Goal: Transaction & Acquisition: Purchase product/service

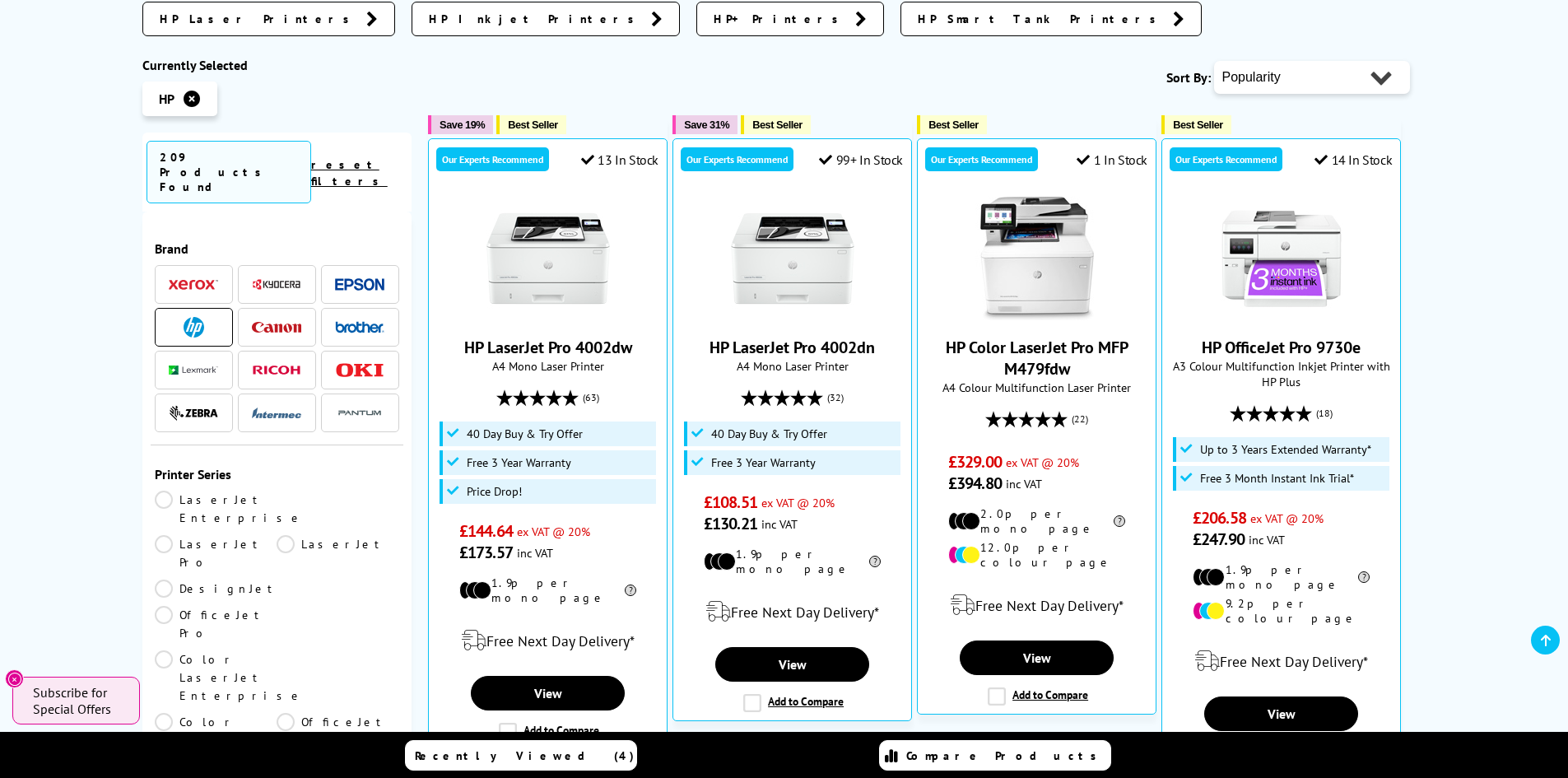
click at [1301, 95] on div "Popularity Rating Price - Low to High Price - High to Low Running Costs - Low t…" at bounding box center [1312, 77] width 196 height 42
click at [1303, 75] on select "Popularity Rating Price - Low to High Price - High to Low Running Costs - Low t…" at bounding box center [1312, 77] width 196 height 33
select select "Running Costs"
click at [1214, 61] on select "Popularity Rating Price - Low to High Price - High to Low Running Costs - Low t…" at bounding box center [1312, 77] width 196 height 33
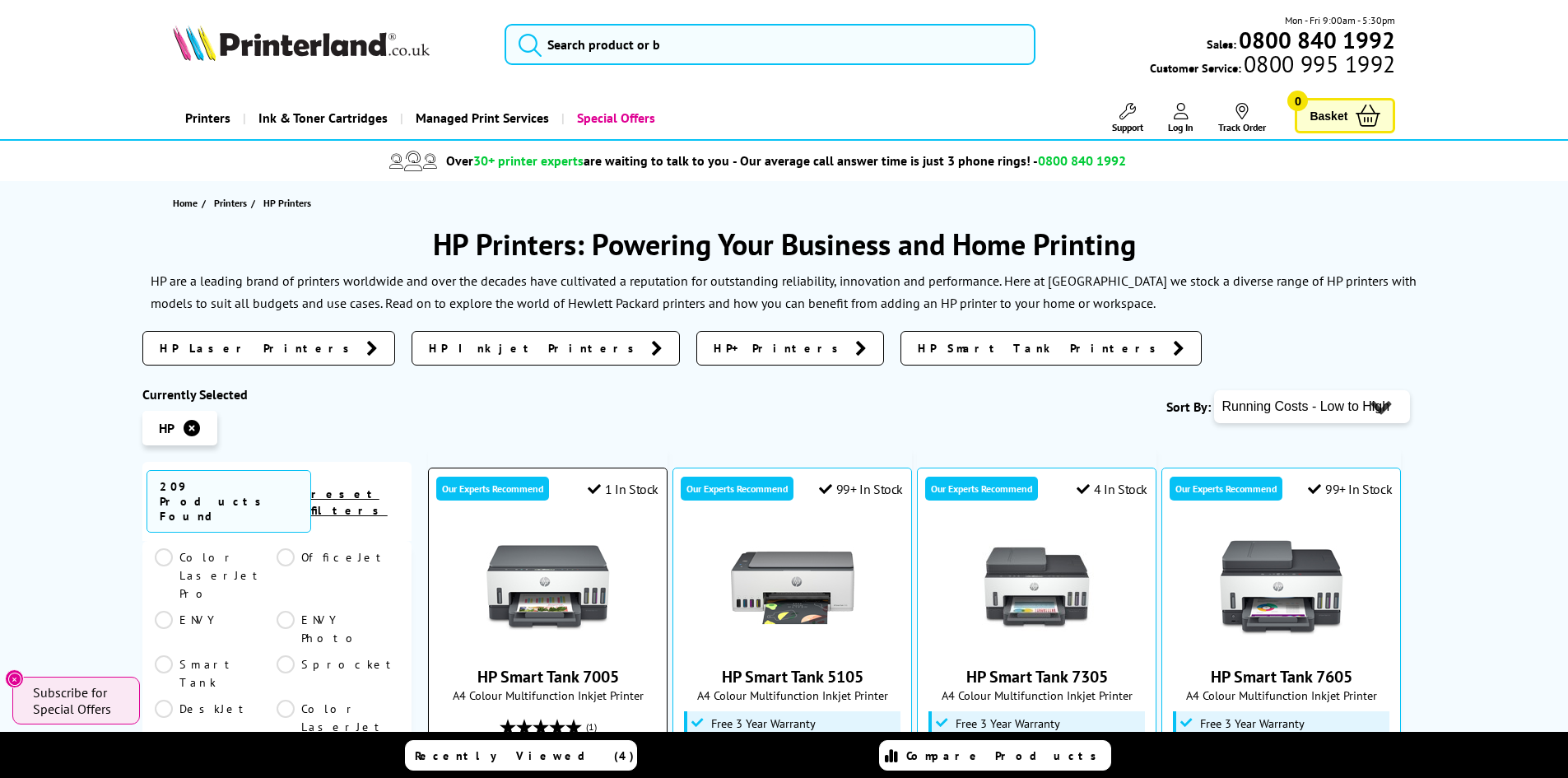
scroll to position [411, 0]
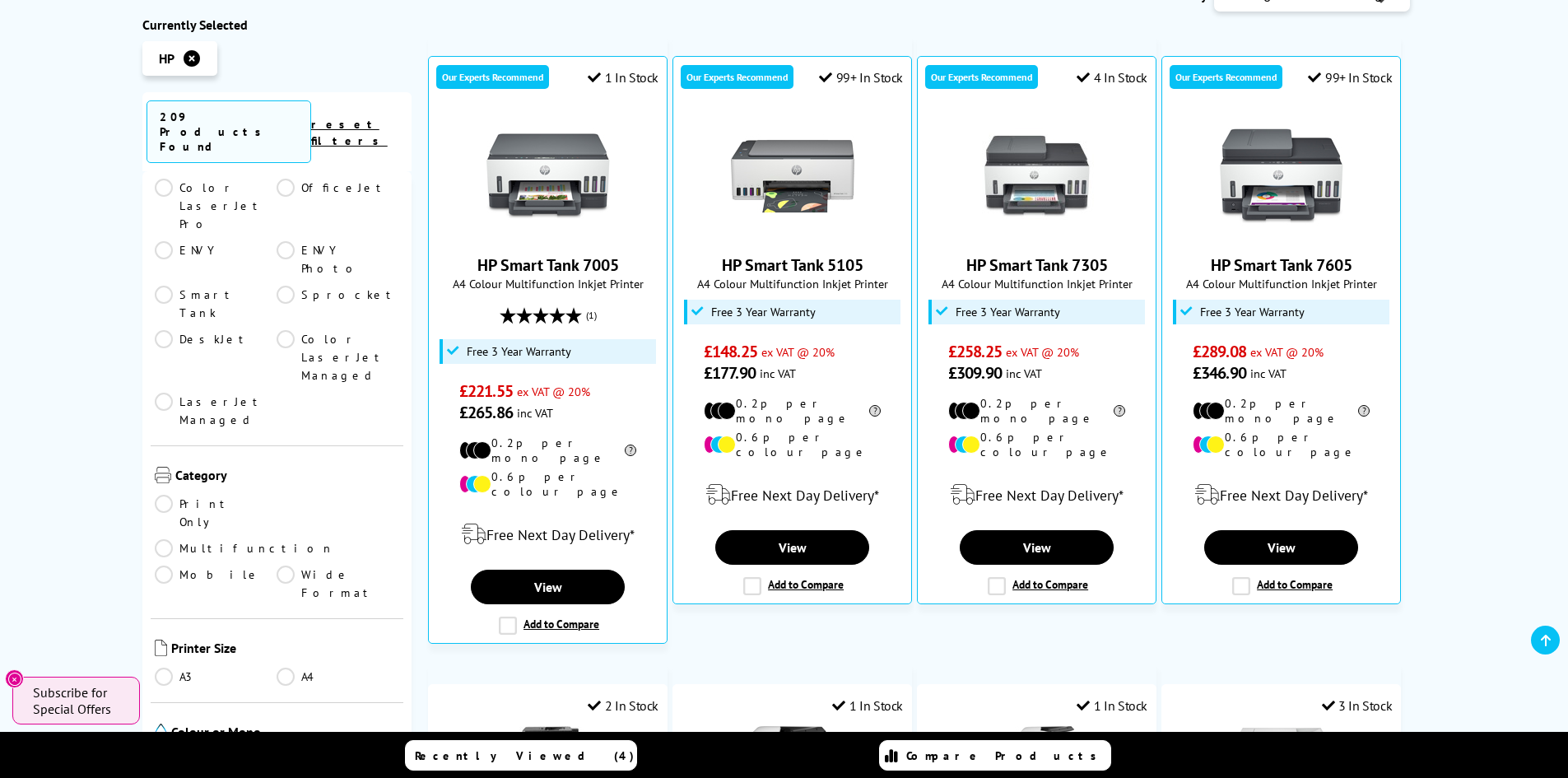
click at [283, 668] on link "A4" at bounding box center [338, 676] width 123 height 18
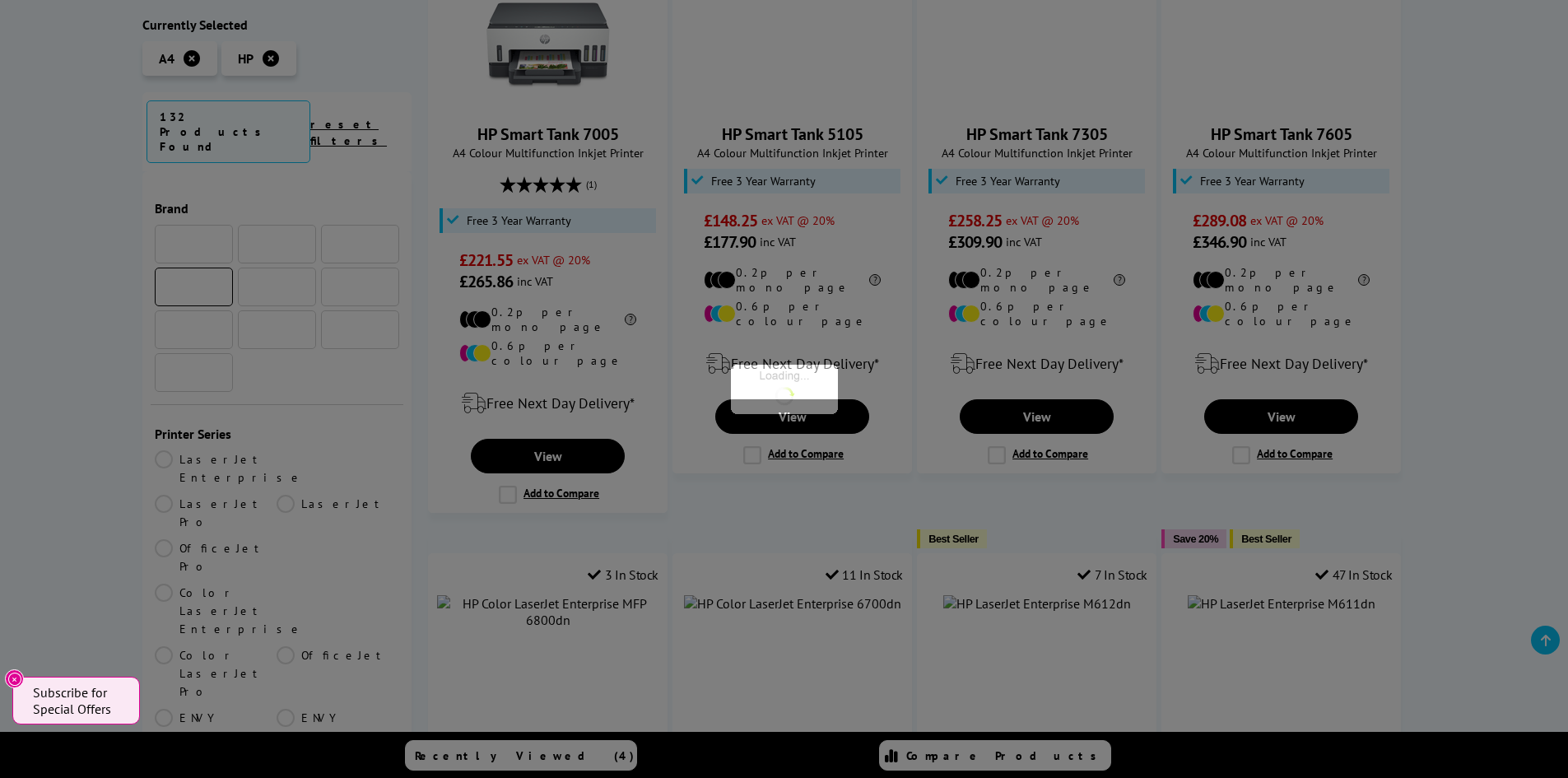
scroll to position [494, 0]
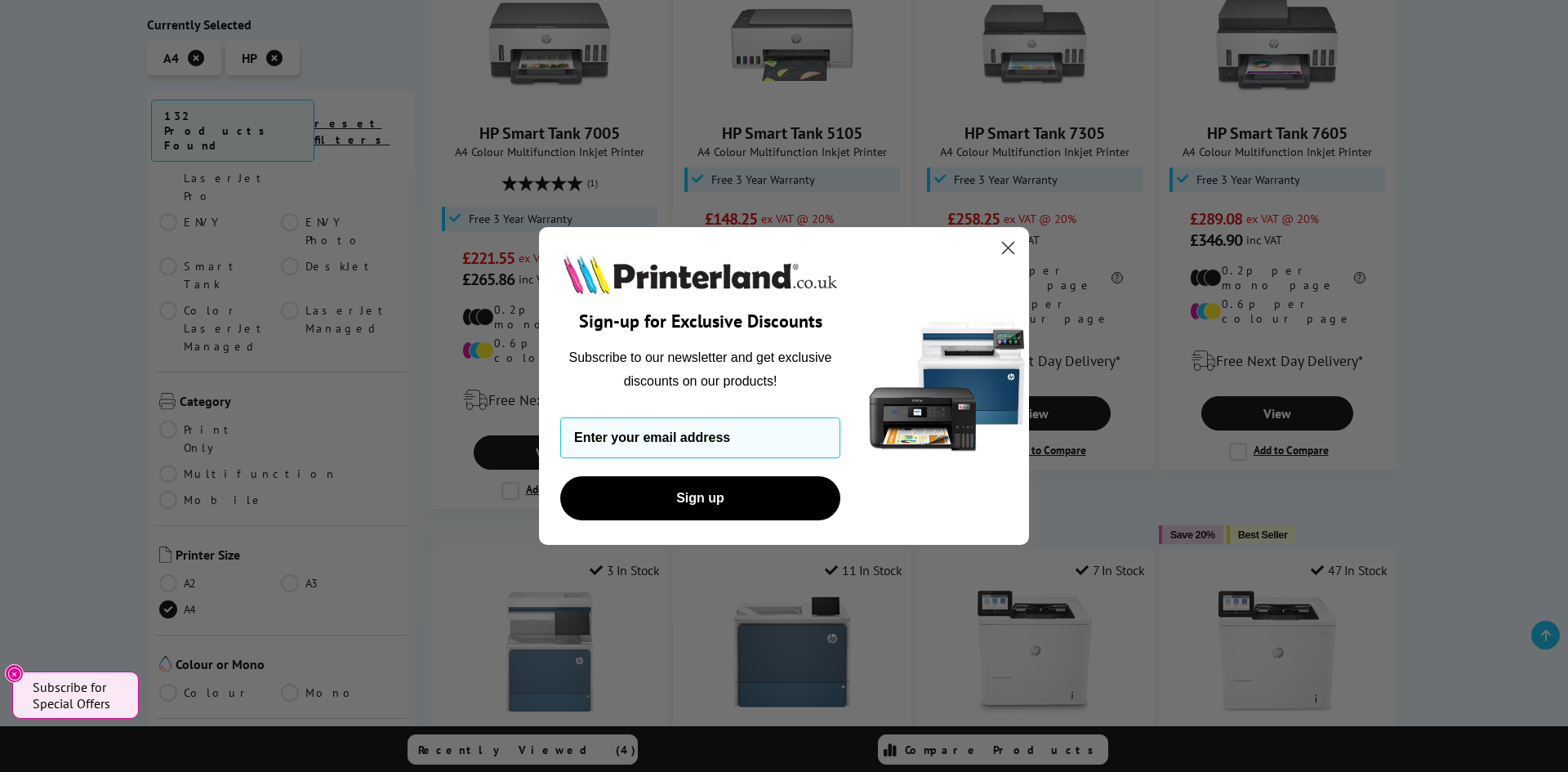
click at [1006, 237] on circle "Close dialog" at bounding box center [1009, 248] width 27 height 27
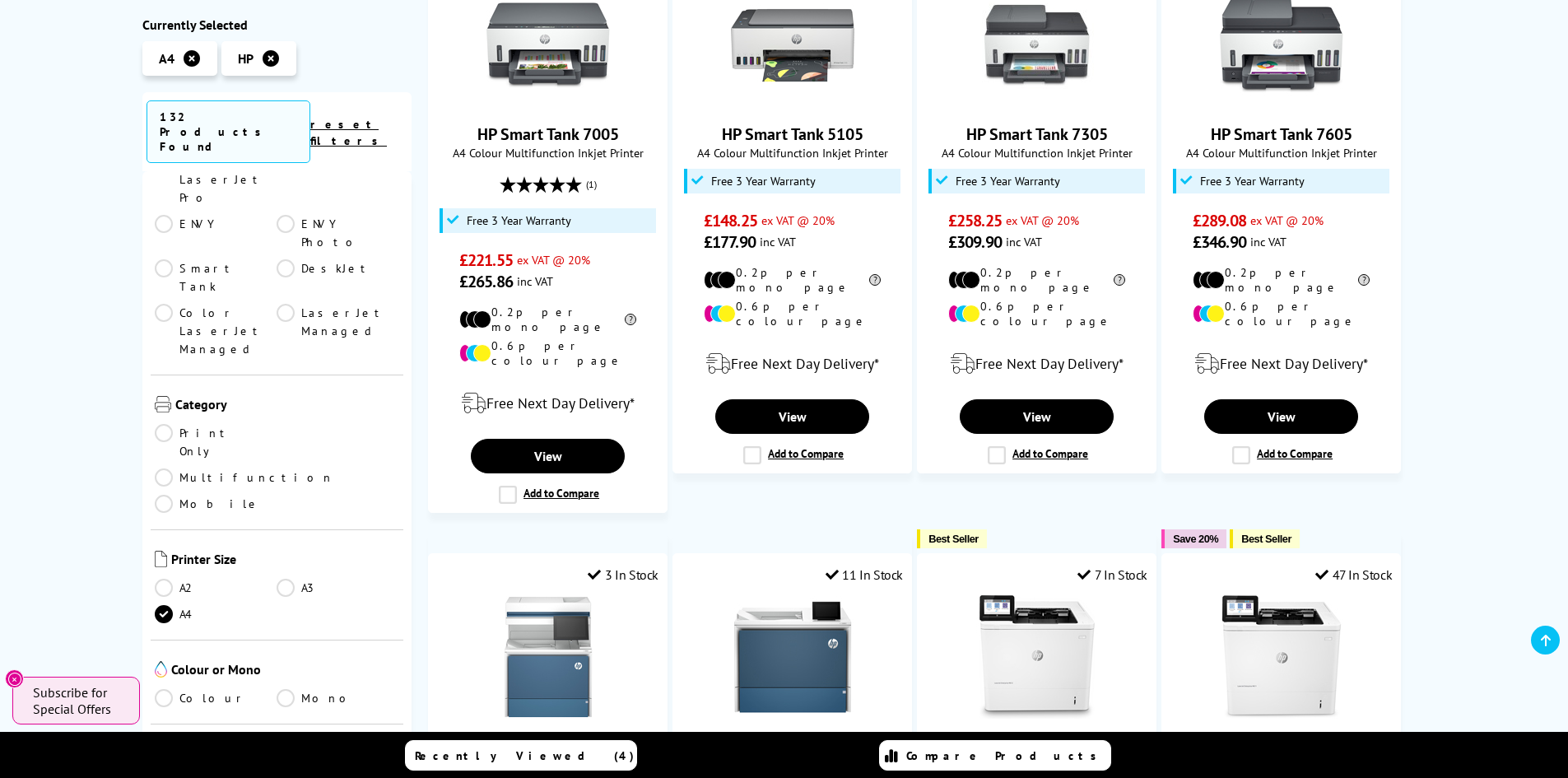
click at [283, 468] on link "Multifunction" at bounding box center [245, 477] width 180 height 18
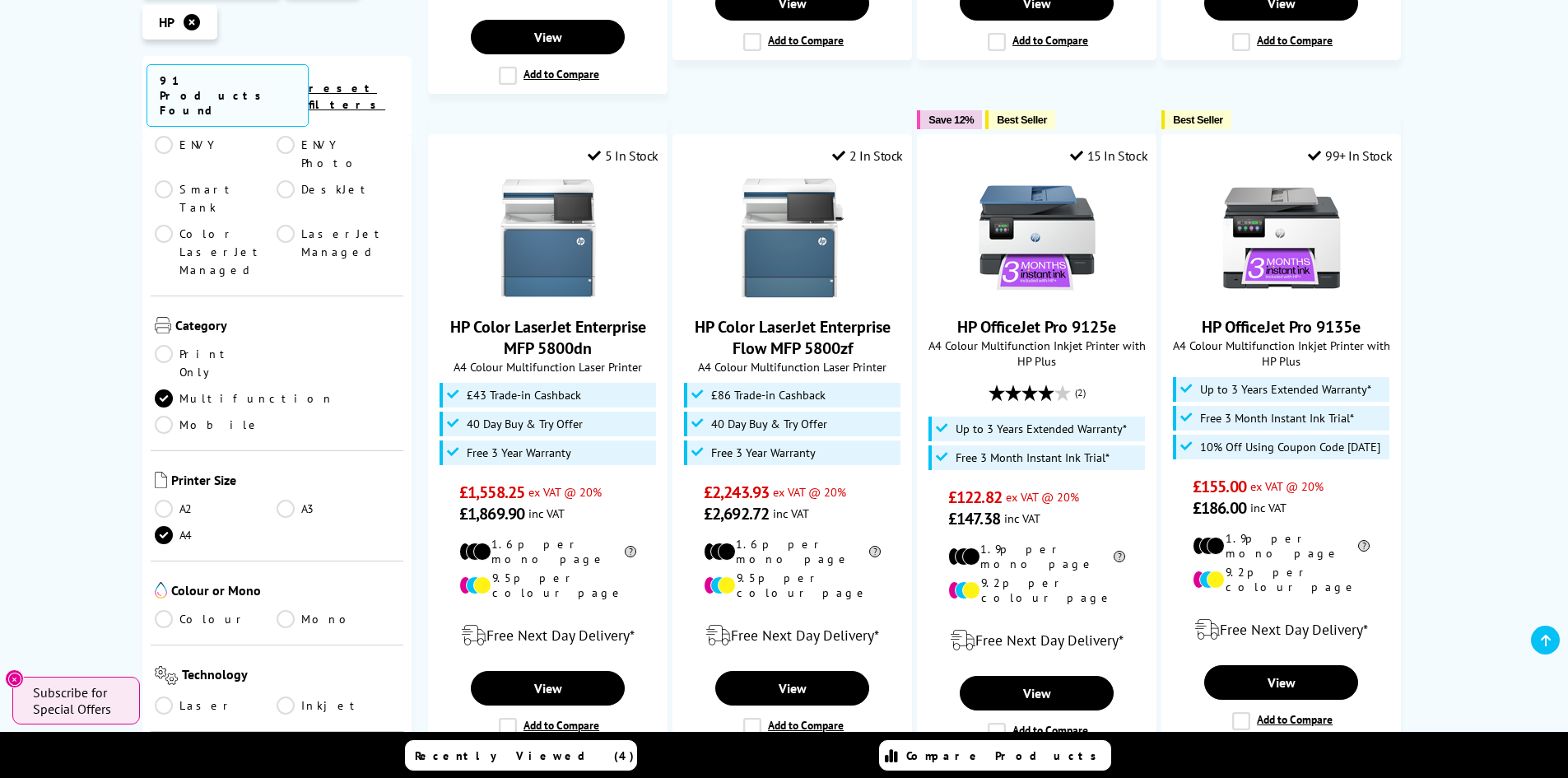
scroll to position [1647, 0]
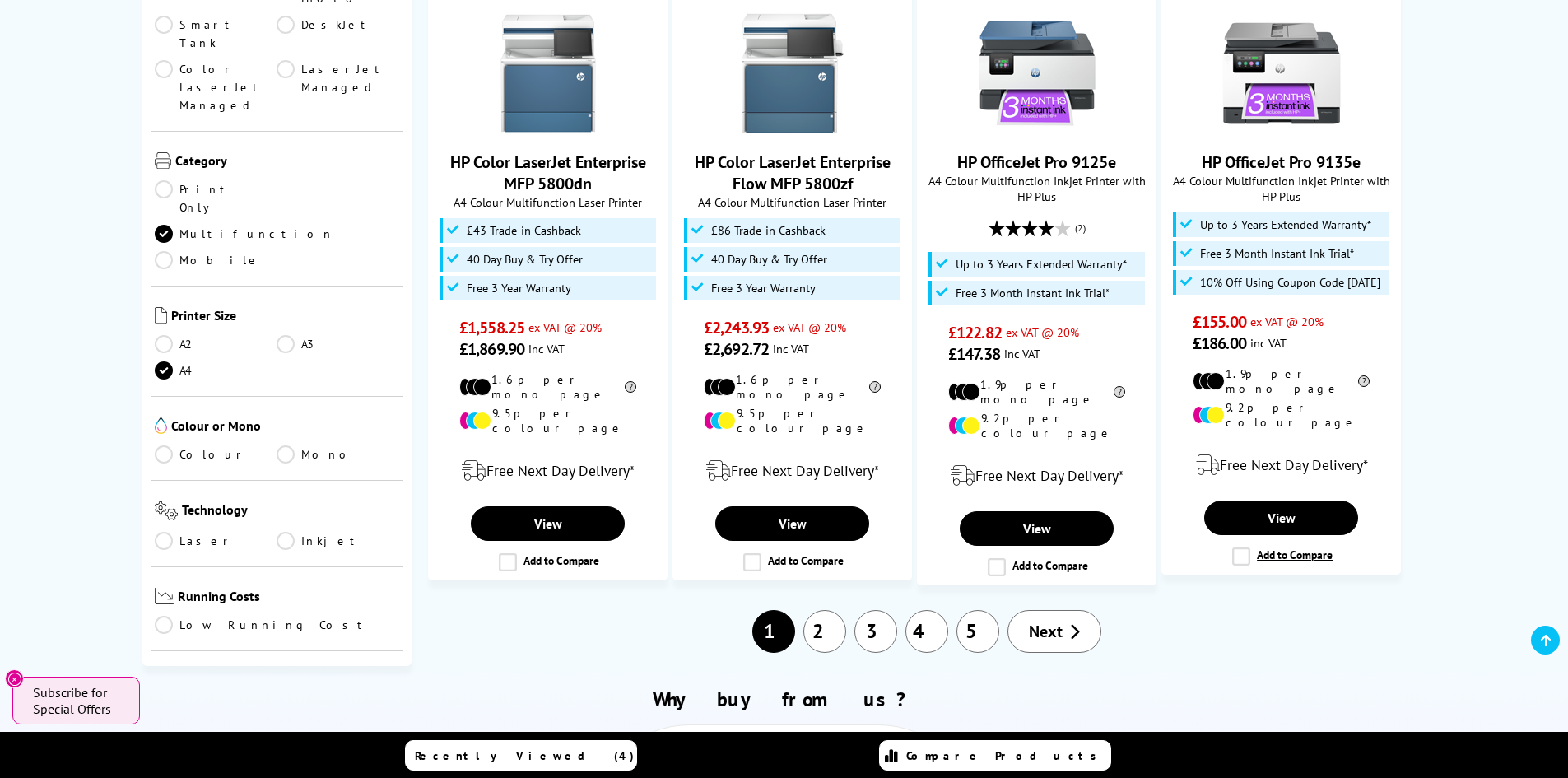
click at [826, 611] on link "2" at bounding box center [825, 632] width 43 height 43
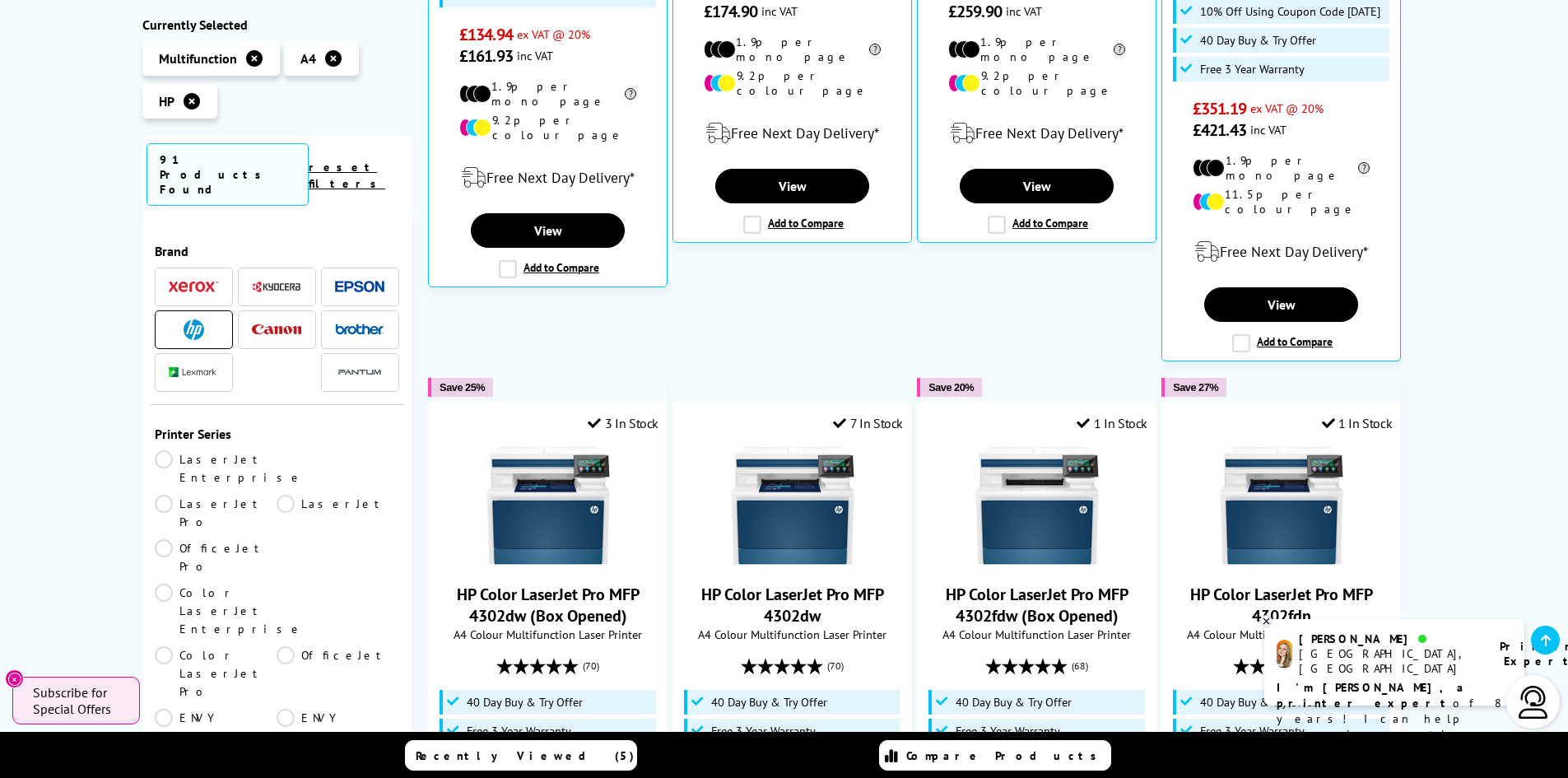
scroll to position [329, 0]
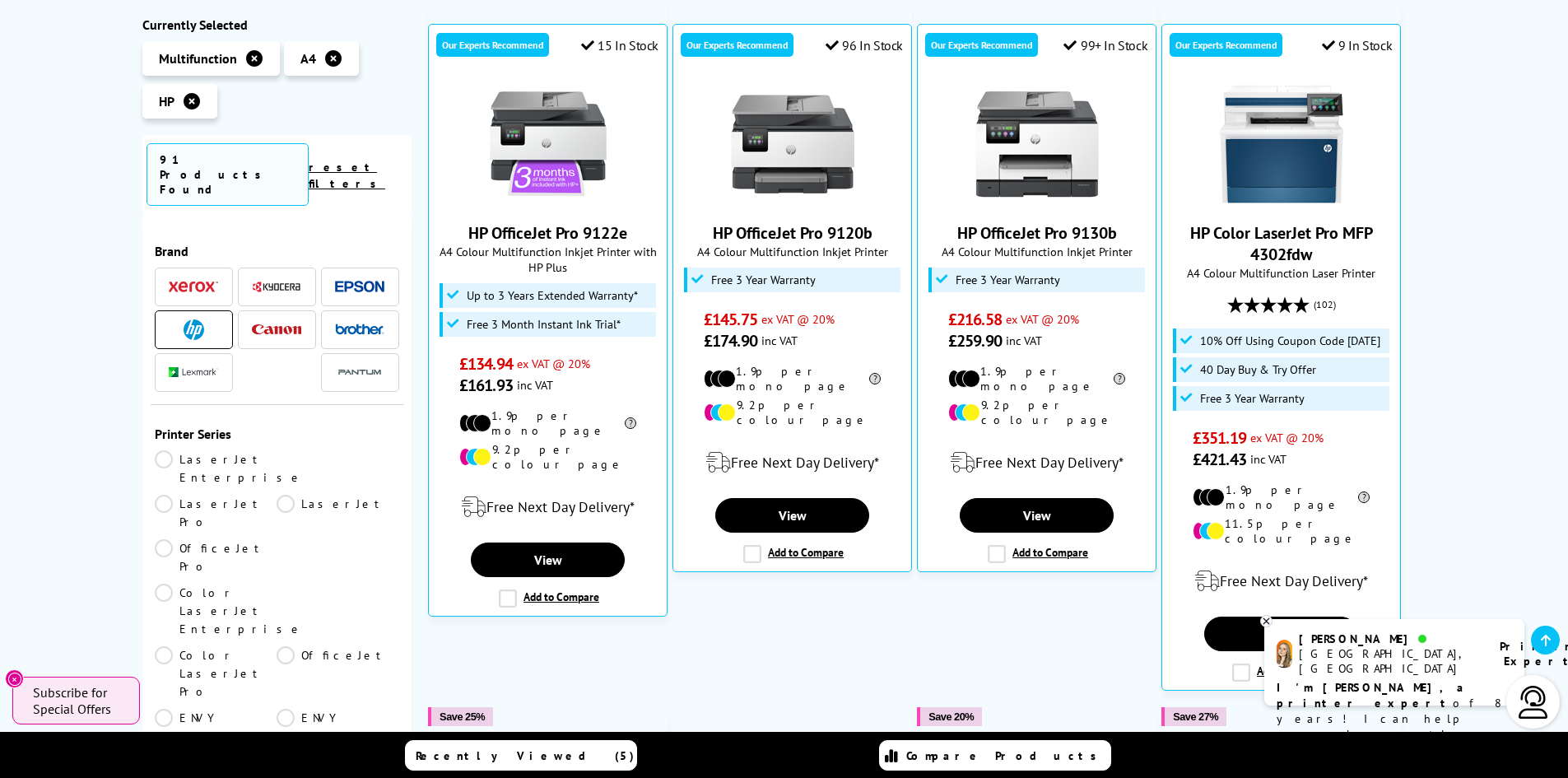
click at [1266, 619] on icon at bounding box center [1266, 621] width 11 height 13
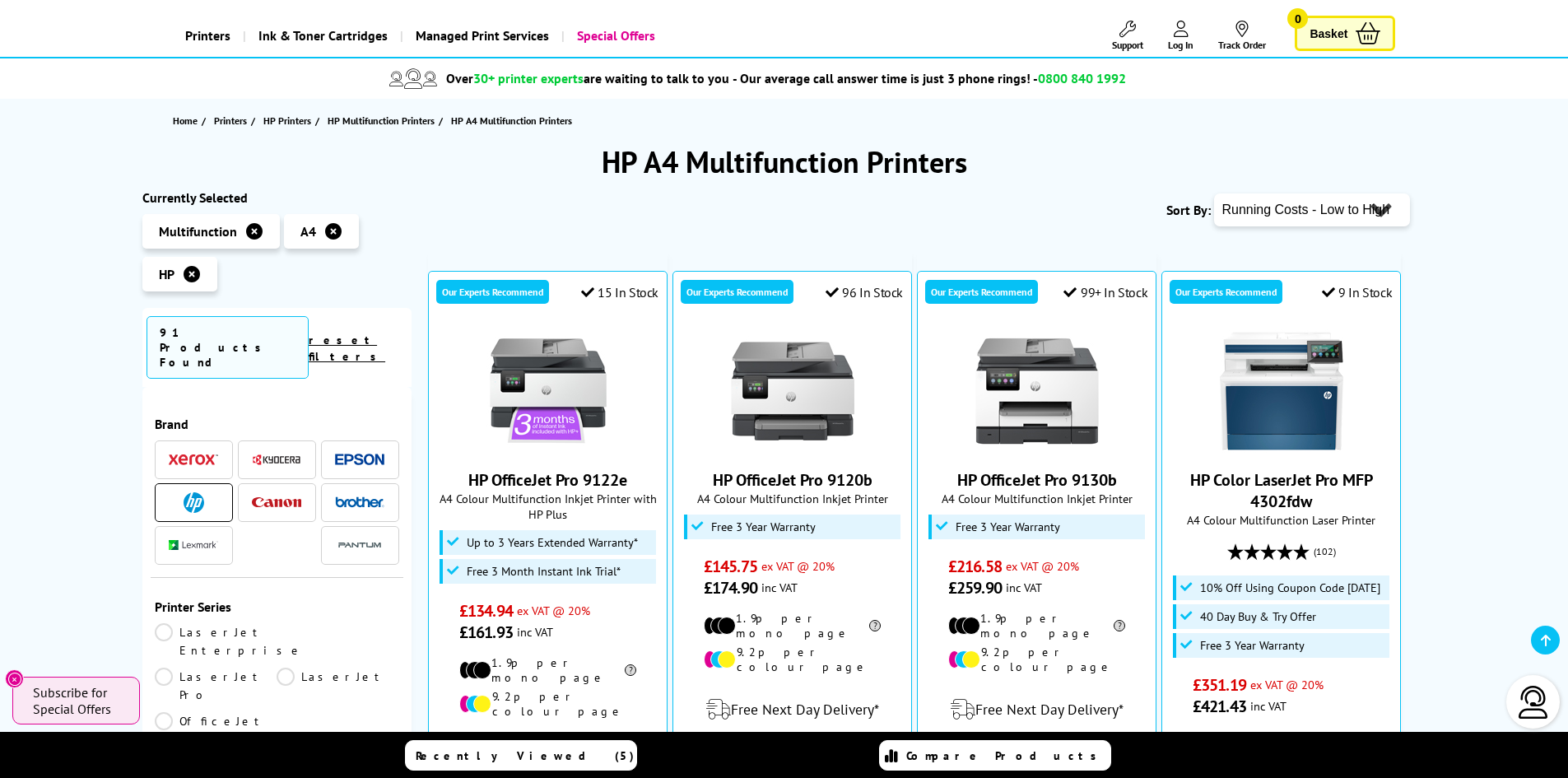
scroll to position [494, 0]
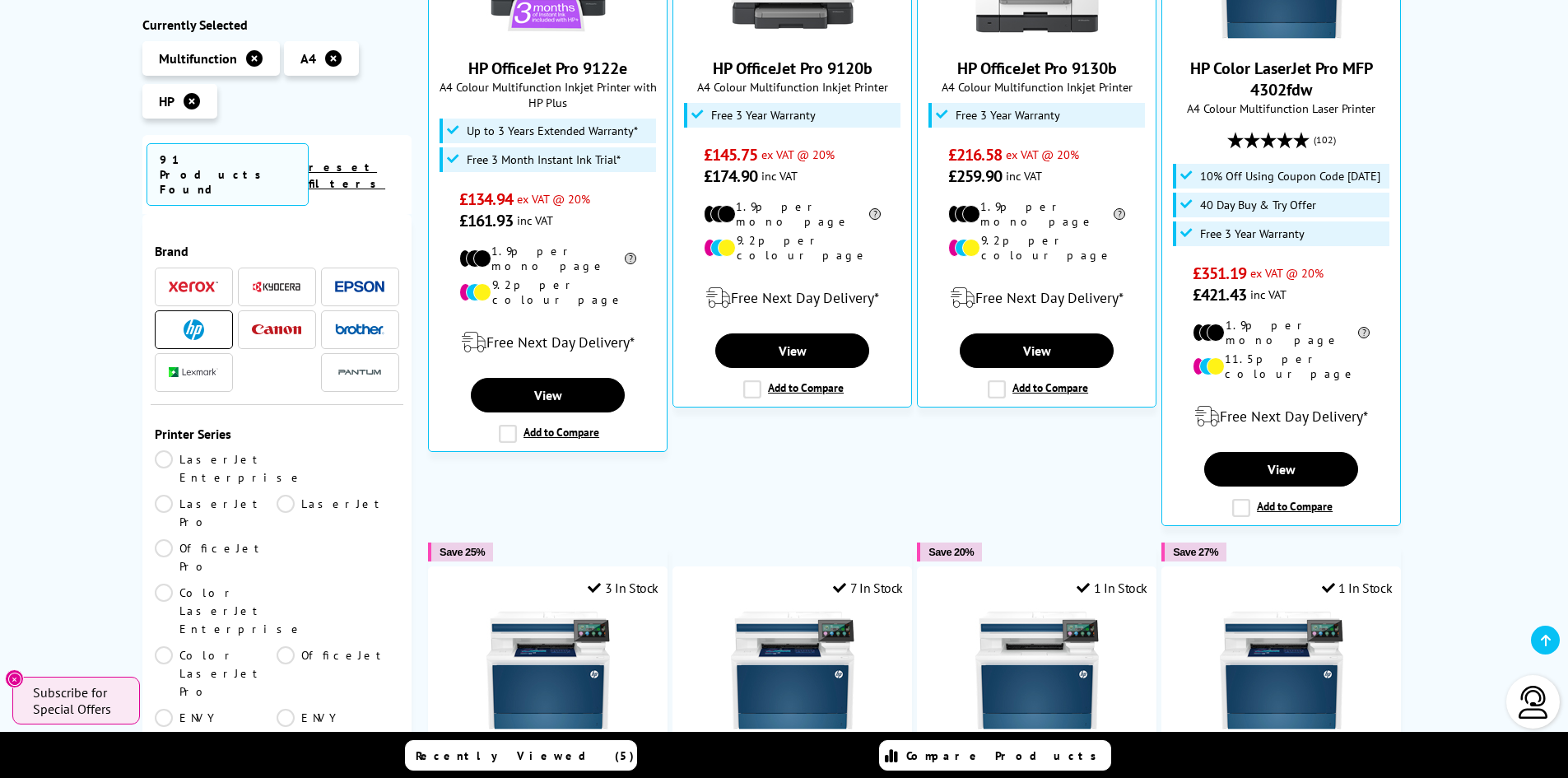
click at [277, 494] on link "LaserJet" at bounding box center [338, 512] width 123 height 36
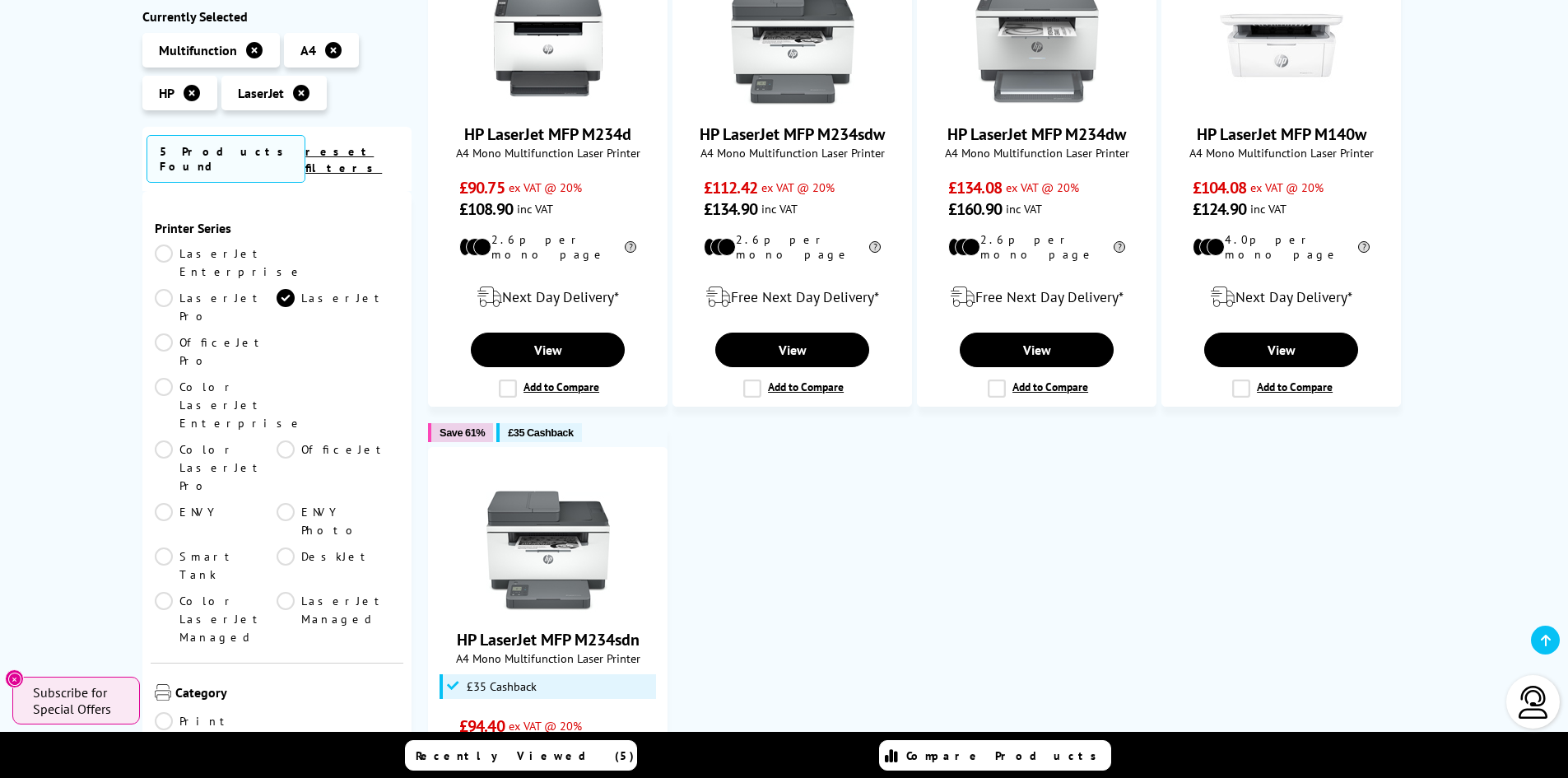
scroll to position [329, 0]
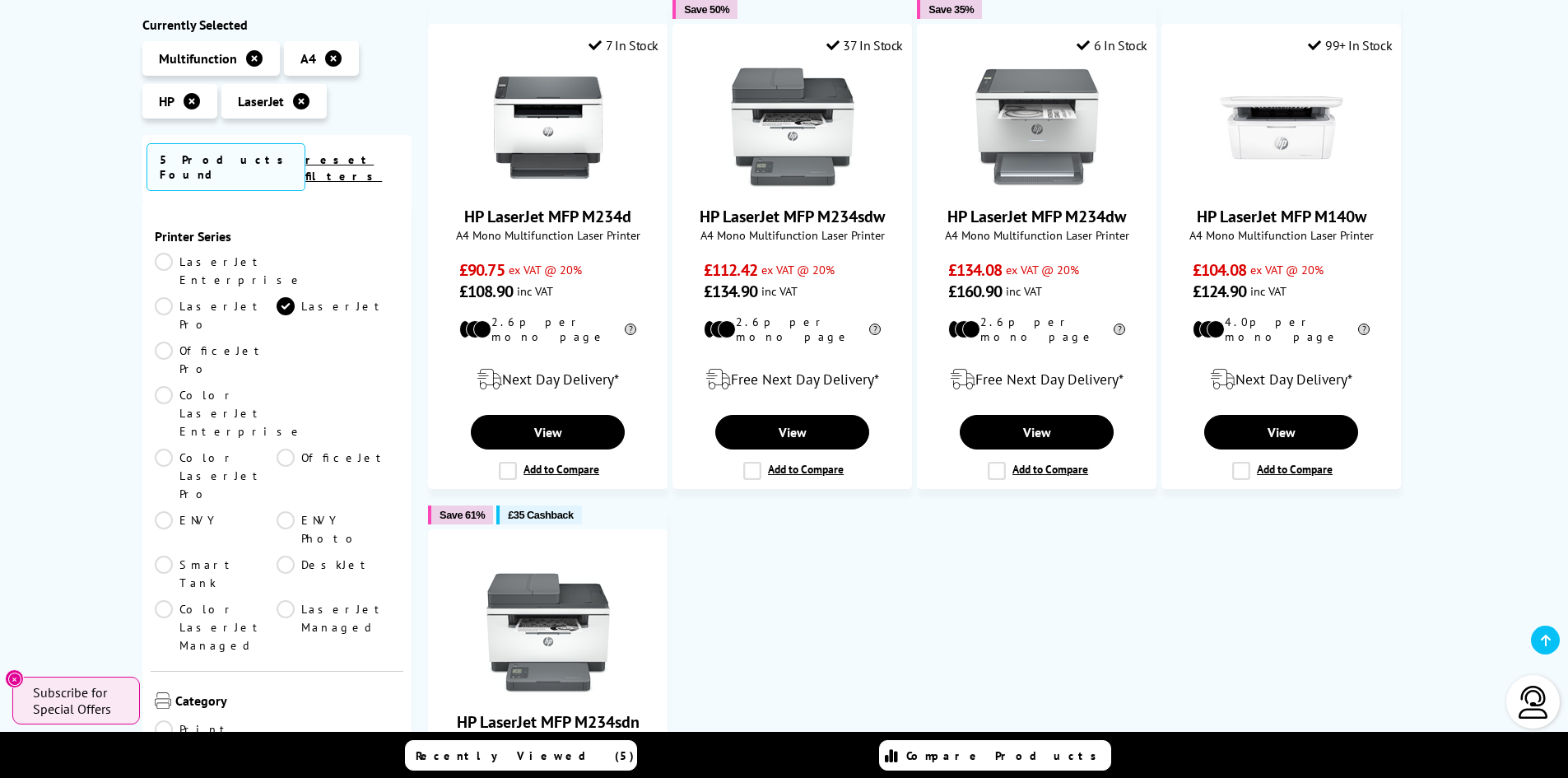
click at [277, 297] on link "LaserJet" at bounding box center [338, 314] width 123 height 36
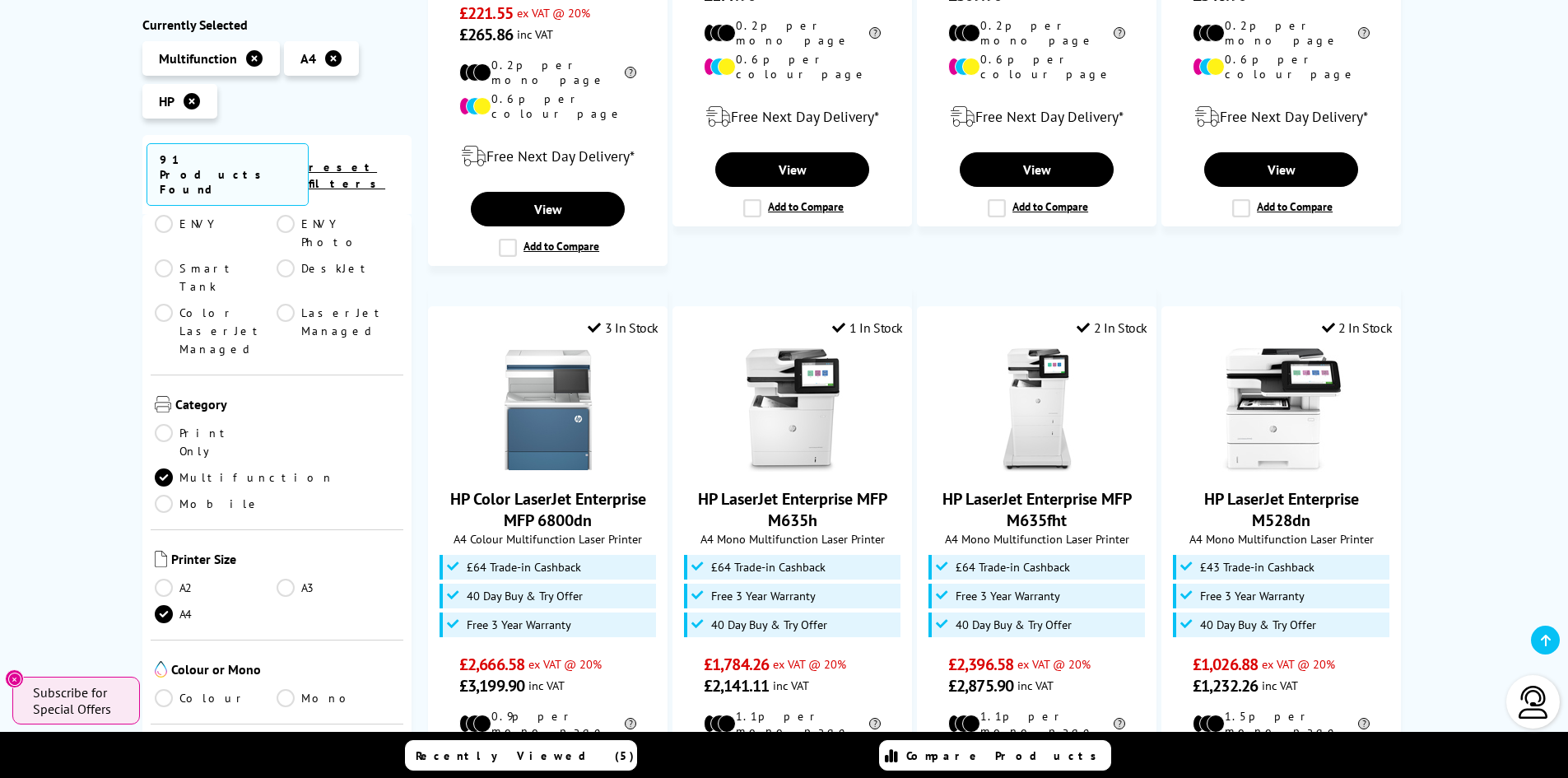
scroll to position [577, 0]
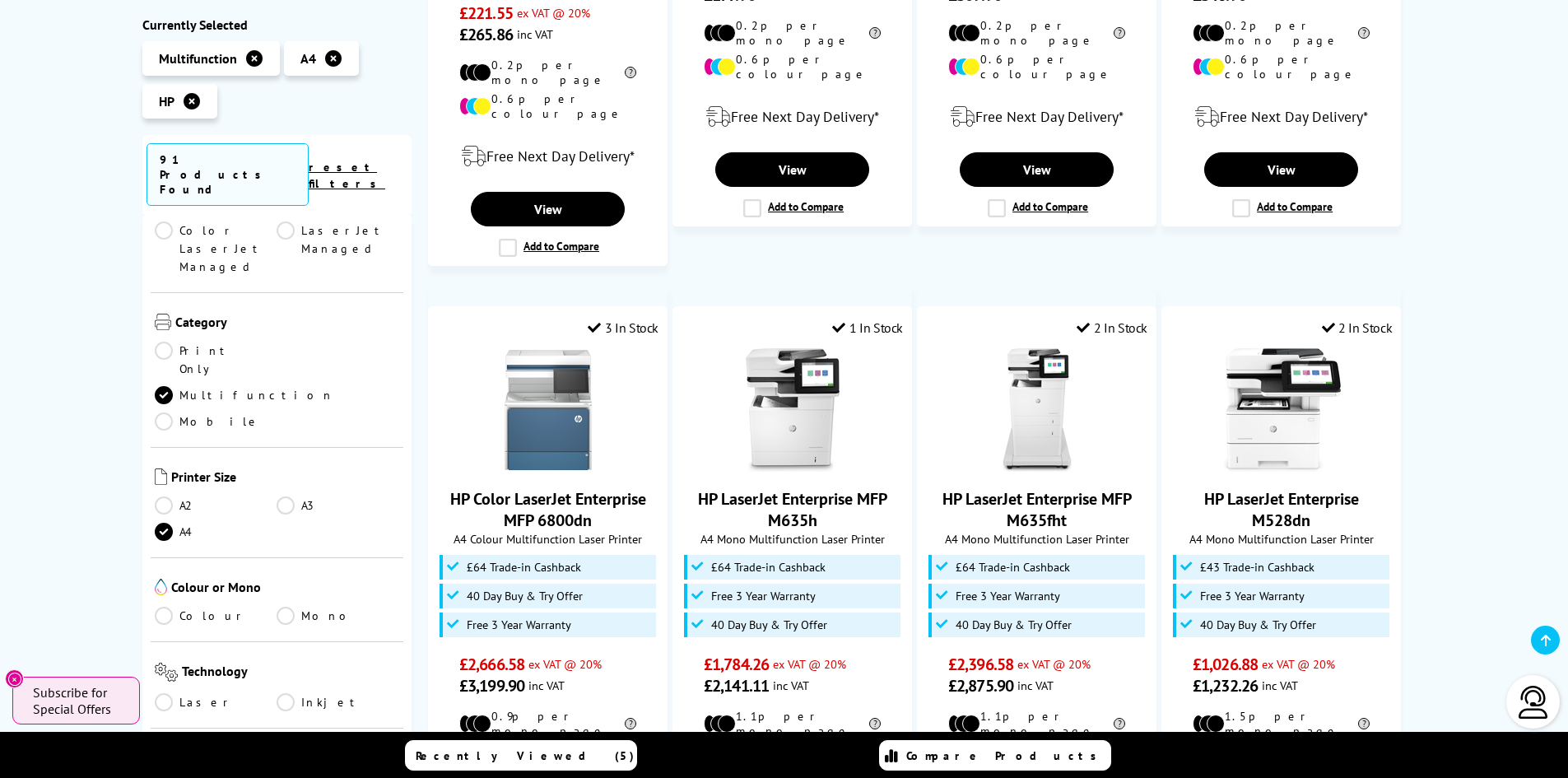
click at [162, 607] on link "Colour" at bounding box center [216, 615] width 123 height 18
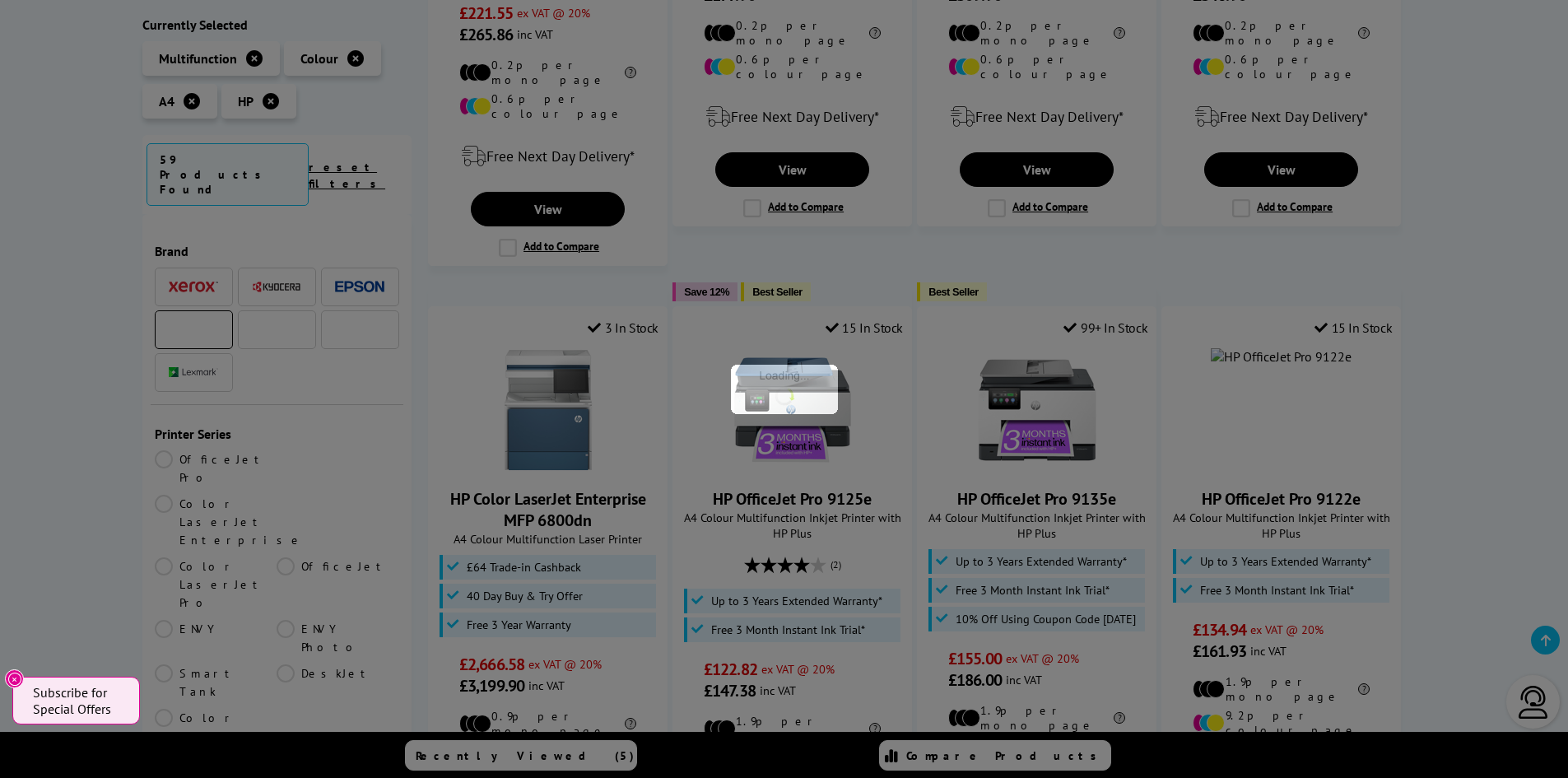
scroll to position [577, 0]
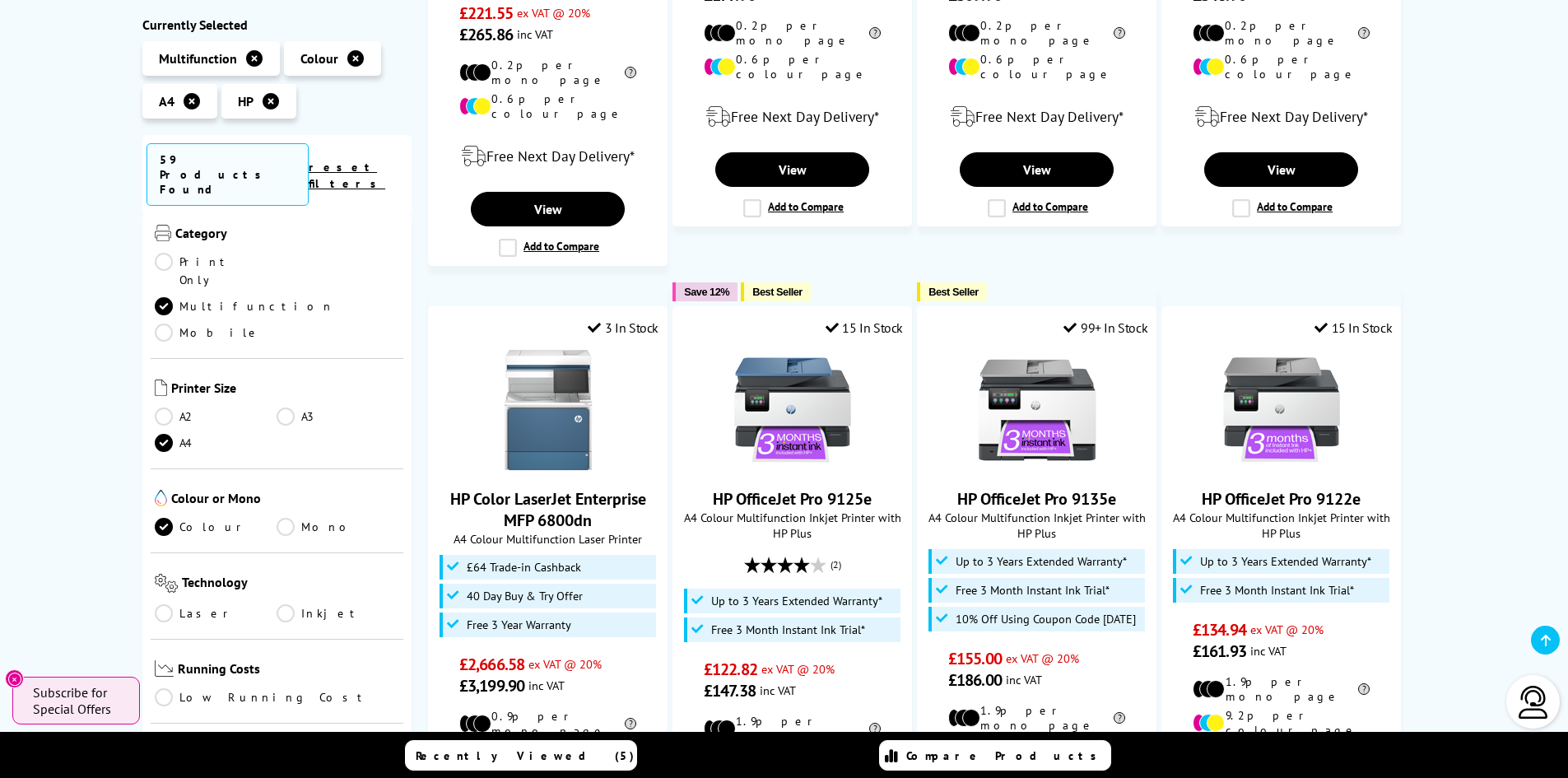
click at [156, 605] on link "Laser" at bounding box center [216, 613] width 123 height 18
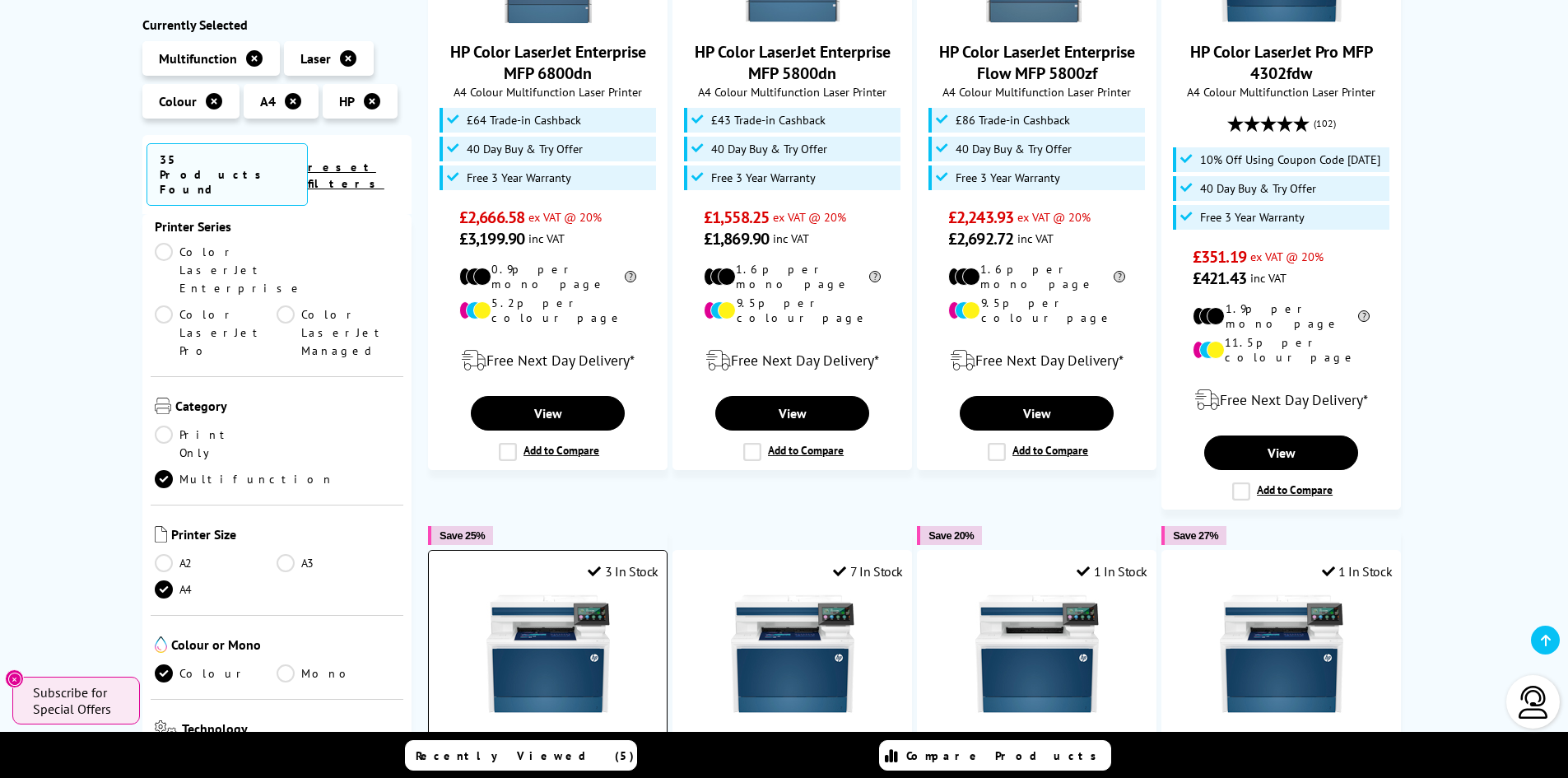
scroll to position [329, 0]
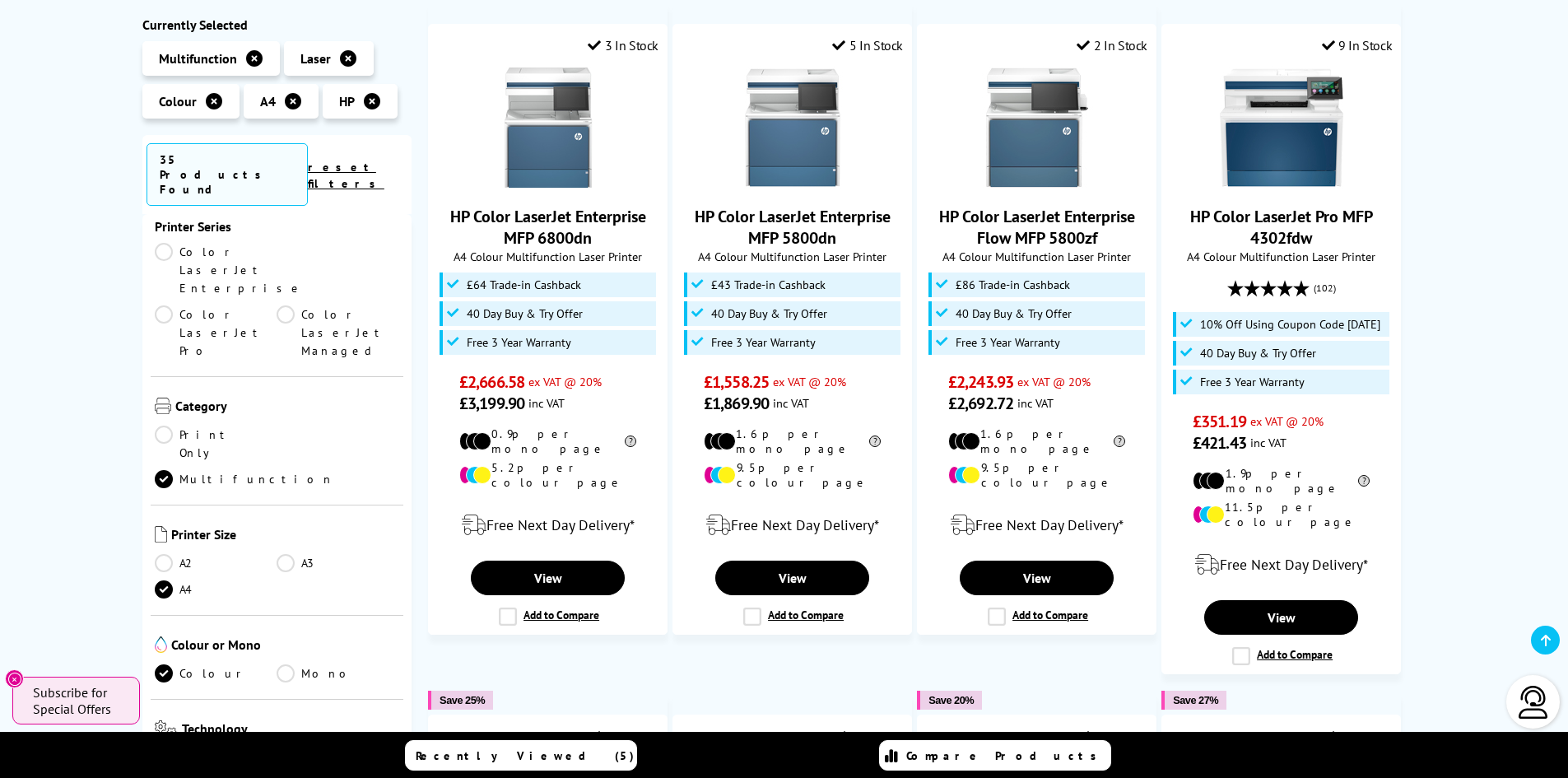
click at [168, 751] on link "Laser" at bounding box center [216, 760] width 123 height 18
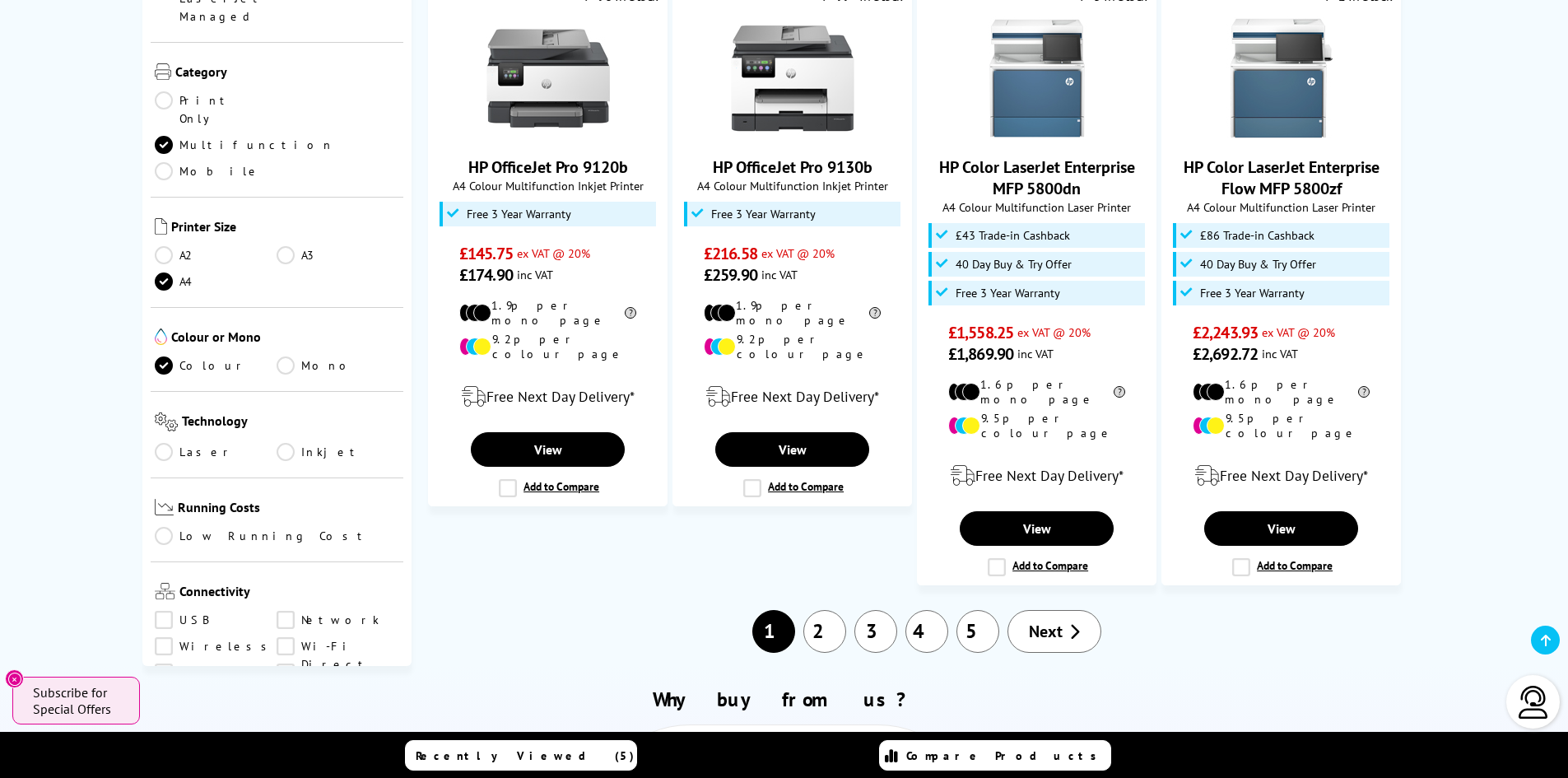
scroll to position [577, 0]
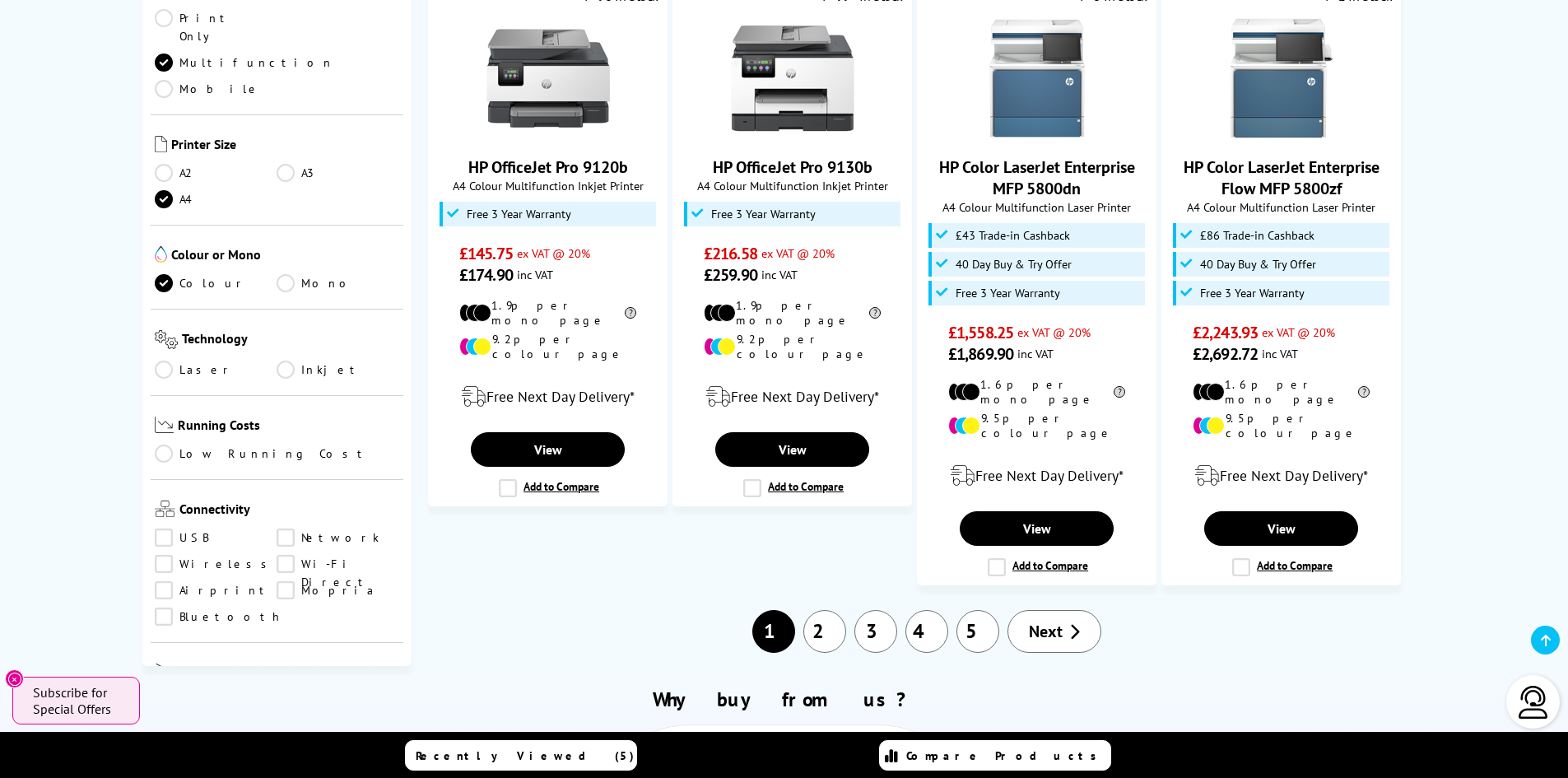
click at [163, 694] on link "Copy" at bounding box center [216, 703] width 123 height 18
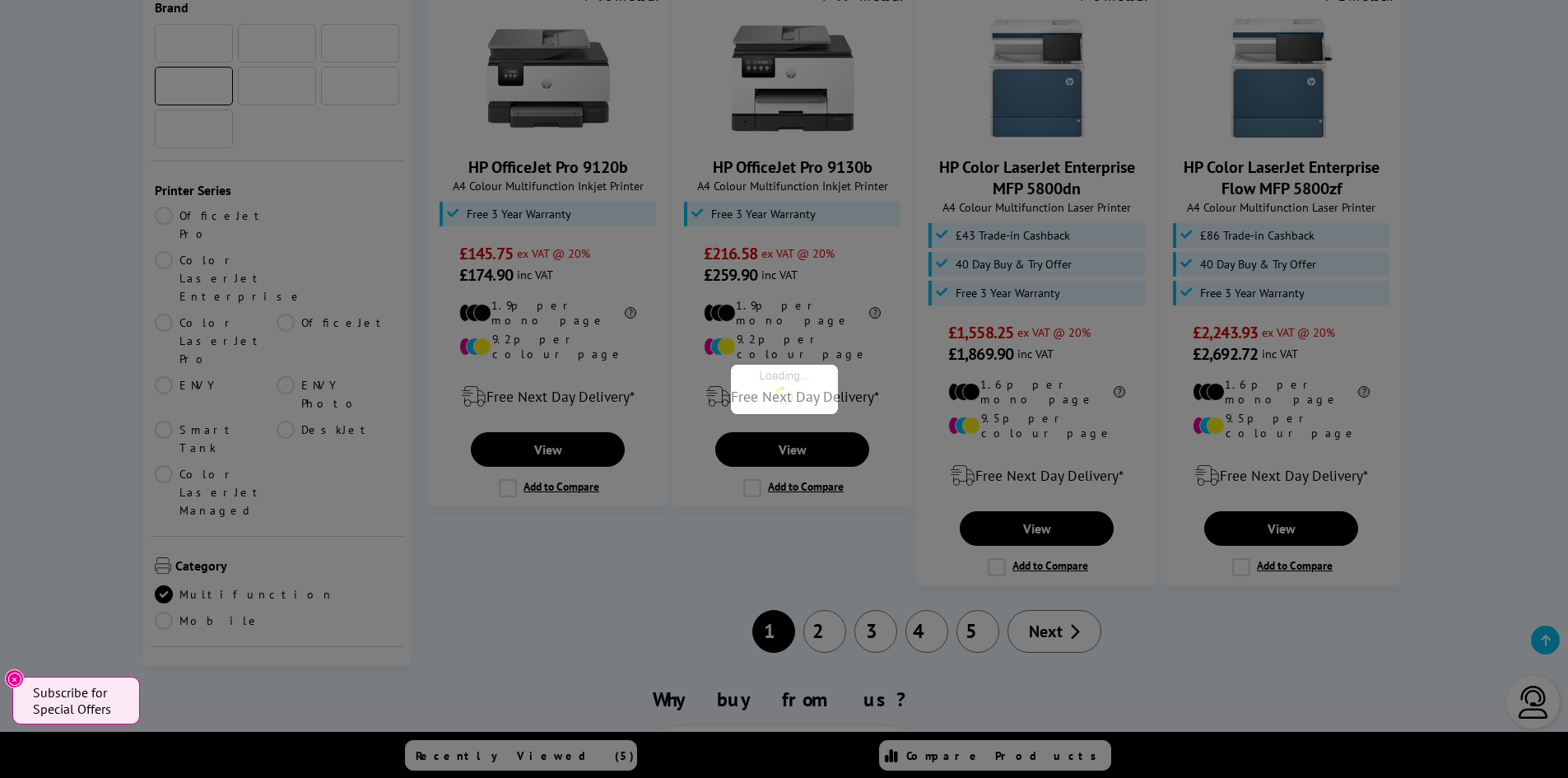
scroll to position [577, 0]
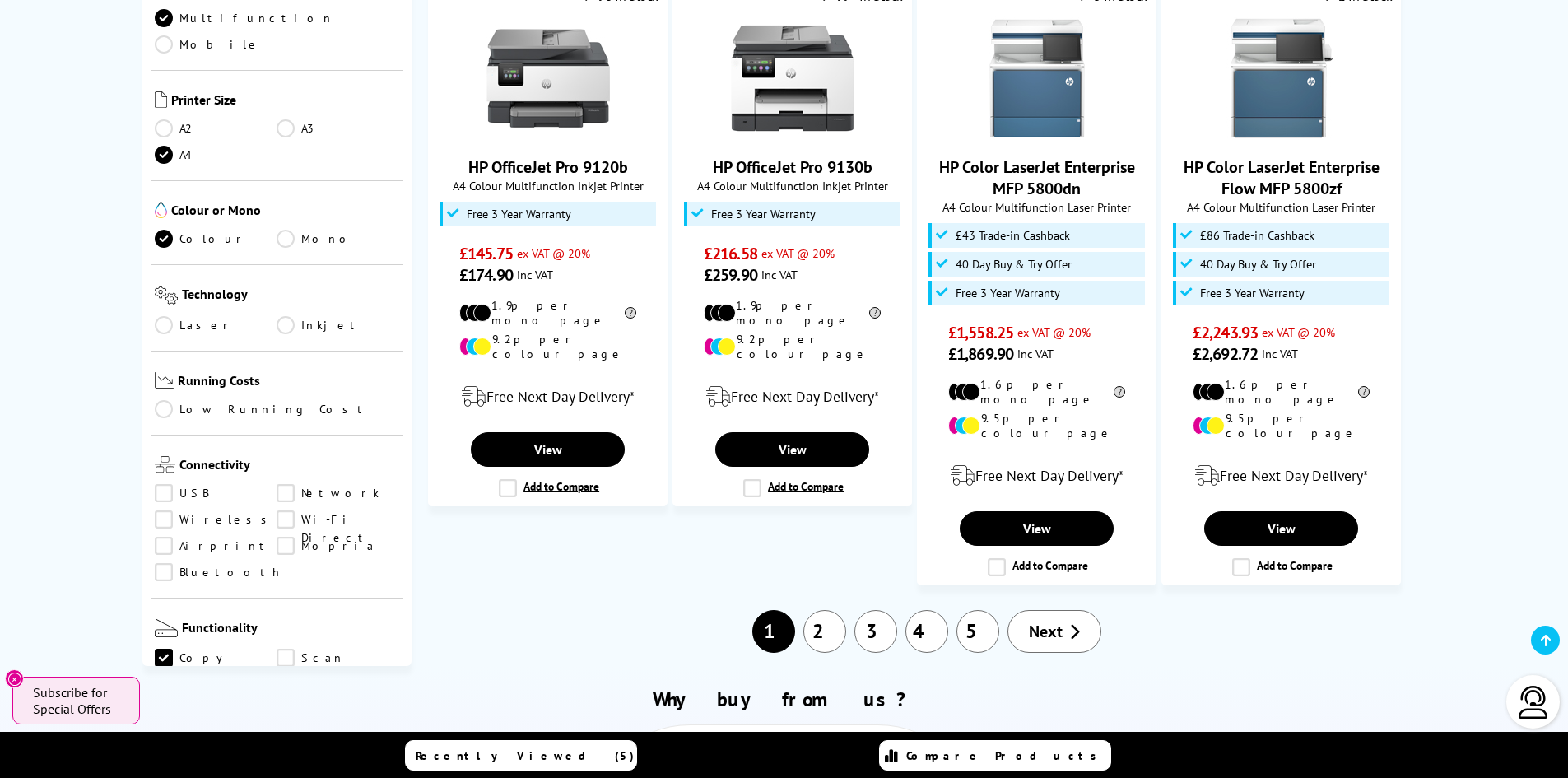
click at [284, 649] on link "Scan" at bounding box center [338, 658] width 123 height 18
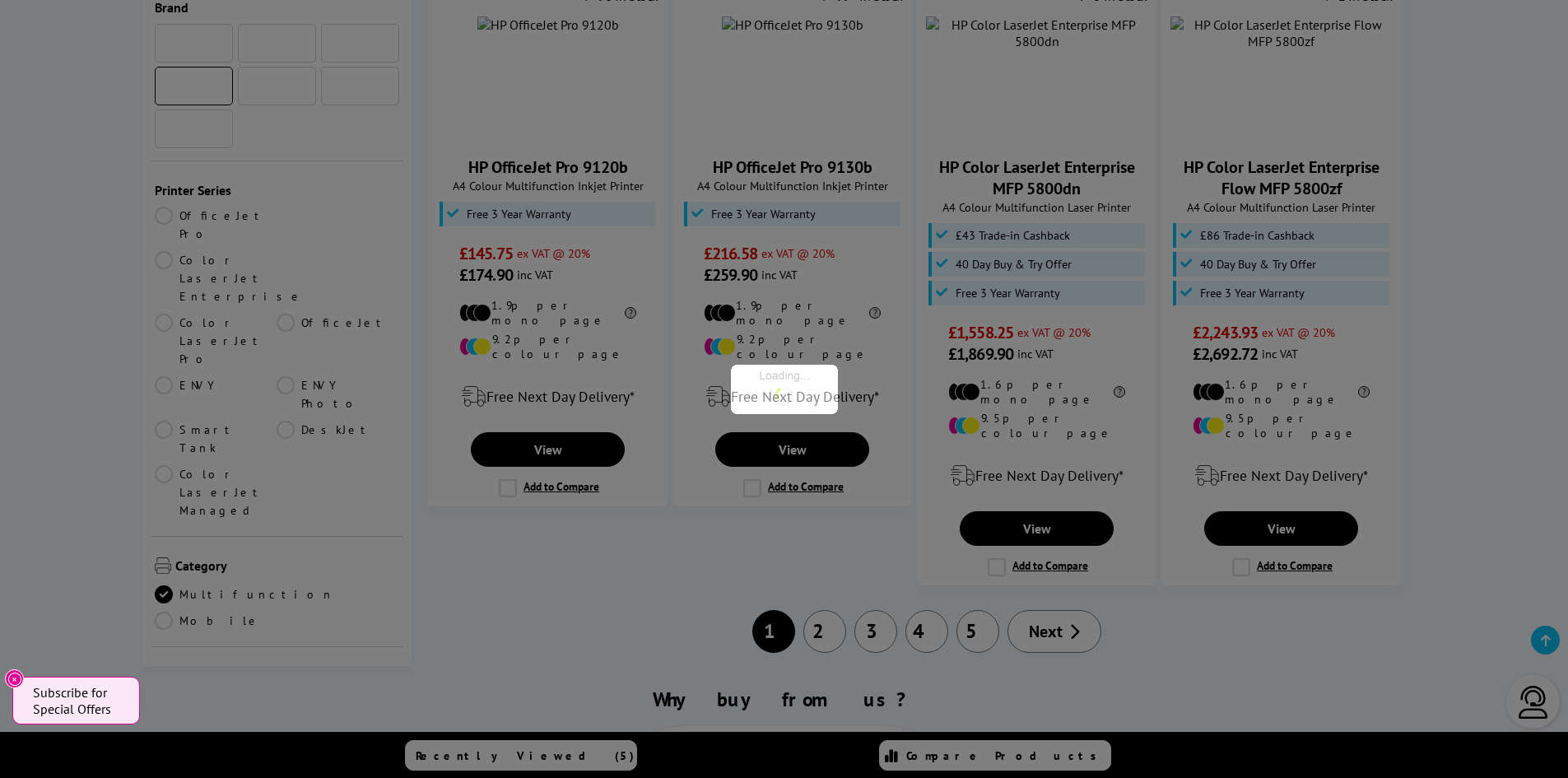
scroll to position [577, 0]
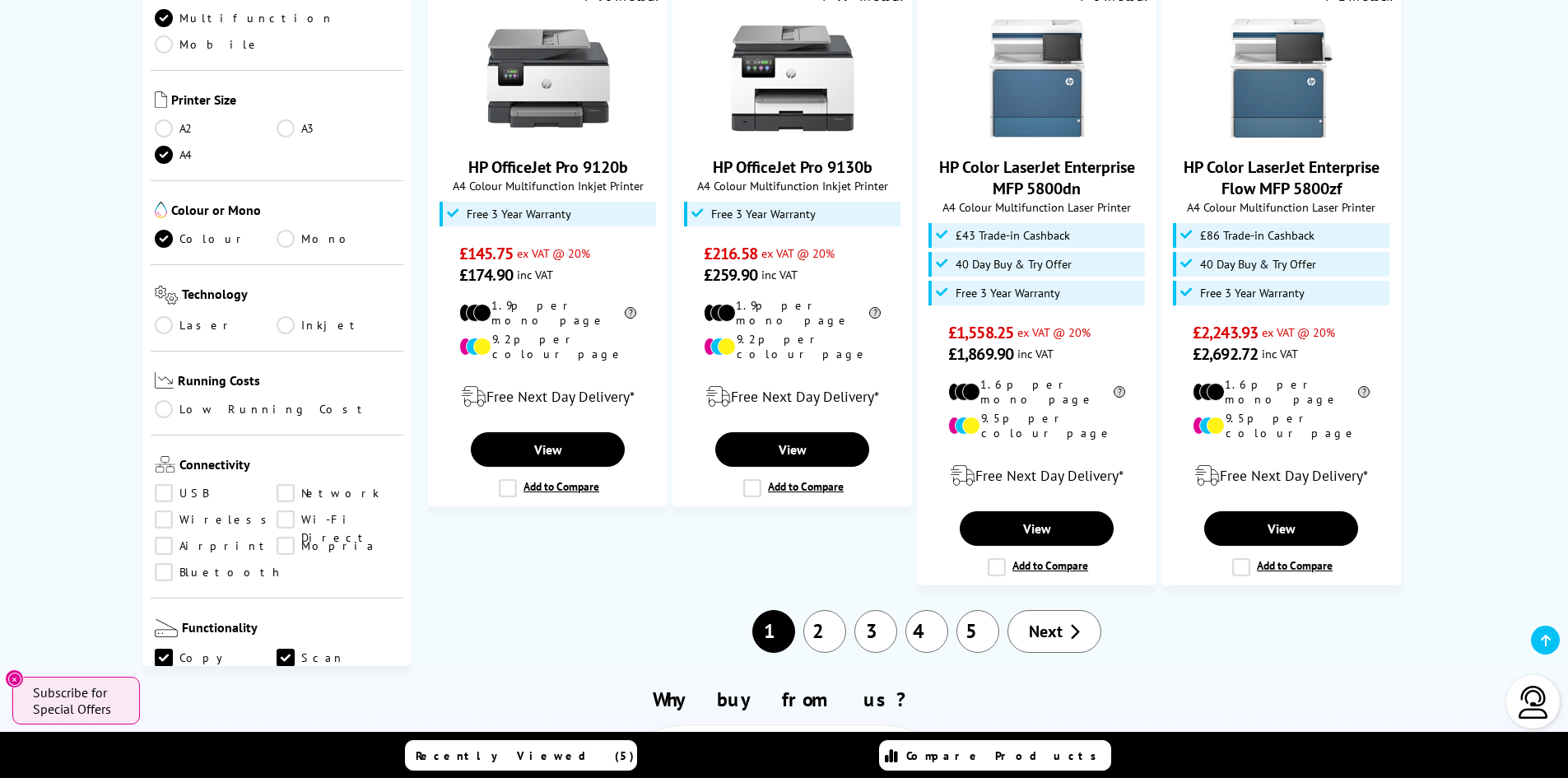
click at [165, 760] on link "Print" at bounding box center [216, 768] width 123 height 18
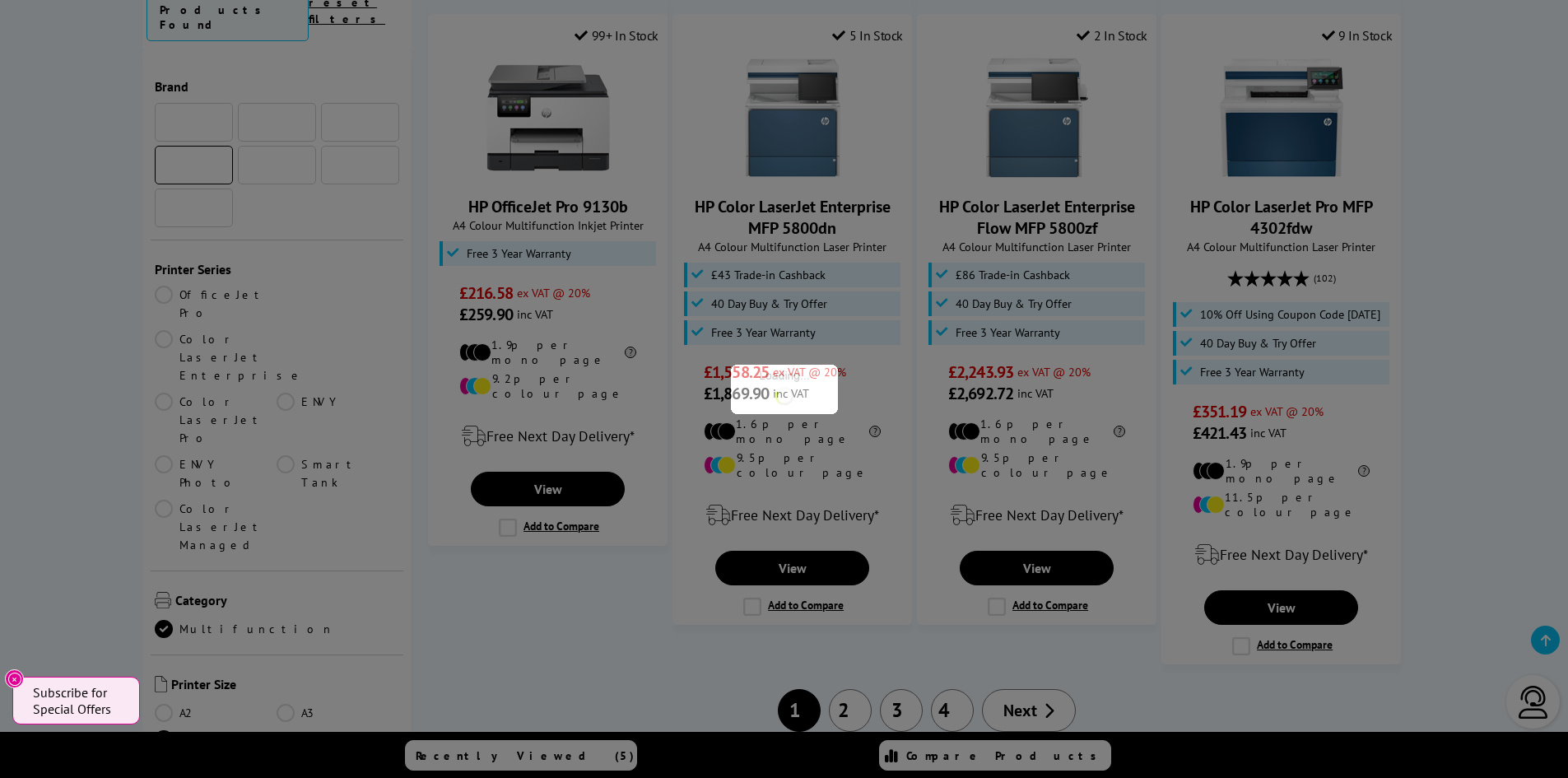
scroll to position [577, 0]
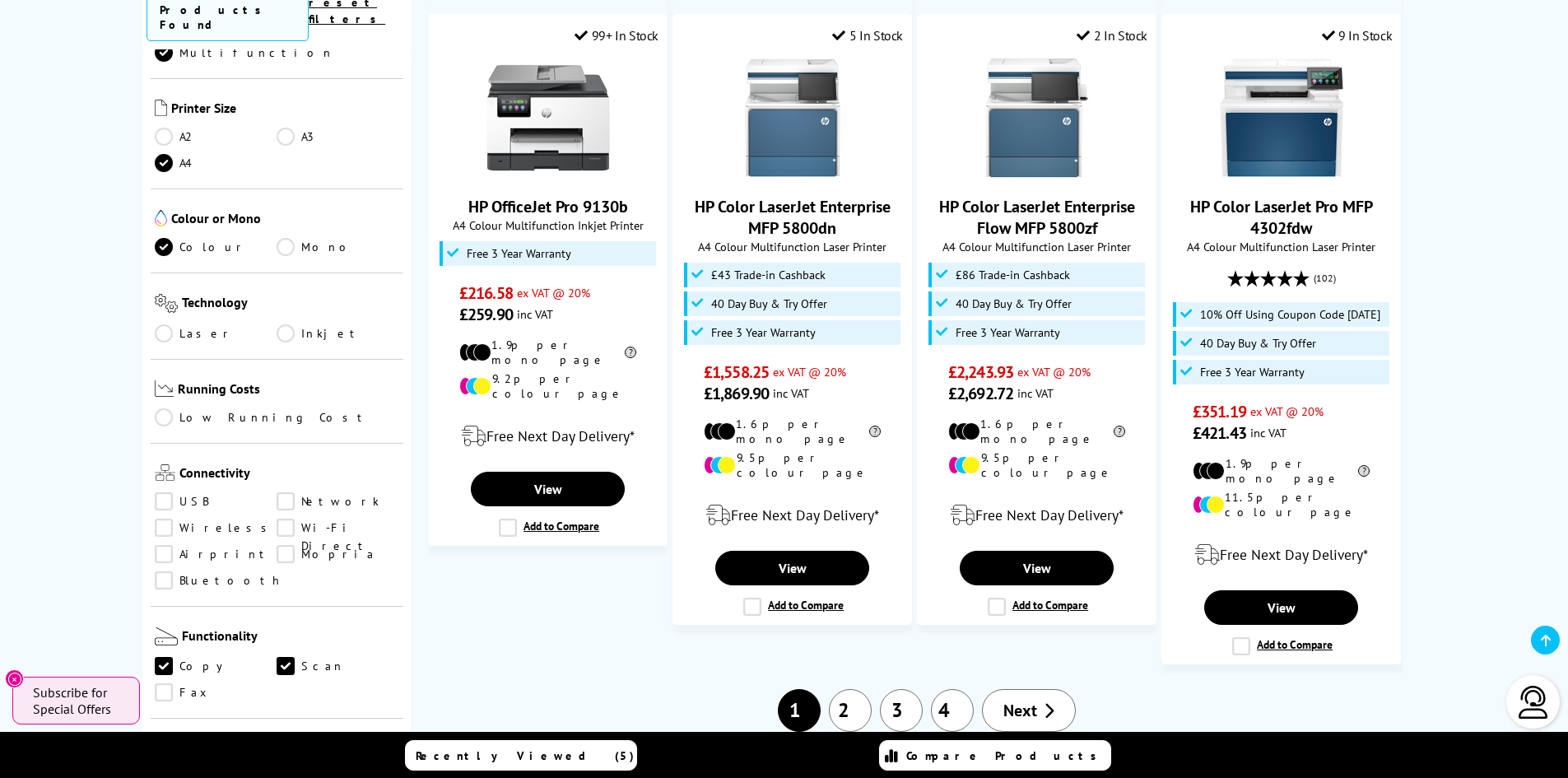
click at [284, 767] on link "Scan" at bounding box center [338, 776] width 123 height 18
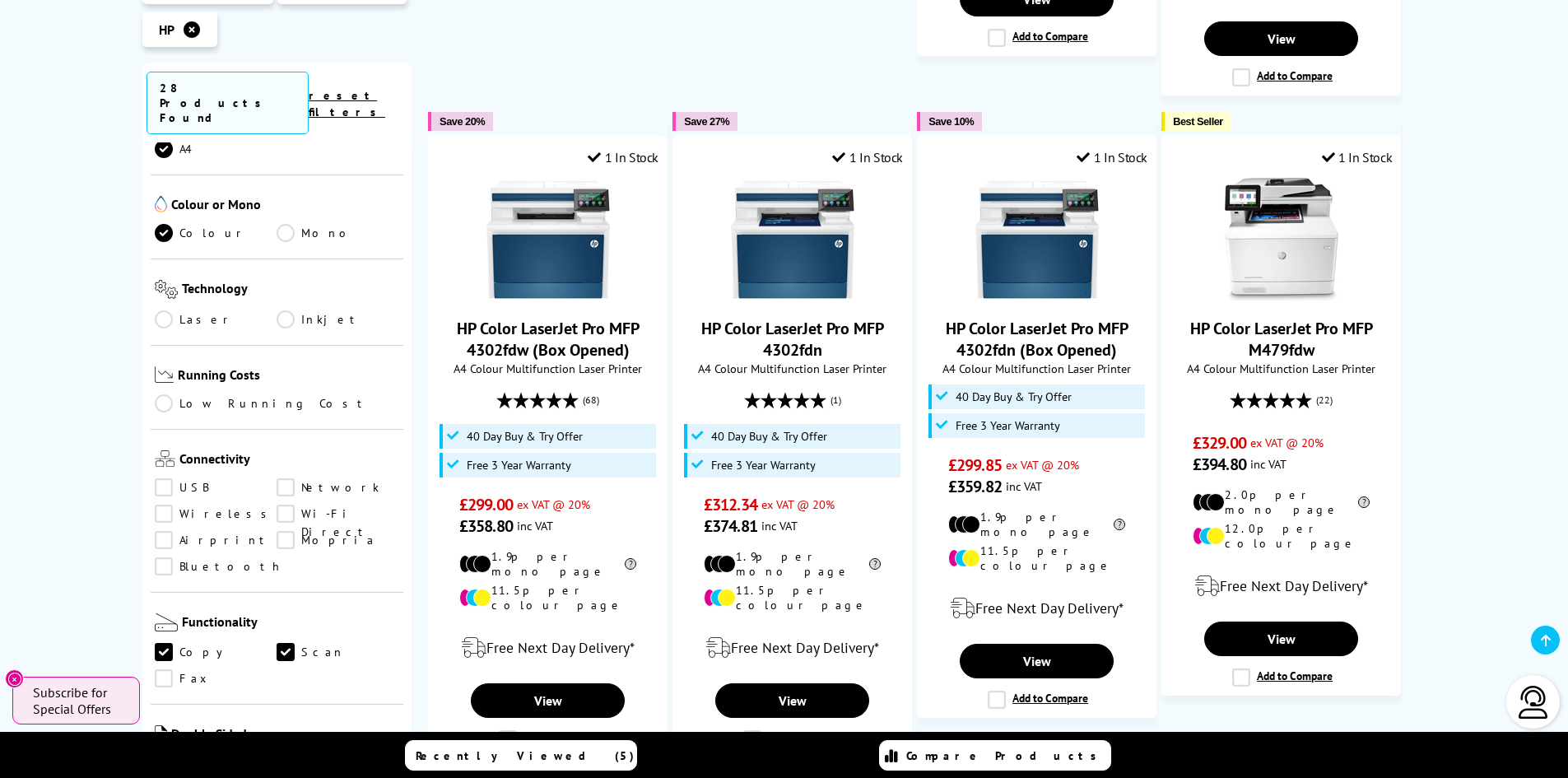
scroll to position [1811, 0]
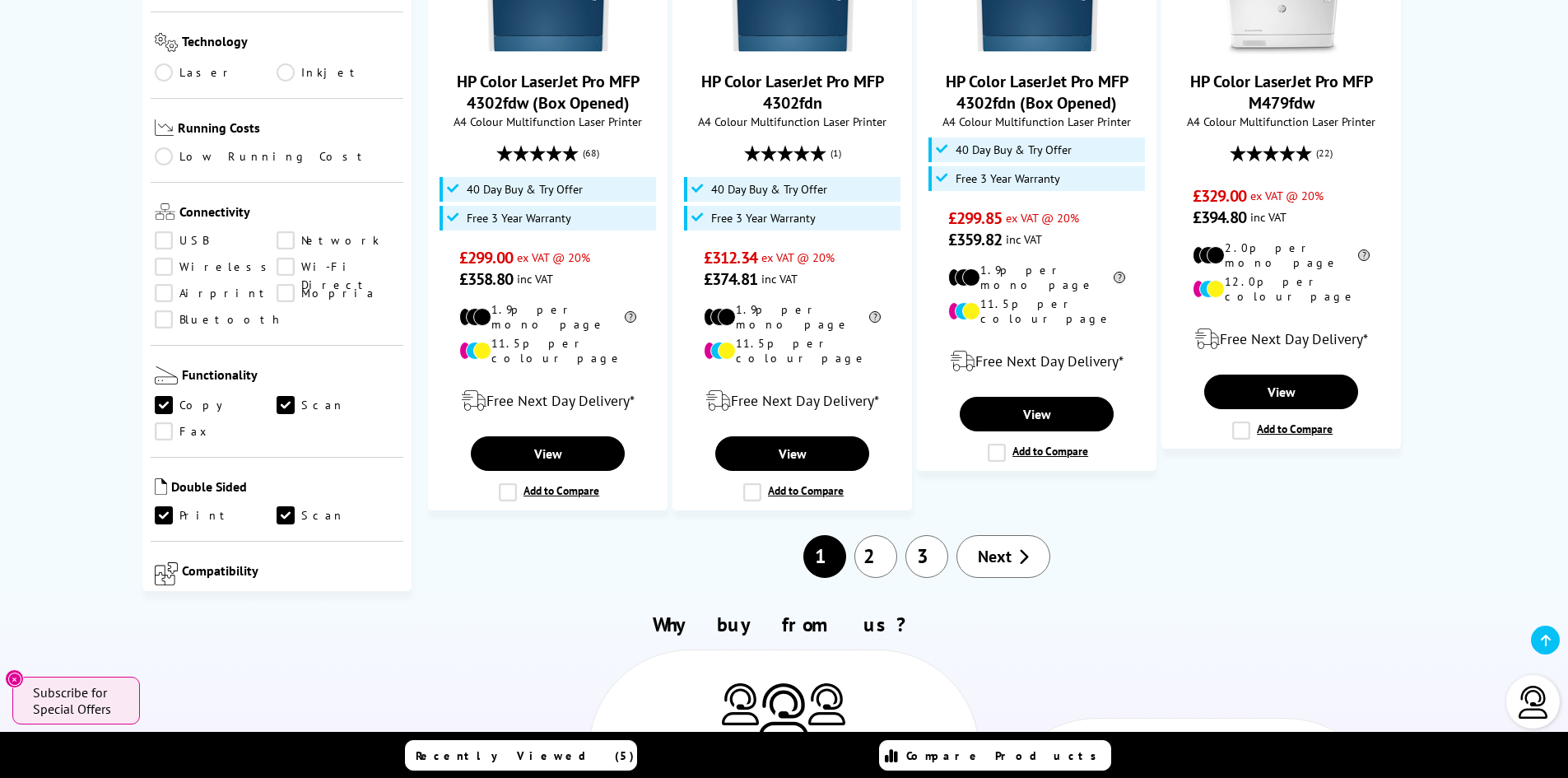
click at [879, 535] on link "2" at bounding box center [875, 556] width 43 height 43
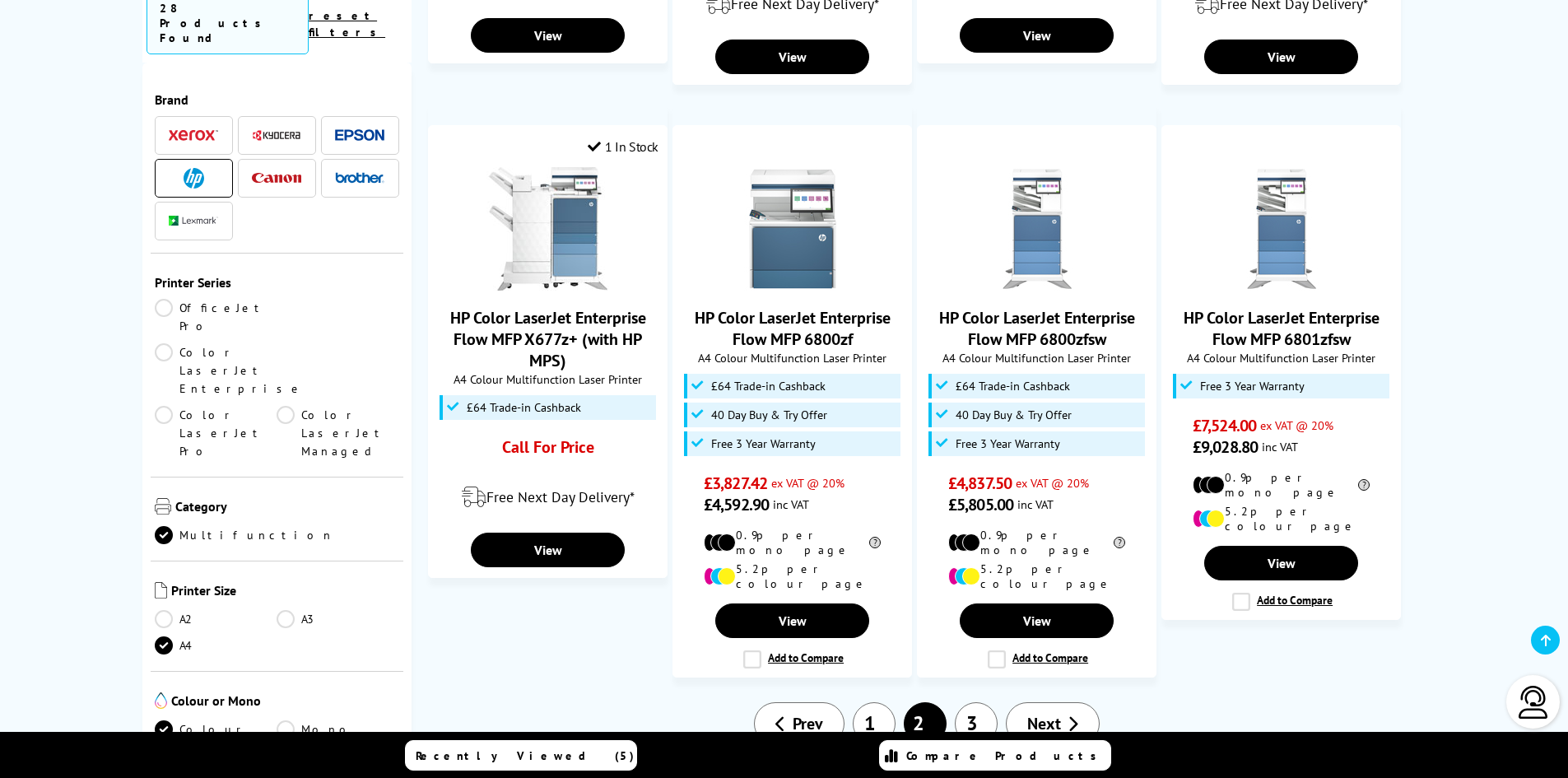
scroll to position [1565, 0]
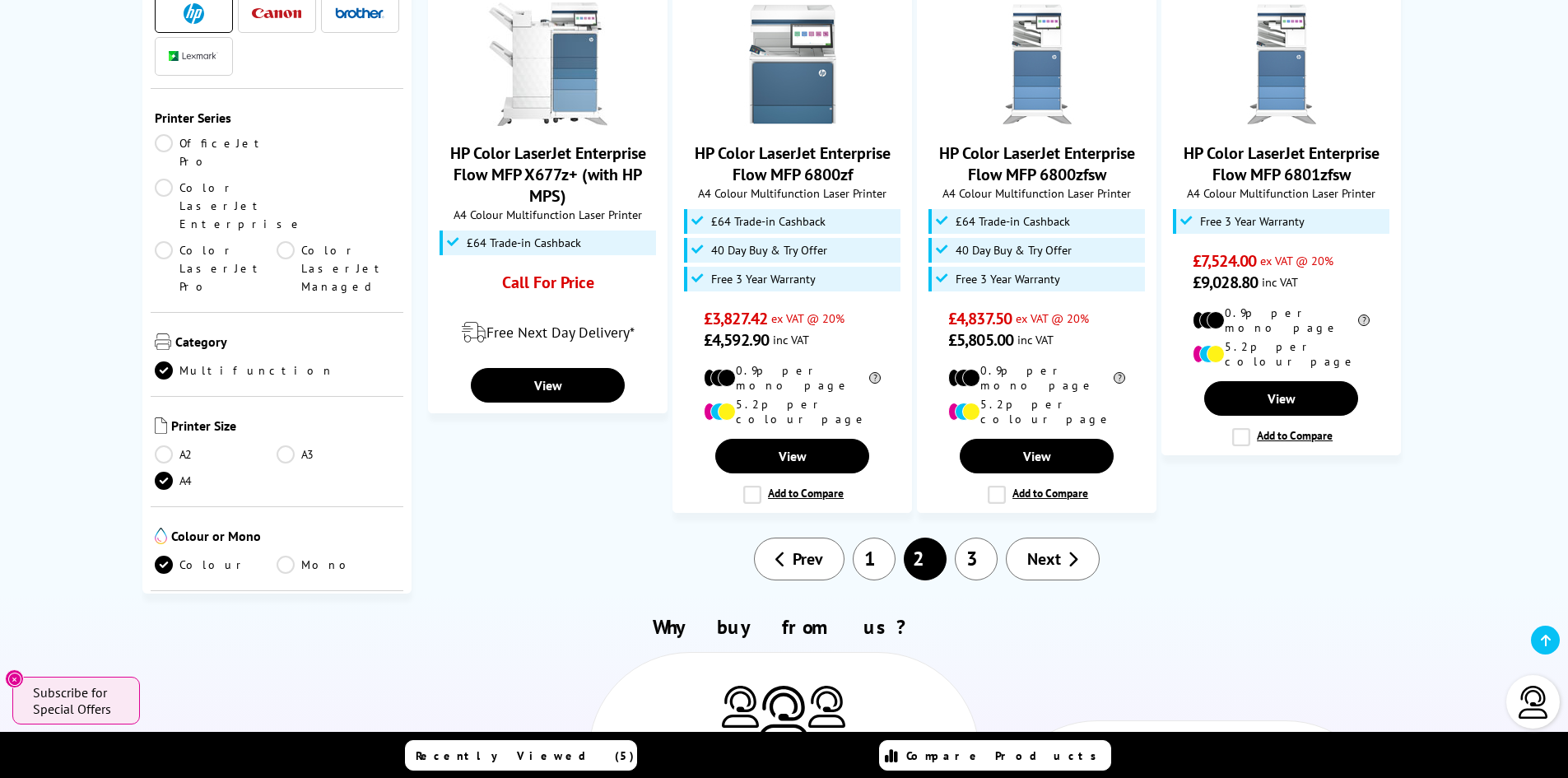
click at [881, 538] on link "1" at bounding box center [874, 559] width 43 height 43
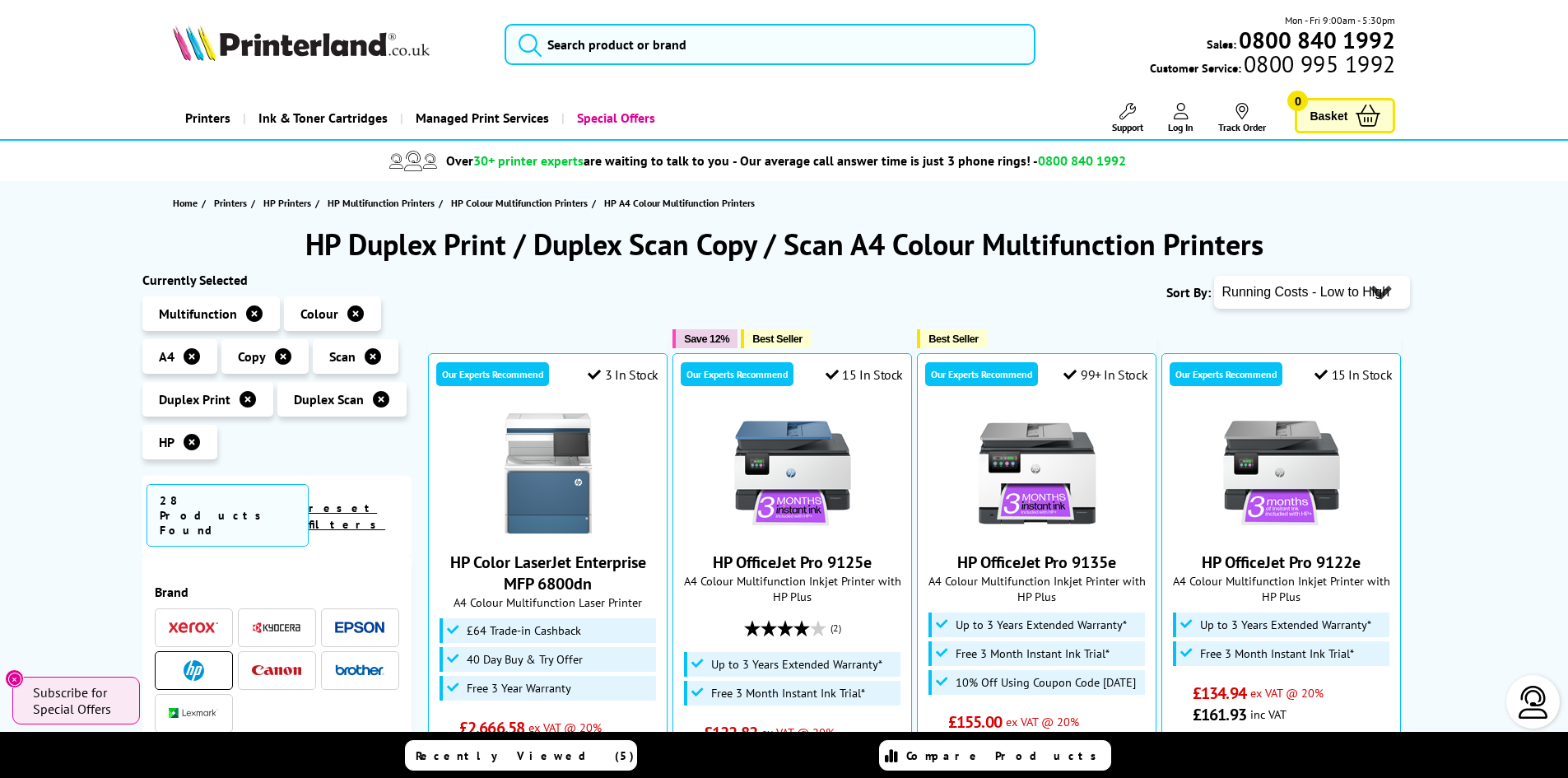
click at [246, 395] on icon at bounding box center [248, 399] width 16 height 16
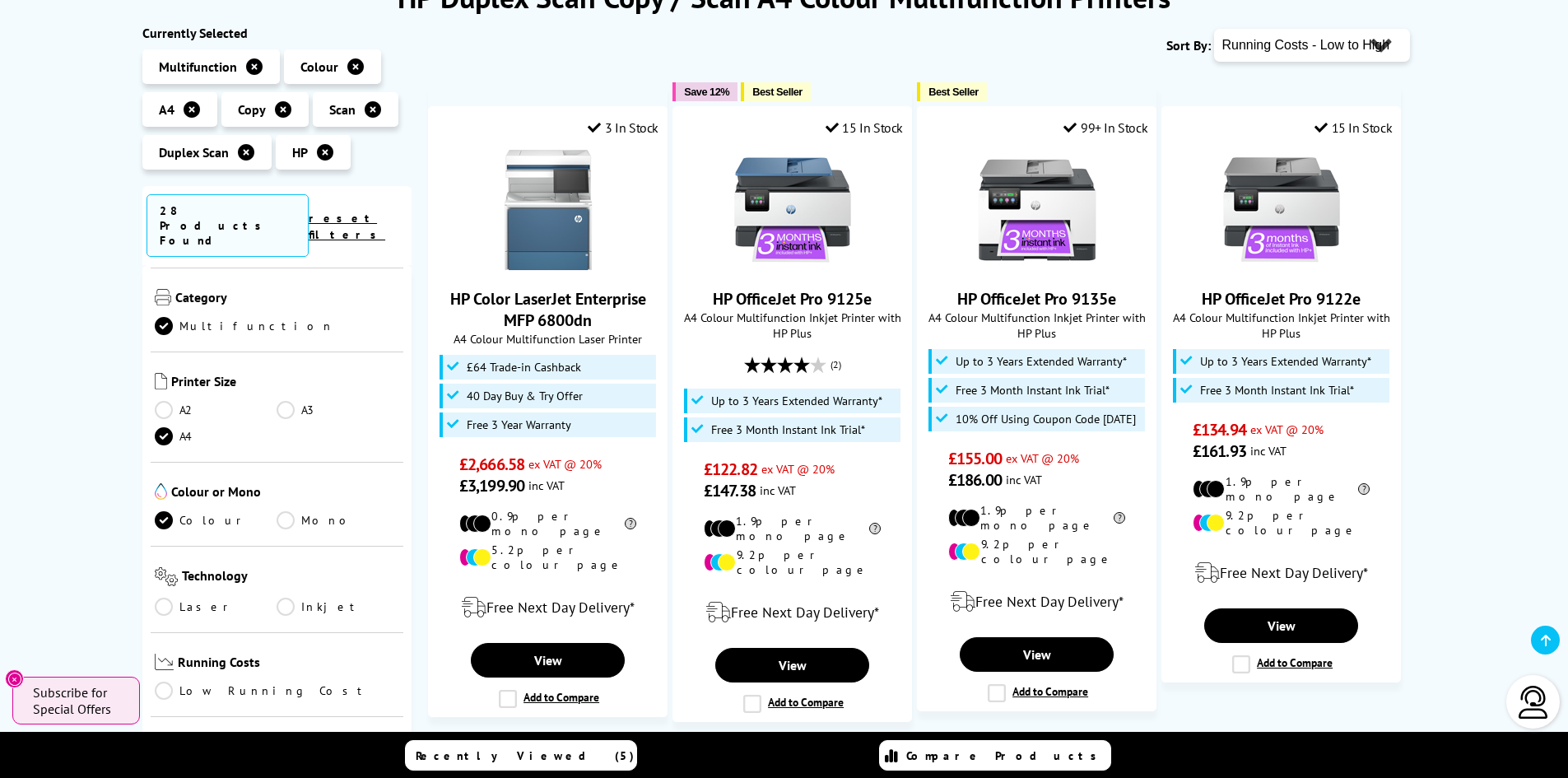
scroll to position [494, 0]
click at [163, 516] on link "Laser" at bounding box center [216, 524] width 123 height 18
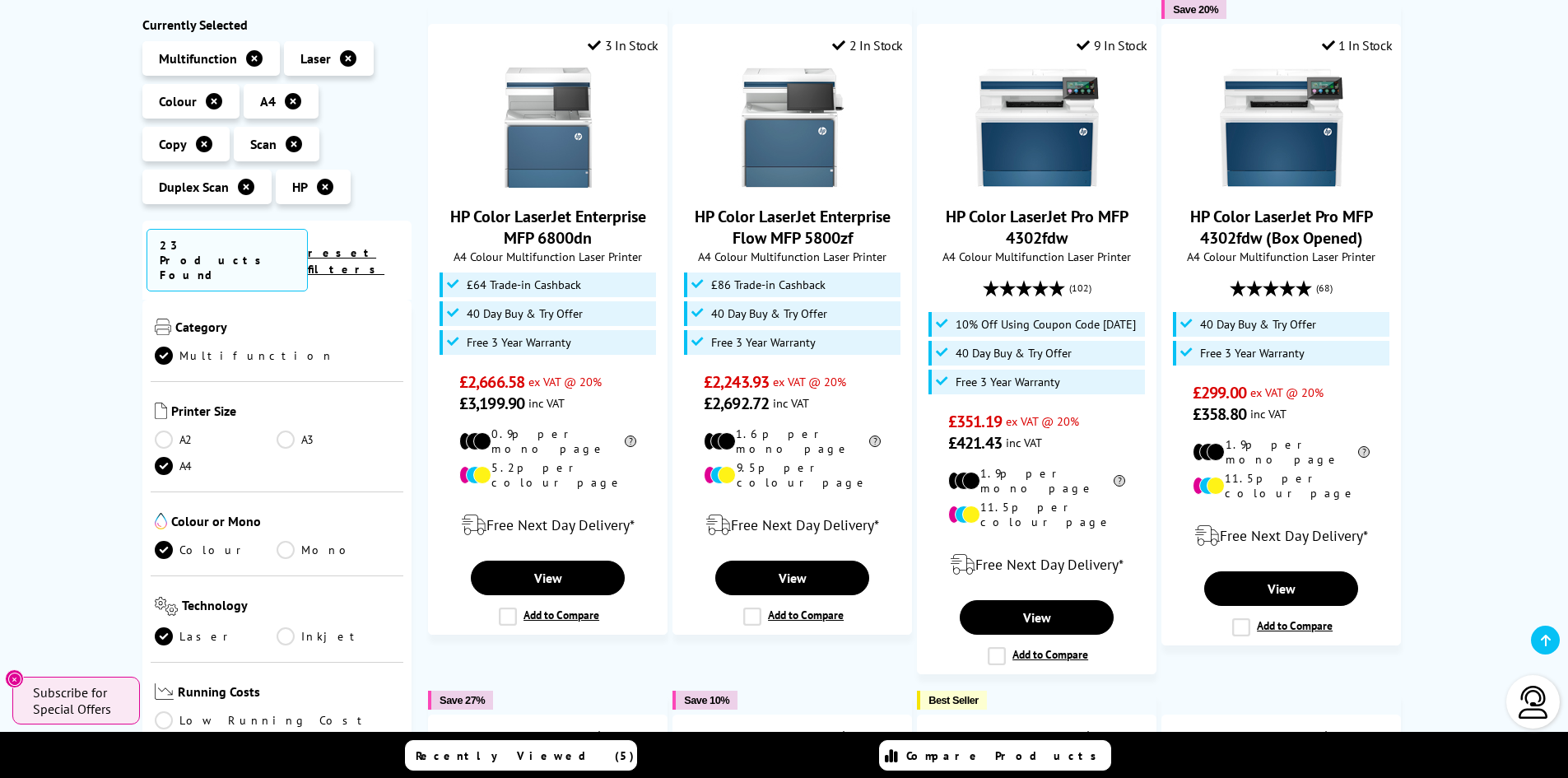
scroll to position [165, 0]
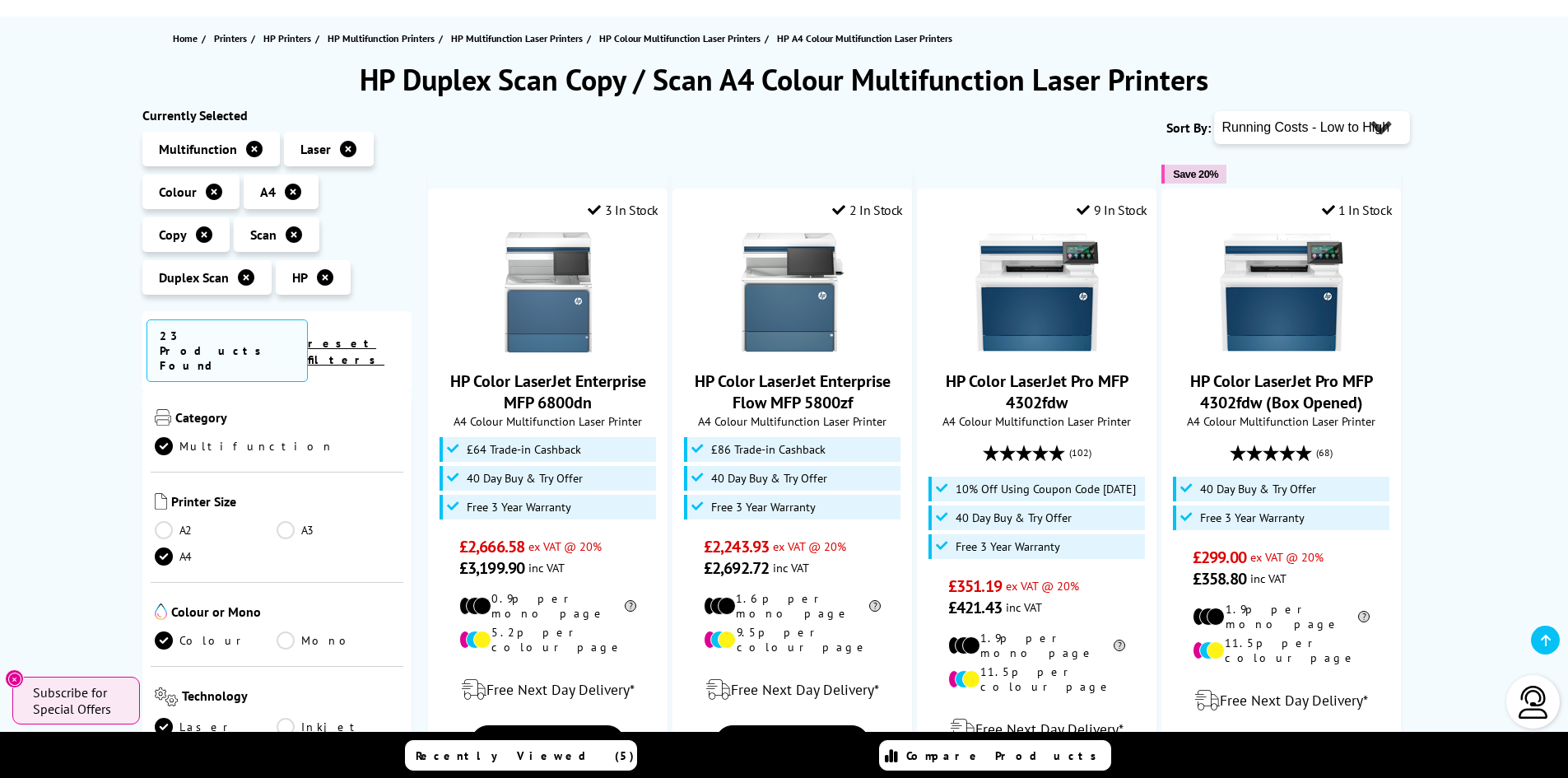
click at [254, 269] on icon at bounding box center [246, 277] width 16 height 16
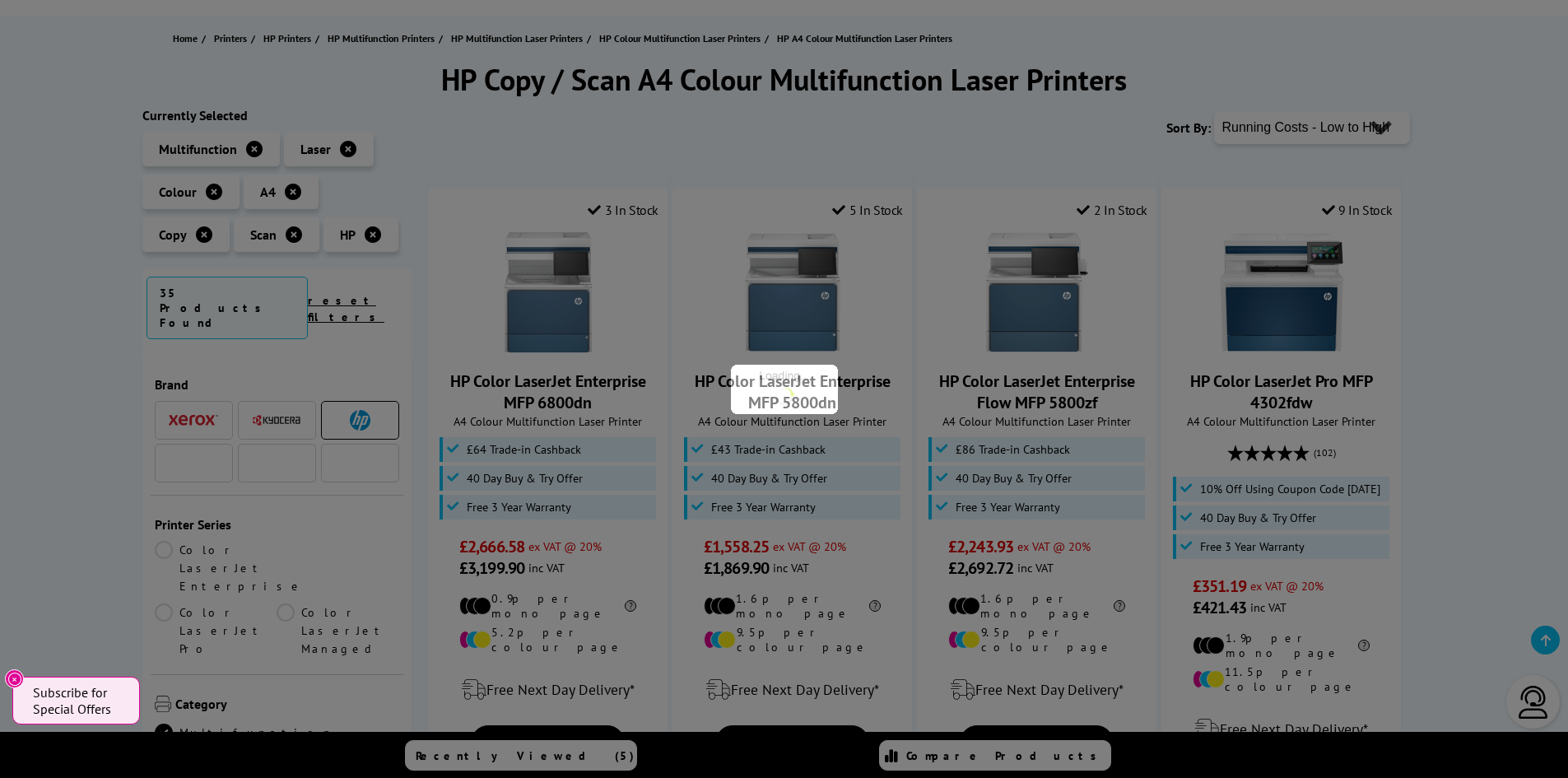
scroll to position [329, 0]
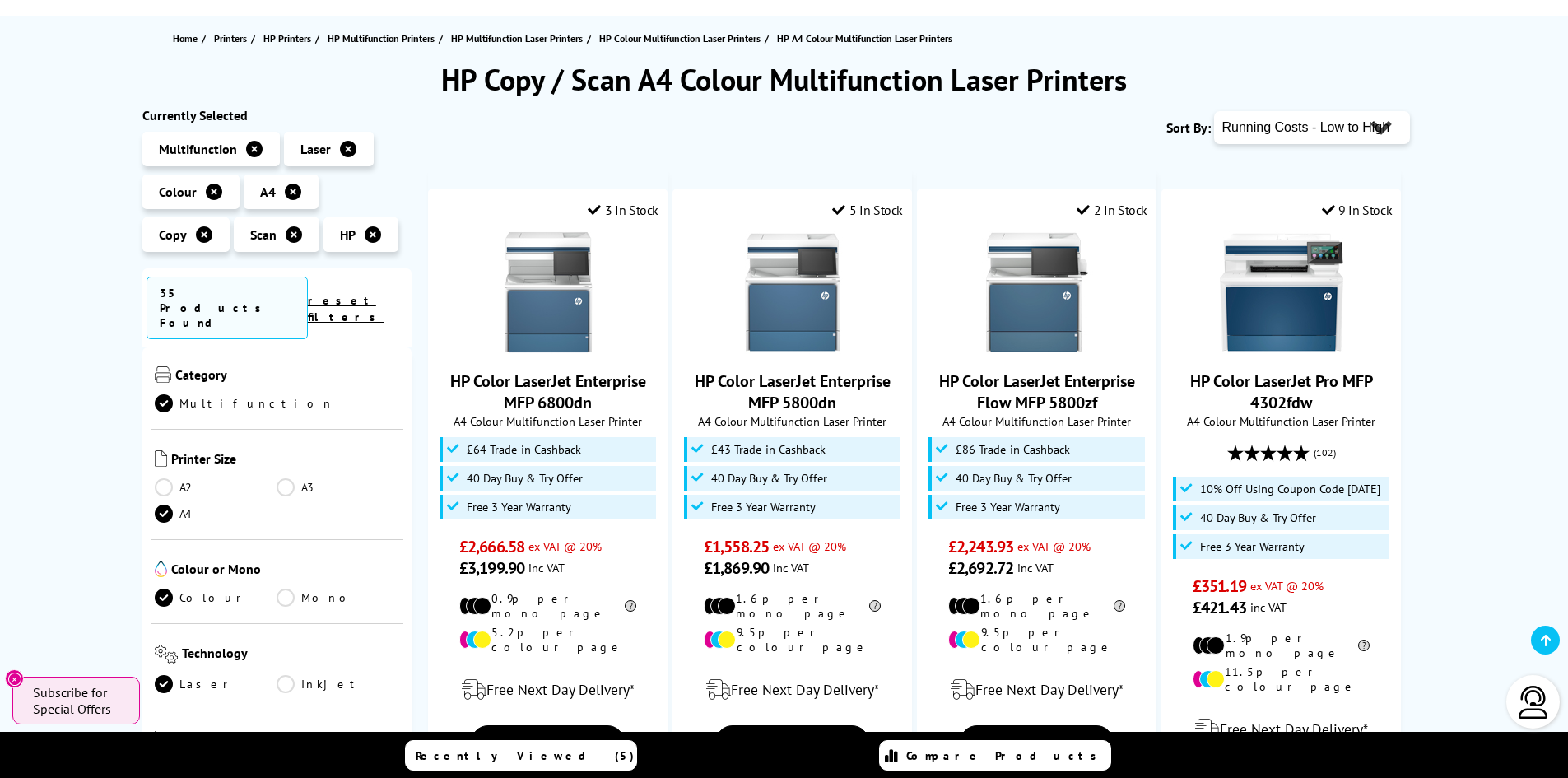
click at [341, 148] on icon at bounding box center [347, 149] width 16 height 16
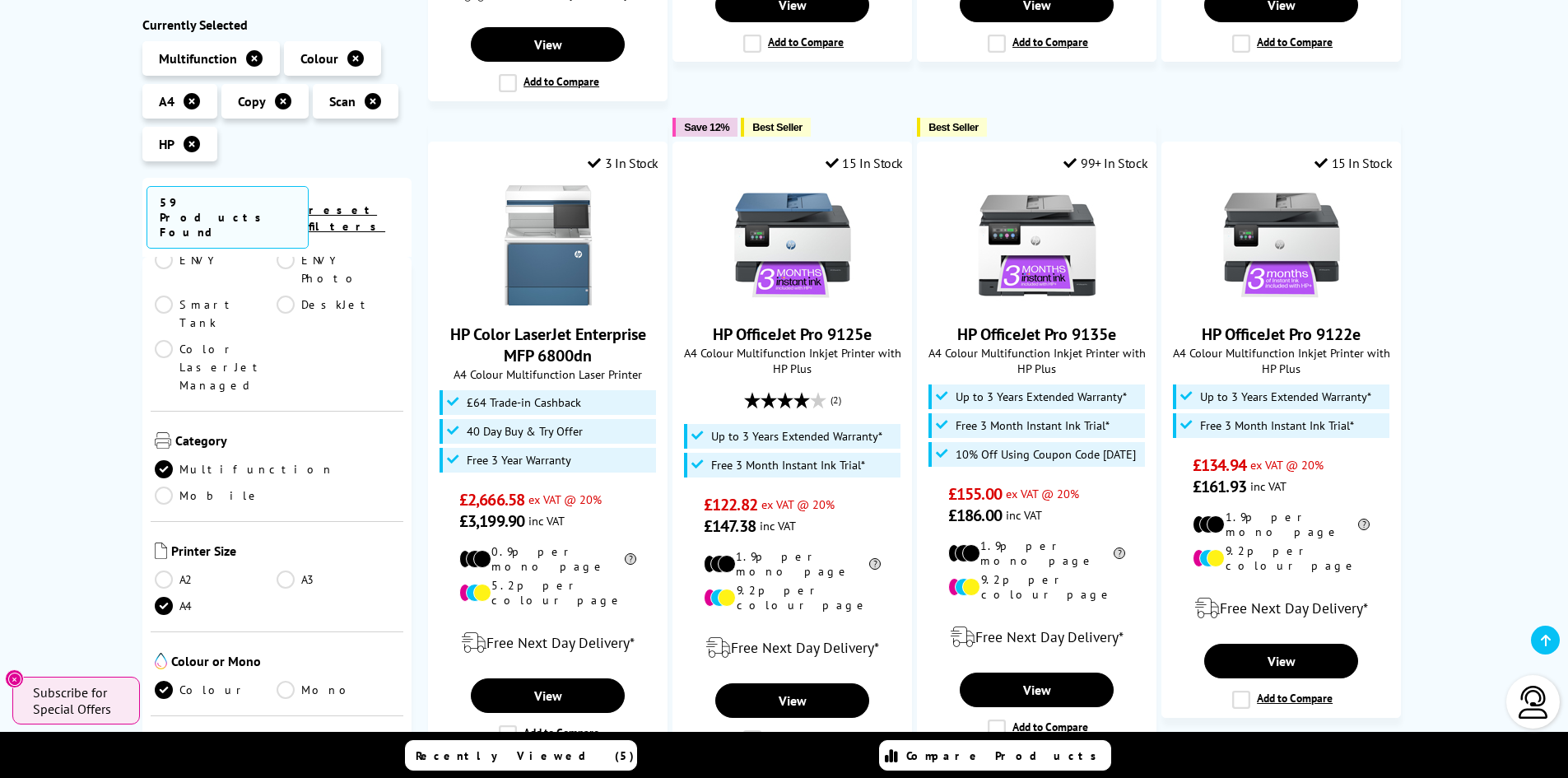
scroll to position [823, 0]
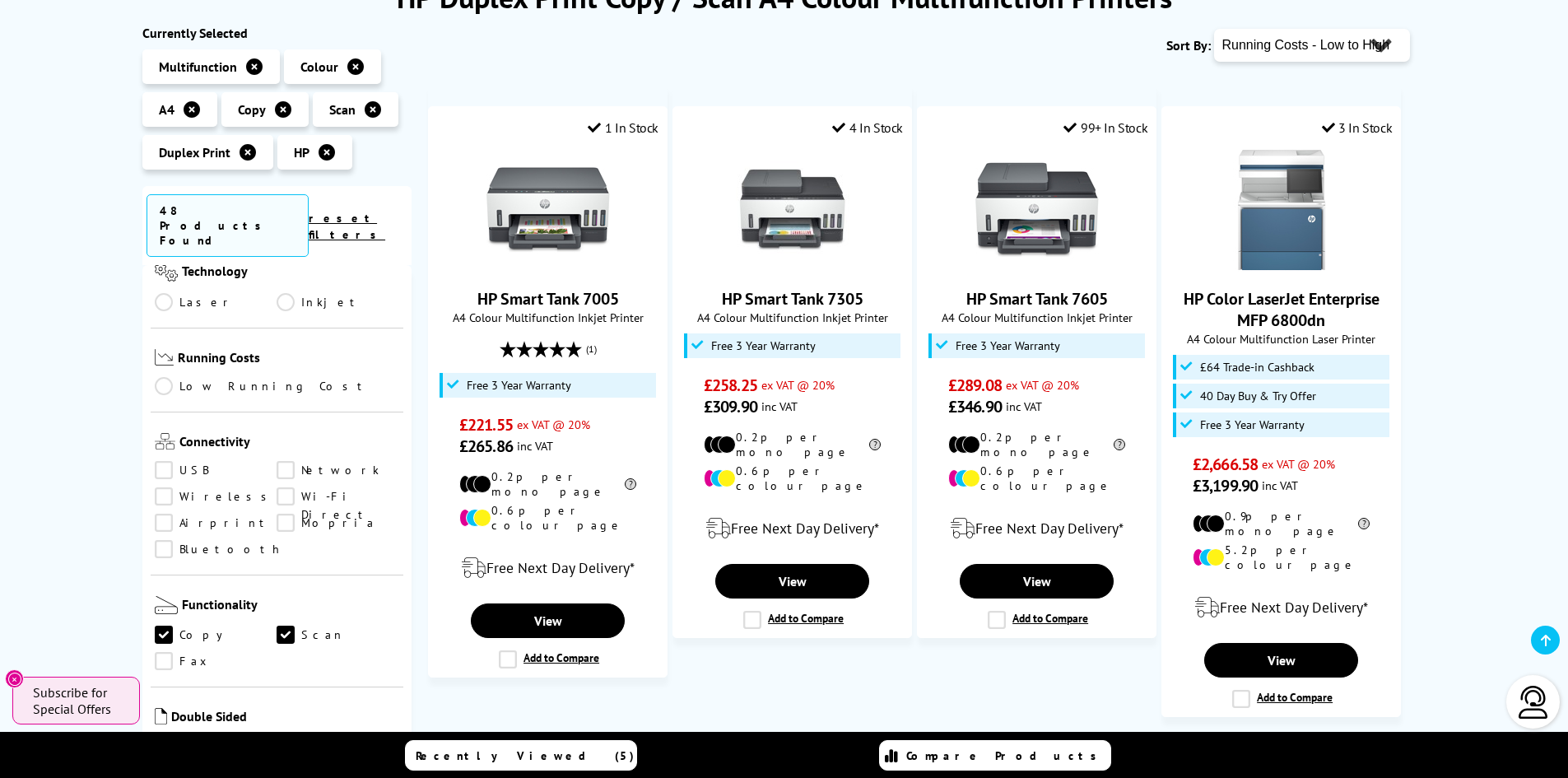
scroll to position [577, 0]
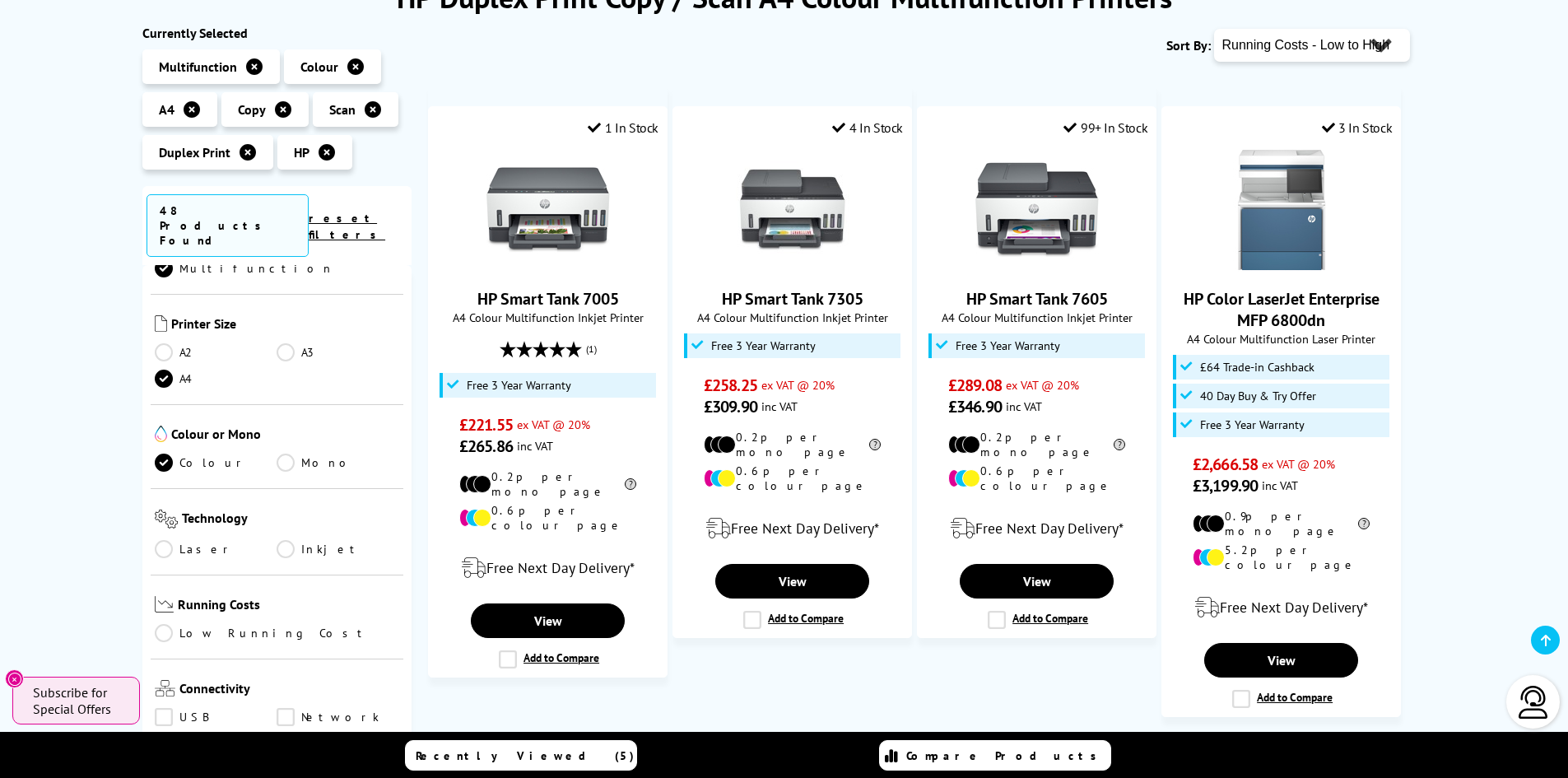
click at [329, 152] on icon at bounding box center [326, 152] width 16 height 16
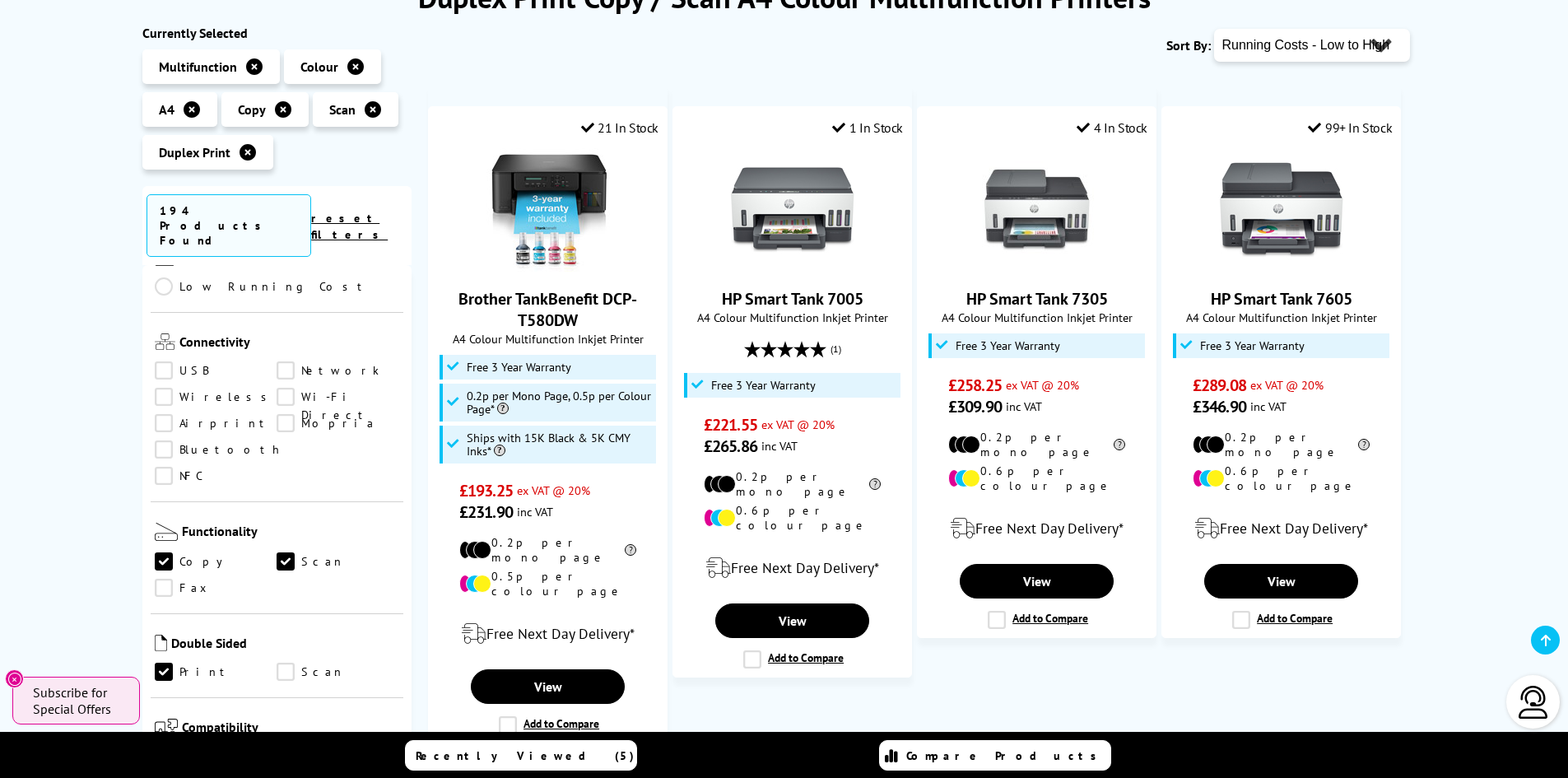
scroll to position [757, 0]
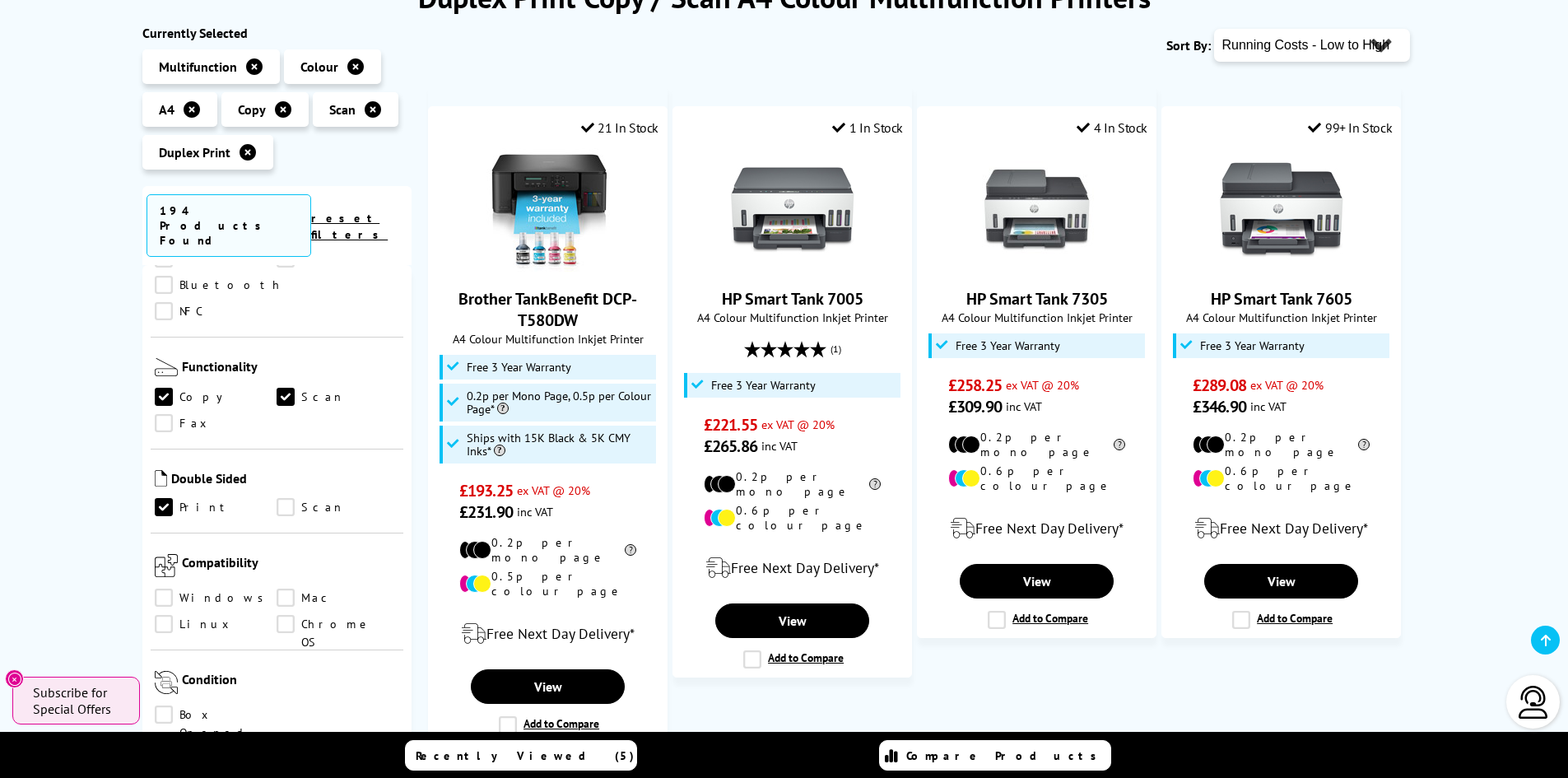
click at [286, 498] on link "Scan" at bounding box center [338, 507] width 123 height 18
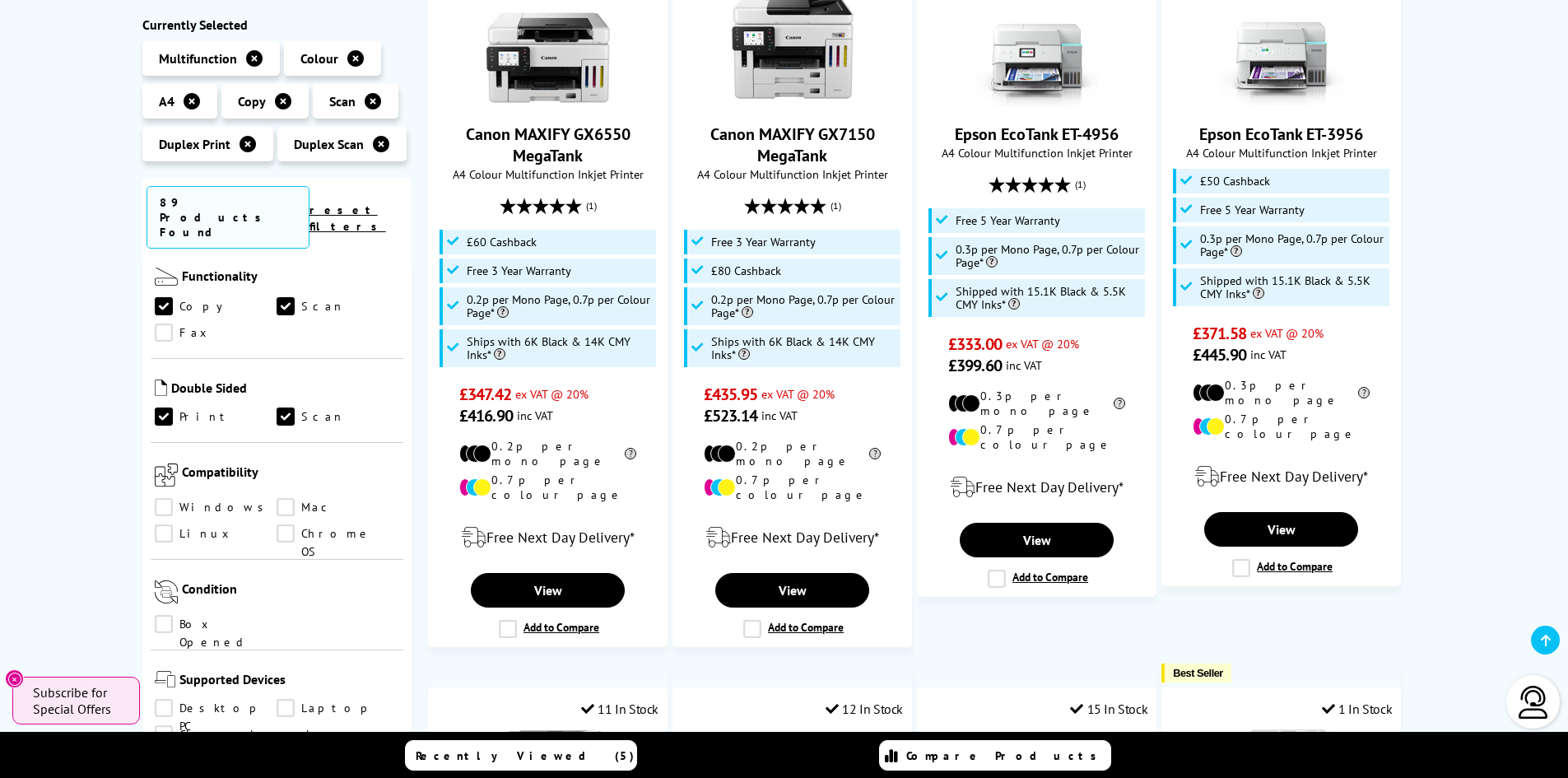
scroll to position [329, 0]
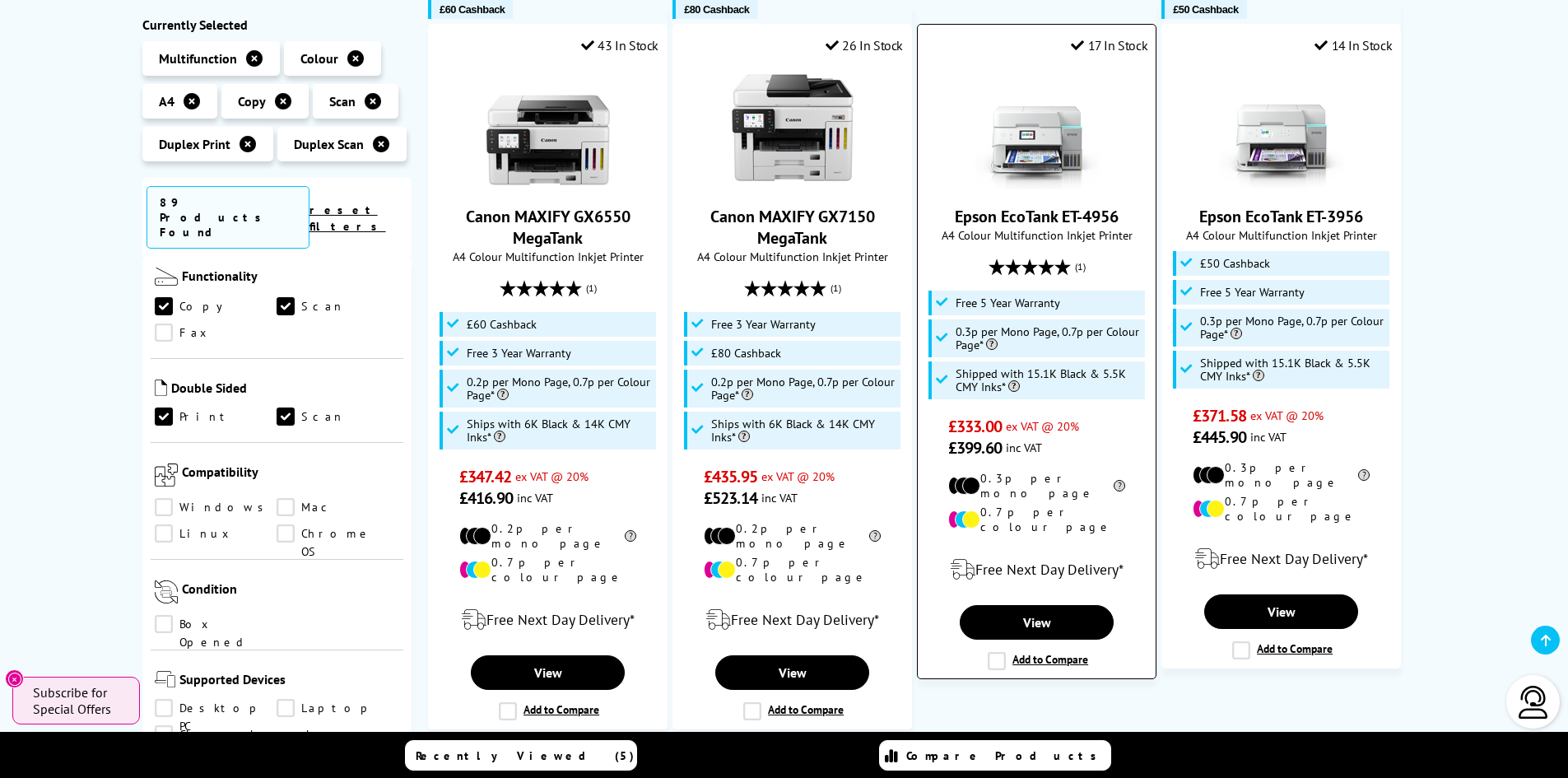
click at [1059, 209] on link "Epson EcoTank ET-4956" at bounding box center [1036, 217] width 163 height 21
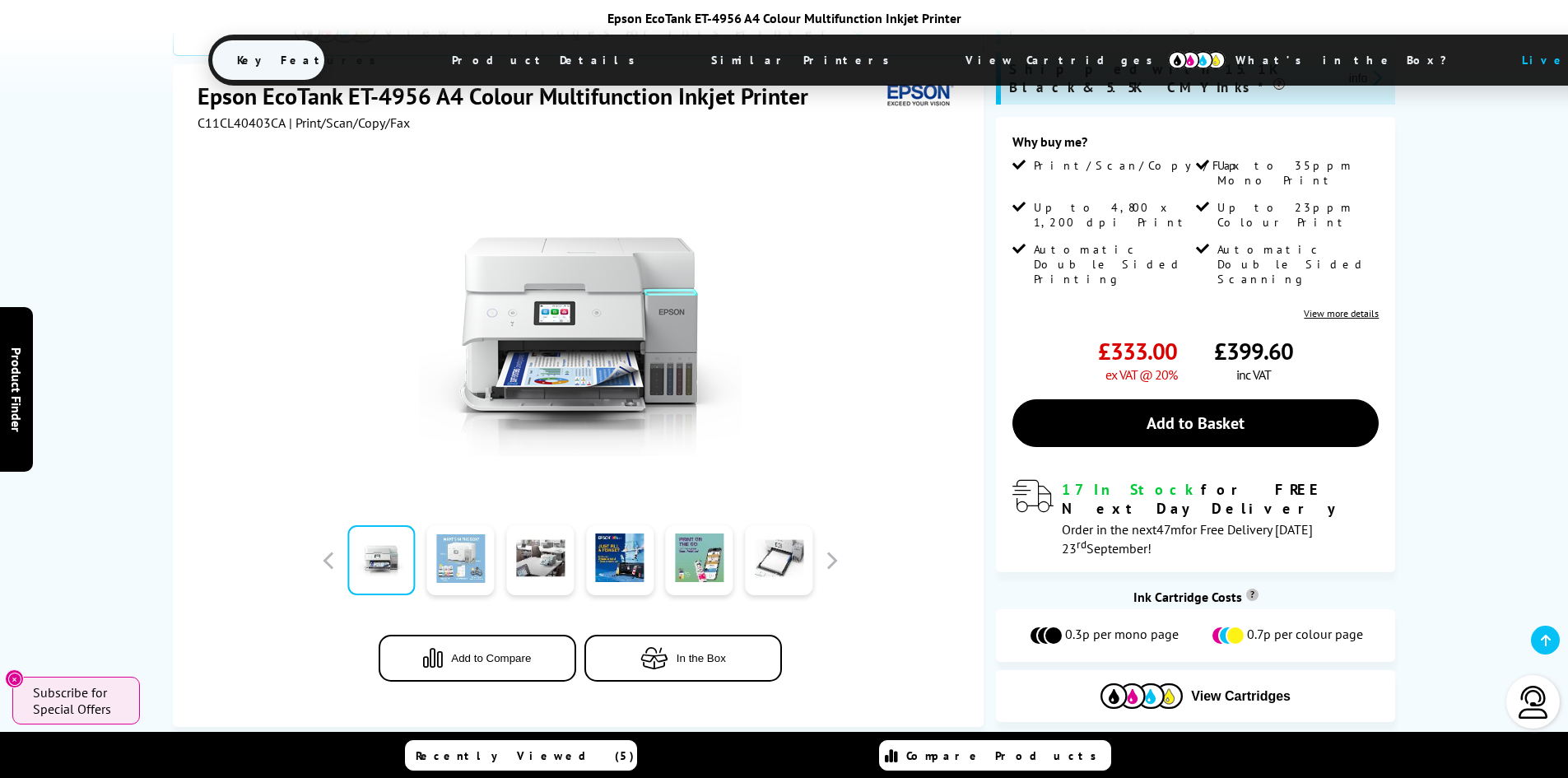
click at [464, 526] on link at bounding box center [461, 561] width 68 height 70
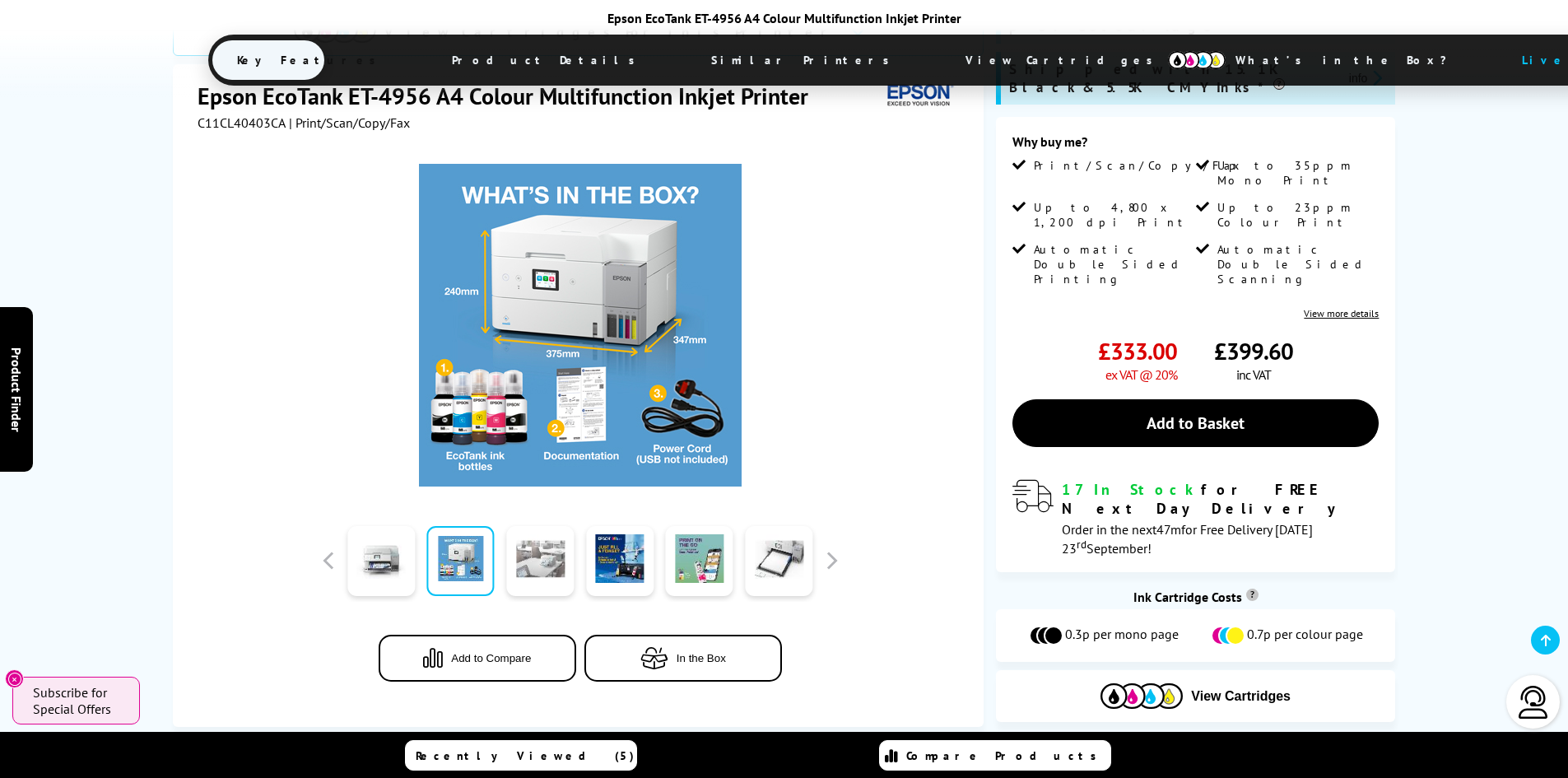
click at [535, 526] on link at bounding box center [540, 561] width 68 height 70
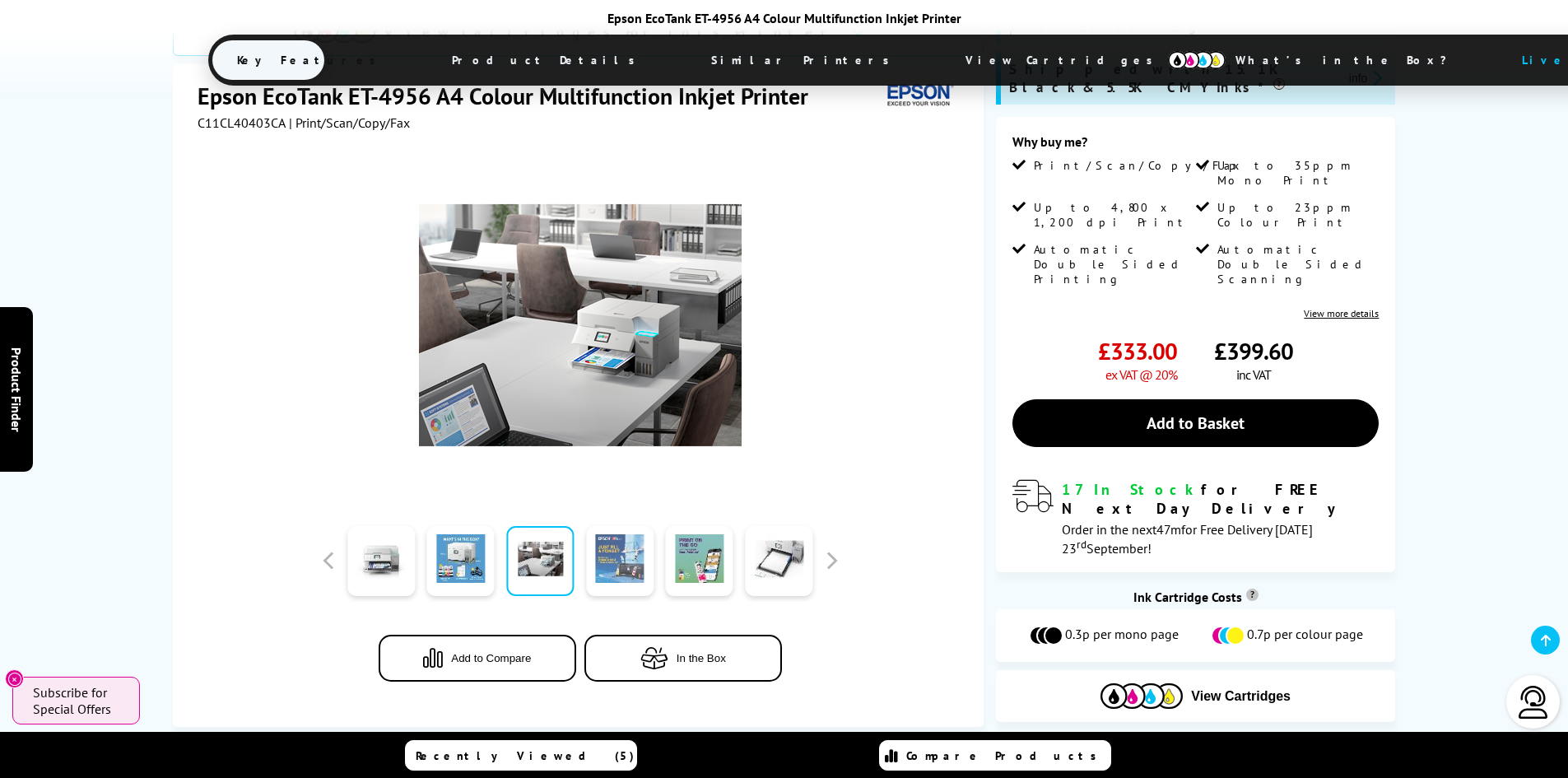
click at [617, 526] on link at bounding box center [620, 561] width 68 height 70
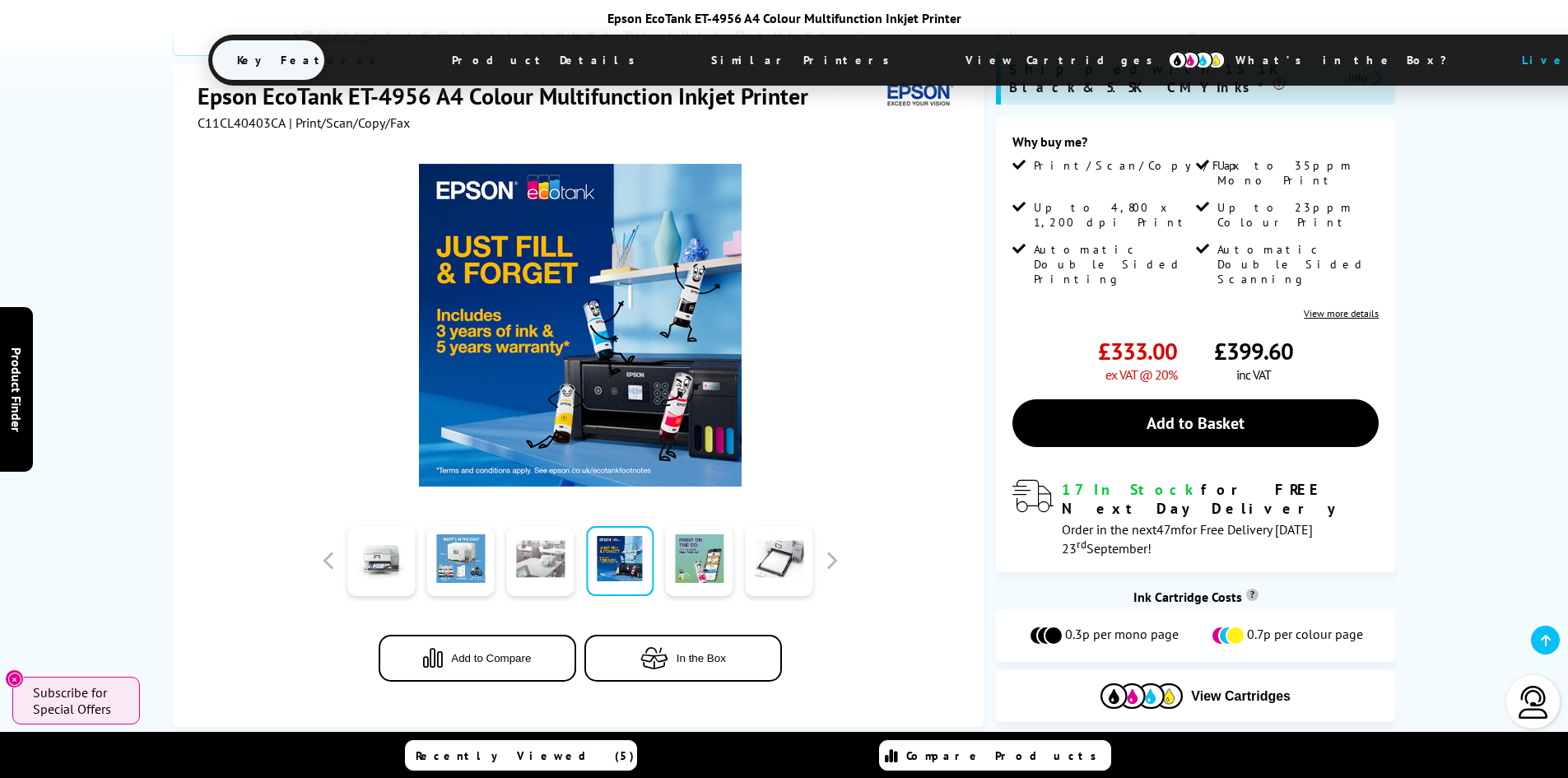
click at [540, 526] on link at bounding box center [540, 561] width 68 height 70
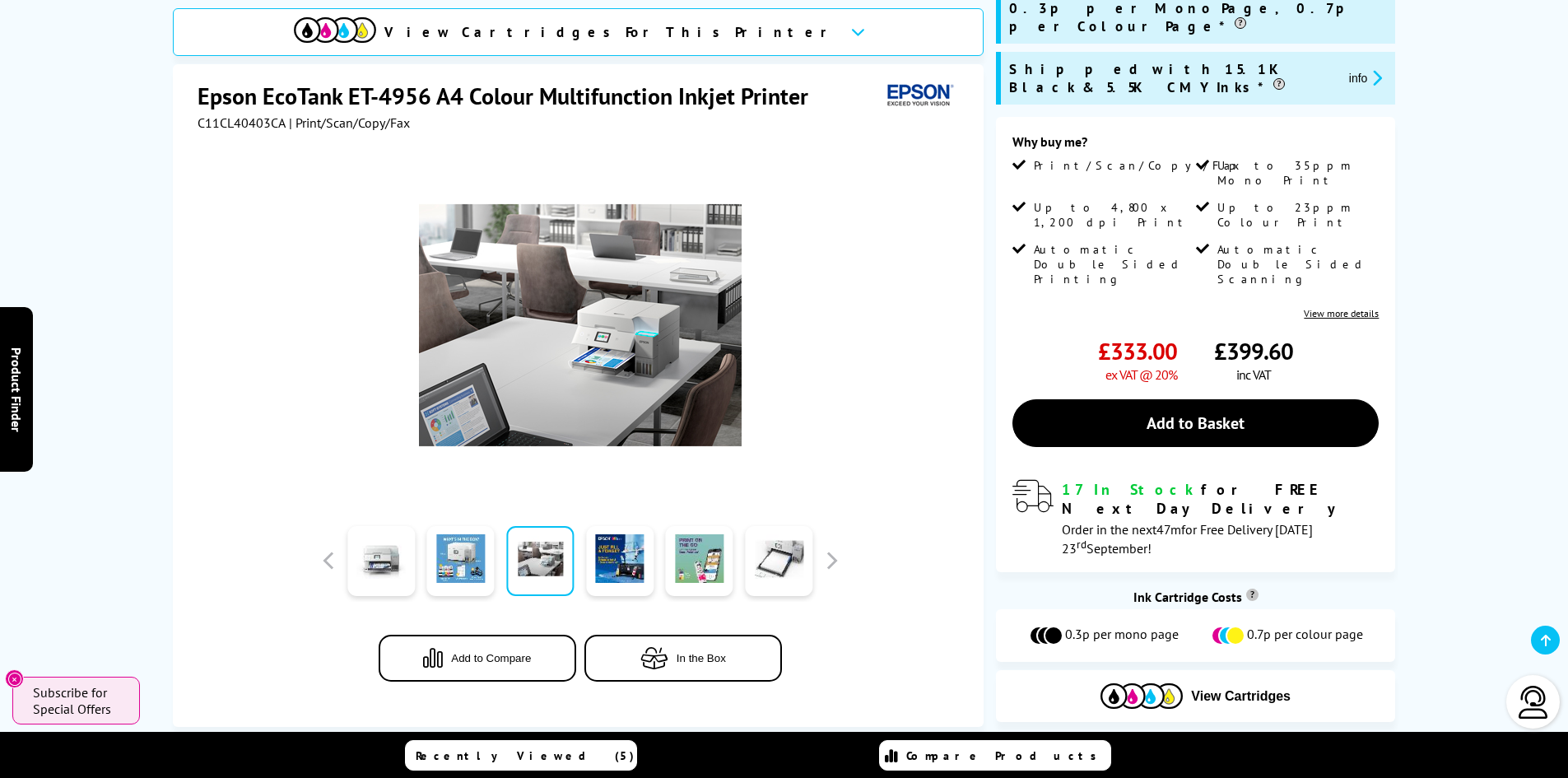
scroll to position [165, 0]
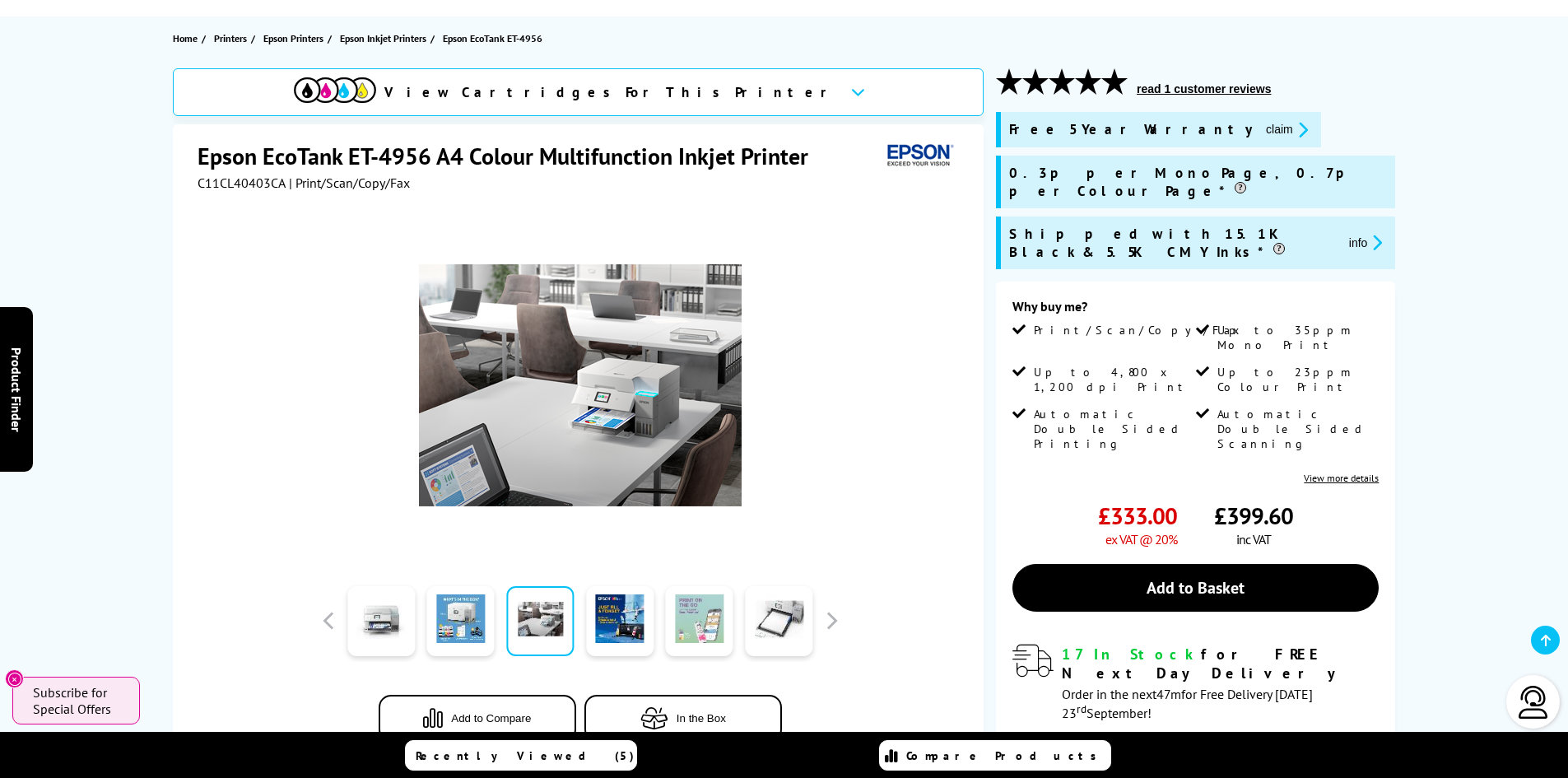
click at [716, 619] on link at bounding box center [699, 621] width 68 height 70
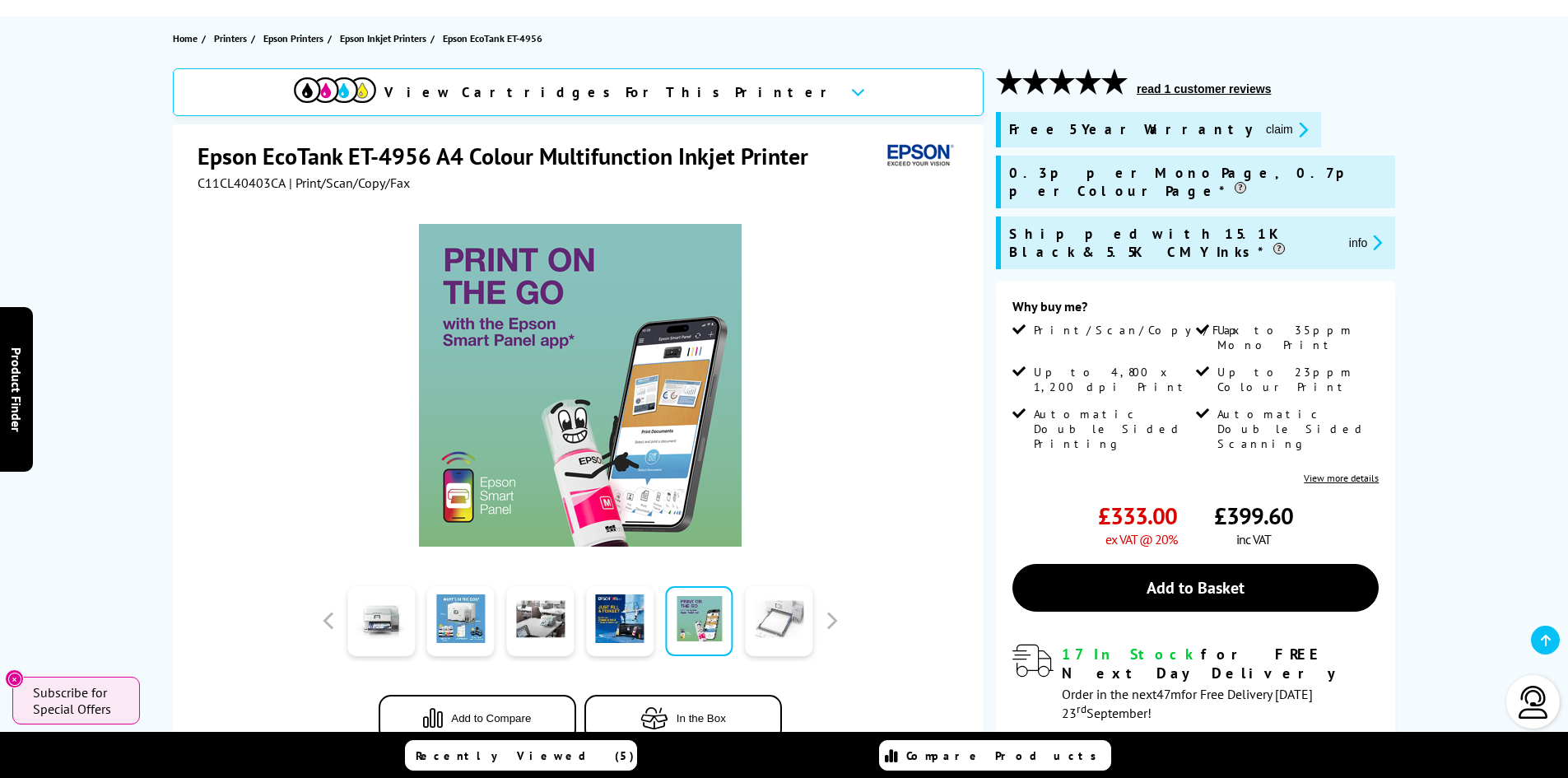
click at [773, 629] on link at bounding box center [779, 621] width 68 height 70
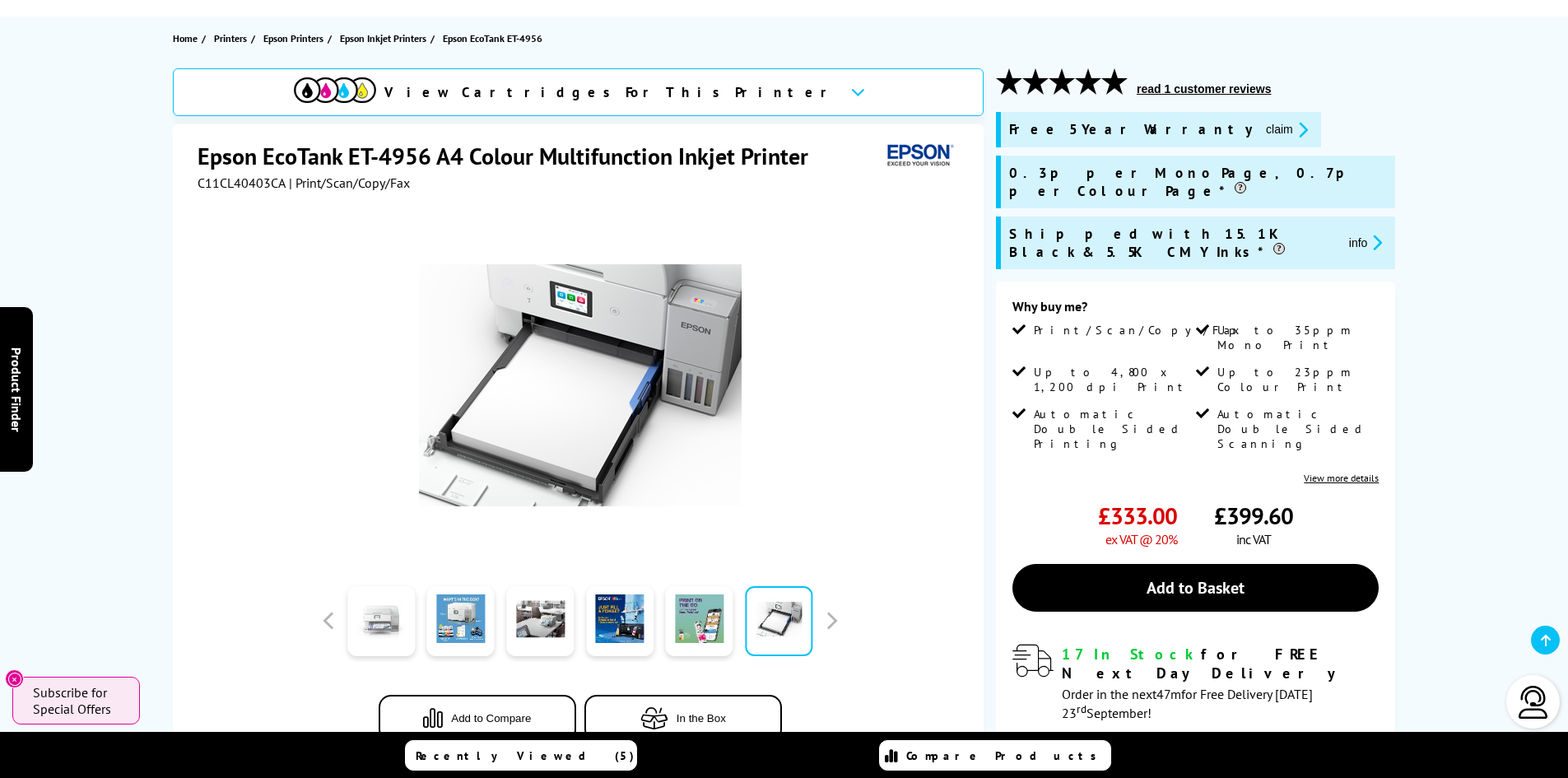
click at [404, 636] on link at bounding box center [381, 621] width 68 height 70
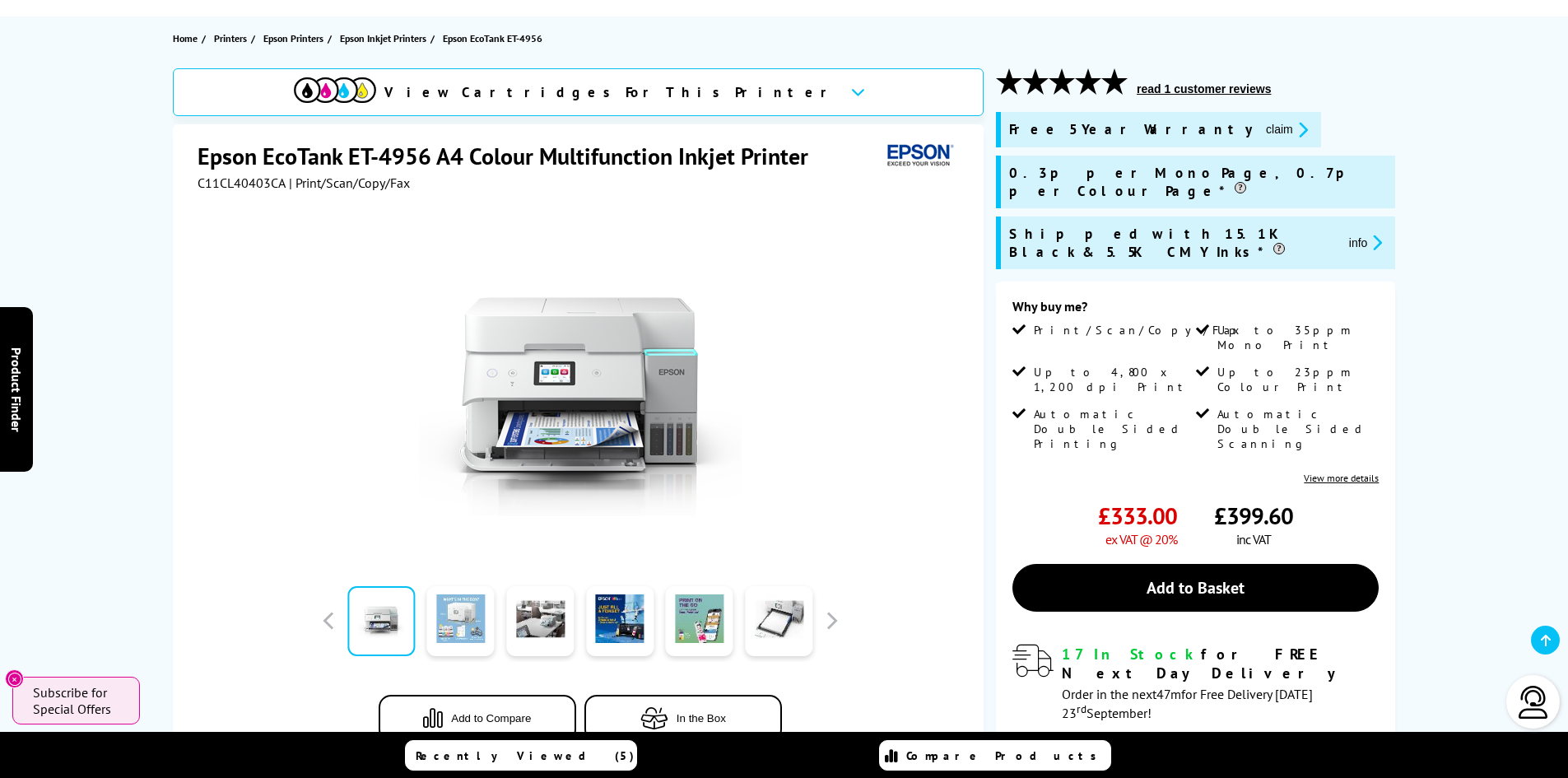
click at [459, 621] on link at bounding box center [461, 621] width 68 height 70
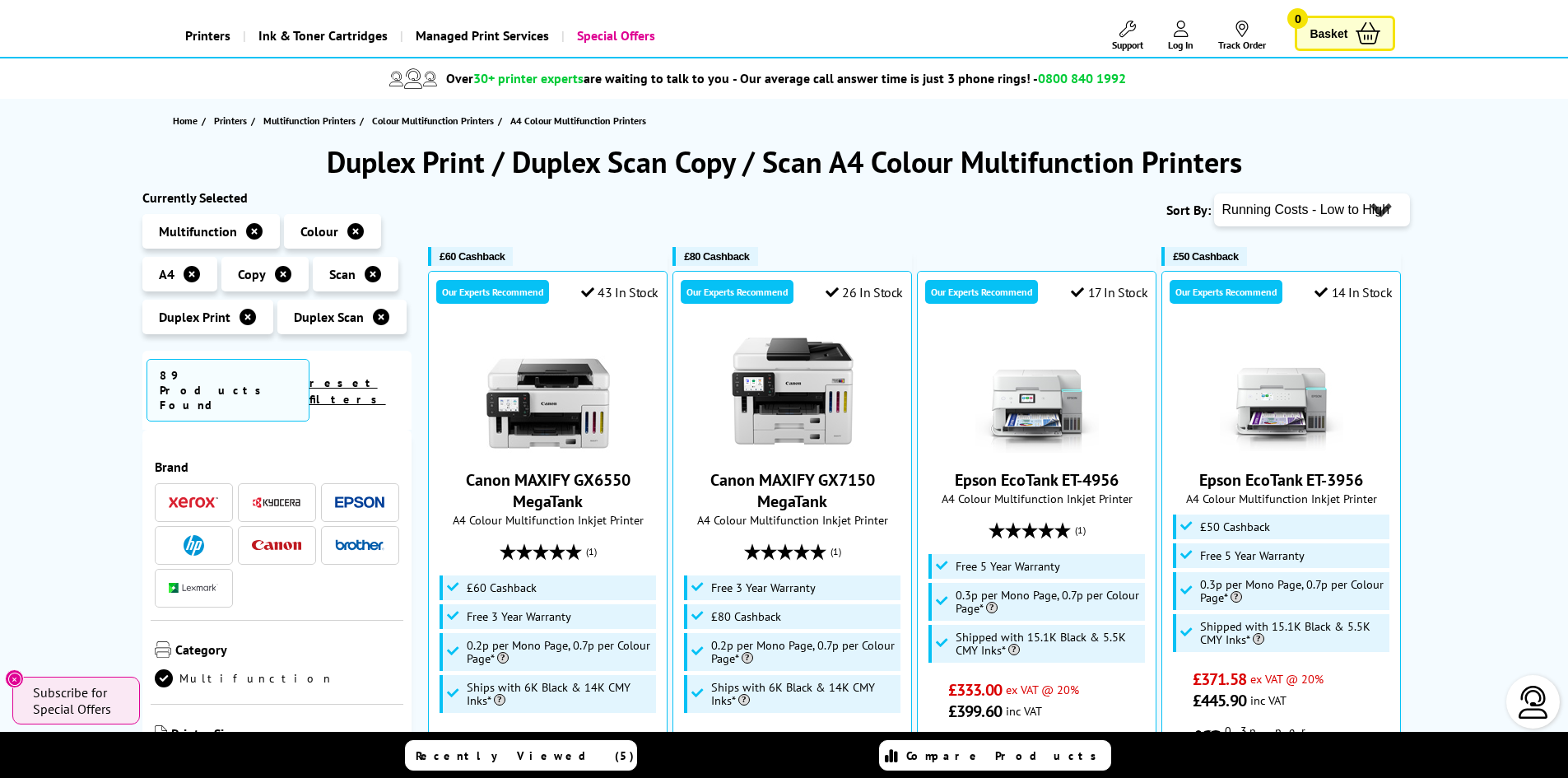
scroll to position [329, 0]
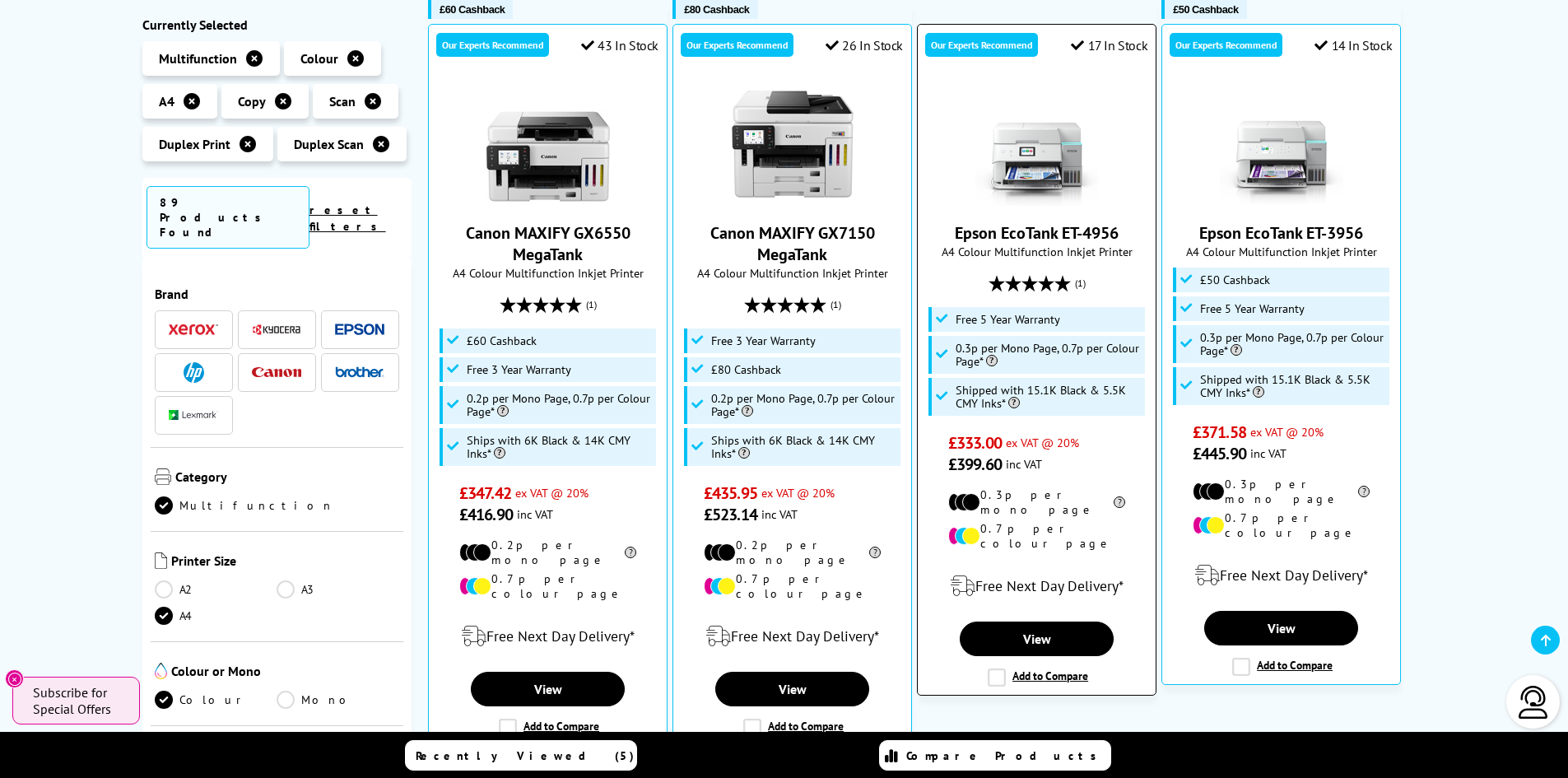
click at [1029, 229] on link "Epson EcoTank ET-4956" at bounding box center [1036, 233] width 163 height 21
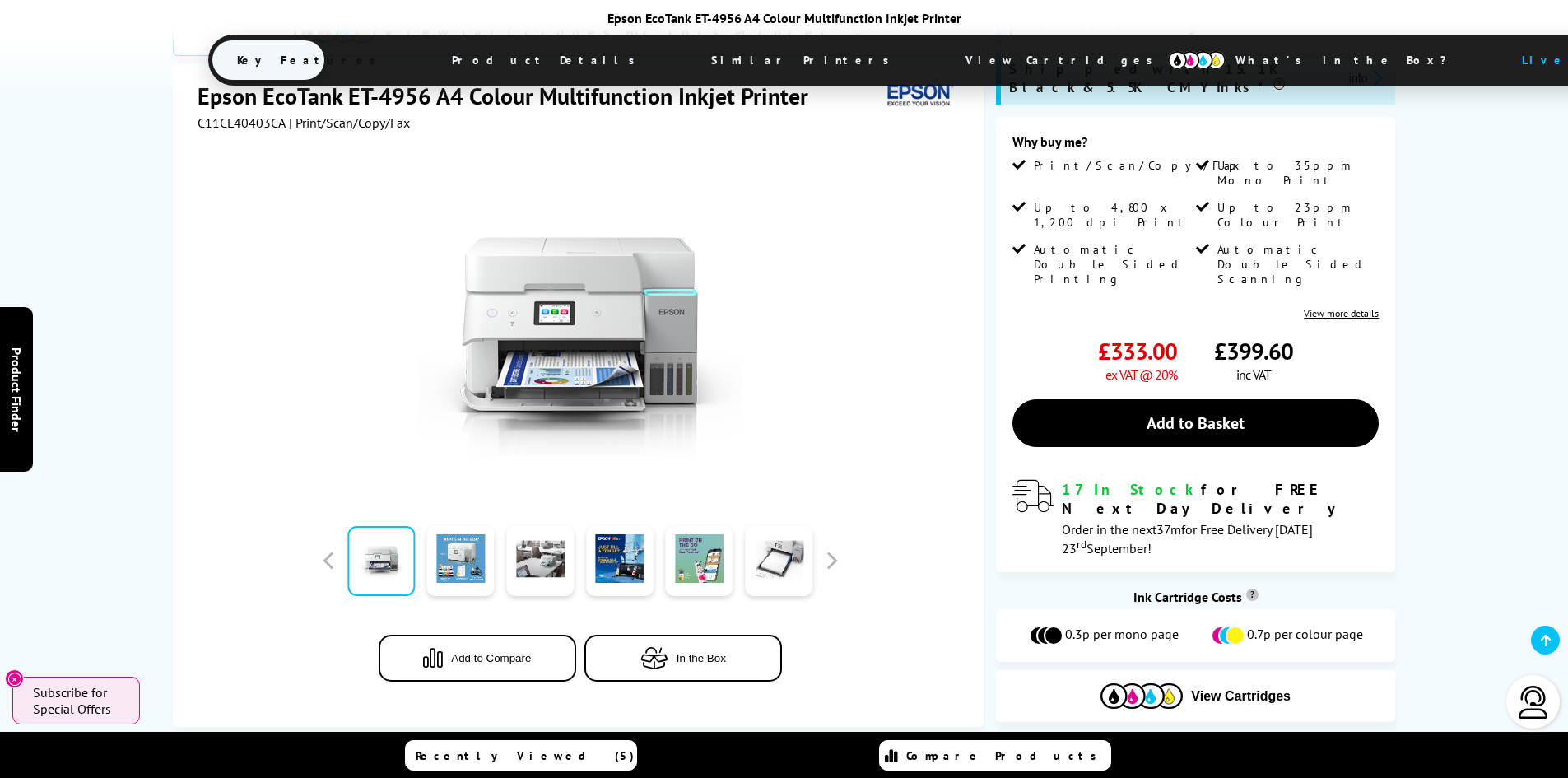
scroll to position [247, 0]
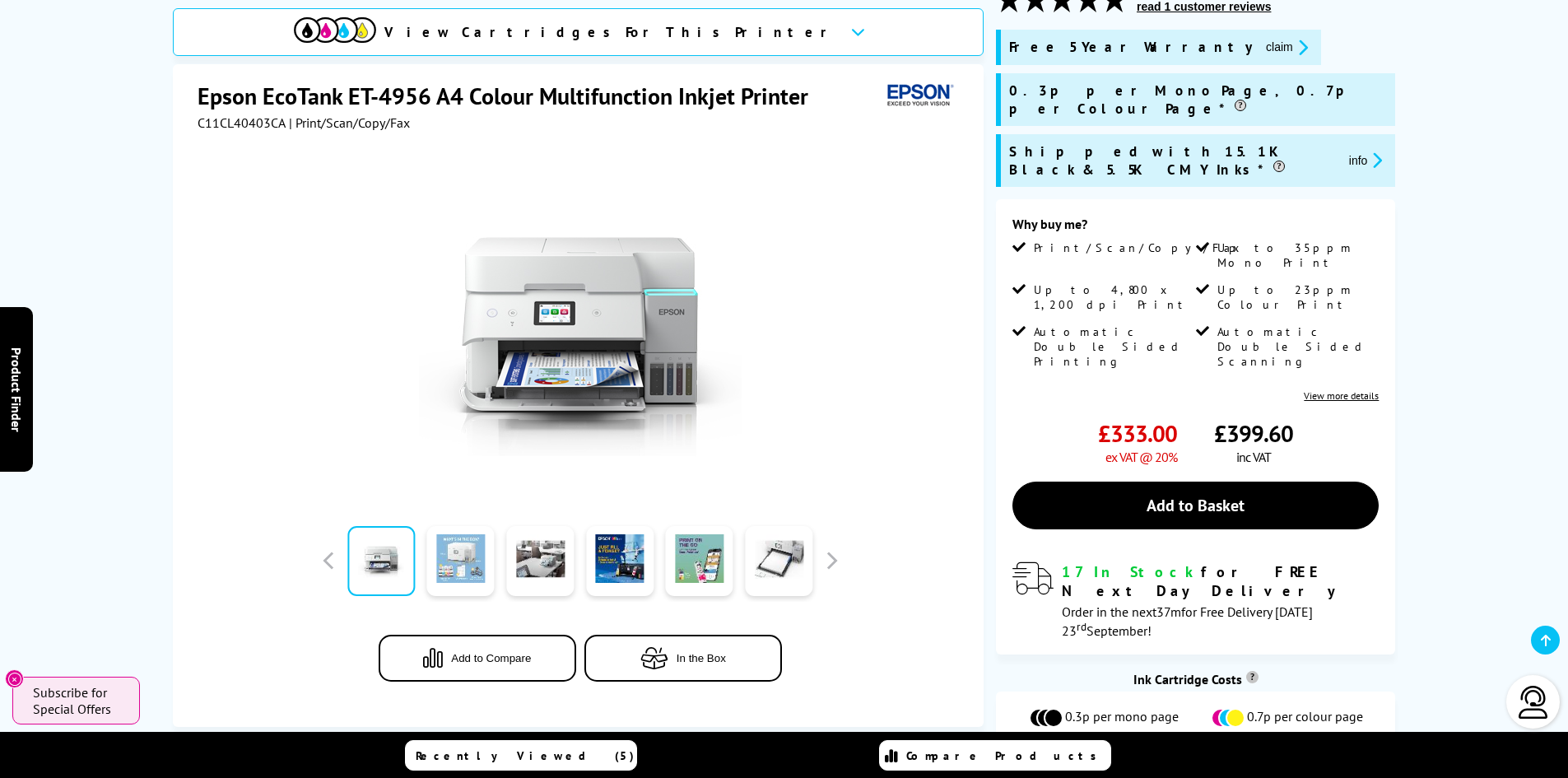
click at [444, 563] on link at bounding box center [461, 561] width 68 height 70
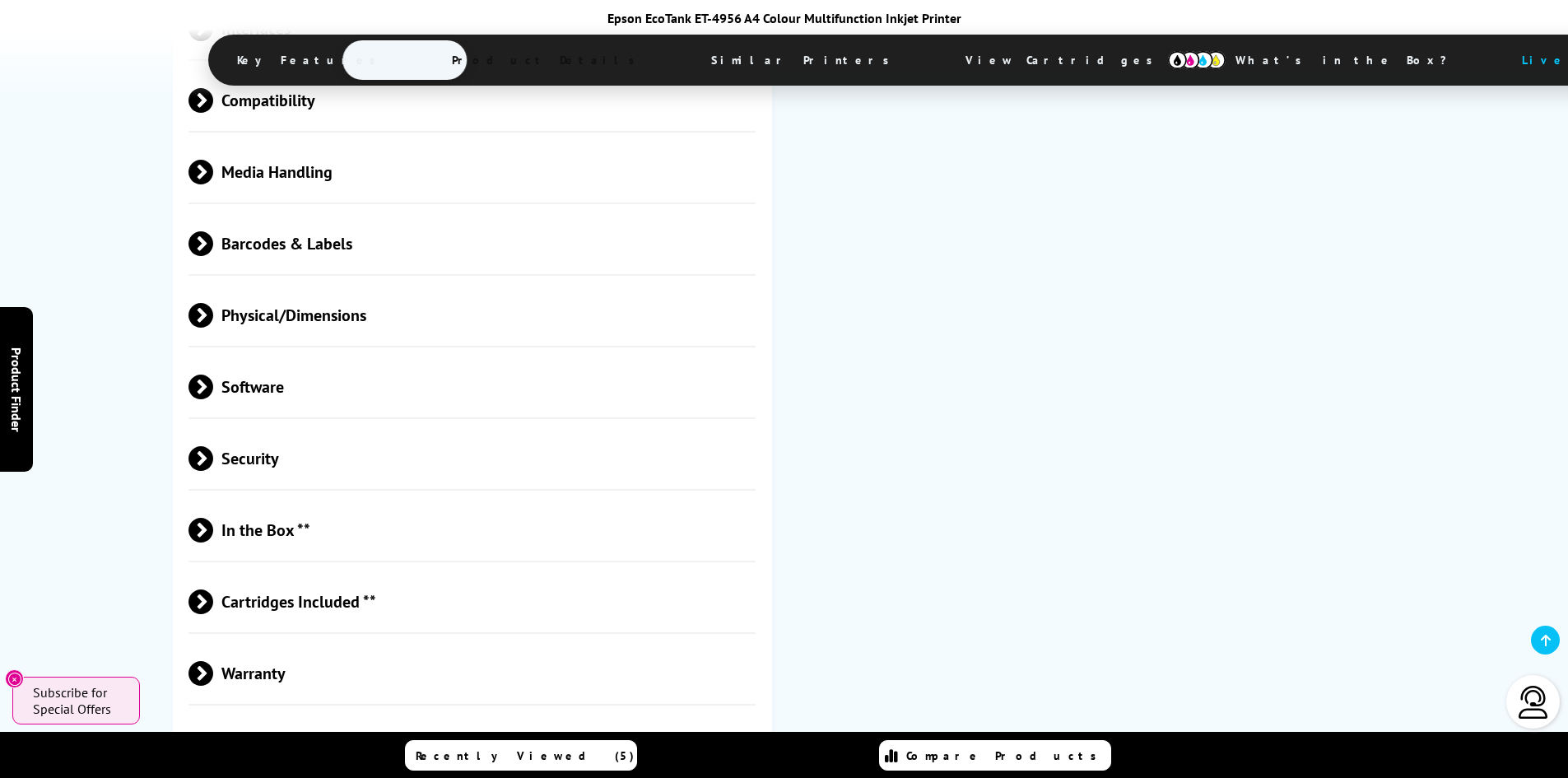
scroll to position [3541, 0]
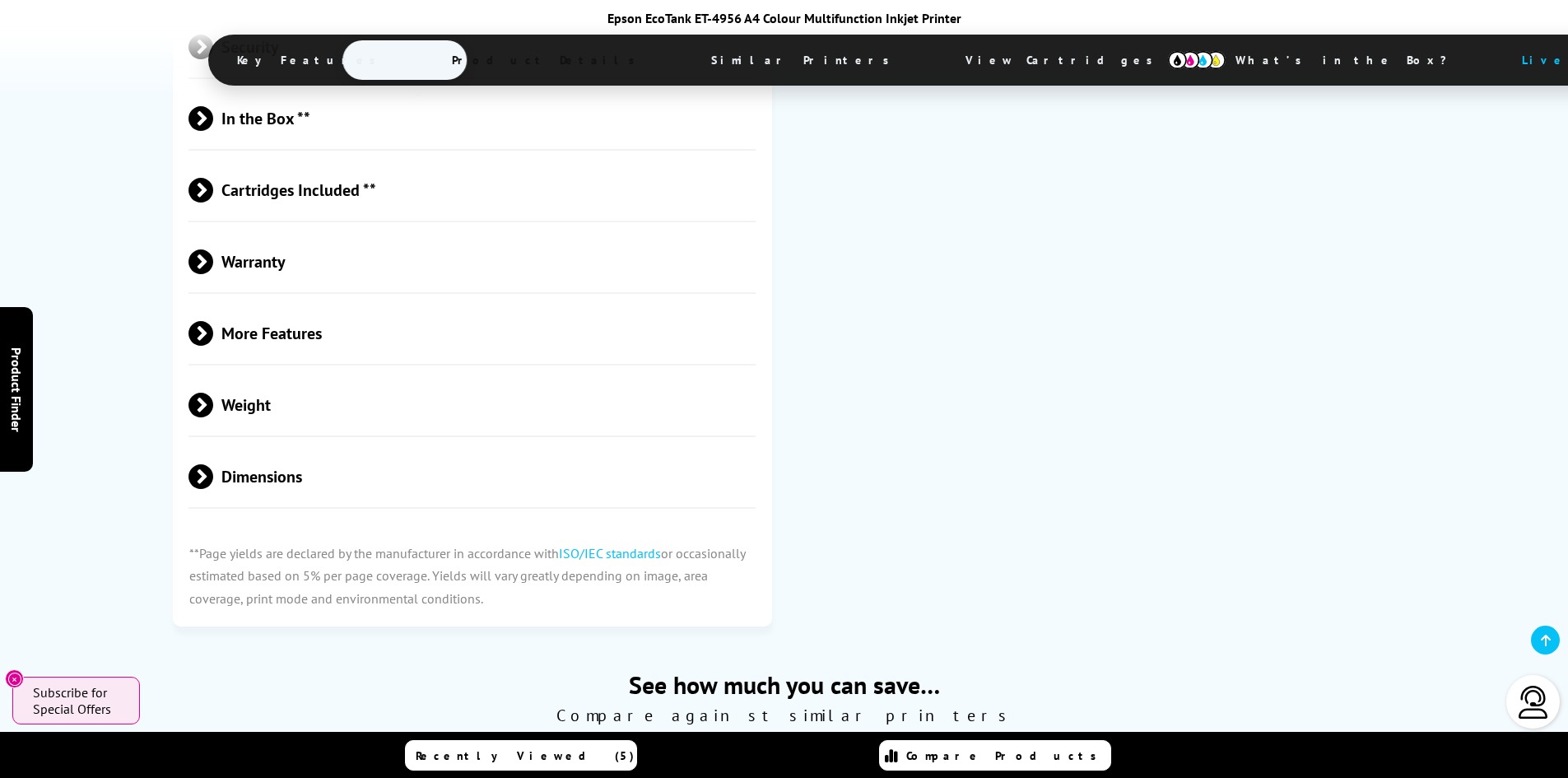
click at [262, 445] on span "Dimensions" at bounding box center [472, 476] width 568 height 62
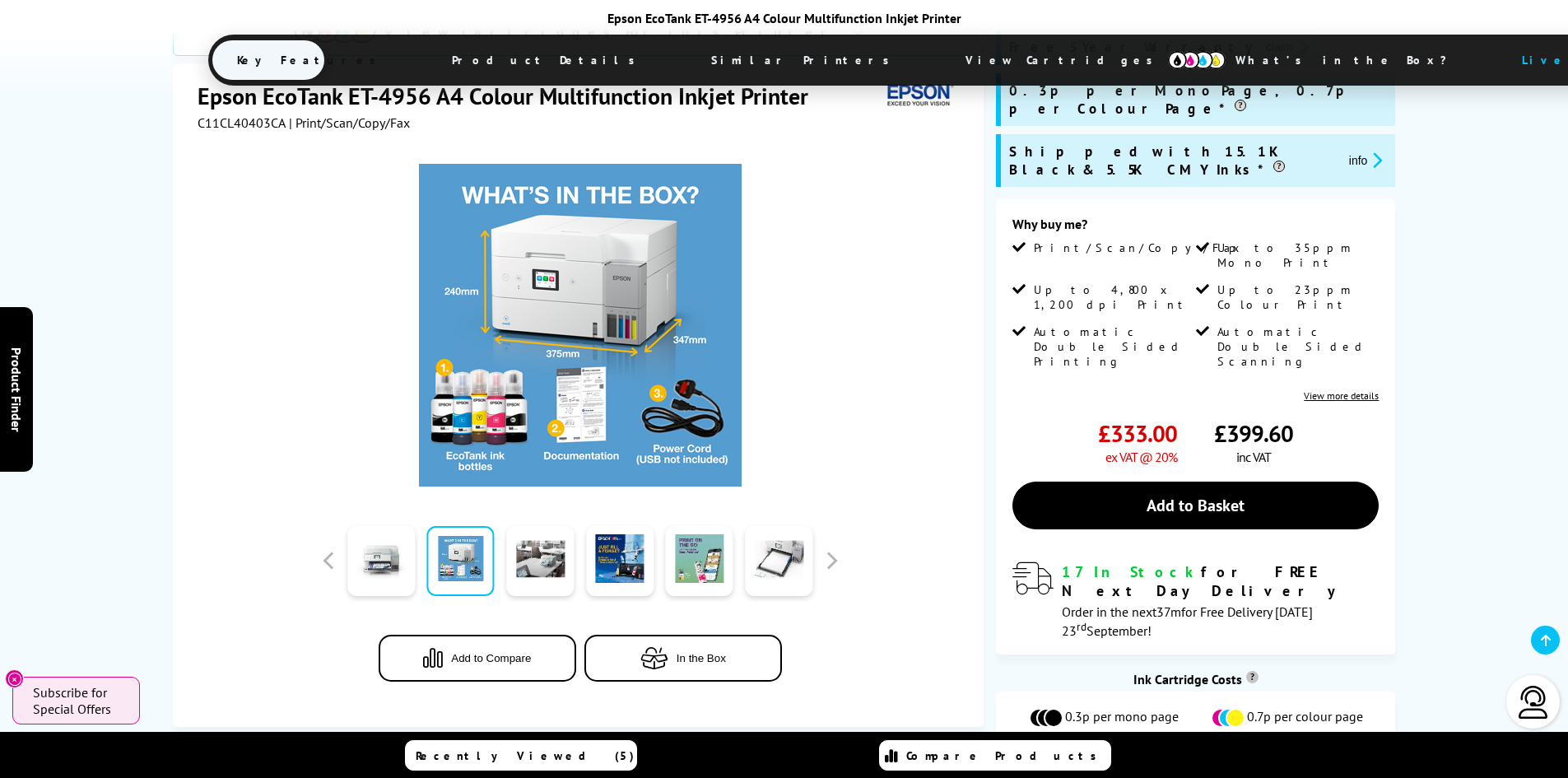
scroll to position [82, 0]
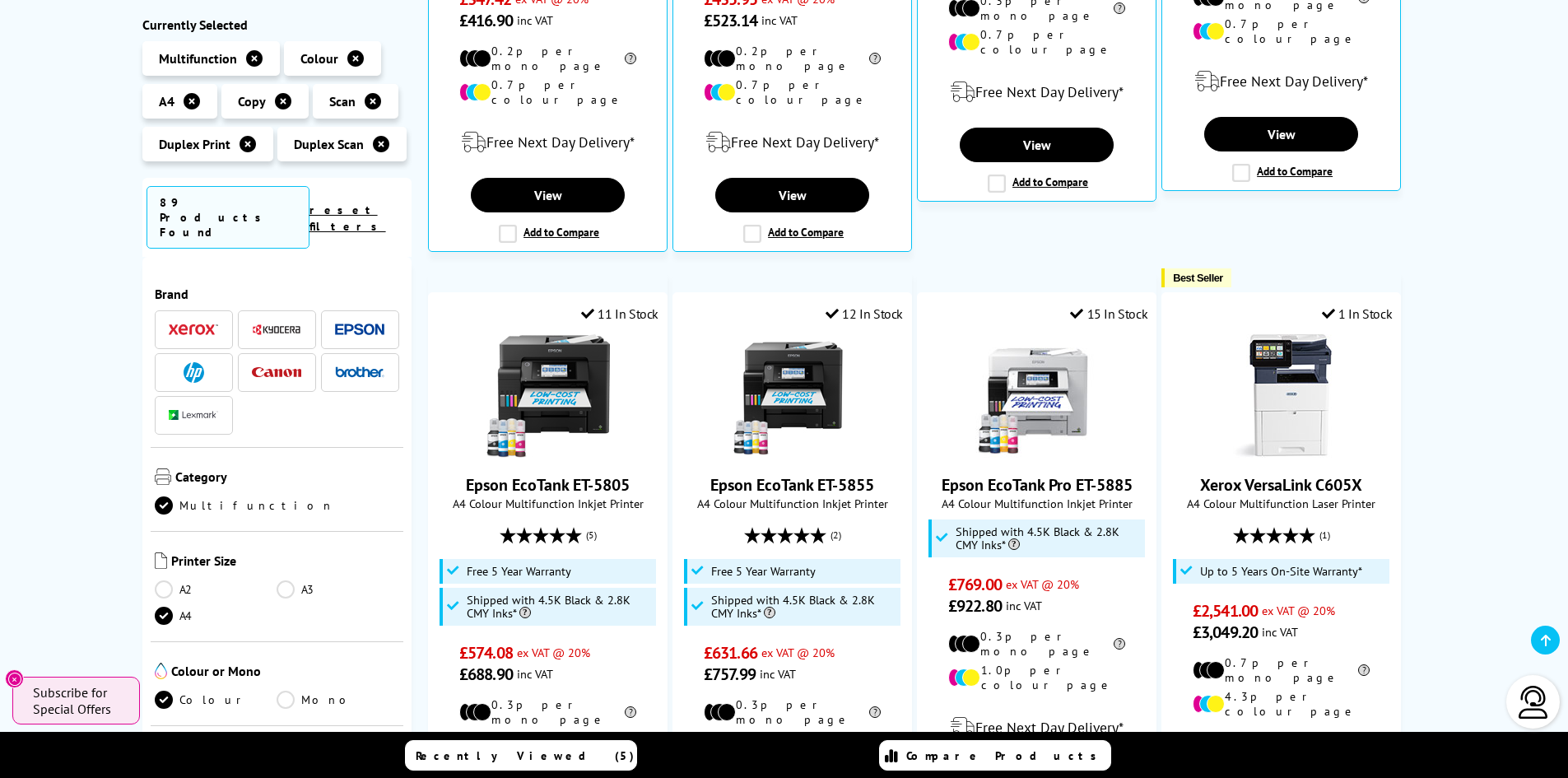
scroll to position [494, 0]
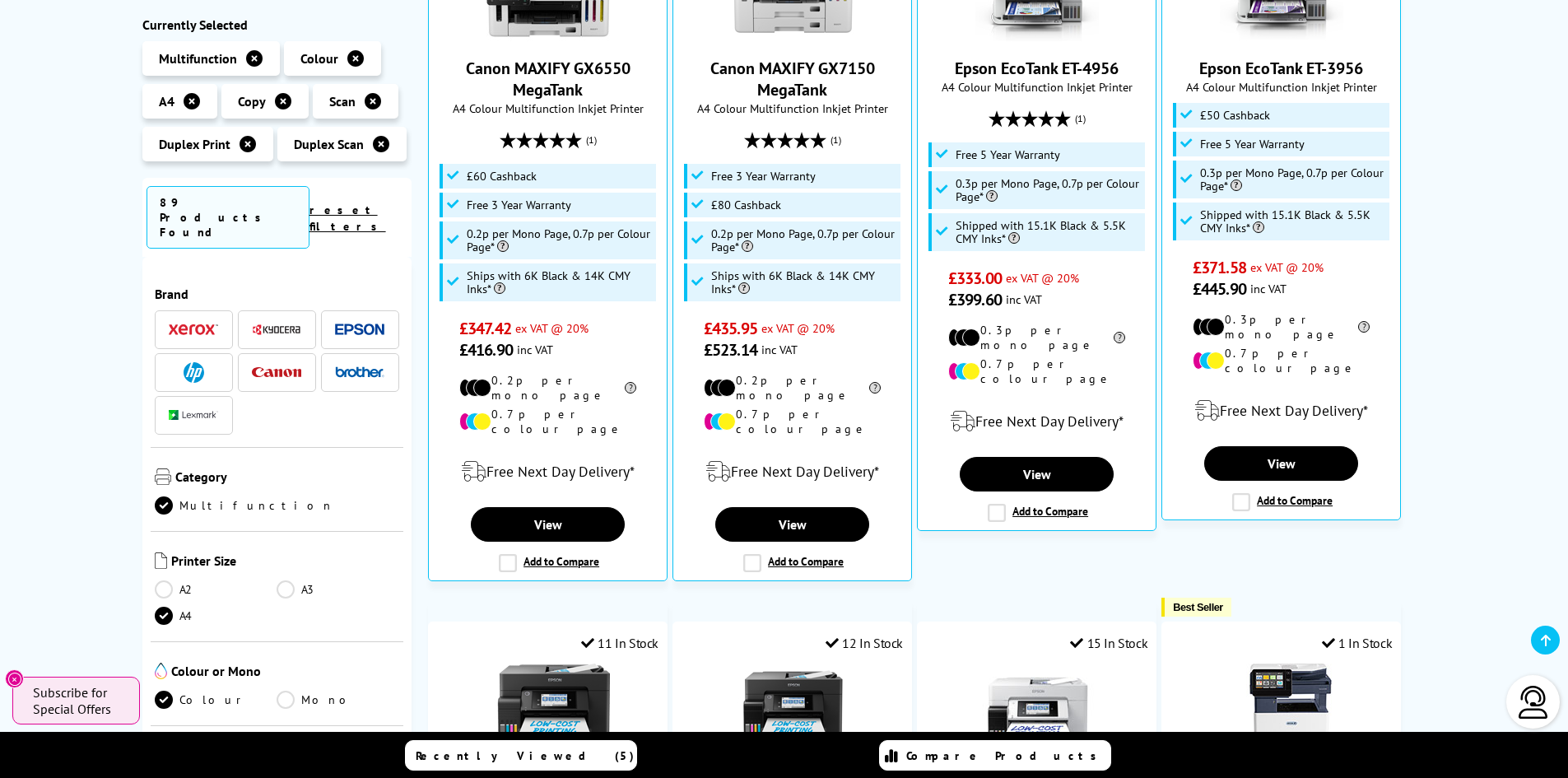
click at [356, 323] on img at bounding box center [359, 329] width 49 height 13
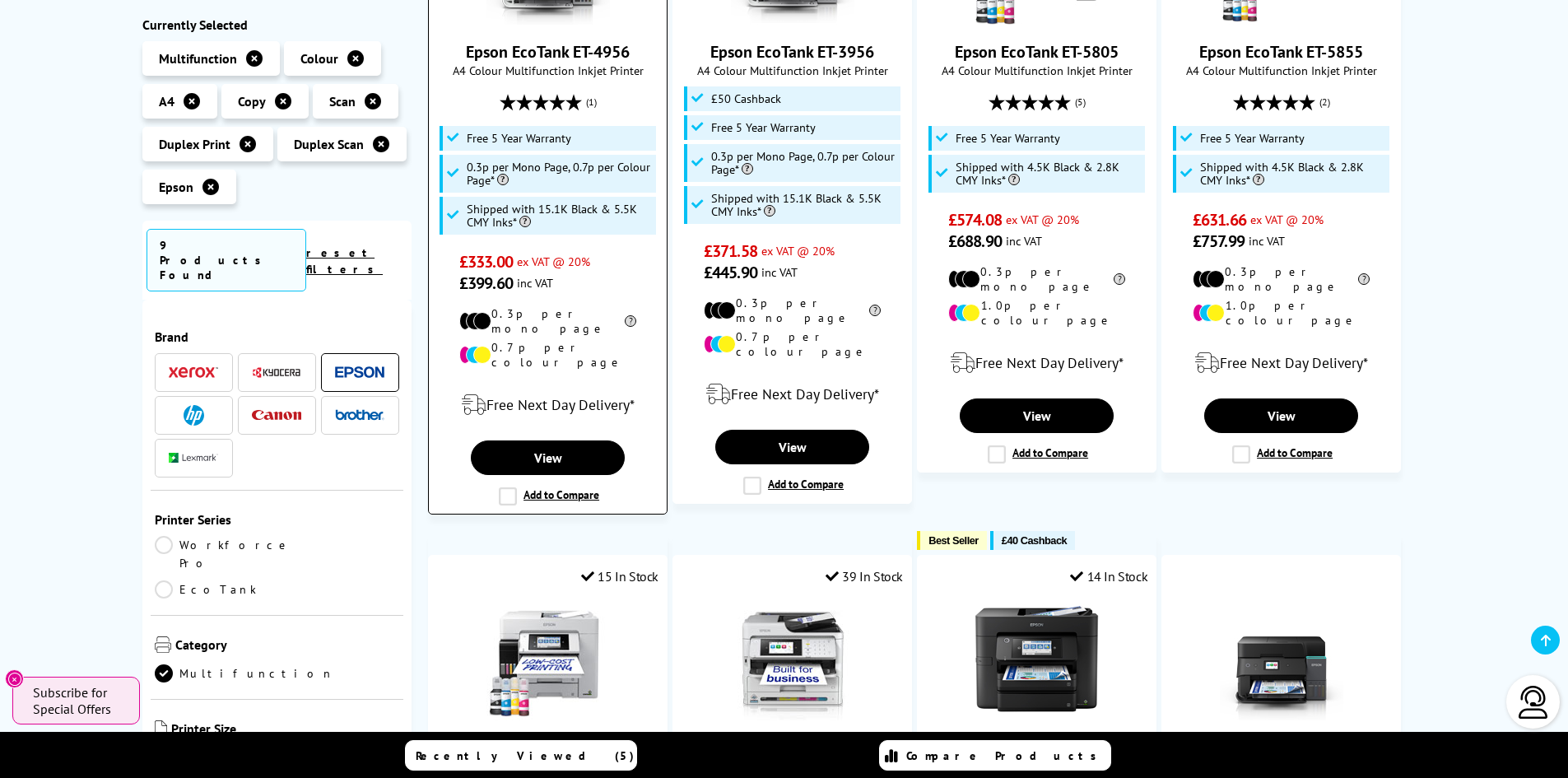
scroll to position [247, 0]
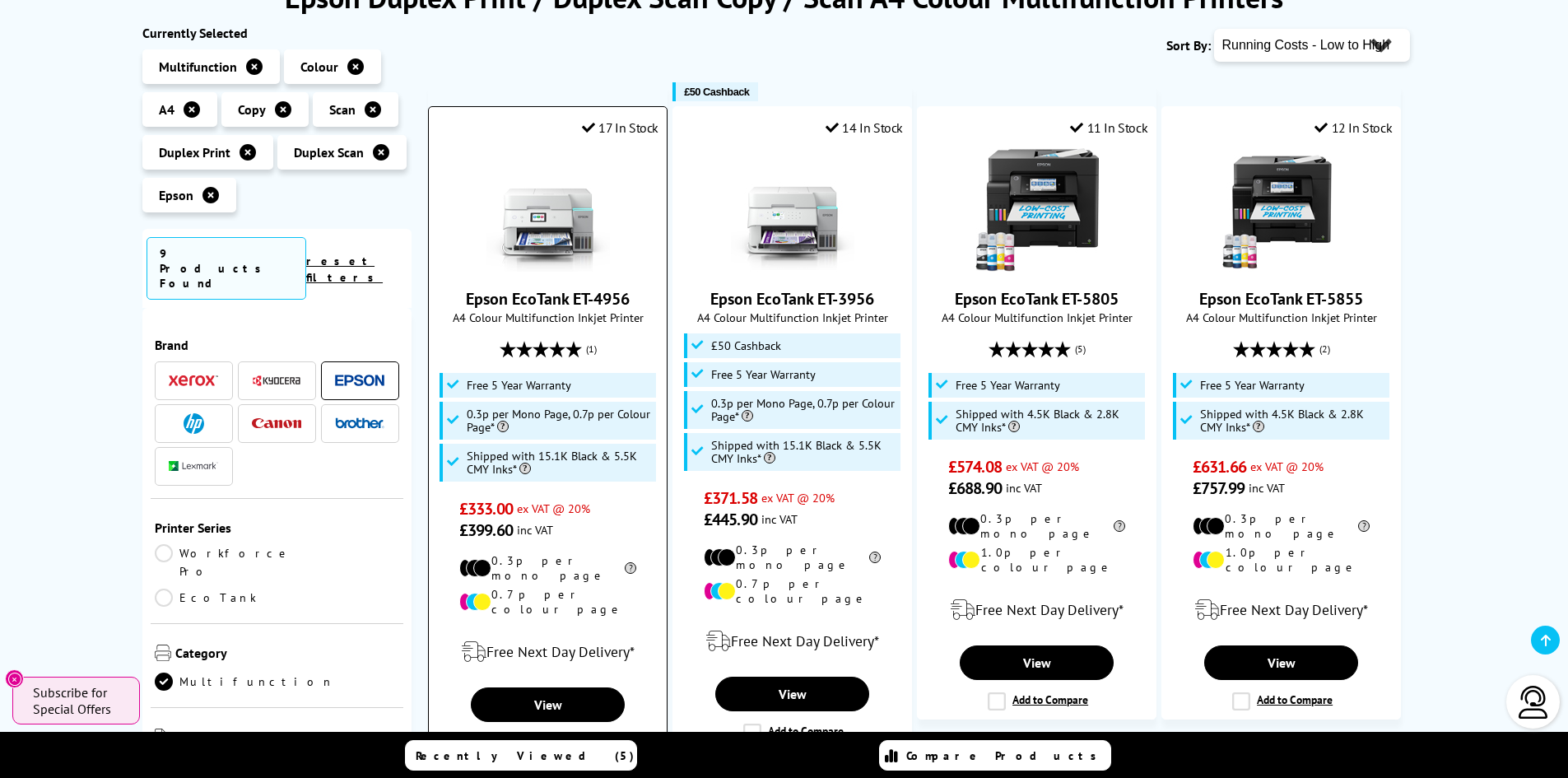
click at [595, 292] on link "Epson EcoTank ET-4956" at bounding box center [547, 299] width 163 height 21
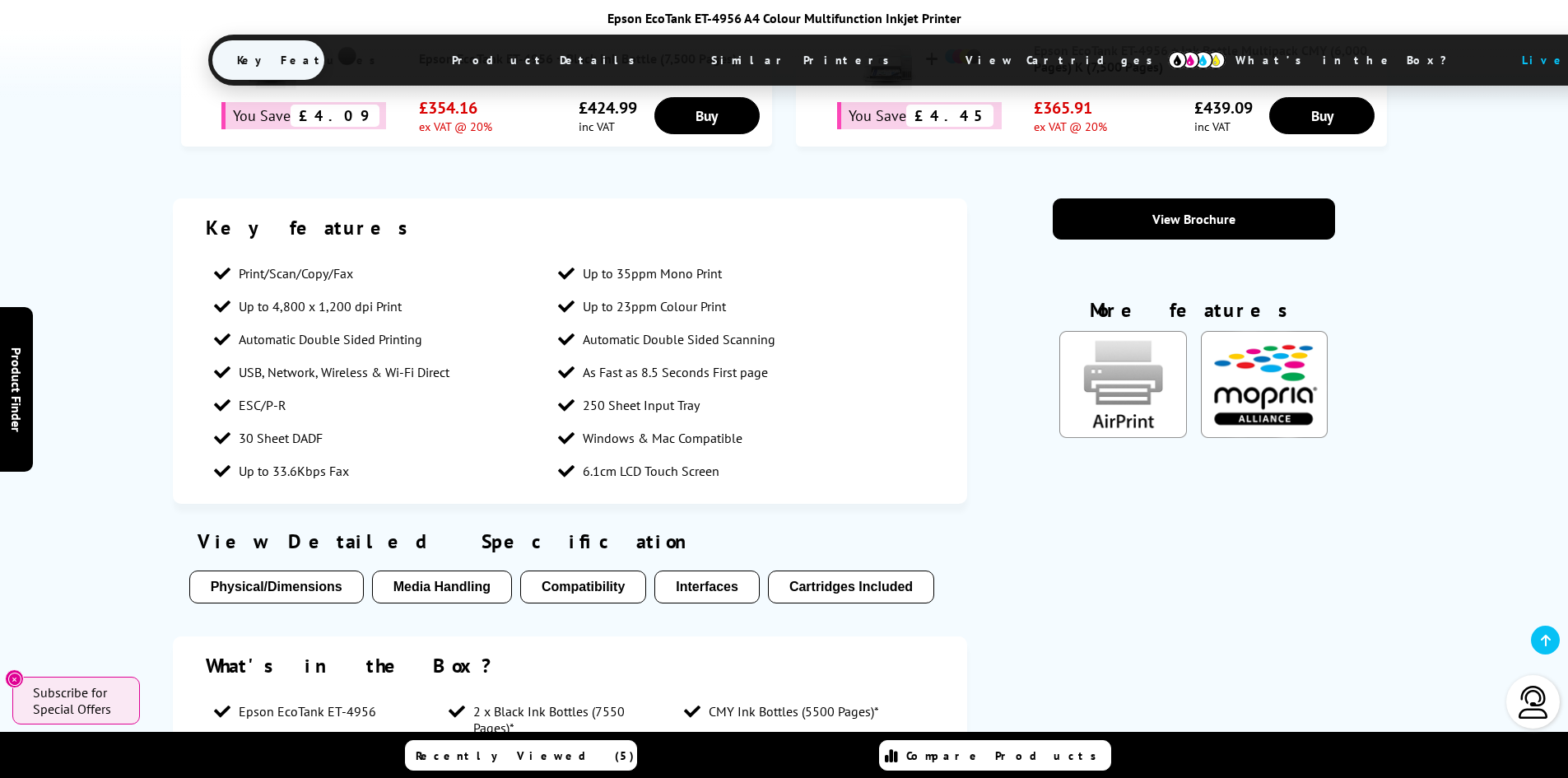
scroll to position [1493, 0]
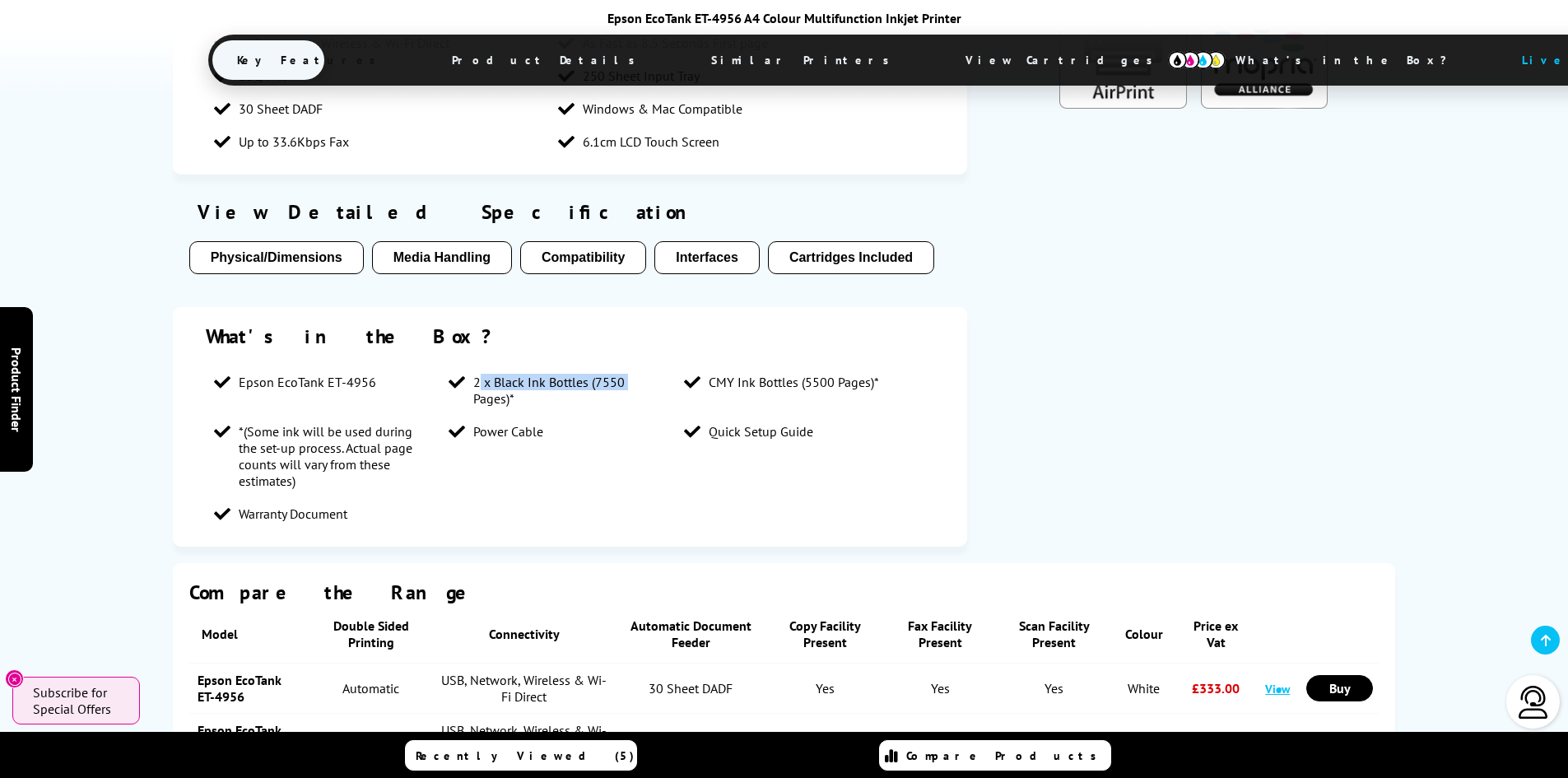
drag, startPoint x: 475, startPoint y: 281, endPoint x: 631, endPoint y: 270, distance: 156.4
click at [631, 366] on li "2 x Black Ink Bottles (7550 Pages)*" at bounding box center [557, 390] width 235 height 49
click at [599, 415] on li "Power Cable" at bounding box center [557, 432] width 235 height 33
drag, startPoint x: 706, startPoint y: 283, endPoint x: 889, endPoint y: 307, distance: 184.6
click at [862, 366] on li "CMY Ink Bottles (5500 Pages)*" at bounding box center [793, 382] width 235 height 33
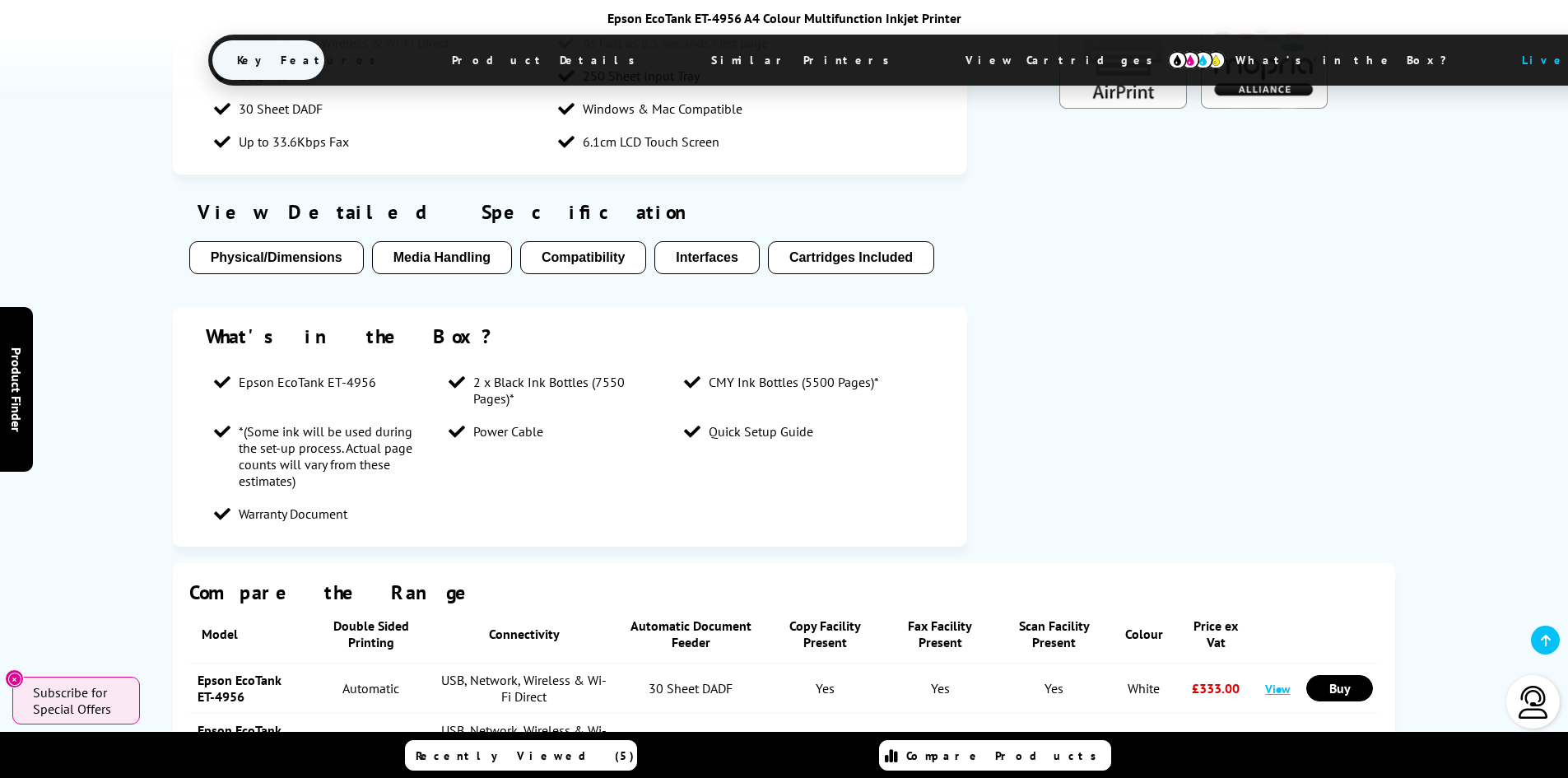
click at [890, 366] on ul "Epson EcoTank ET-4956 2 x Black Ink Bottles (7550 Pages)* CMY Ink Bottles (5500…" at bounding box center [571, 448] width 729 height 165
drag, startPoint x: 590, startPoint y: 284, endPoint x: 621, endPoint y: 291, distance: 31.8
click at [621, 374] on span "2 x Black Ink Bottles (7550 Pages)*" at bounding box center [570, 390] width 194 height 33
drag, startPoint x: 588, startPoint y: 327, endPoint x: 613, endPoint y: 327, distance: 25.0
click at [589, 415] on li "Power Cable" at bounding box center [557, 432] width 235 height 33
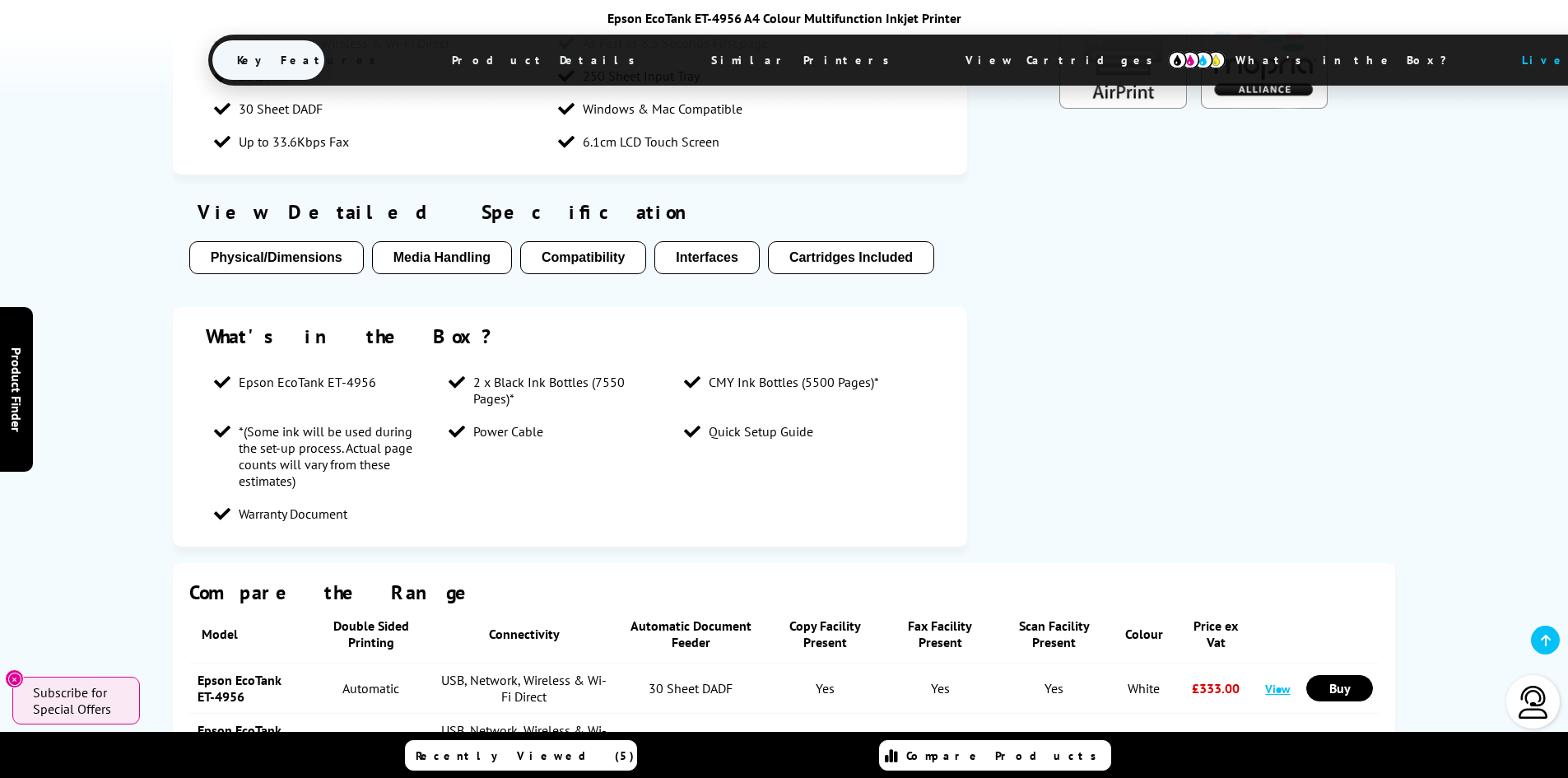
drag, startPoint x: 805, startPoint y: 288, endPoint x: 880, endPoint y: 286, distance: 75.0
click at [880, 366] on li "CMY Ink Bottles (5500 Pages)*" at bounding box center [793, 382] width 235 height 33
click at [901, 366] on ul "Epson EcoTank ET-4956 2 x Black Ink Bottles (7550 Pages)* CMY Ink Bottles (5500…" at bounding box center [571, 448] width 729 height 165
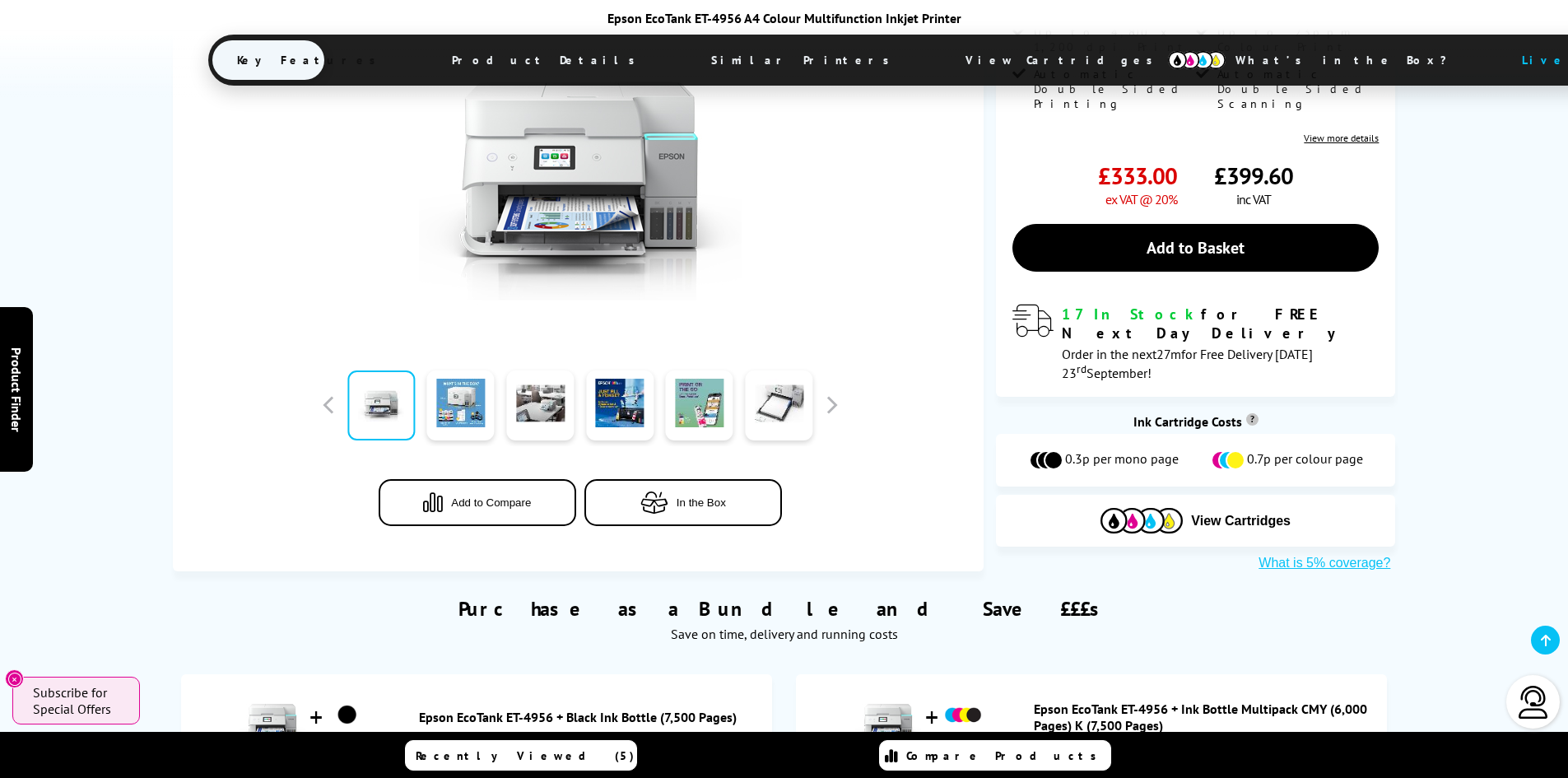
scroll to position [175, 0]
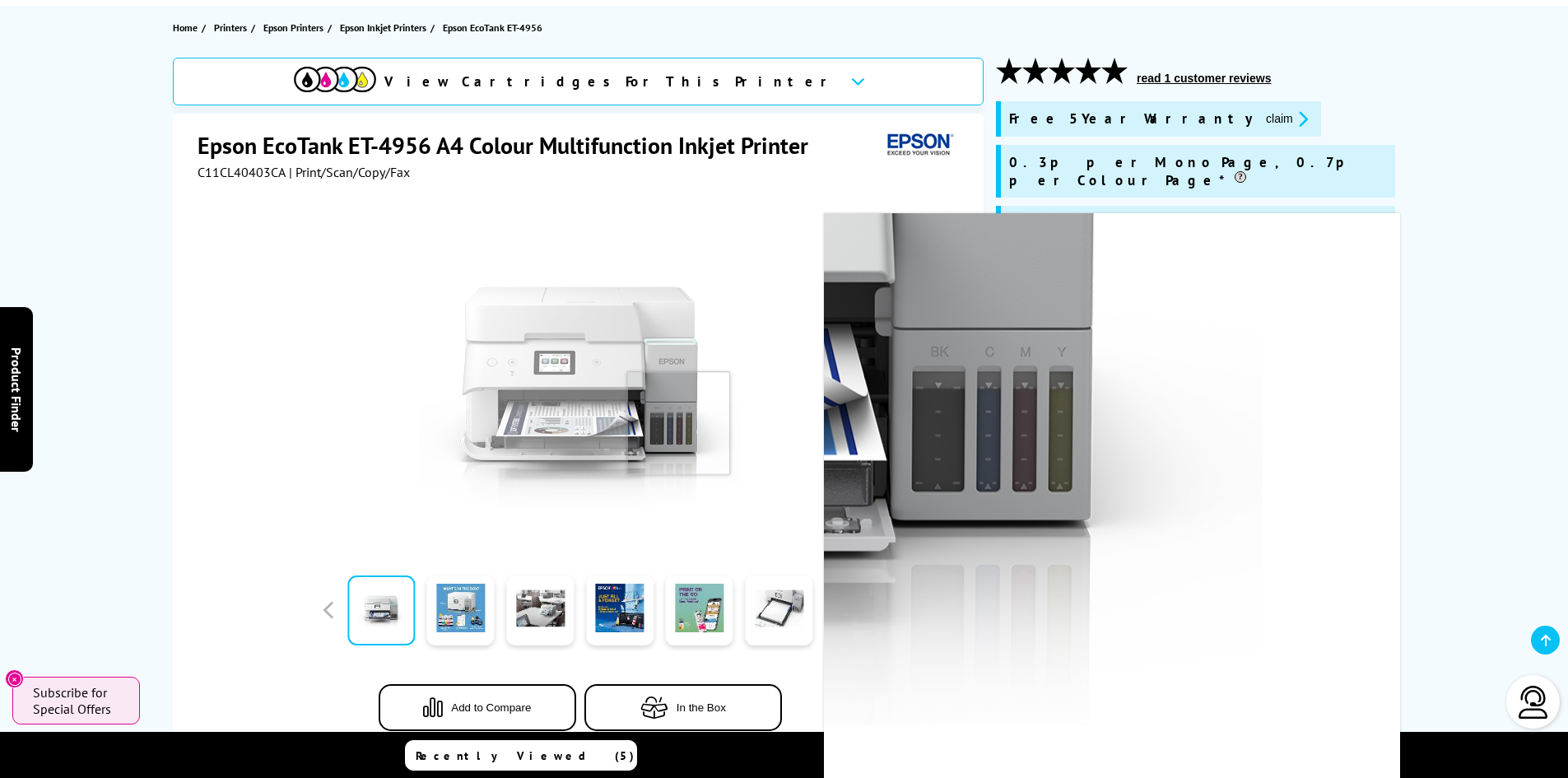
click at [678, 423] on img at bounding box center [580, 374] width 323 height 323
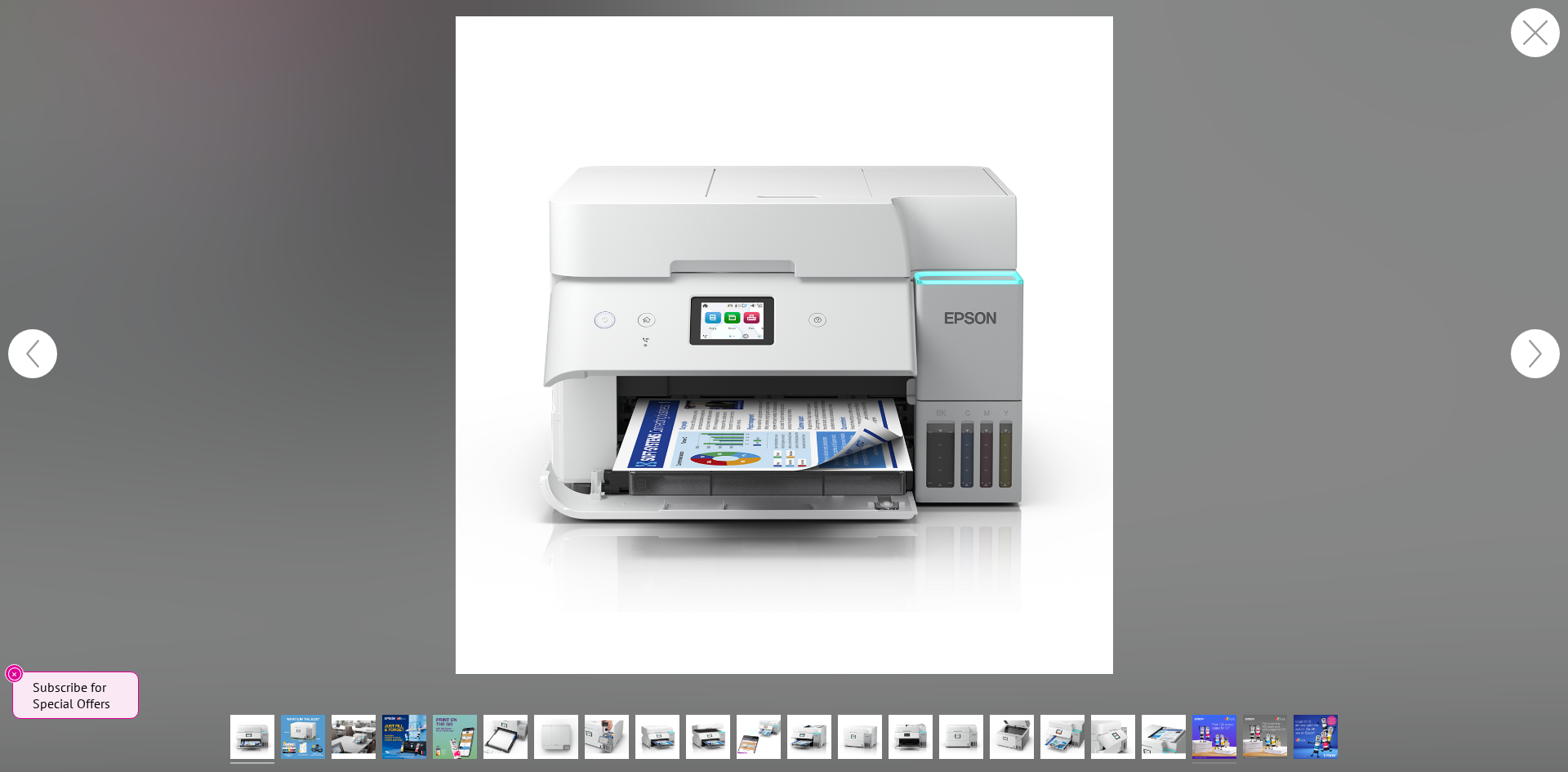
click at [1216, 736] on img at bounding box center [1214, 739] width 44 height 49
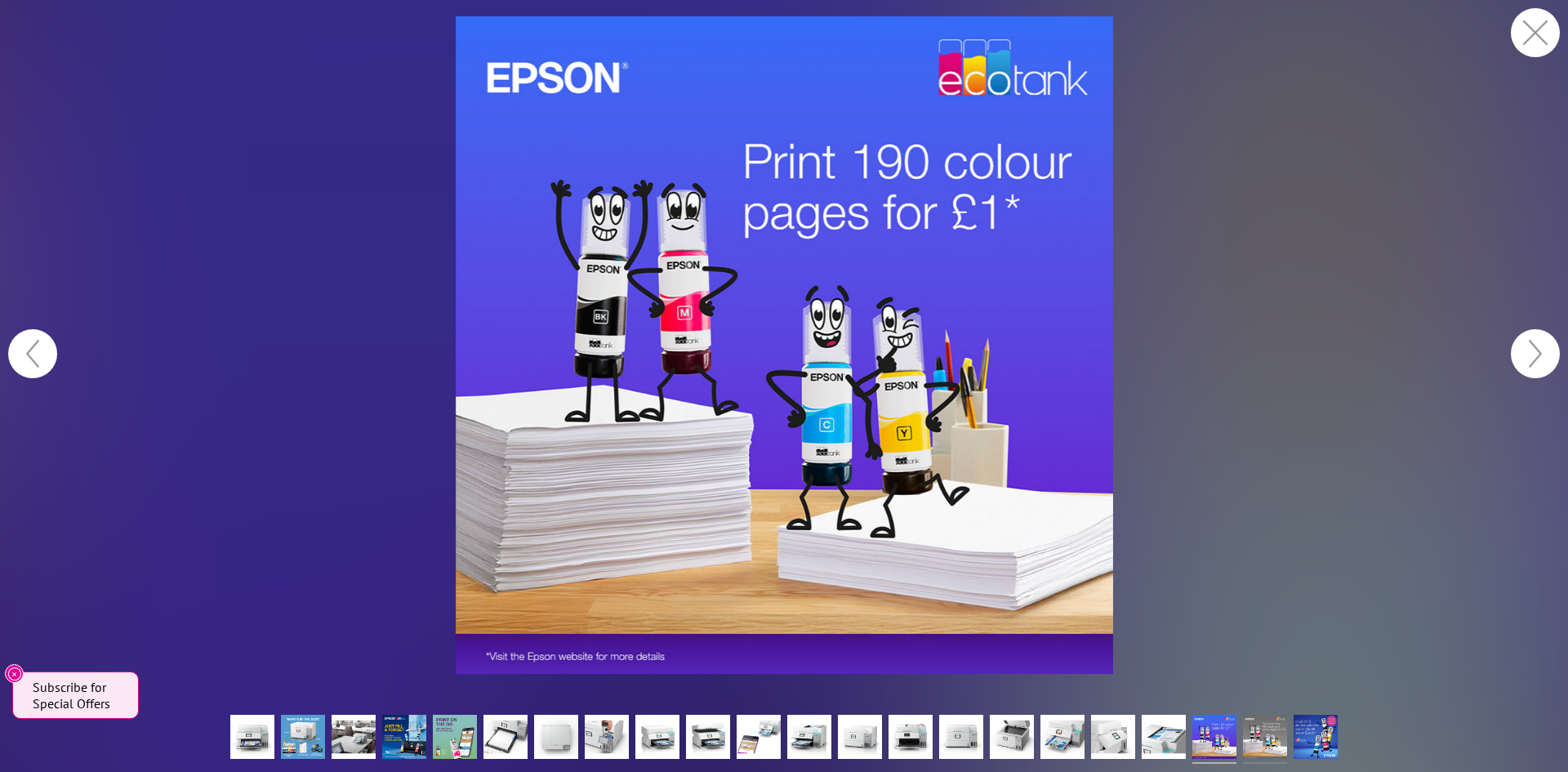
click at [1263, 743] on img at bounding box center [1265, 739] width 44 height 49
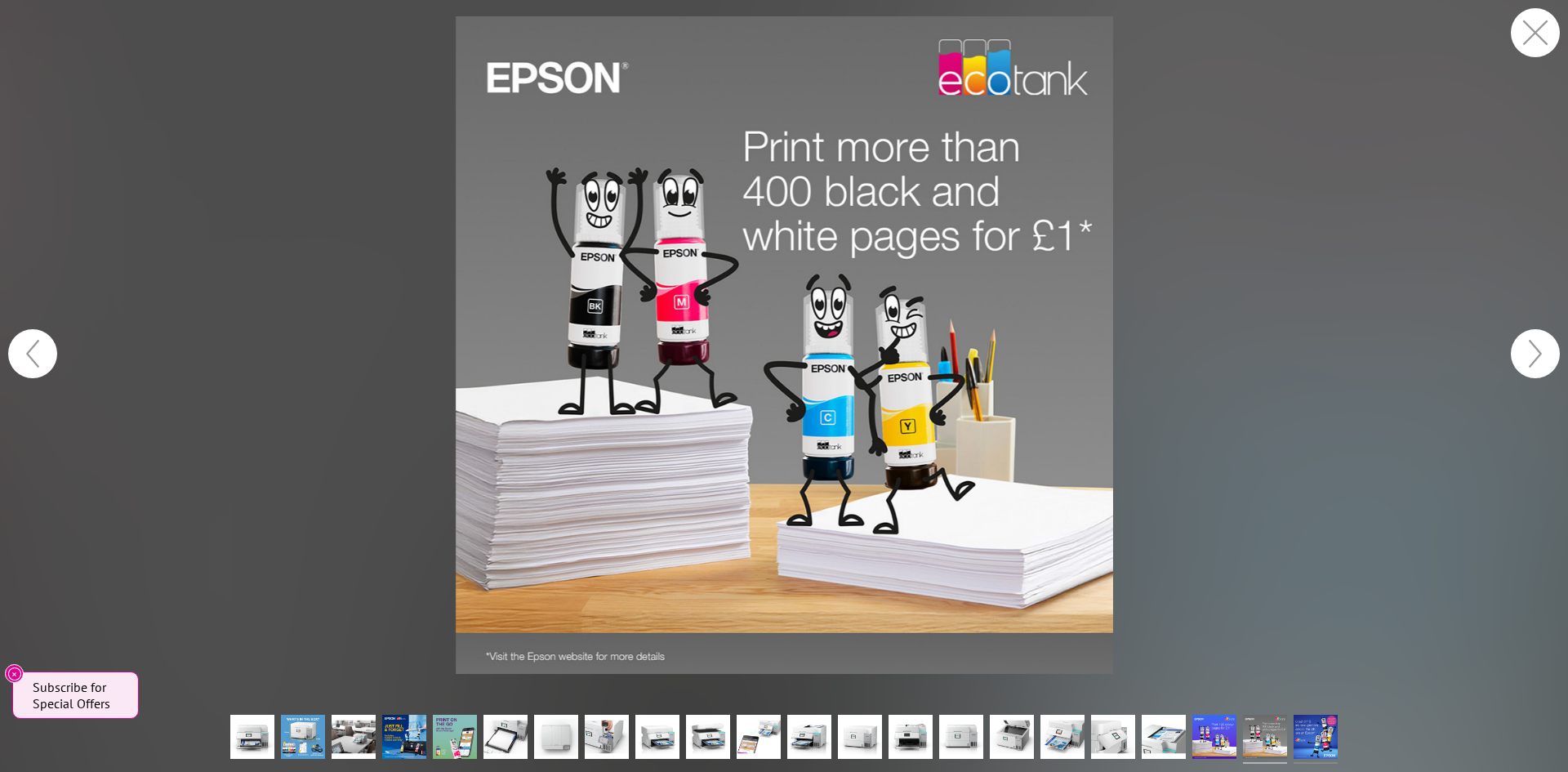
click at [1299, 744] on img at bounding box center [1316, 739] width 44 height 49
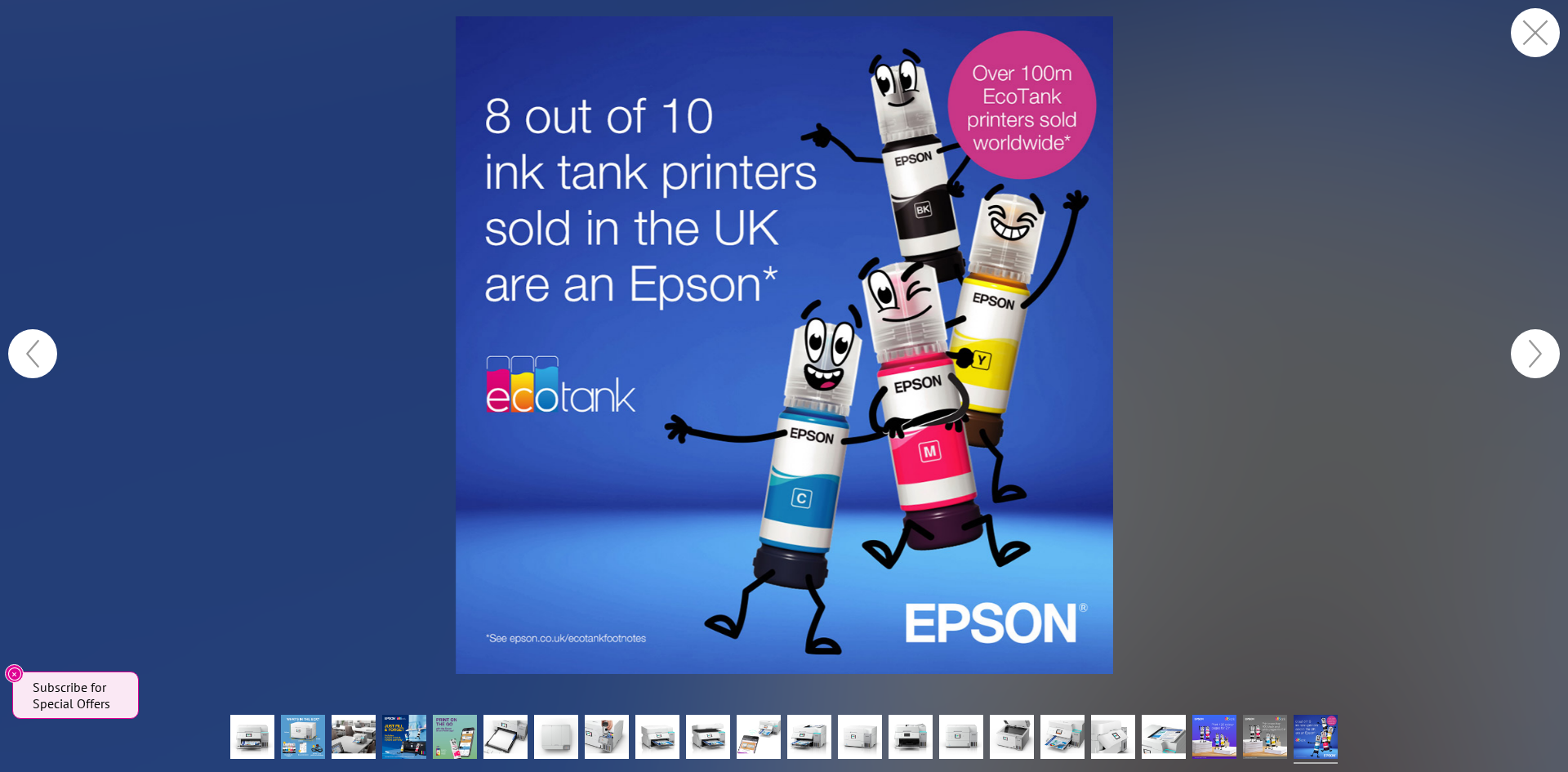
click at [1359, 545] on figure at bounding box center [784, 345] width 1568 height 658
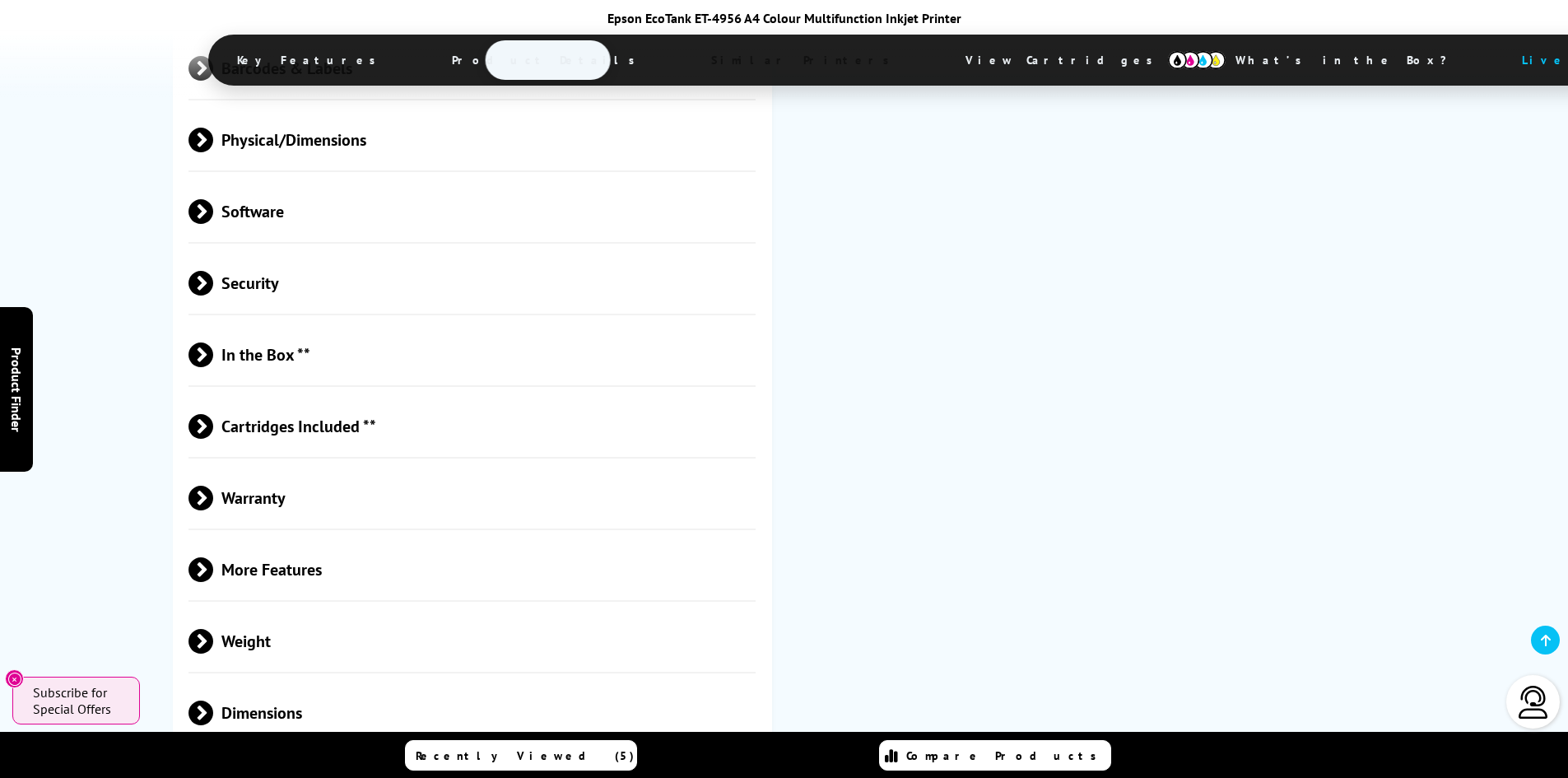
scroll to position [3222, 0]
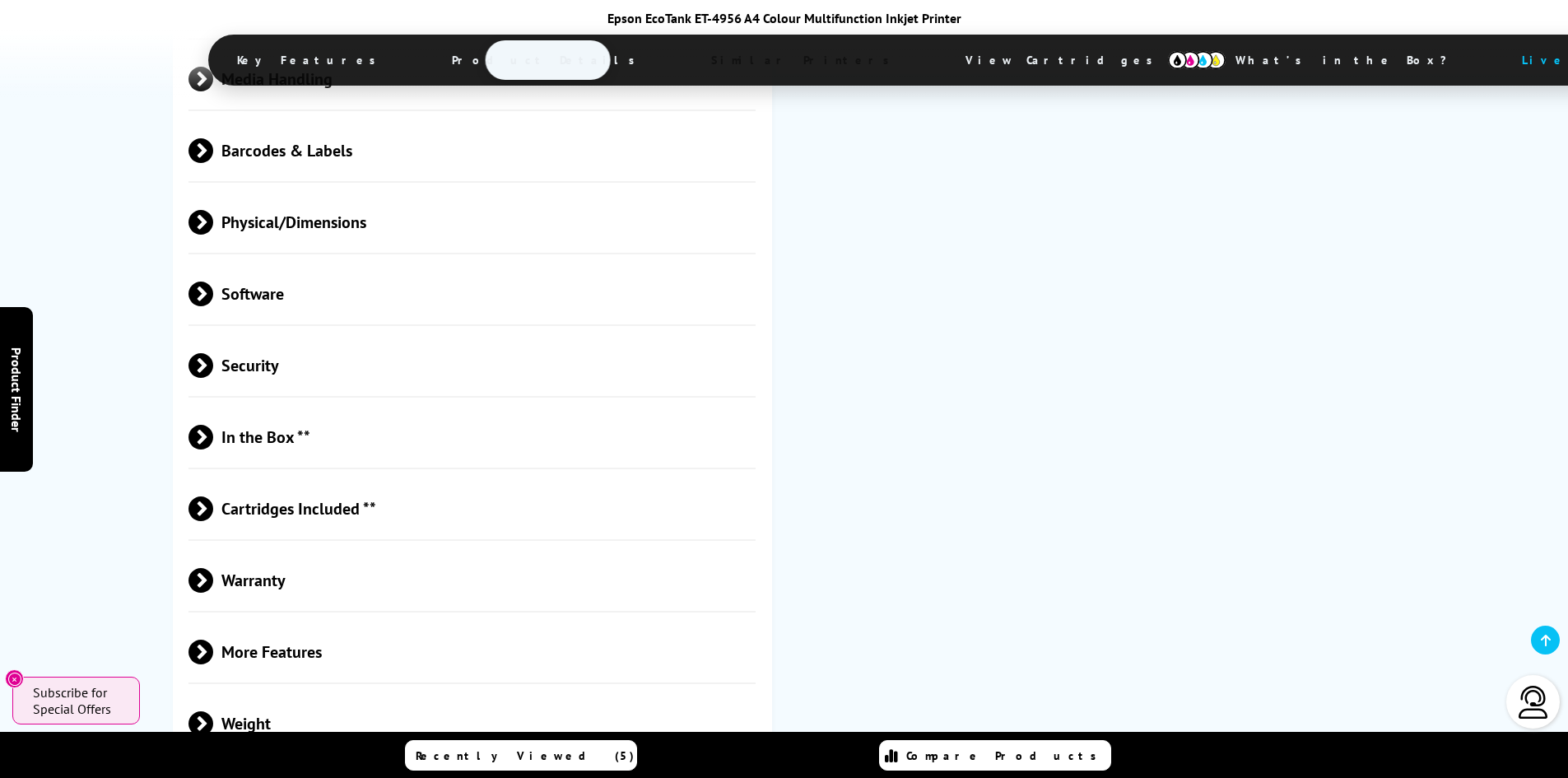
click at [289, 621] on span "More Features" at bounding box center [472, 652] width 568 height 62
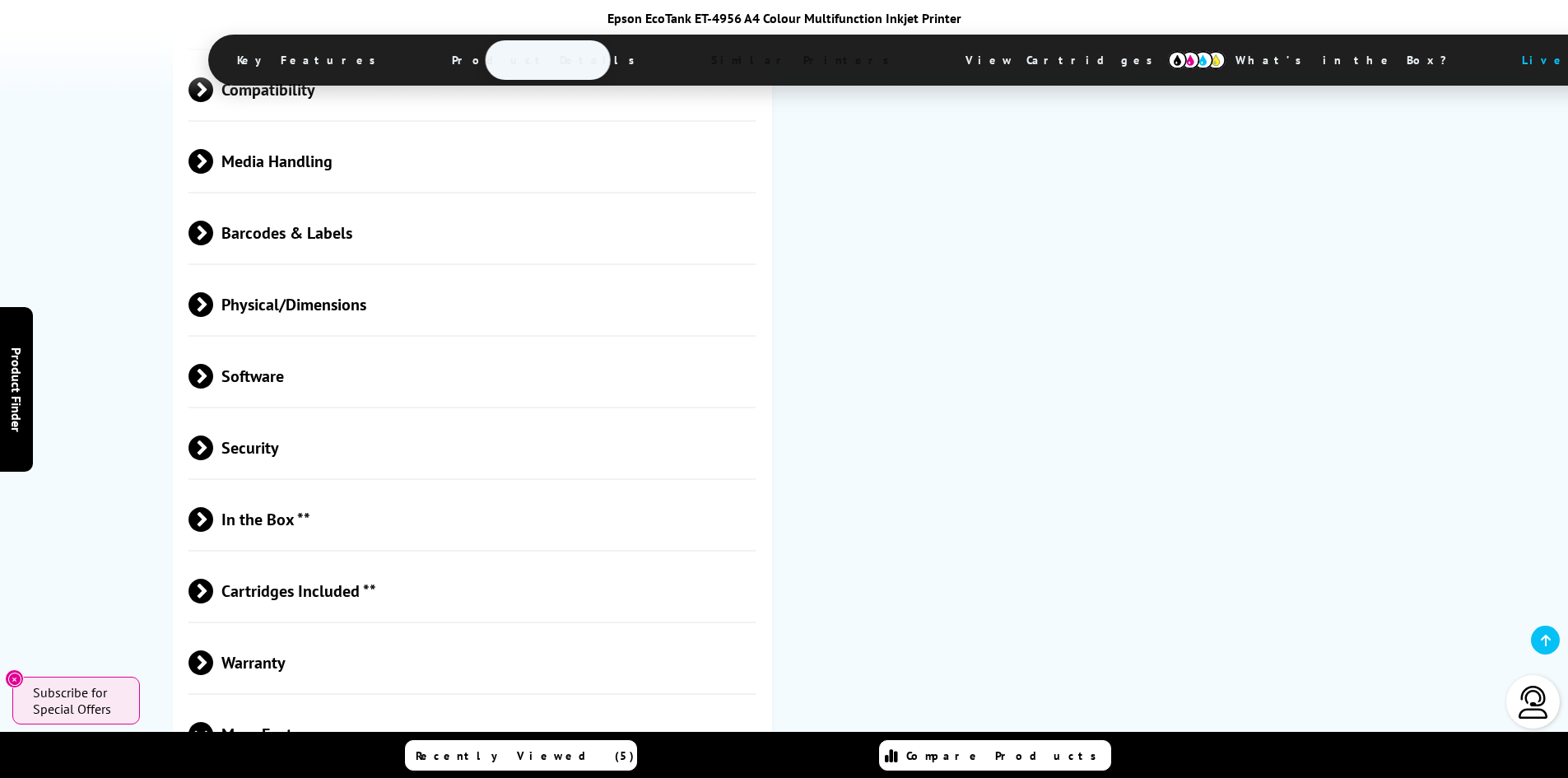
scroll to position [3058, 0]
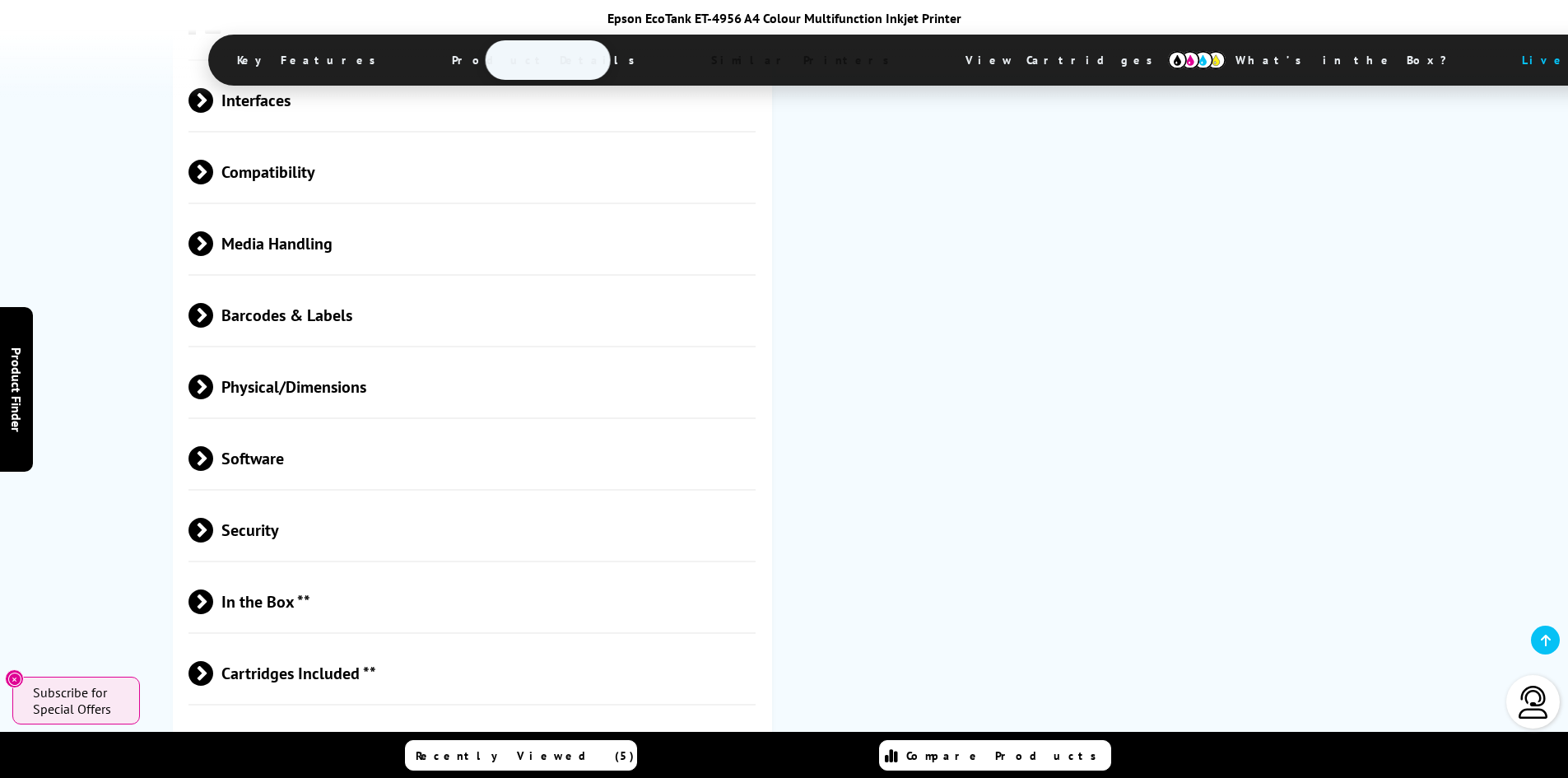
click at [324, 643] on span "Cartridges Included **" at bounding box center [472, 673] width 568 height 62
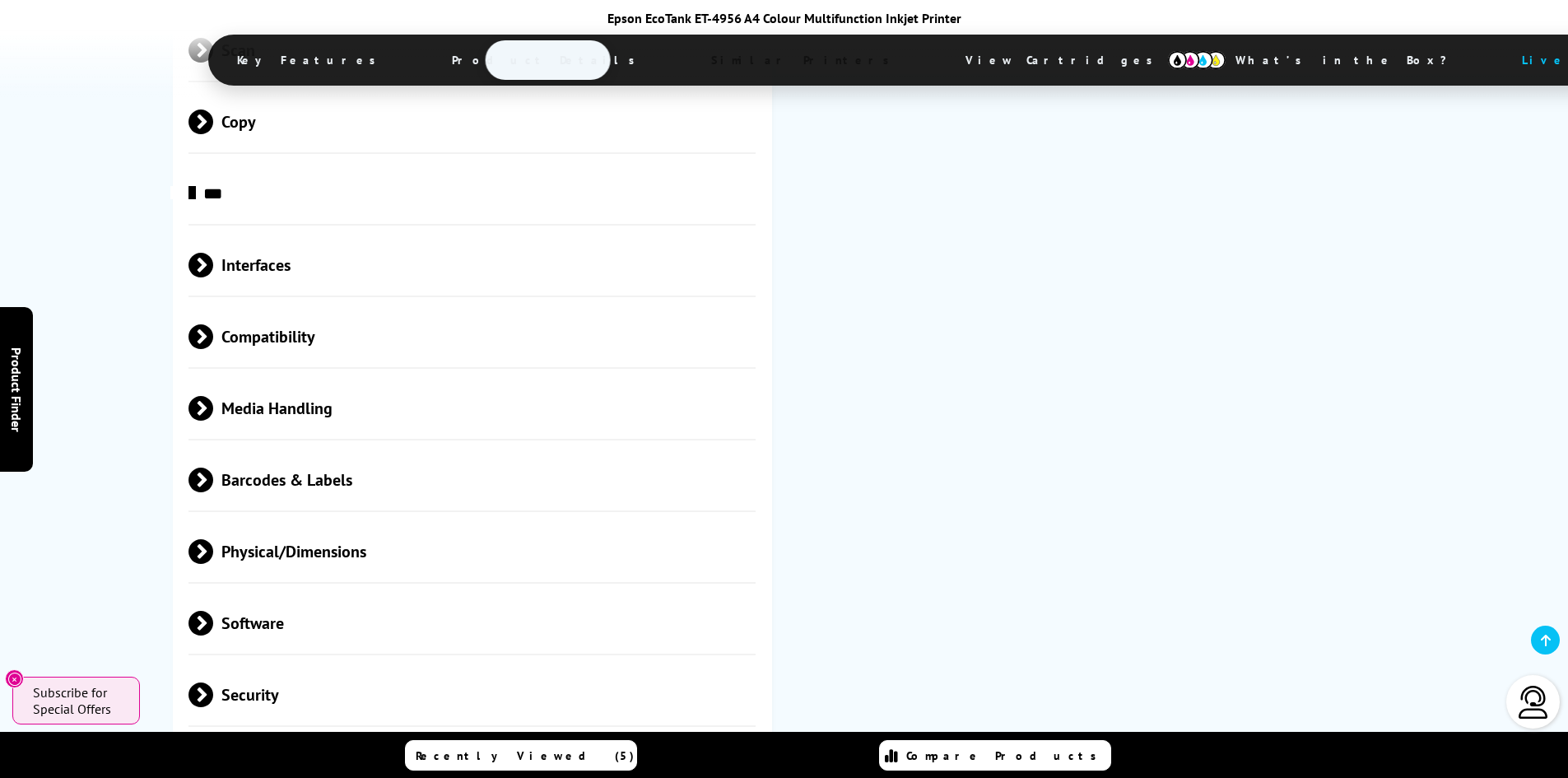
scroll to position [2810, 0]
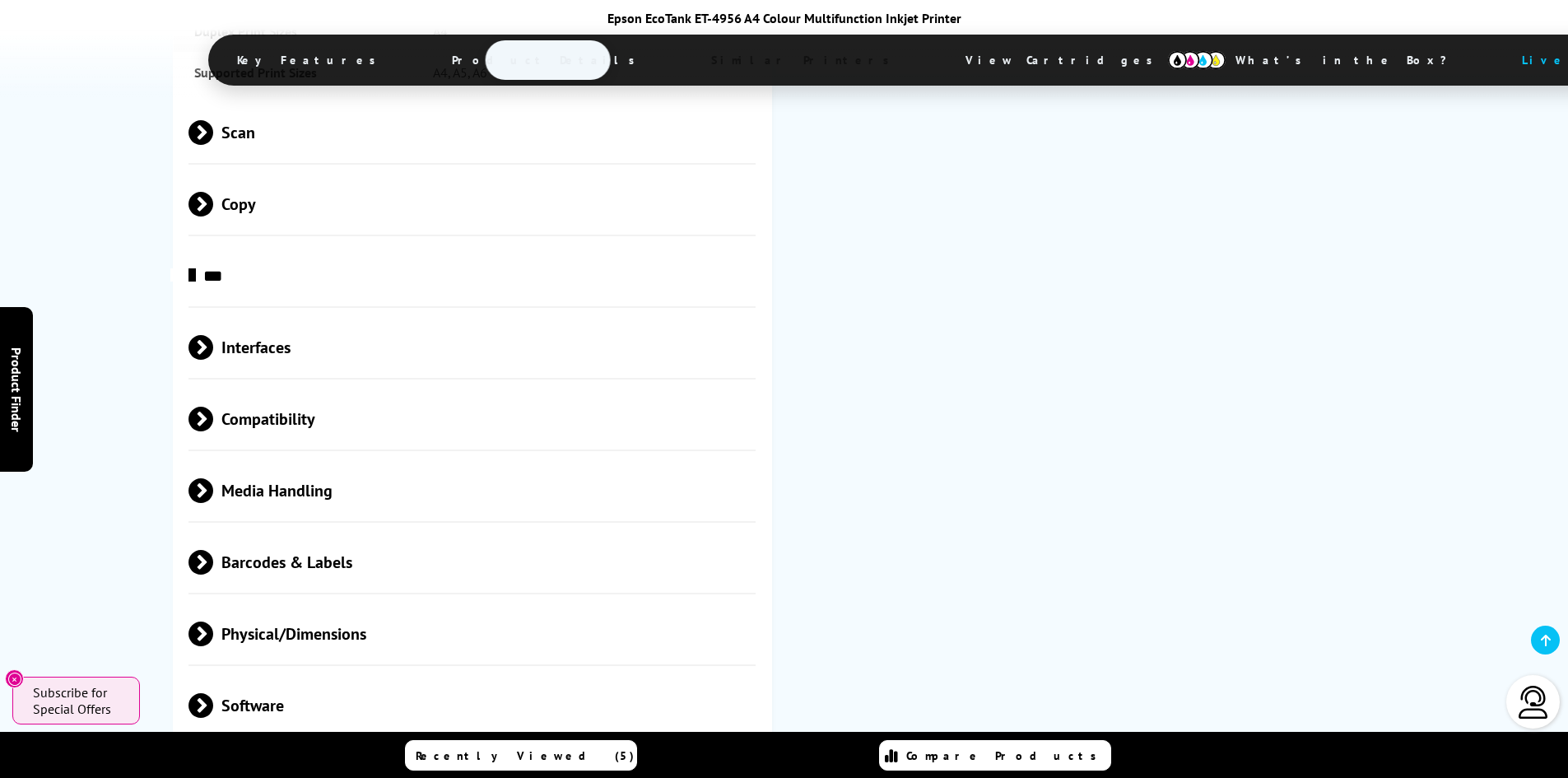
drag, startPoint x: 334, startPoint y: 521, endPoint x: 344, endPoint y: 513, distance: 12.8
click at [332, 603] on span "Physical/Dimensions" at bounding box center [472, 634] width 568 height 62
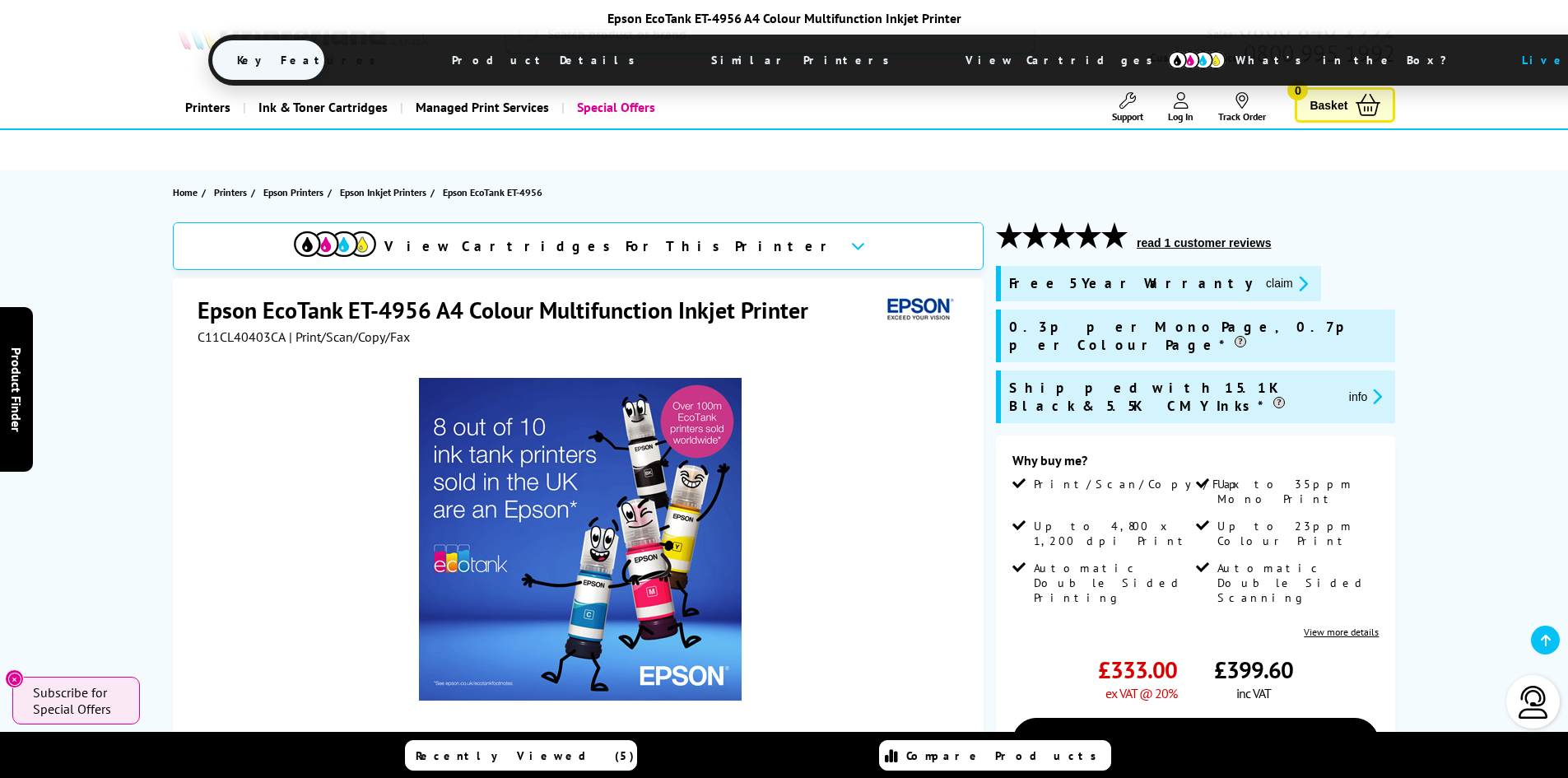
scroll to position [423, 0]
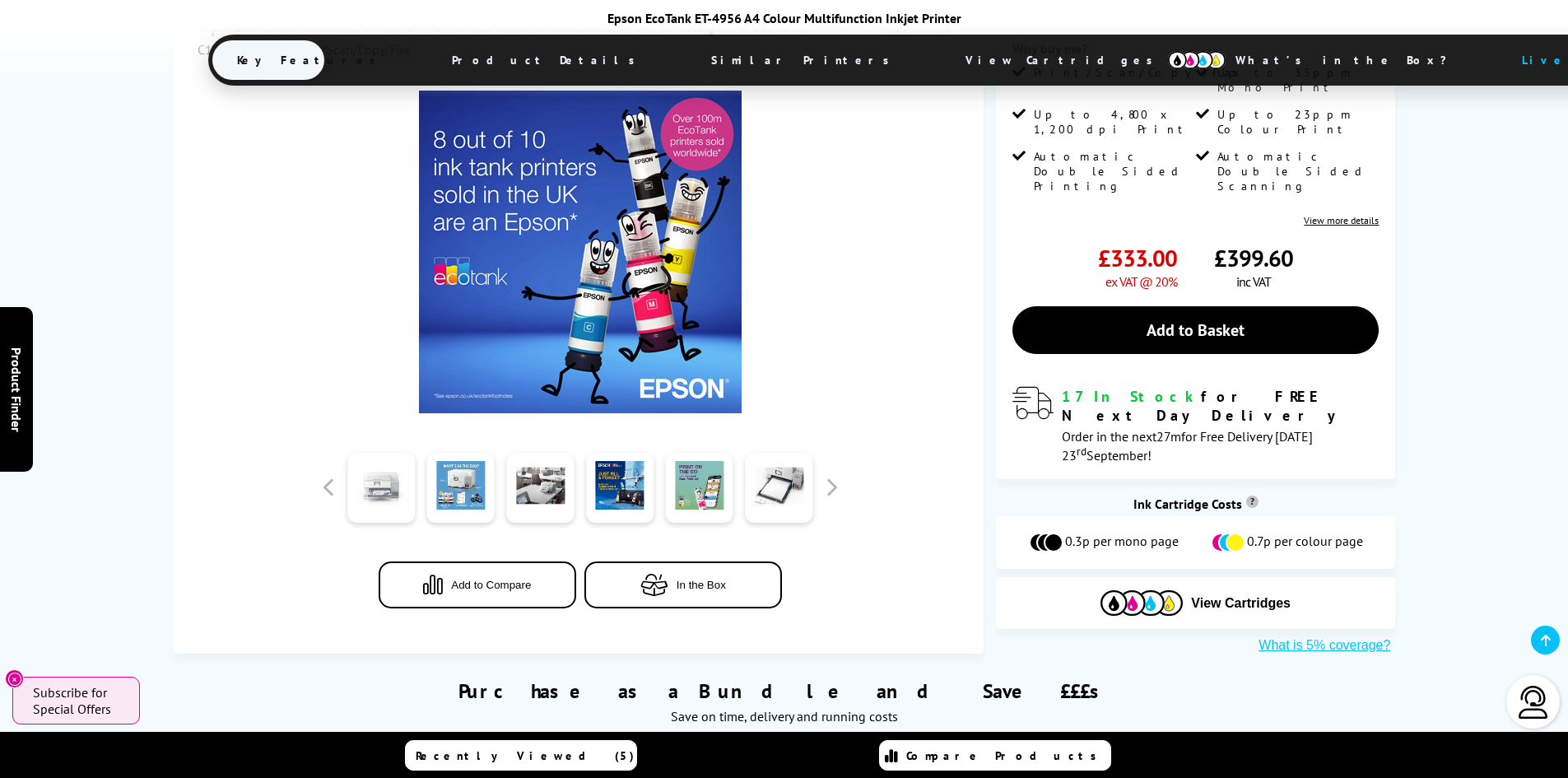
click at [378, 453] on link at bounding box center [381, 488] width 68 height 70
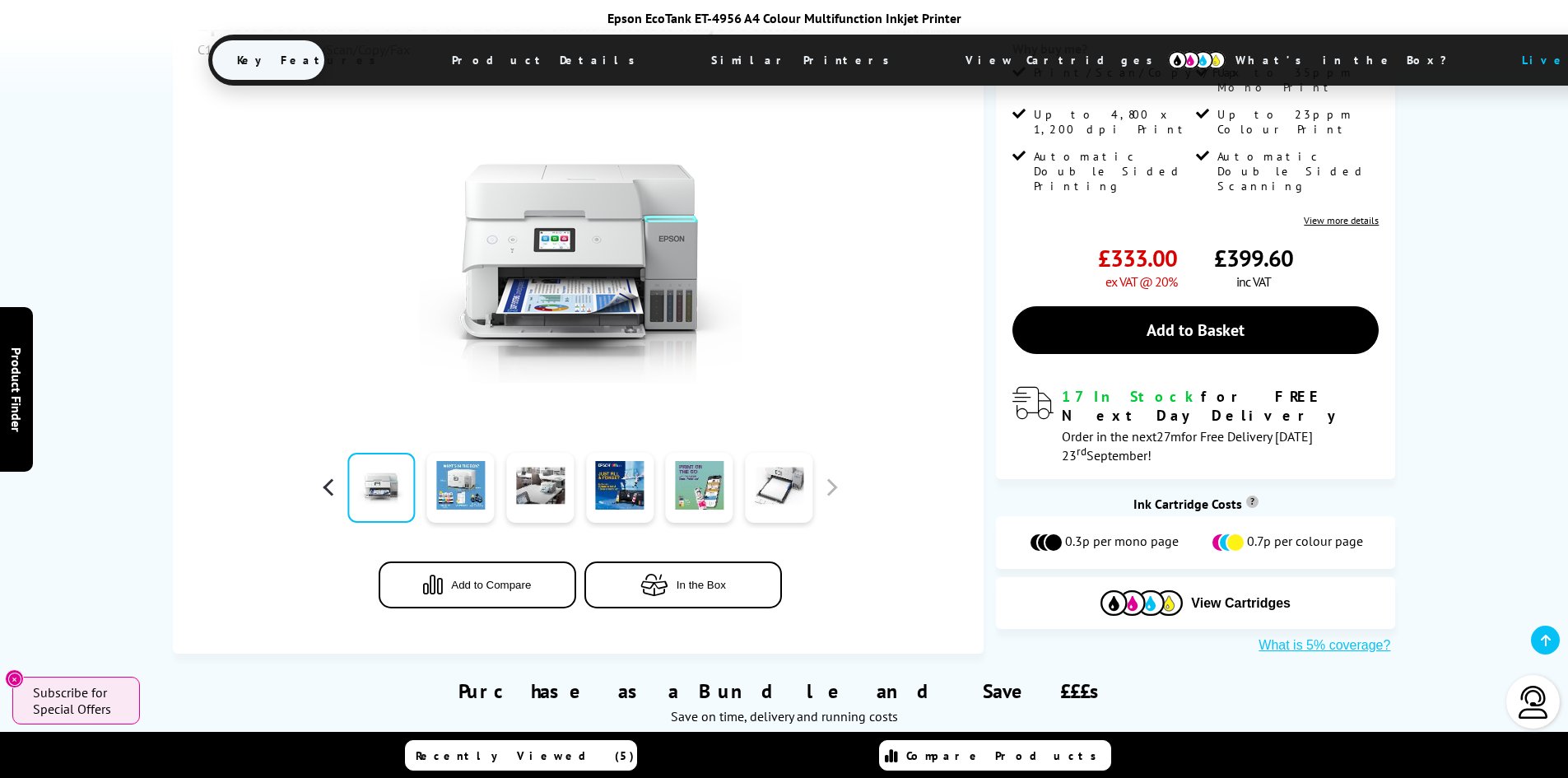
click at [323, 475] on button "button" at bounding box center [330, 488] width 25 height 25
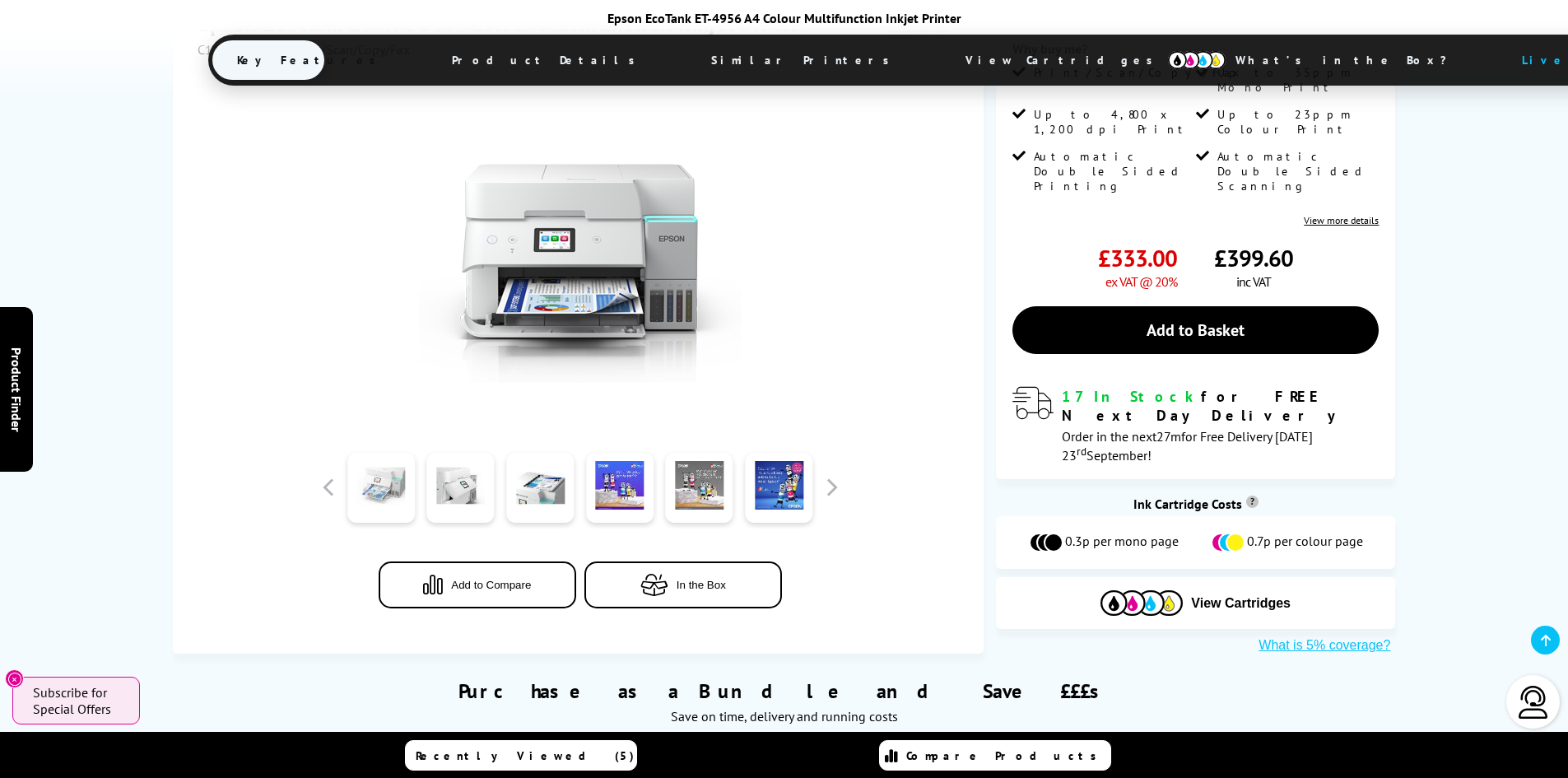
click at [394, 453] on link at bounding box center [381, 488] width 68 height 70
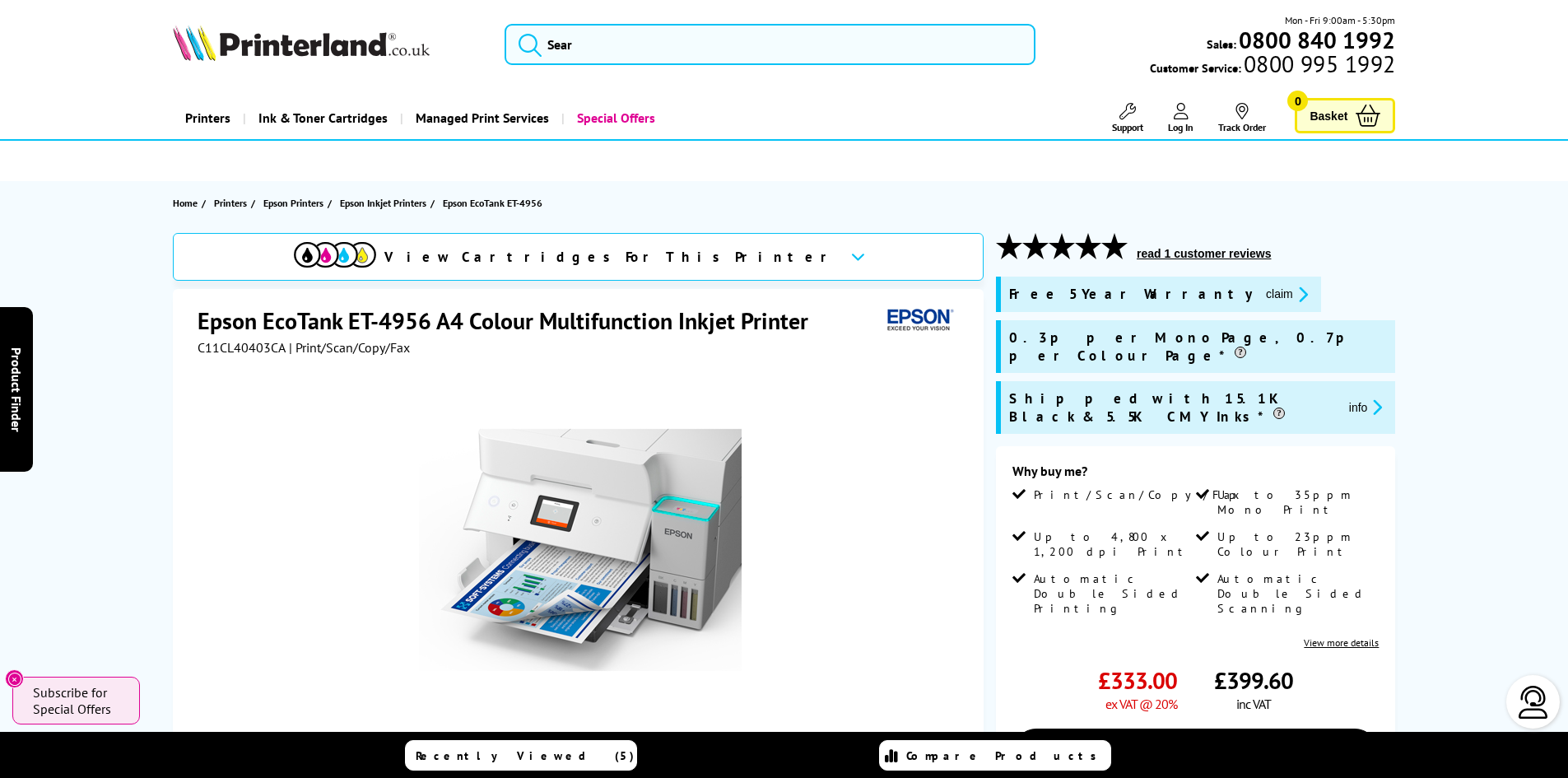
scroll to position [82, 0]
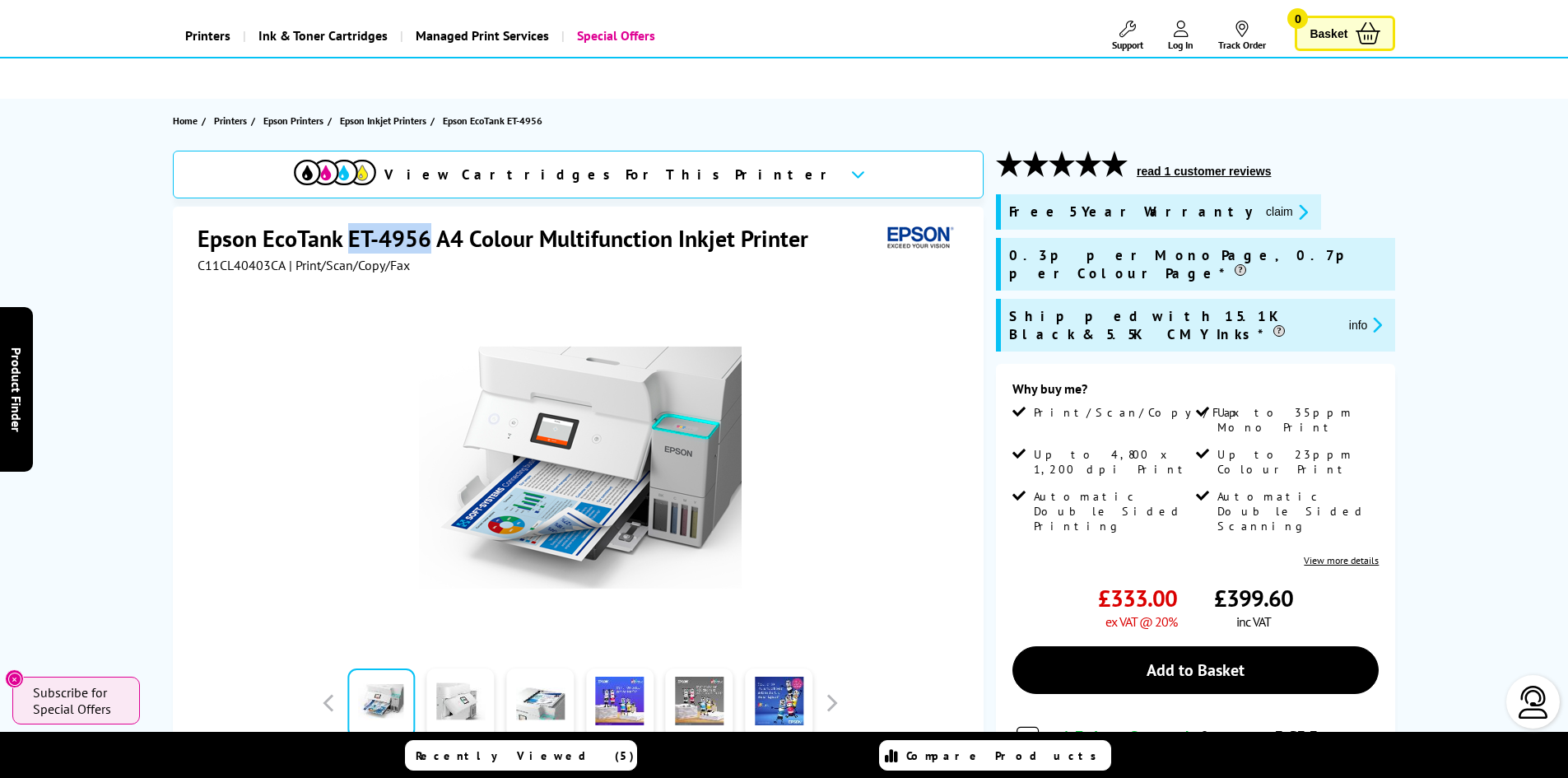
drag, startPoint x: 352, startPoint y: 235, endPoint x: 425, endPoint y: 240, distance: 73.2
click at [425, 240] on h1 "Epson EcoTank ET-4956 A4 Colour Multifunction Inkjet Printer" at bounding box center [511, 238] width 627 height 30
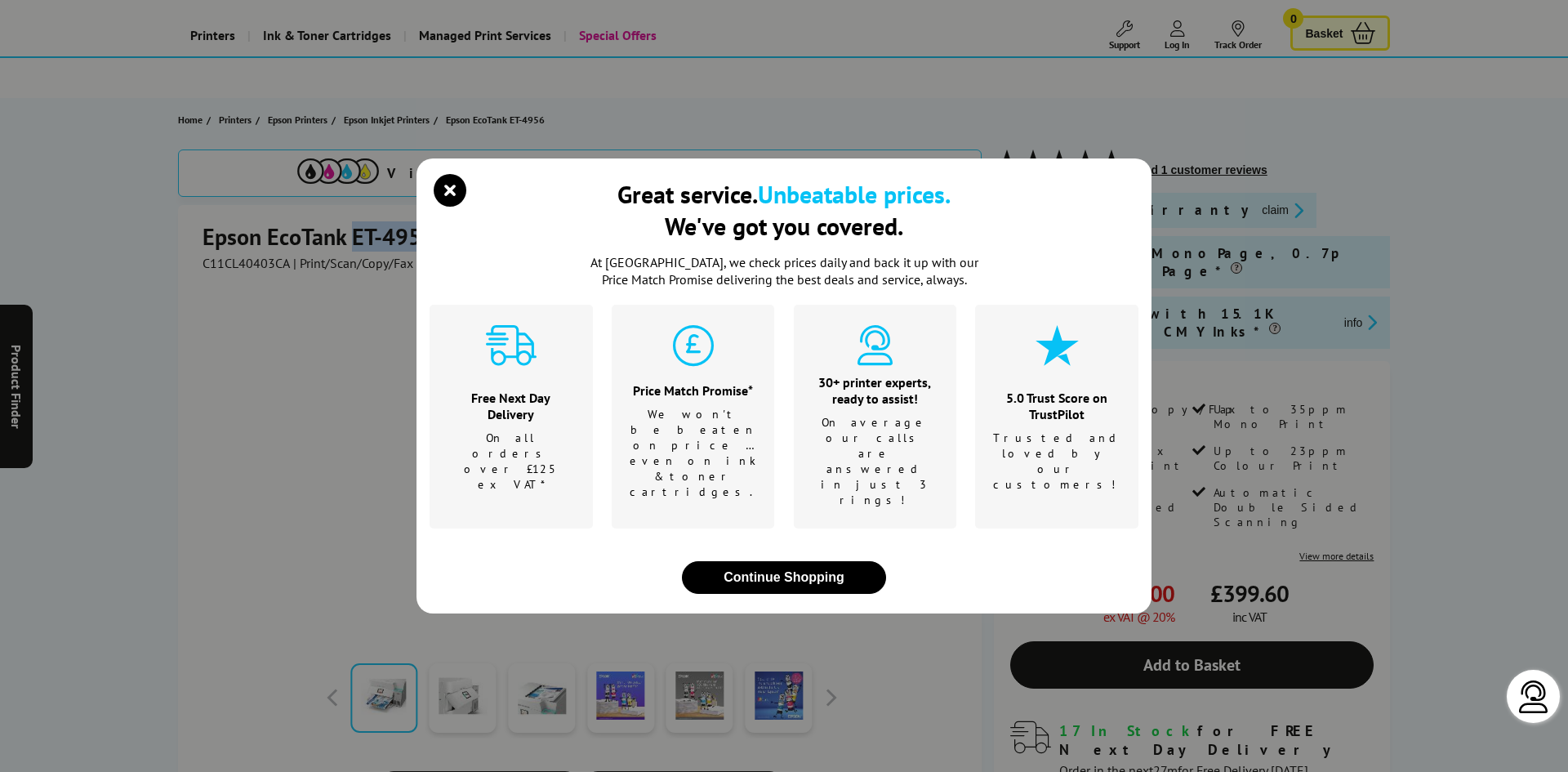
copy h1 "ET-4956"
click at [452, 206] on icon "close modal" at bounding box center [450, 190] width 33 height 33
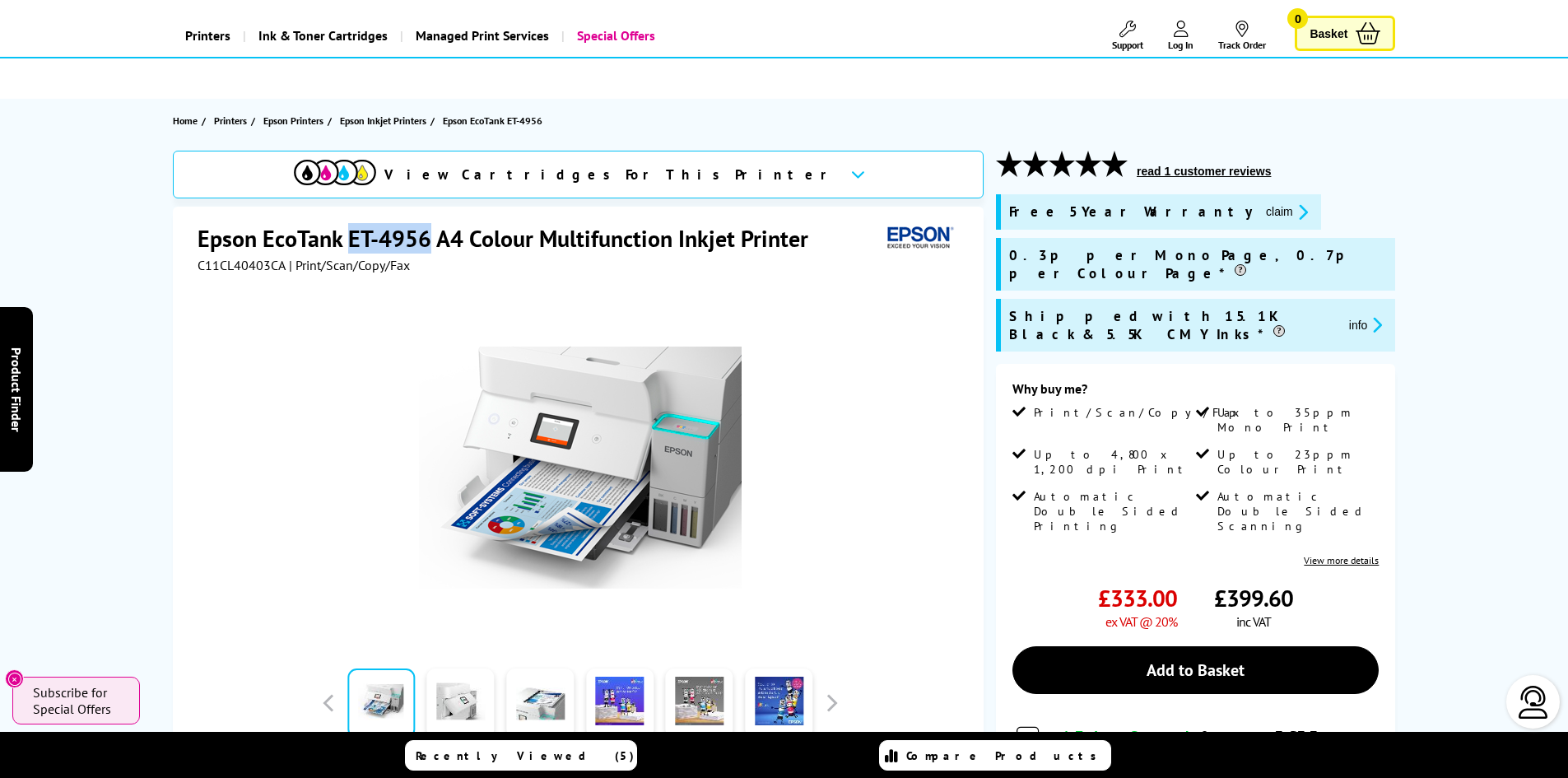
click at [1180, 31] on icon at bounding box center [1181, 28] width 15 height 16
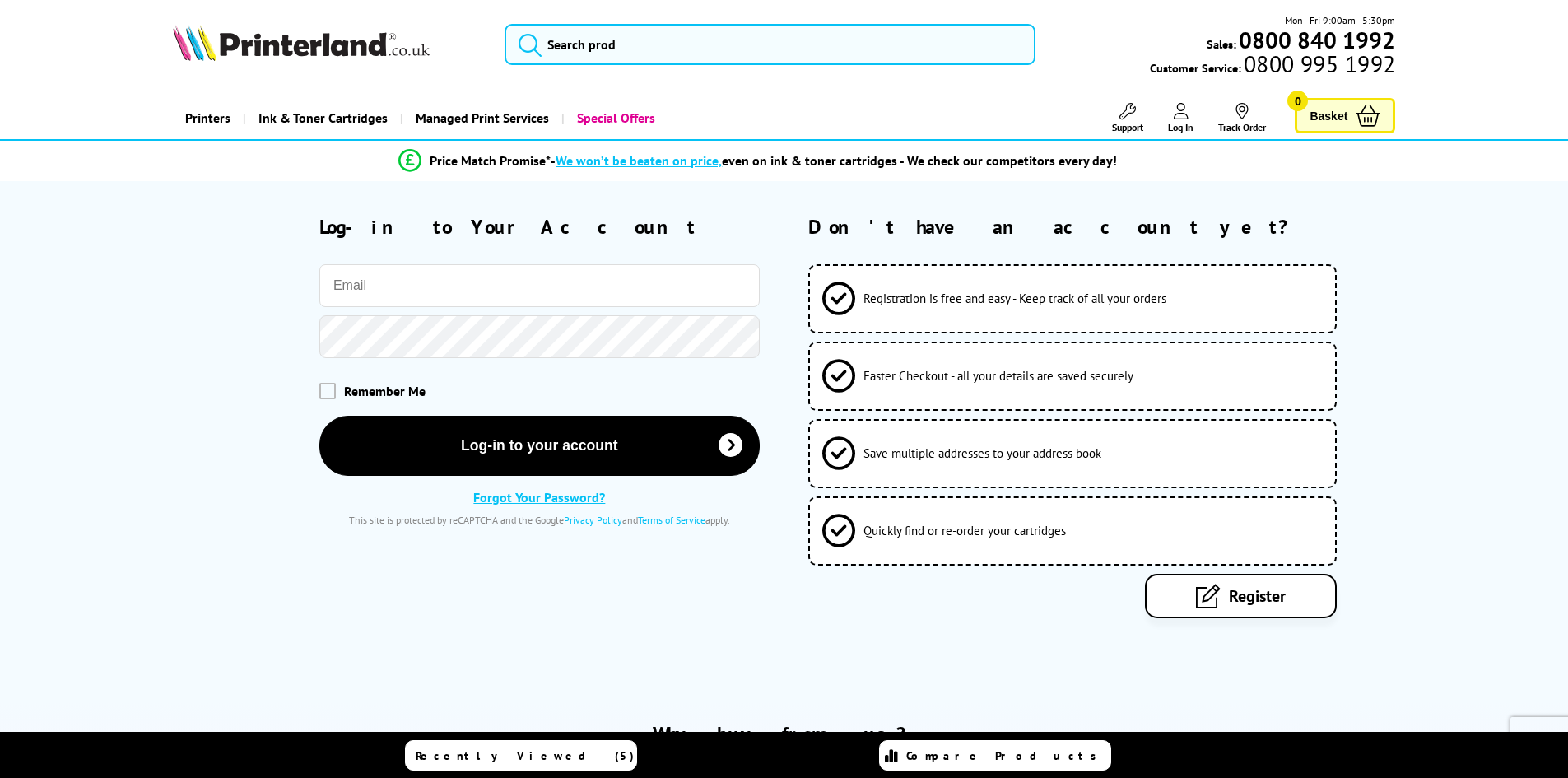
click at [350, 270] on input "email" at bounding box center [539, 285] width 440 height 43
type input "[EMAIL_ADDRESS][DOMAIN_NAME]"
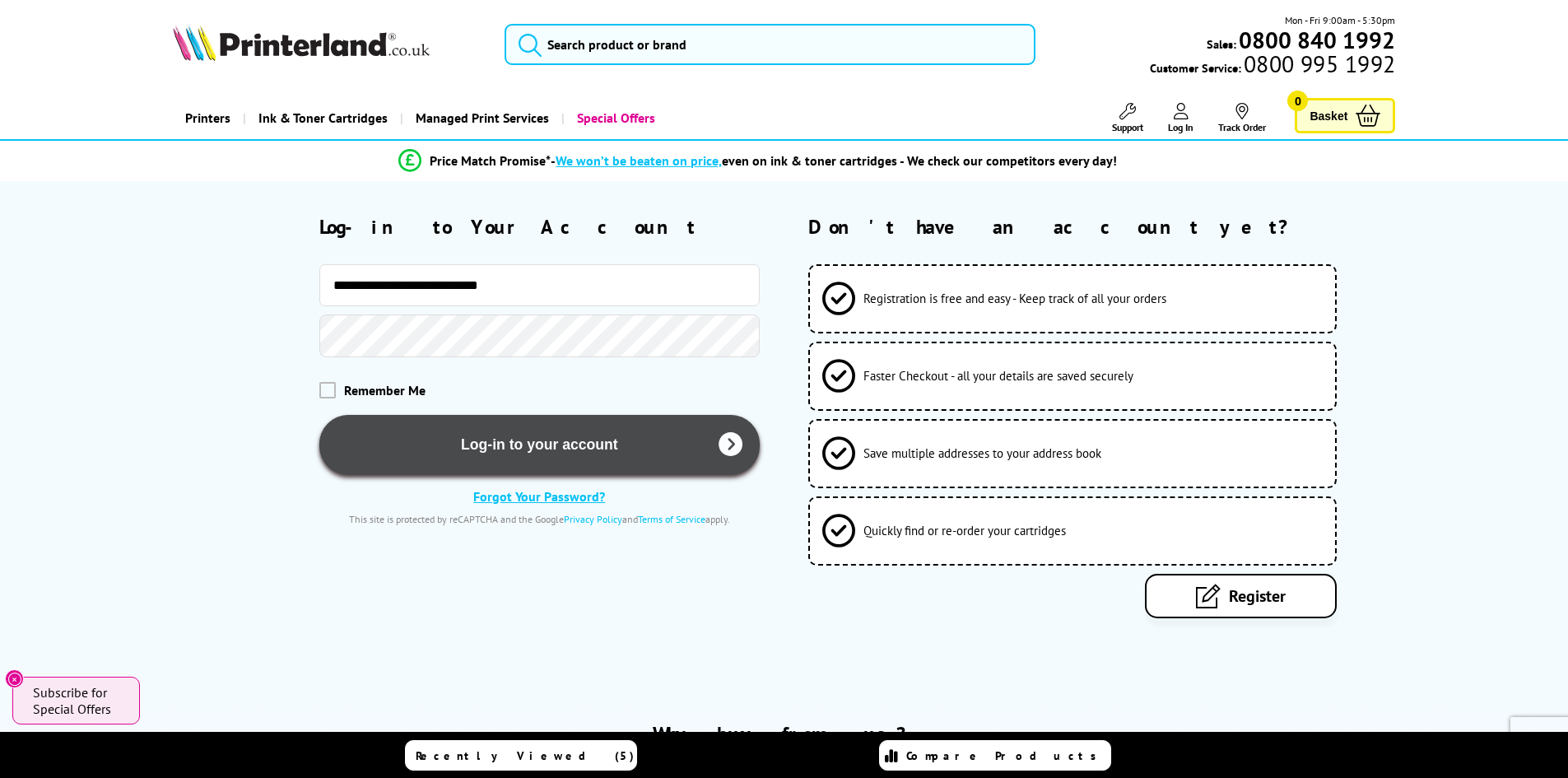
click at [498, 440] on button "Log-in to your account" at bounding box center [539, 445] width 440 height 60
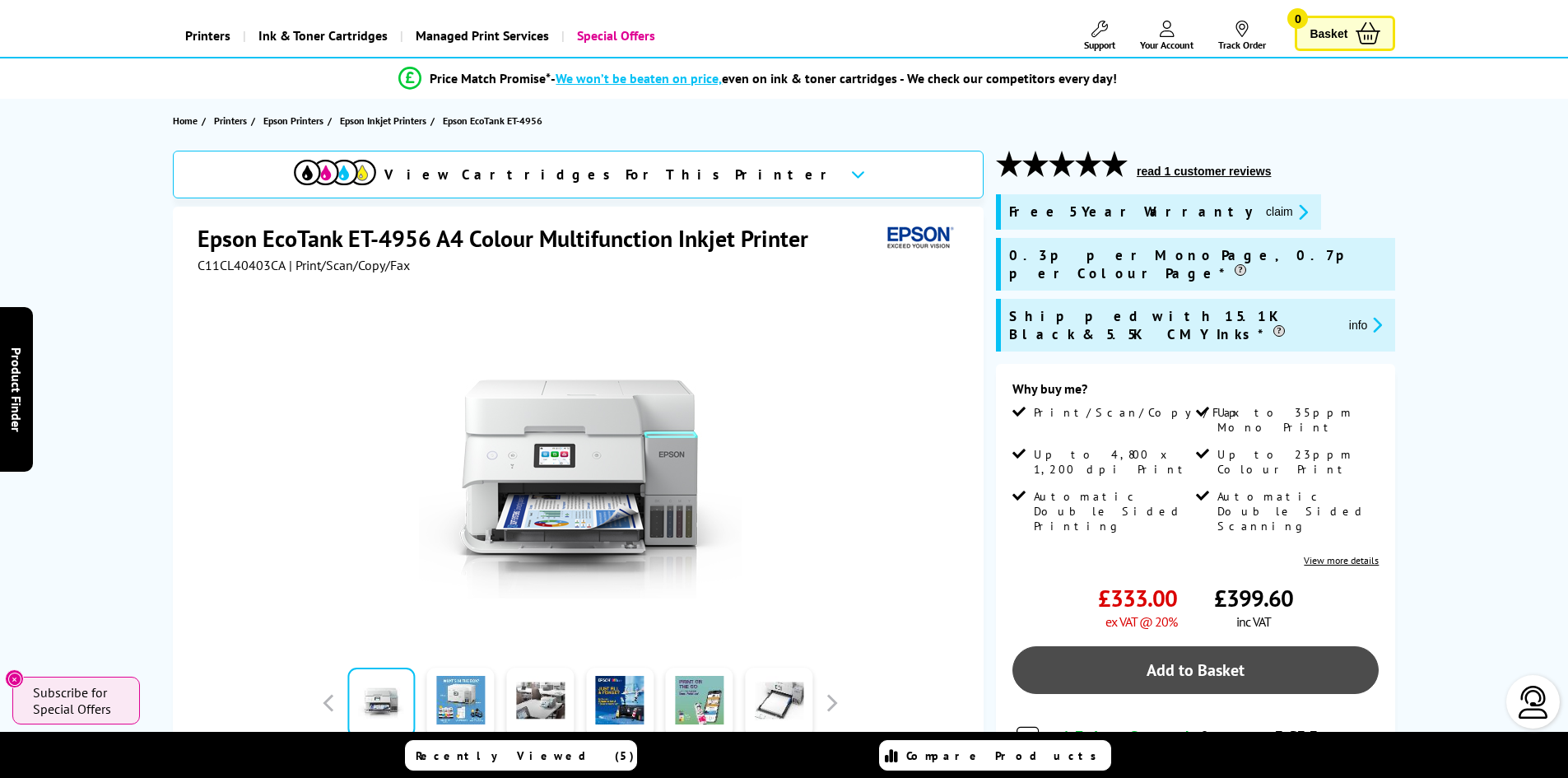
click at [1172, 646] on link "Add to Basket" at bounding box center [1196, 670] width 367 height 47
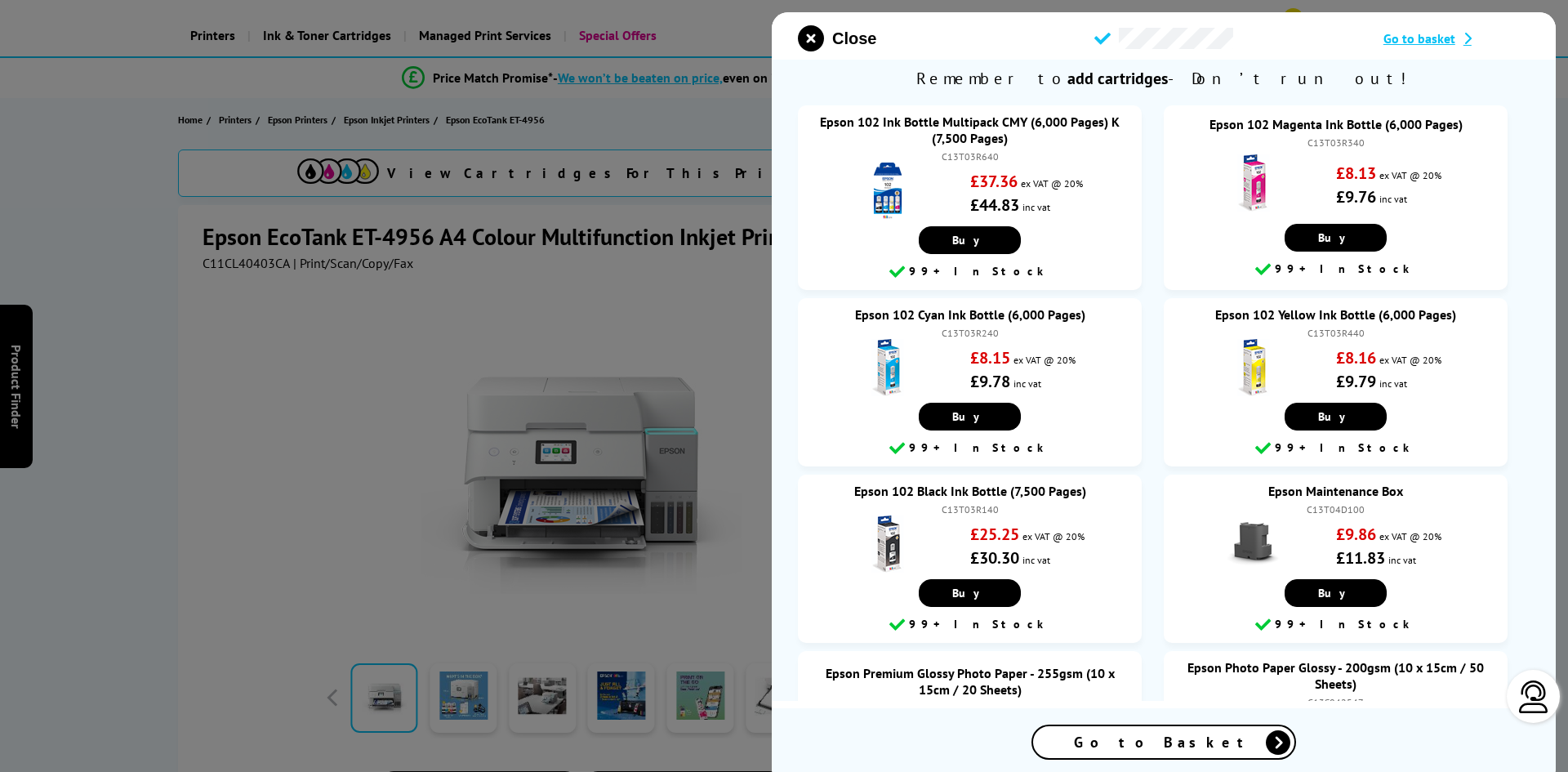
click at [606, 302] on div at bounding box center [784, 386] width 1568 height 772
click at [812, 35] on icon "close modal" at bounding box center [810, 37] width 26 height 26
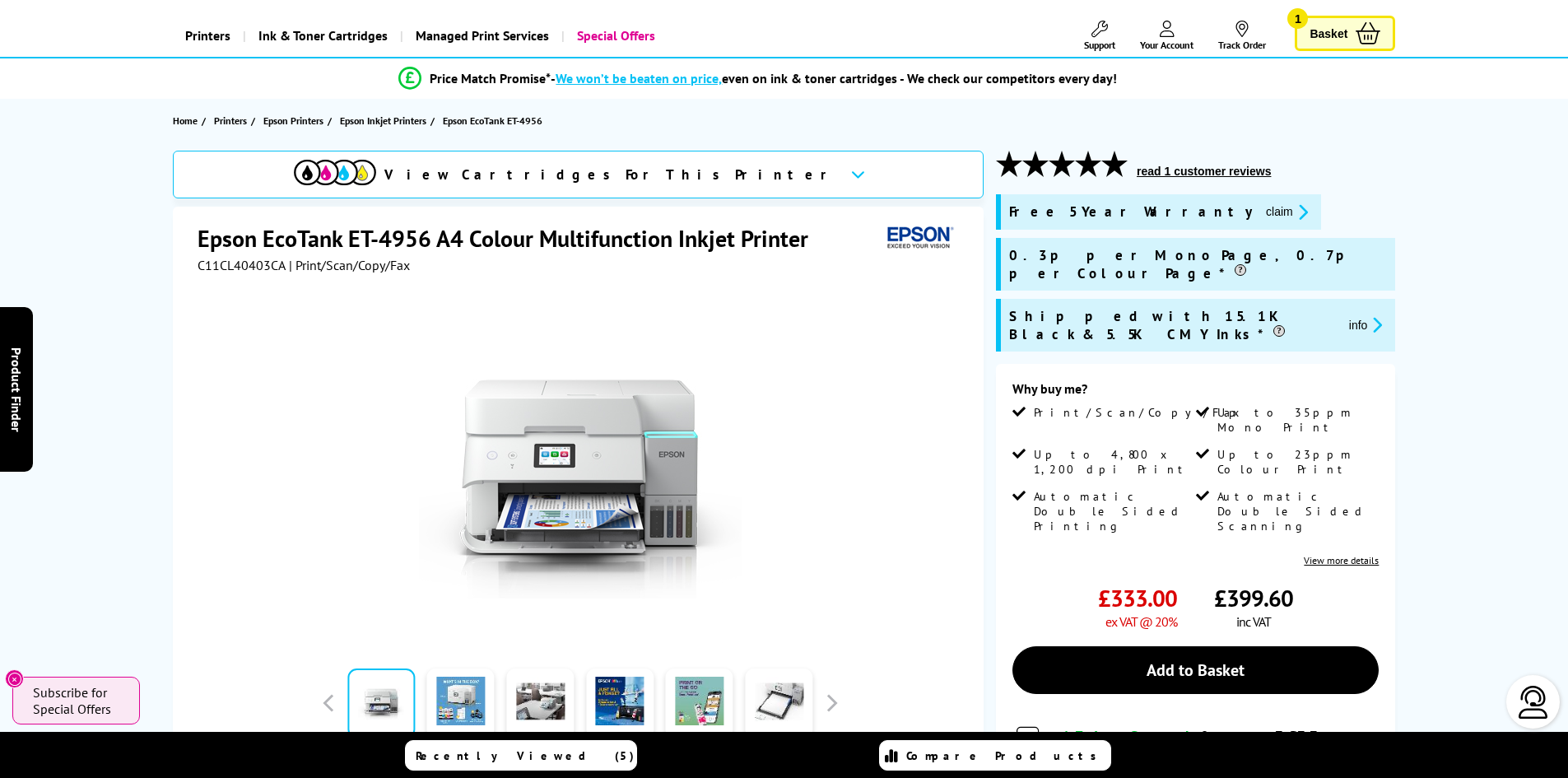
click at [1334, 41] on span "Basket" at bounding box center [1328, 33] width 38 height 22
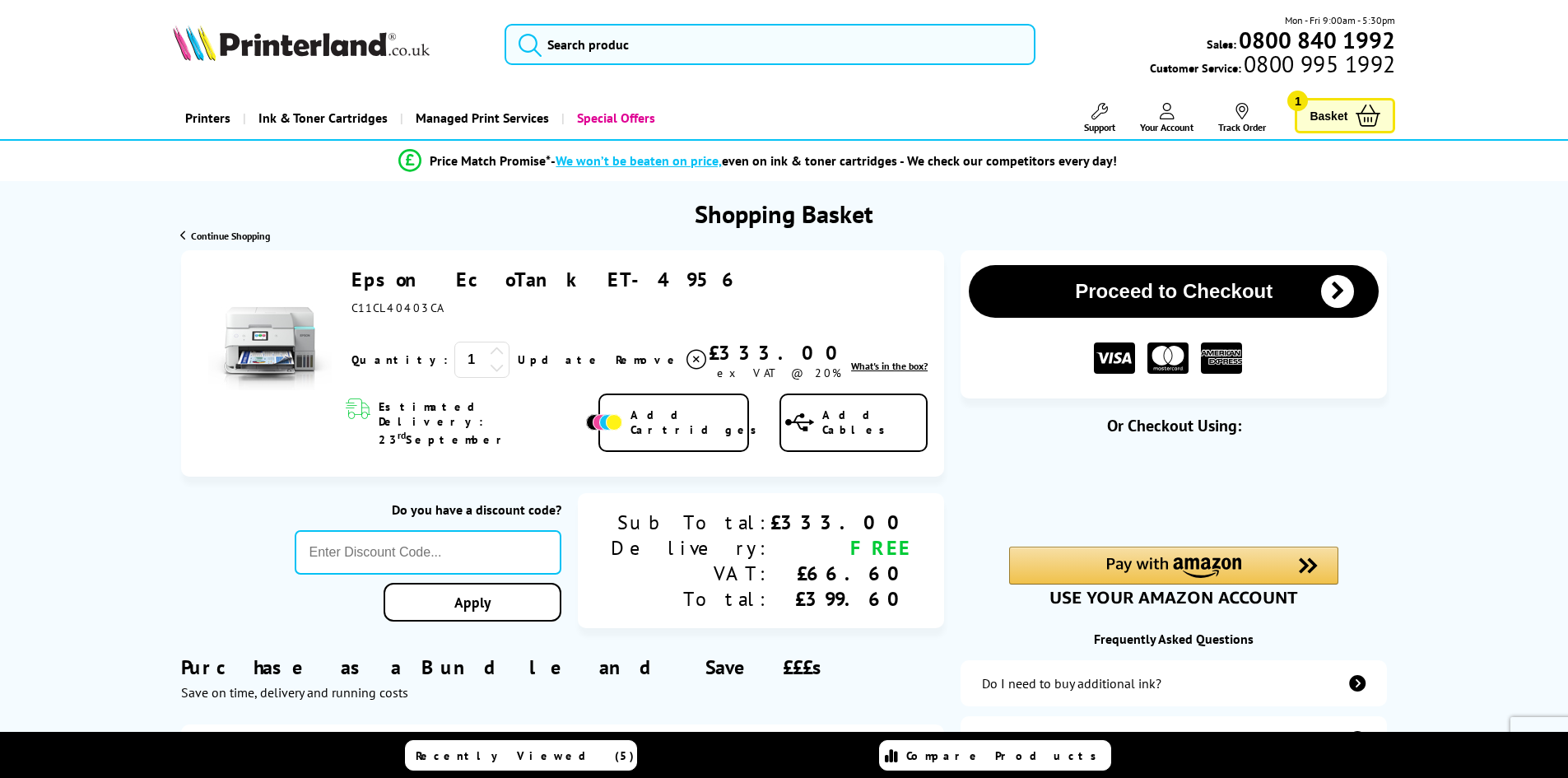
click at [1075, 282] on button "Proceed to Checkout" at bounding box center [1174, 291] width 410 height 52
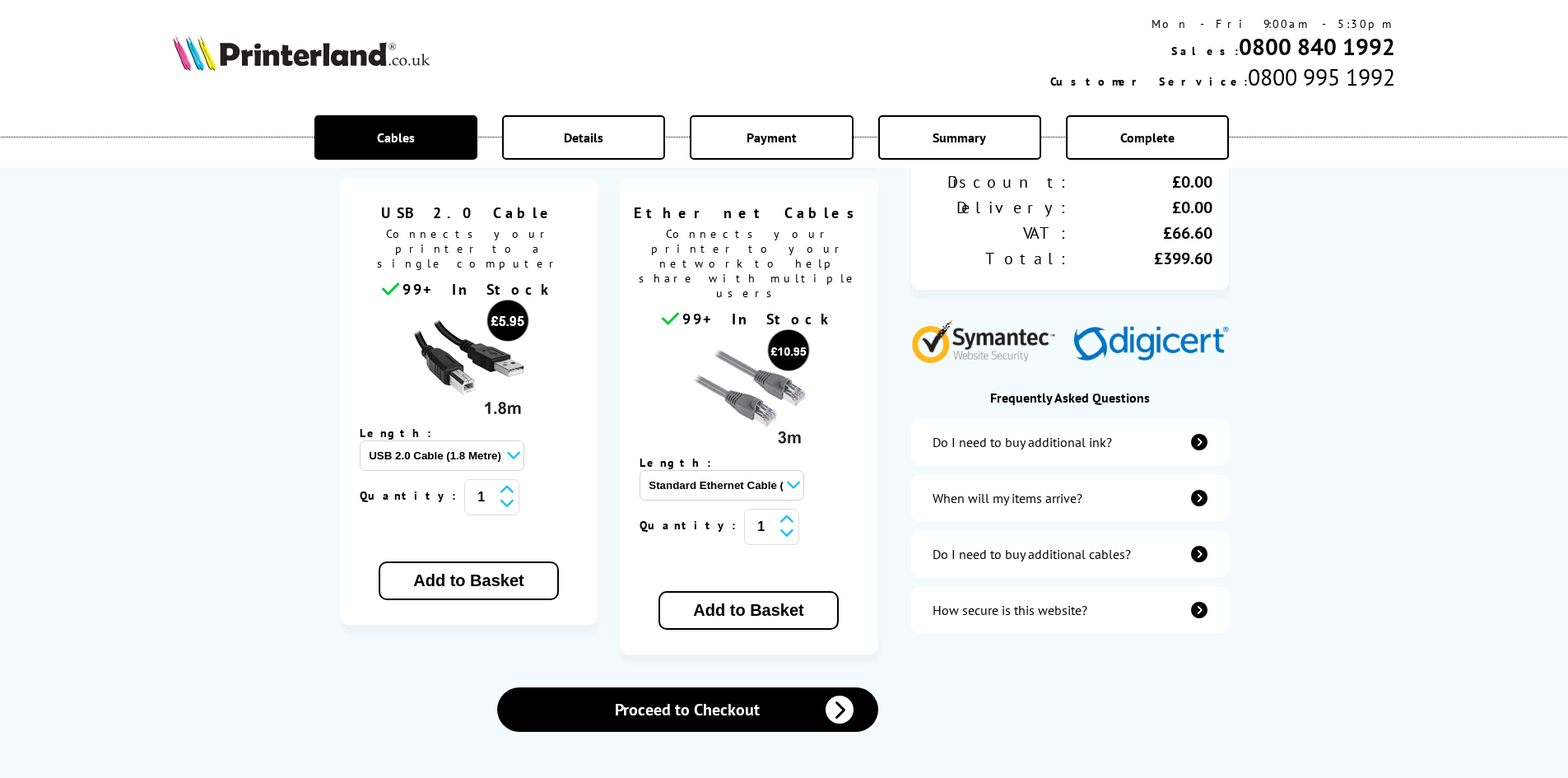
scroll to position [411, 0]
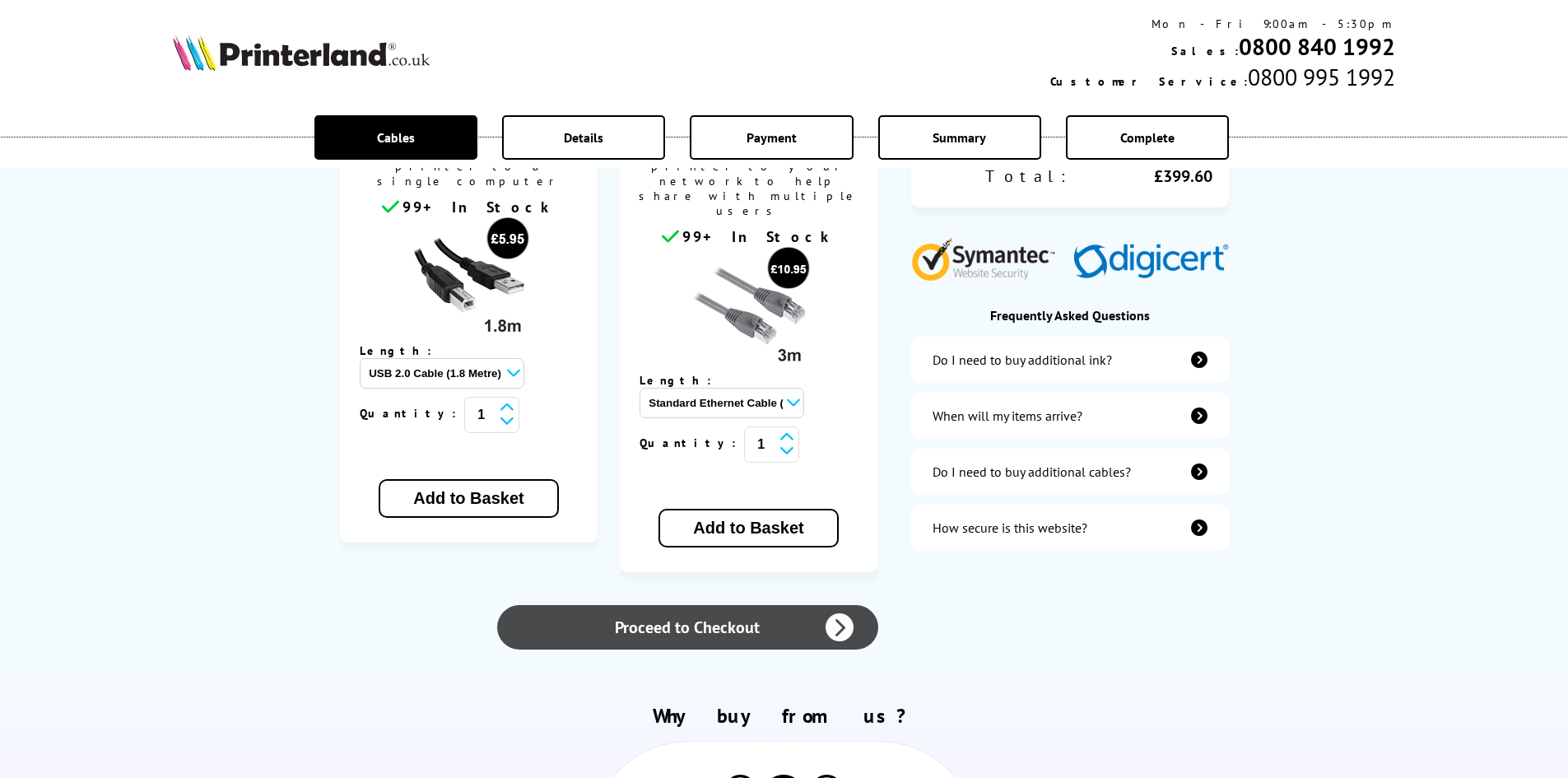
click at [684, 605] on link "Proceed to Checkout" at bounding box center [687, 627] width 380 height 45
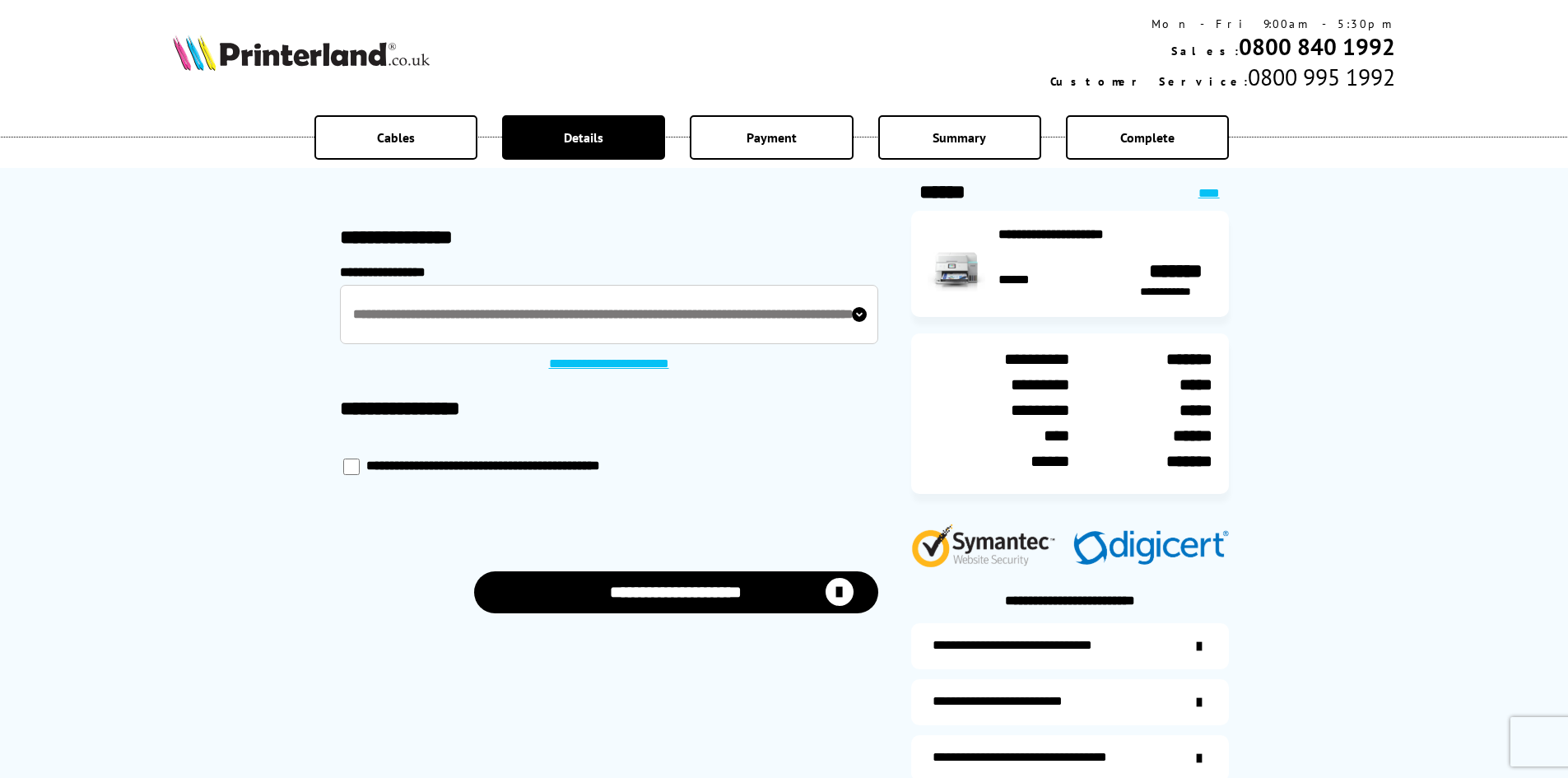
click at [484, 468] on label "**********" at bounding box center [502, 466] width 271 height 16
click at [350, 465] on input "checkbox" at bounding box center [351, 466] width 16 height 16
checkbox input "*****"
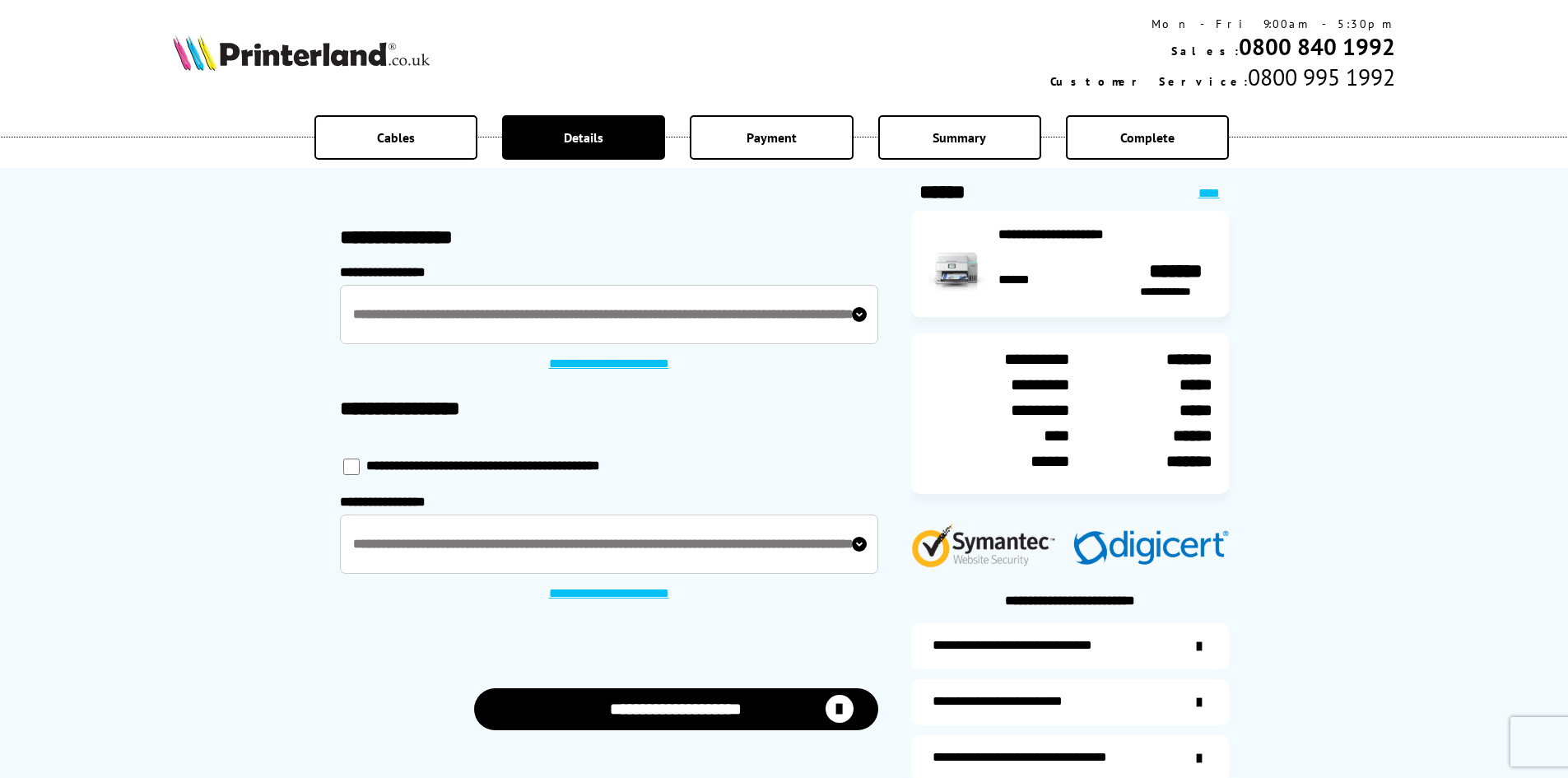
click at [572, 591] on link "**********" at bounding box center [608, 594] width 141 height 16
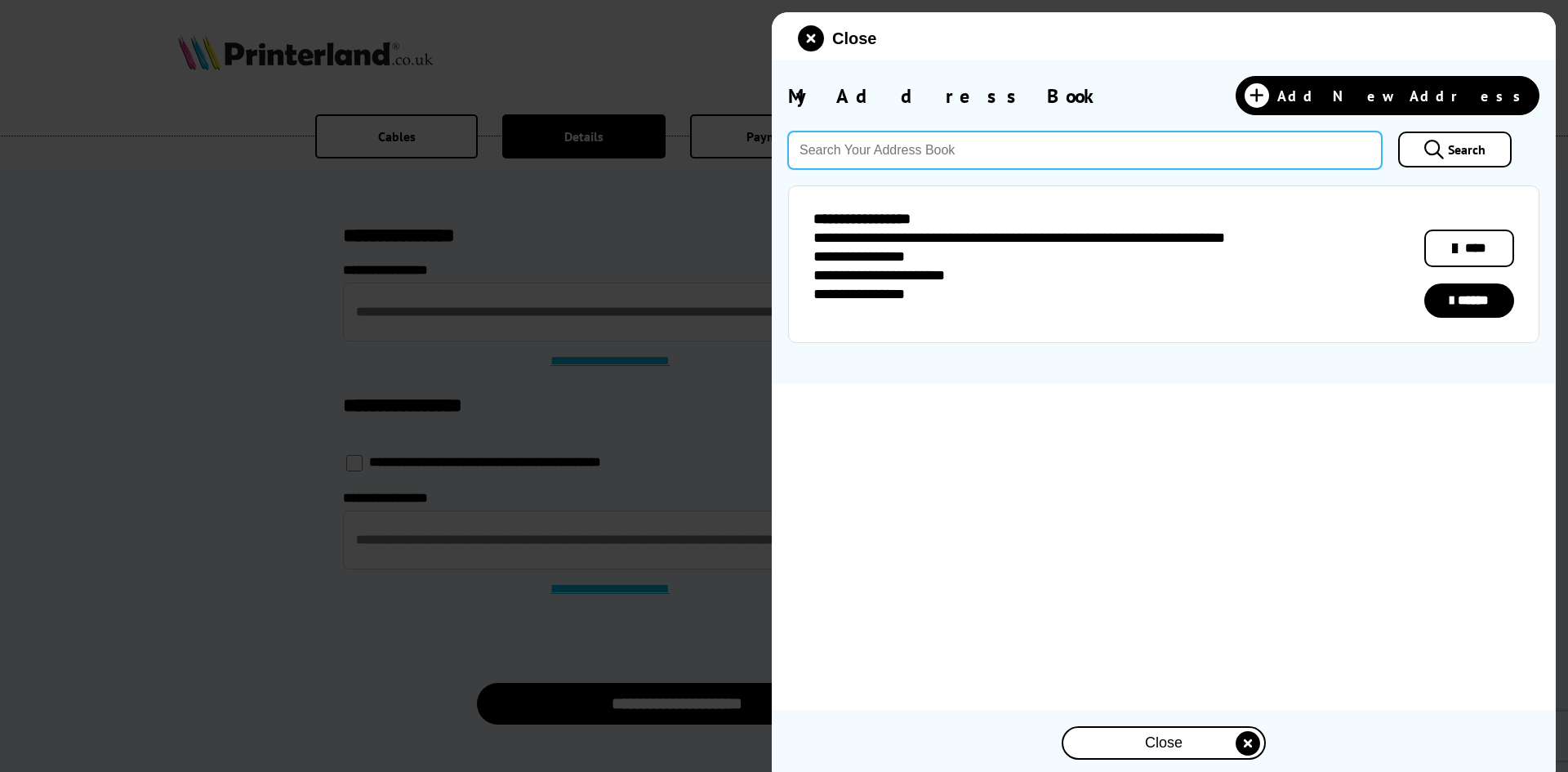
click at [925, 155] on input "text" at bounding box center [1084, 150] width 594 height 37
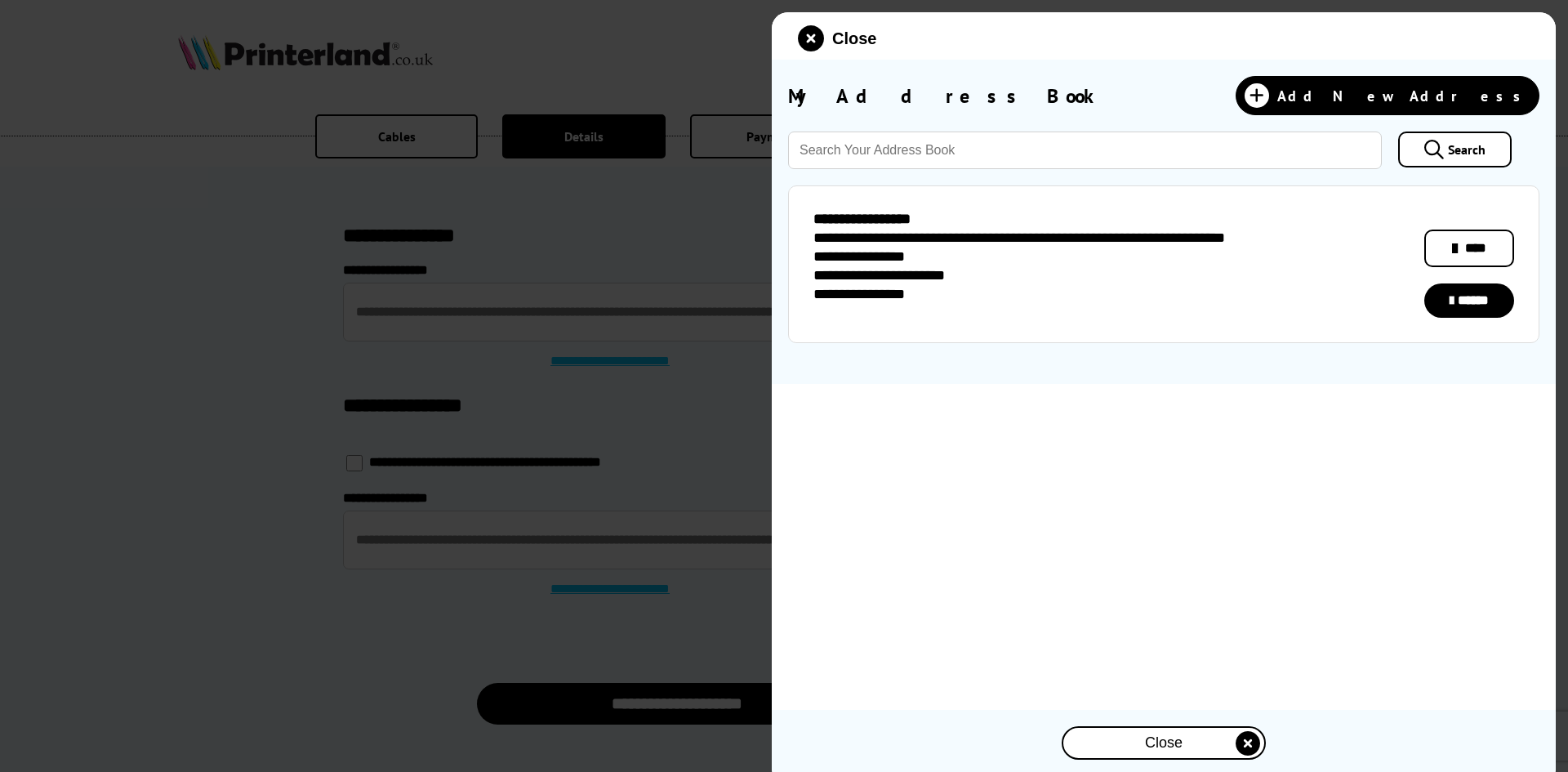
click at [1164, 443] on div "**********" at bounding box center [1163, 398] width 784 height 772
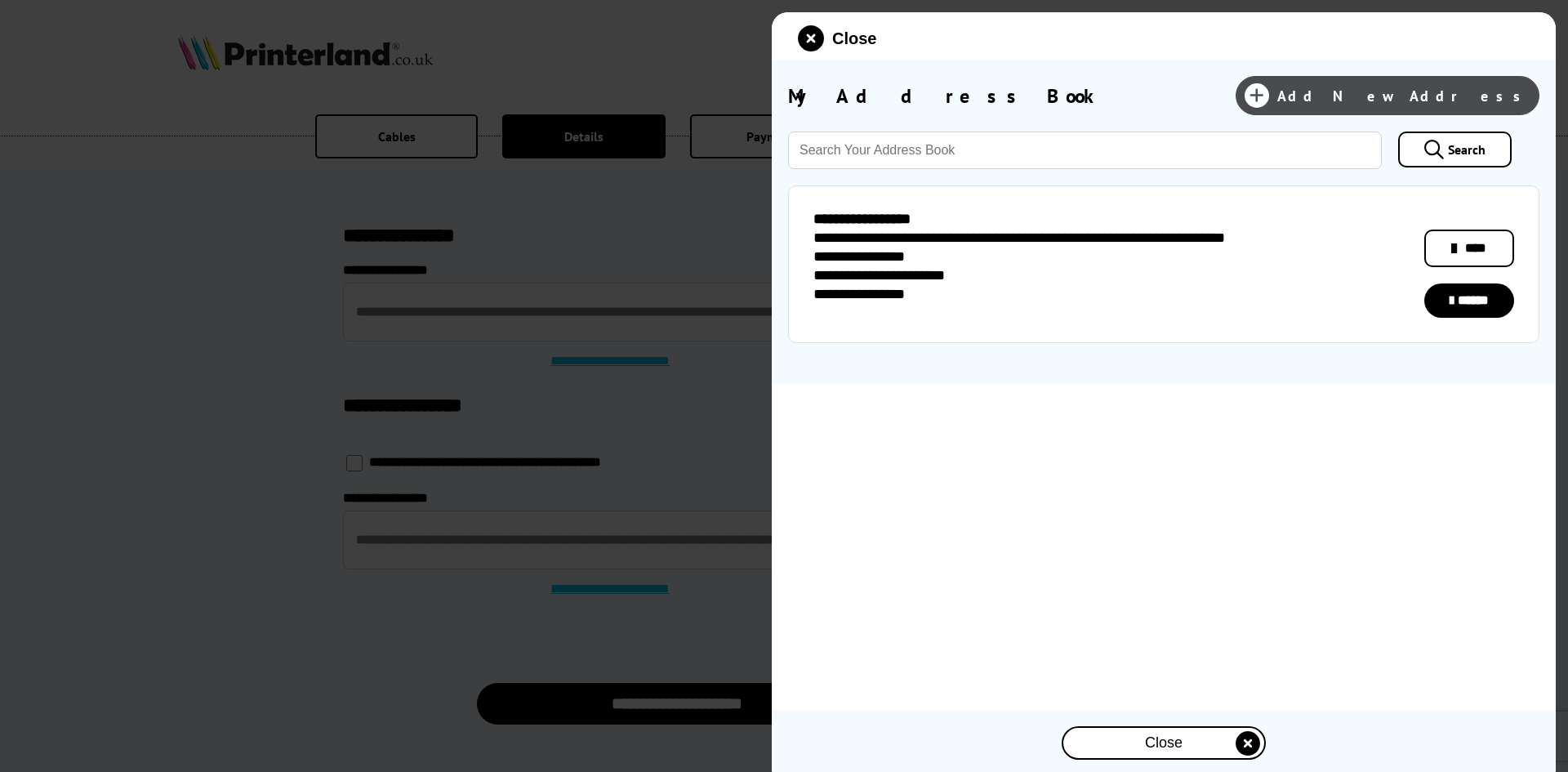
click at [1483, 101] on span "Add New Address" at bounding box center [1404, 96] width 253 height 19
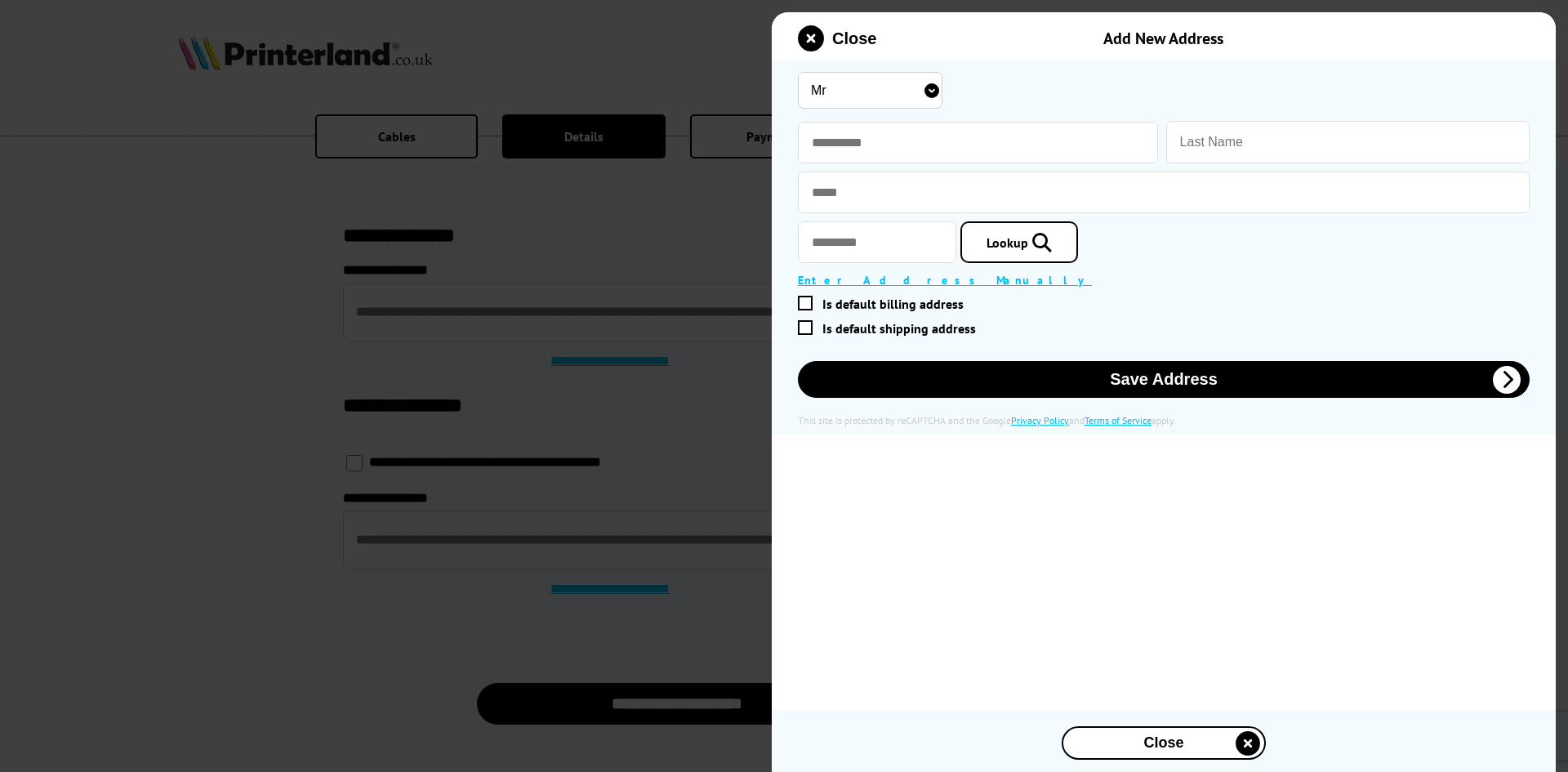
click at [903, 88] on select "Mr Miss Mrs Ms" at bounding box center [869, 90] width 145 height 36
select select "Mrs"
click at [797, 72] on select "Mr Miss Mrs Ms" at bounding box center [869, 90] width 145 height 36
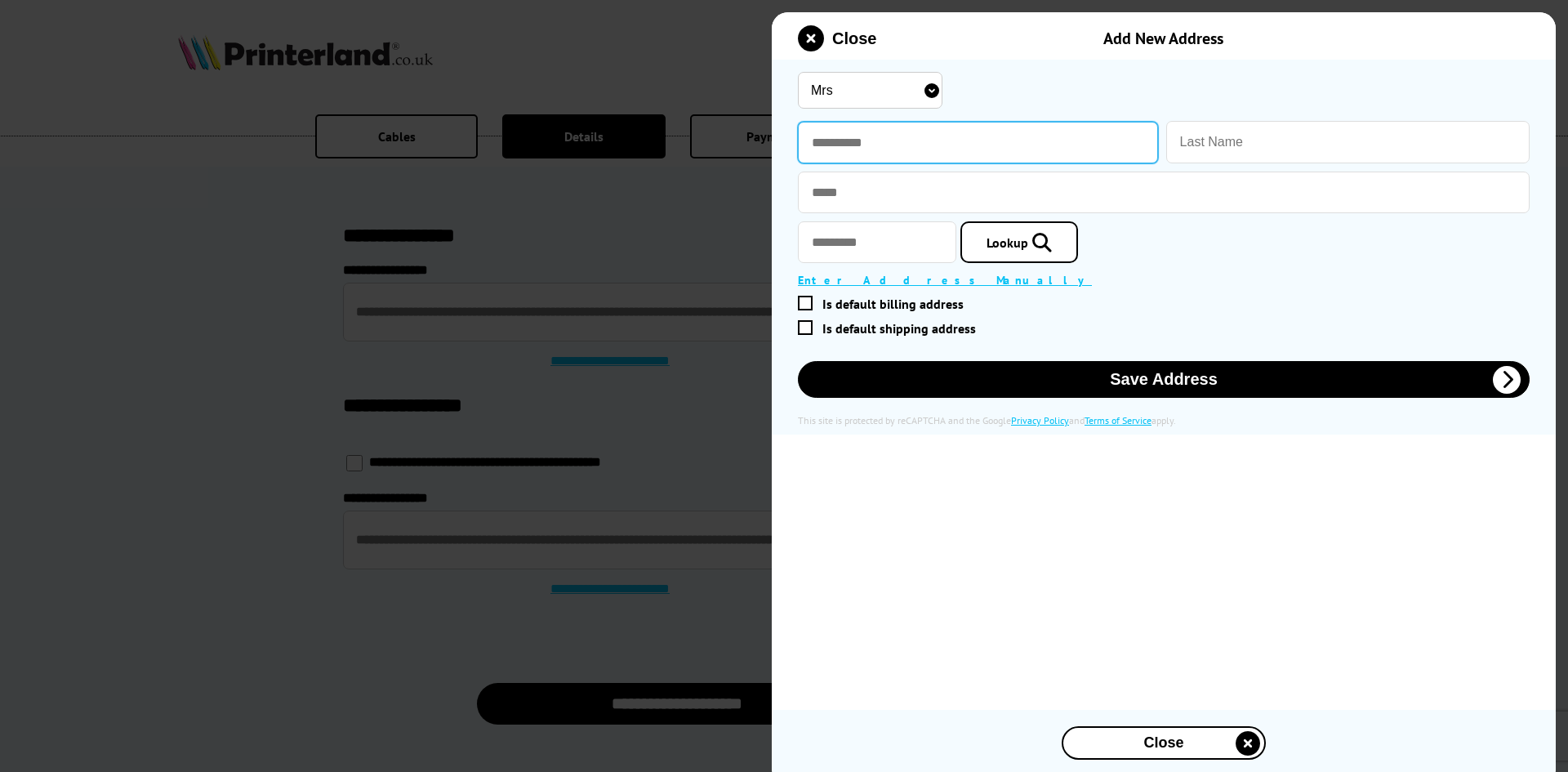
drag, startPoint x: 901, startPoint y: 143, endPoint x: 928, endPoint y: 143, distance: 27.0
click at [901, 143] on input "text" at bounding box center [977, 142] width 360 height 41
type input "****"
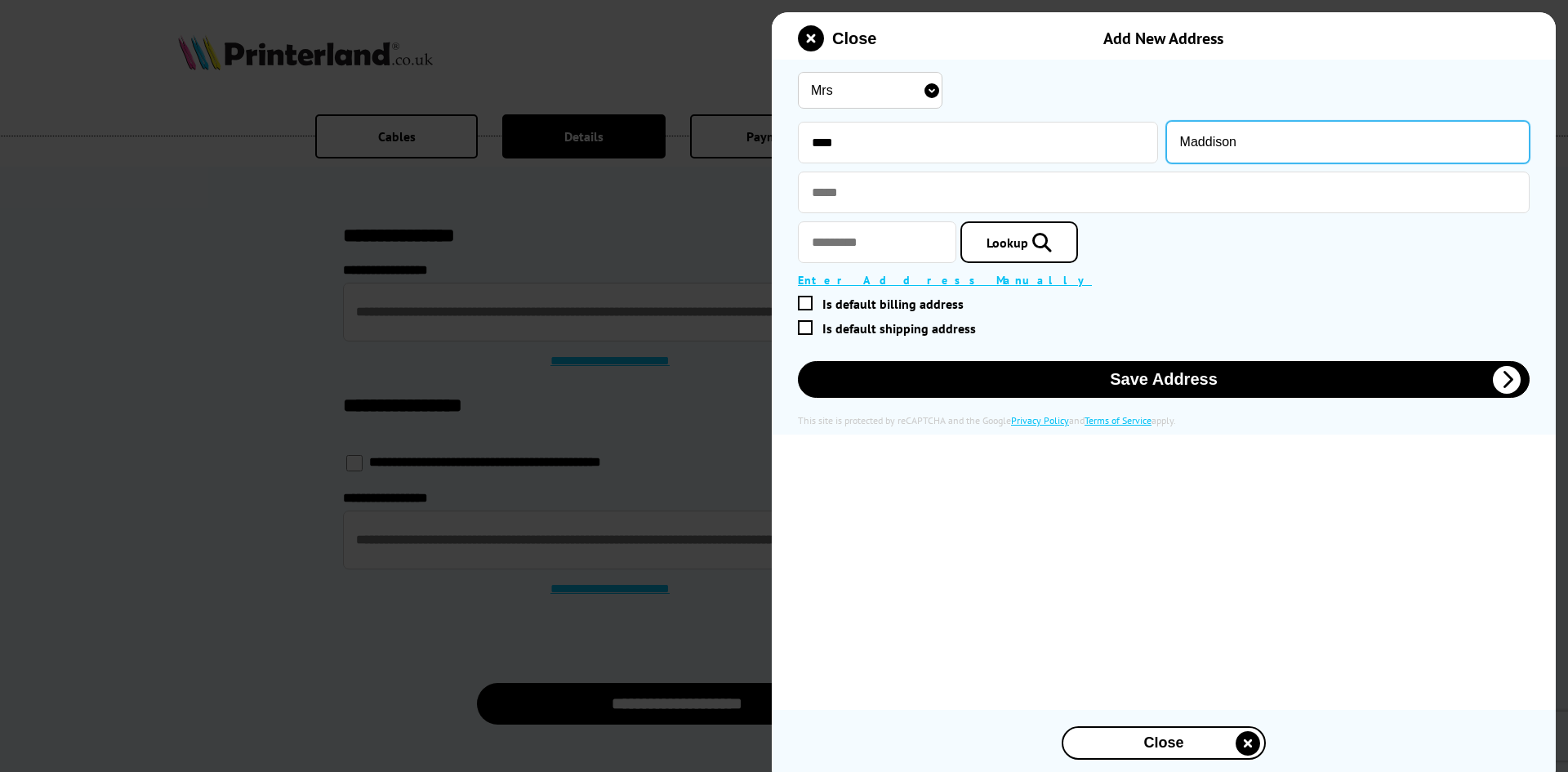
type input "Maddison"
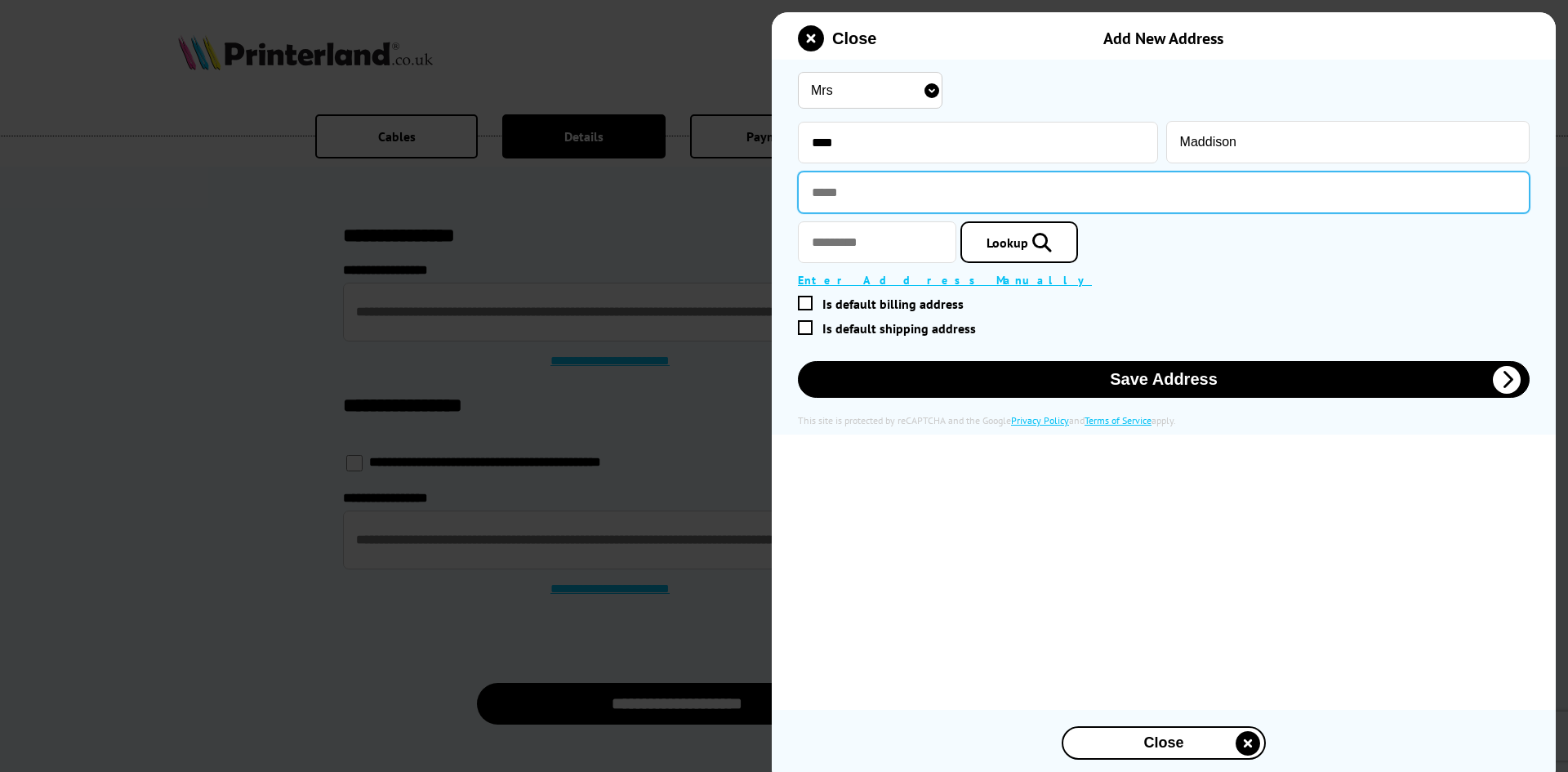
click at [838, 188] on input "text" at bounding box center [1163, 192] width 731 height 41
paste input "**********"
type input "**********"
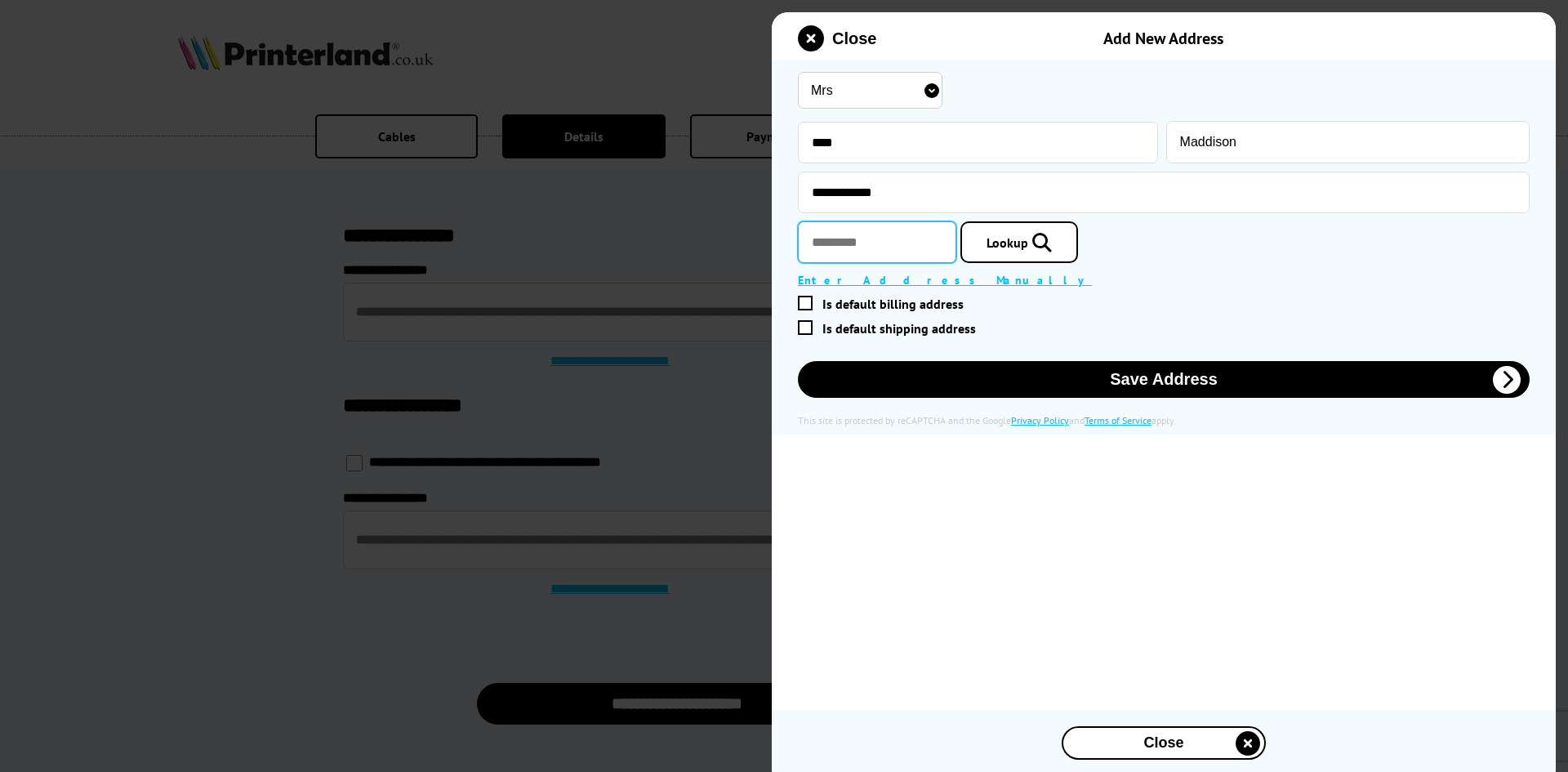
click at [834, 238] on input "text" at bounding box center [876, 242] width 158 height 41
type input "*******"
click at [1028, 239] on span "Lookup" at bounding box center [1007, 242] width 41 height 16
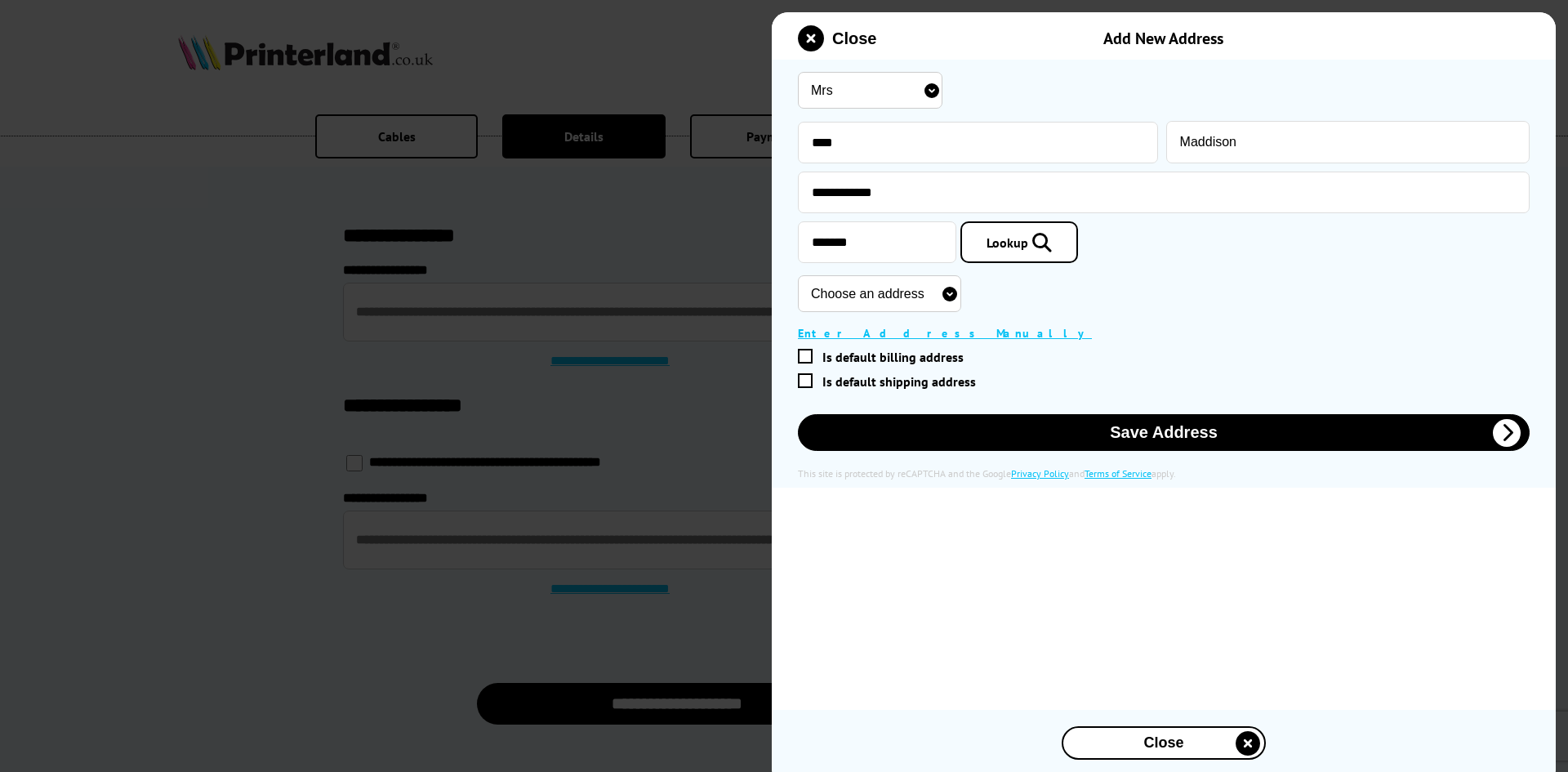
click at [962, 294] on select "Choose an address Hope Cottage, Lewes Road, Blackboys, Uckfield, TN22 5LG The L…" at bounding box center [879, 294] width 163 height 36
select select "GB|RM|A|24713290"
click at [797, 277] on select "Choose an address Hope Cottage, Lewes Road, Blackboys, Uckfield, TN22 5LG The L…" at bounding box center [879, 294] width 163 height 36
type input "********"
type input "Hope Cottage"
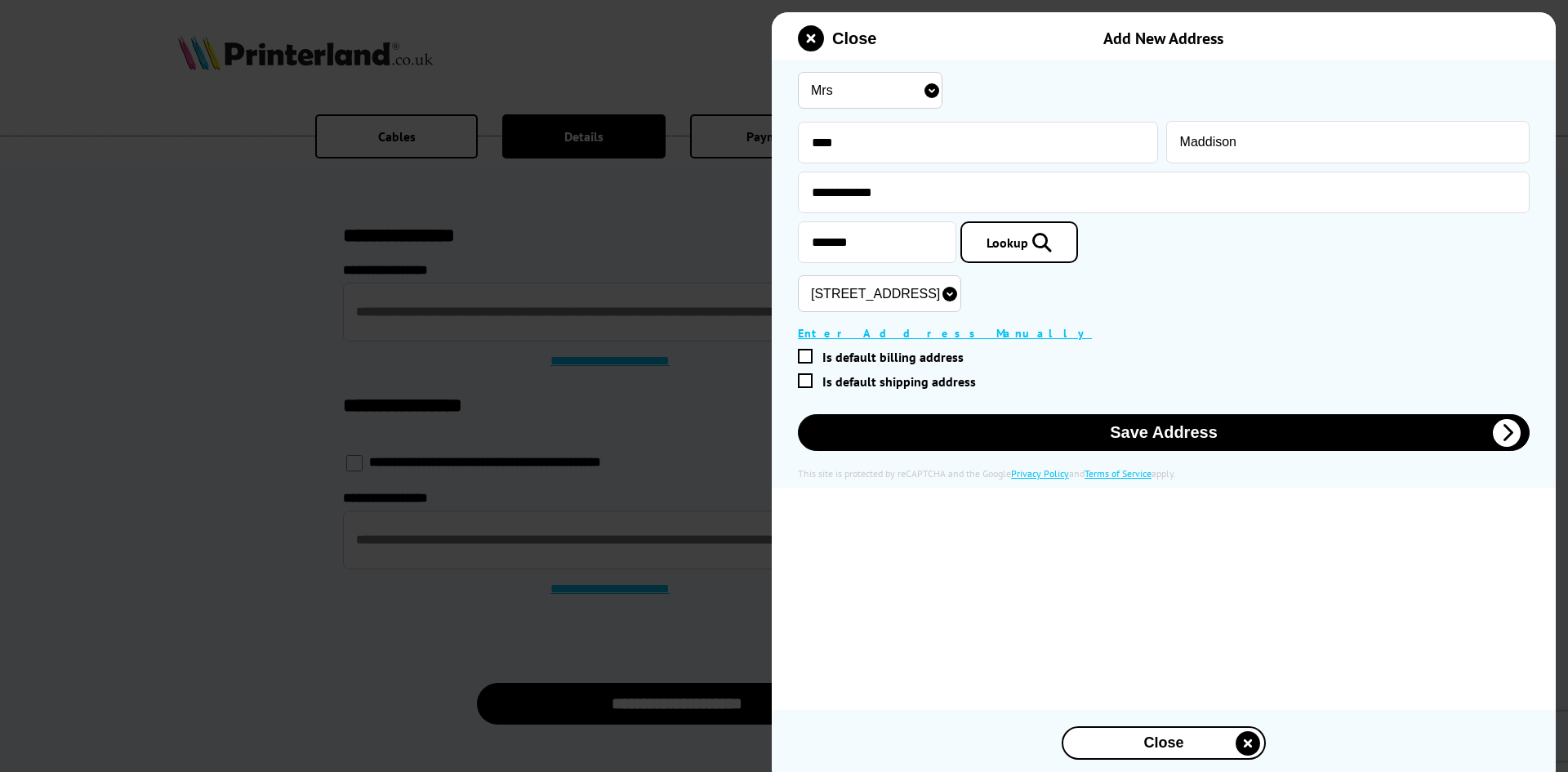
type input "Lewes Road"
type input "Blackboys"
type input "Uckfield"
type input "East Sussex"
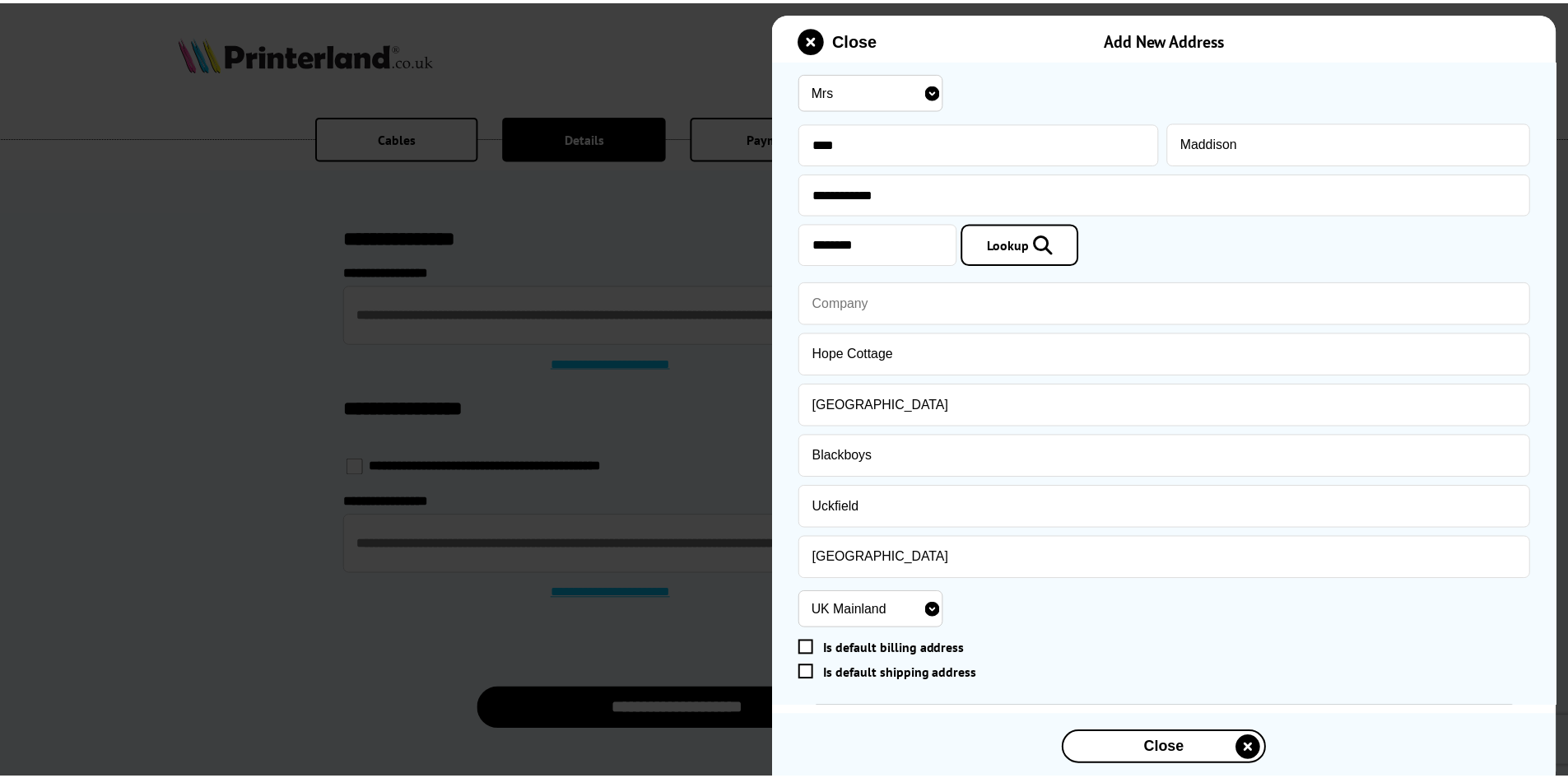
scroll to position [76, 0]
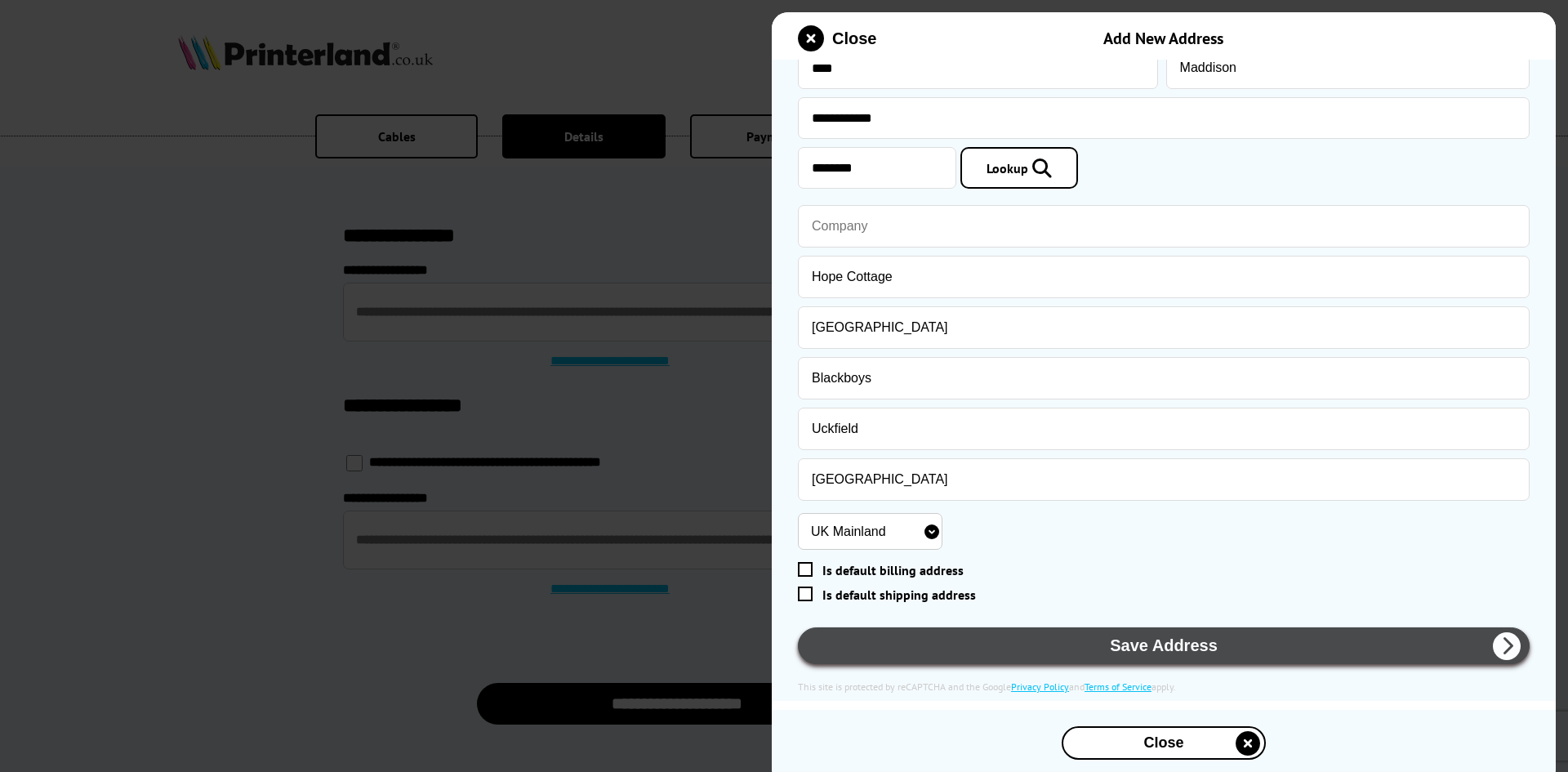
click at [1128, 654] on button "Save Address" at bounding box center [1163, 646] width 731 height 36
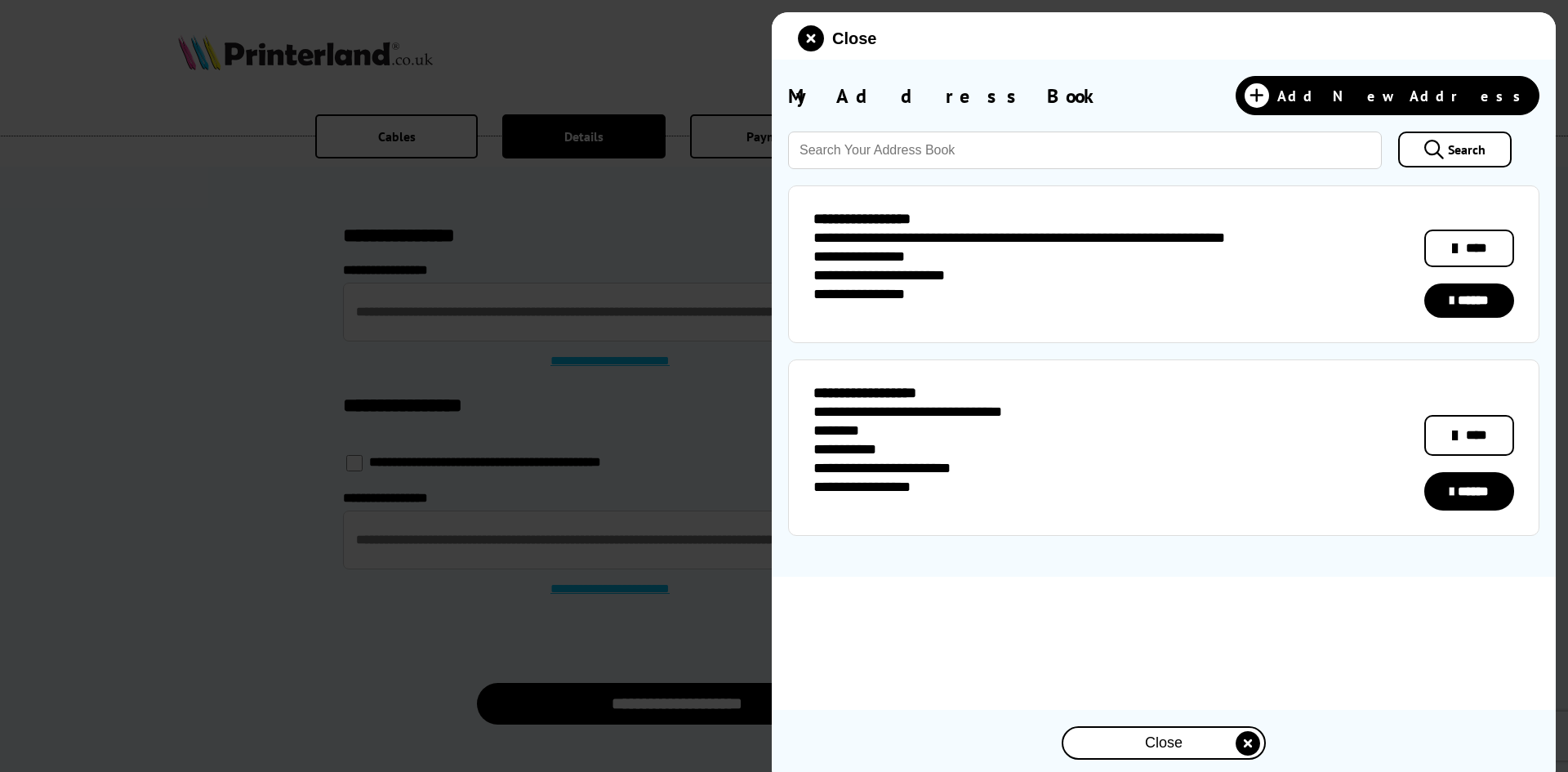
click at [1453, 496] on icon at bounding box center [1452, 492] width 4 height 14
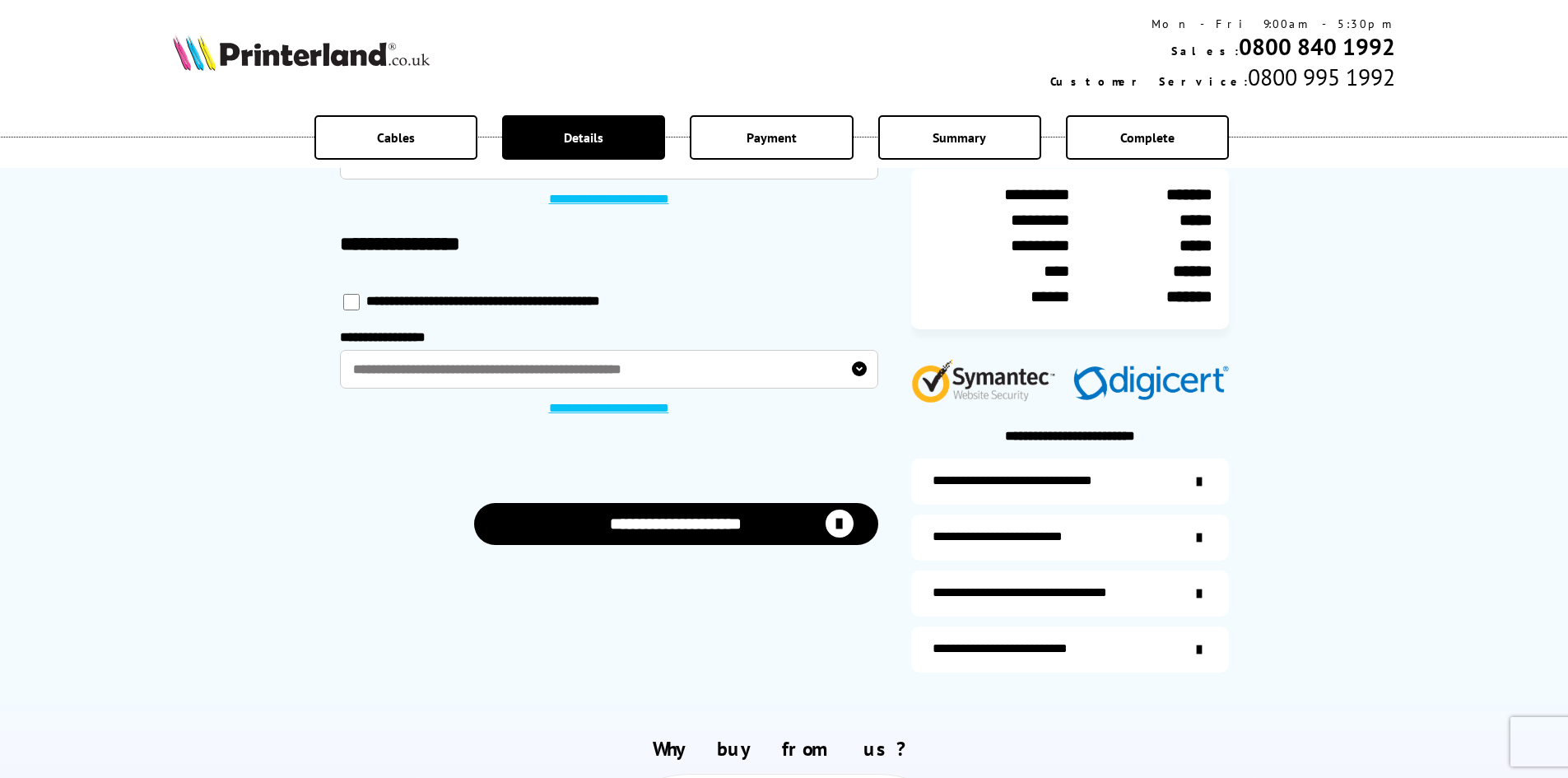
scroll to position [247, 0]
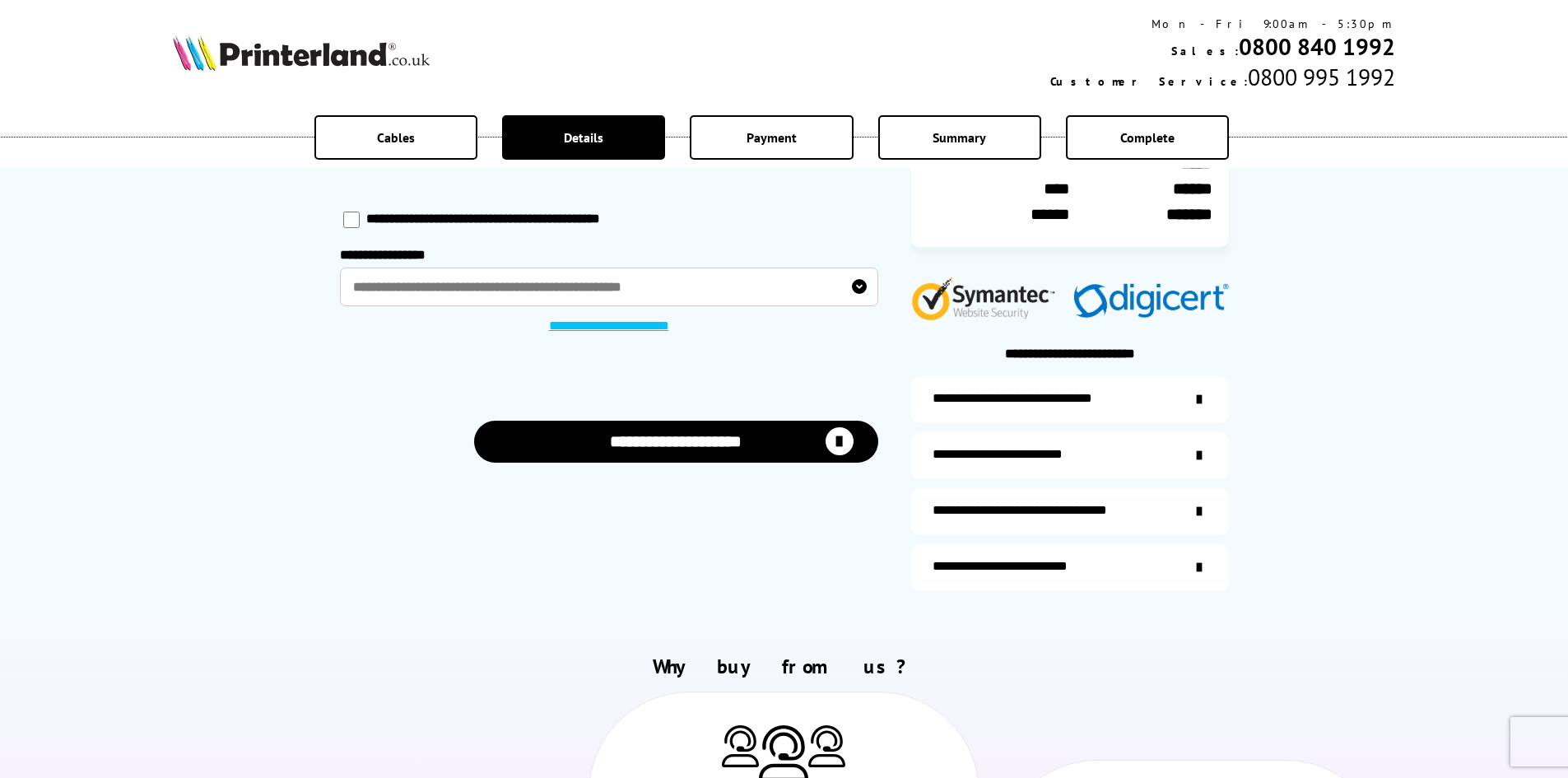
click at [721, 442] on button "**********" at bounding box center [676, 441] width 404 height 42
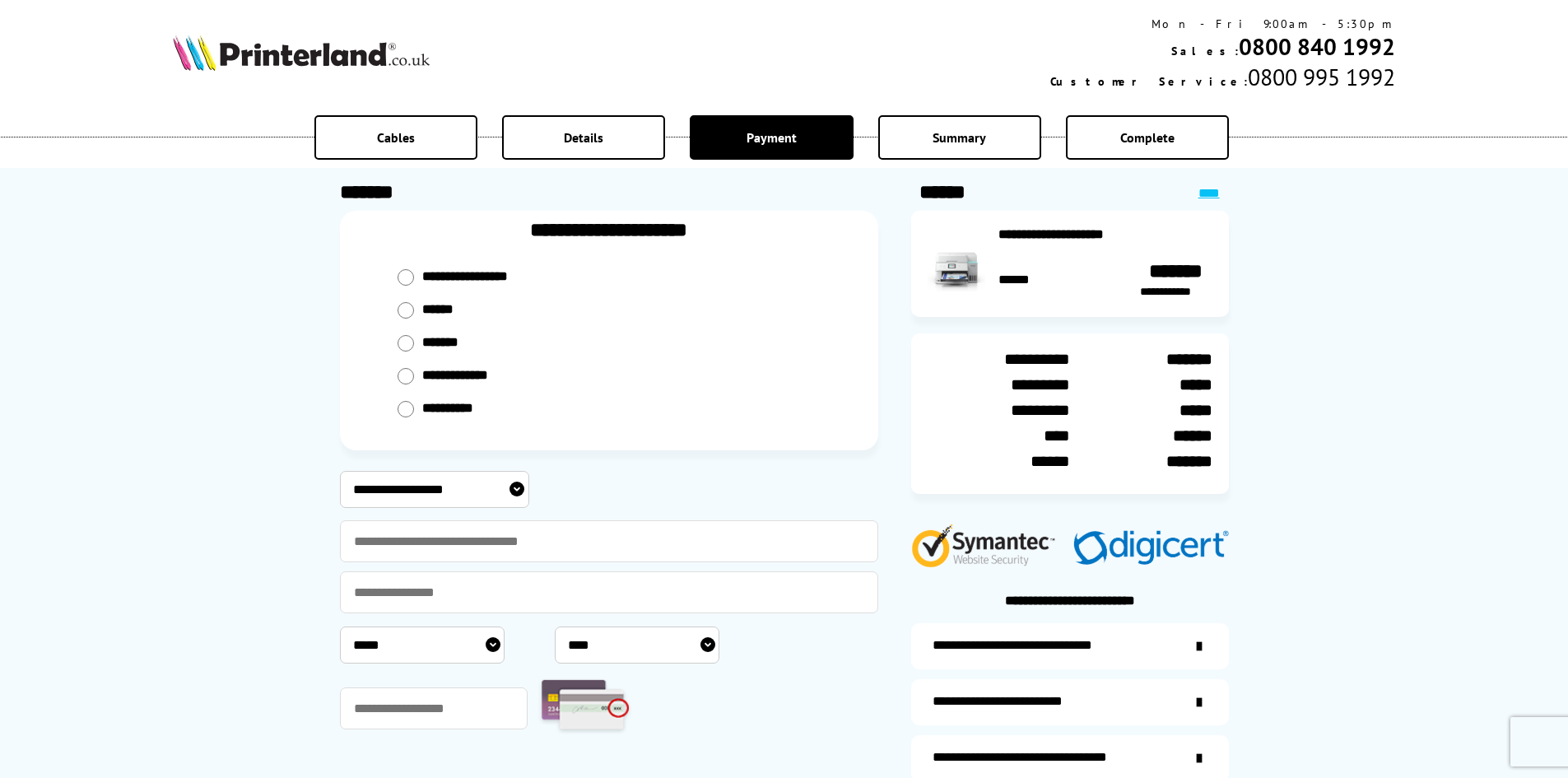
click at [464, 485] on select "**********" at bounding box center [434, 490] width 190 height 37
select select "**********"
click at [340, 471] on select "**********" at bounding box center [434, 490] width 190 height 37
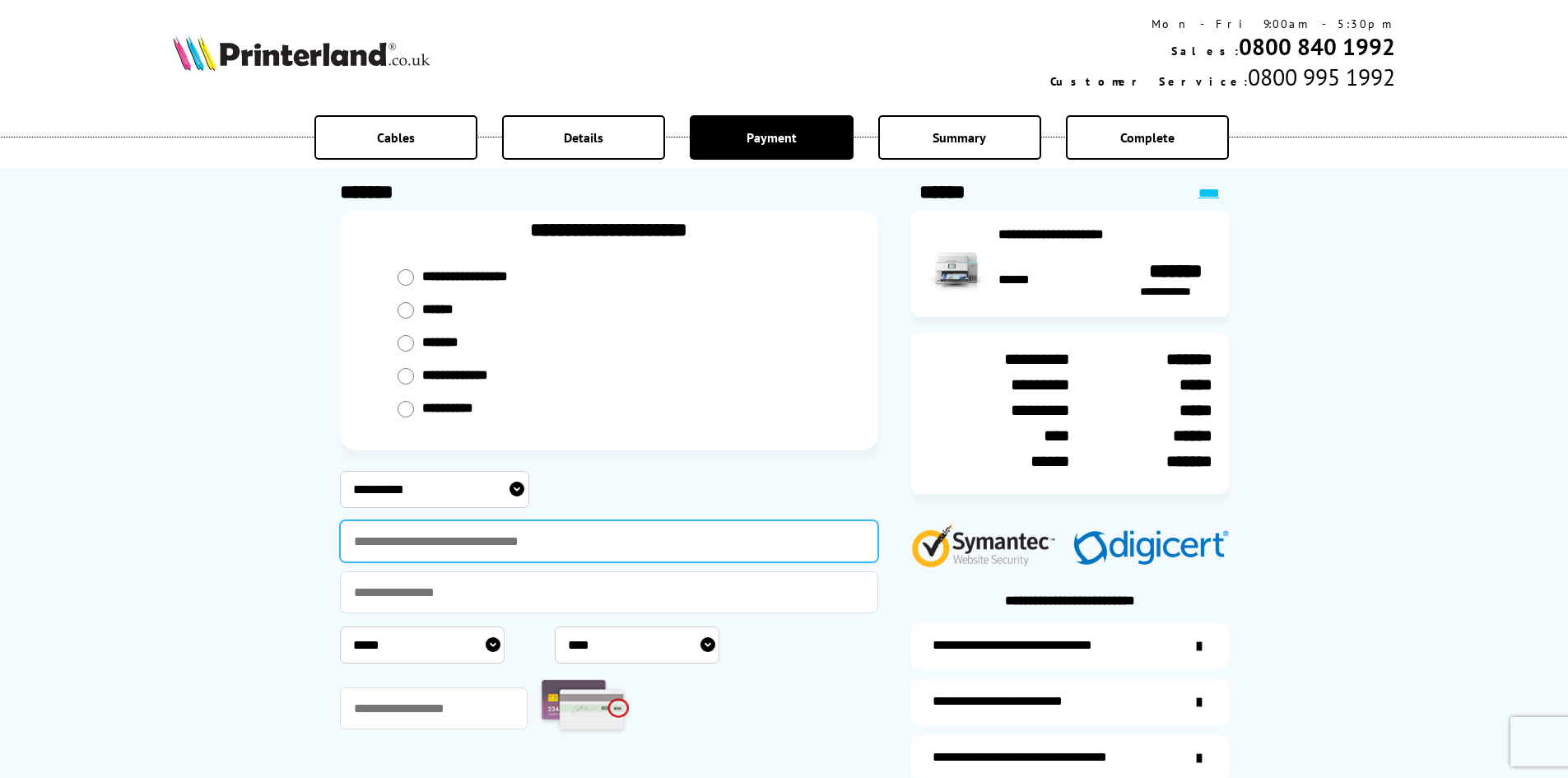
click at [436, 534] on input "text" at bounding box center [608, 541] width 539 height 42
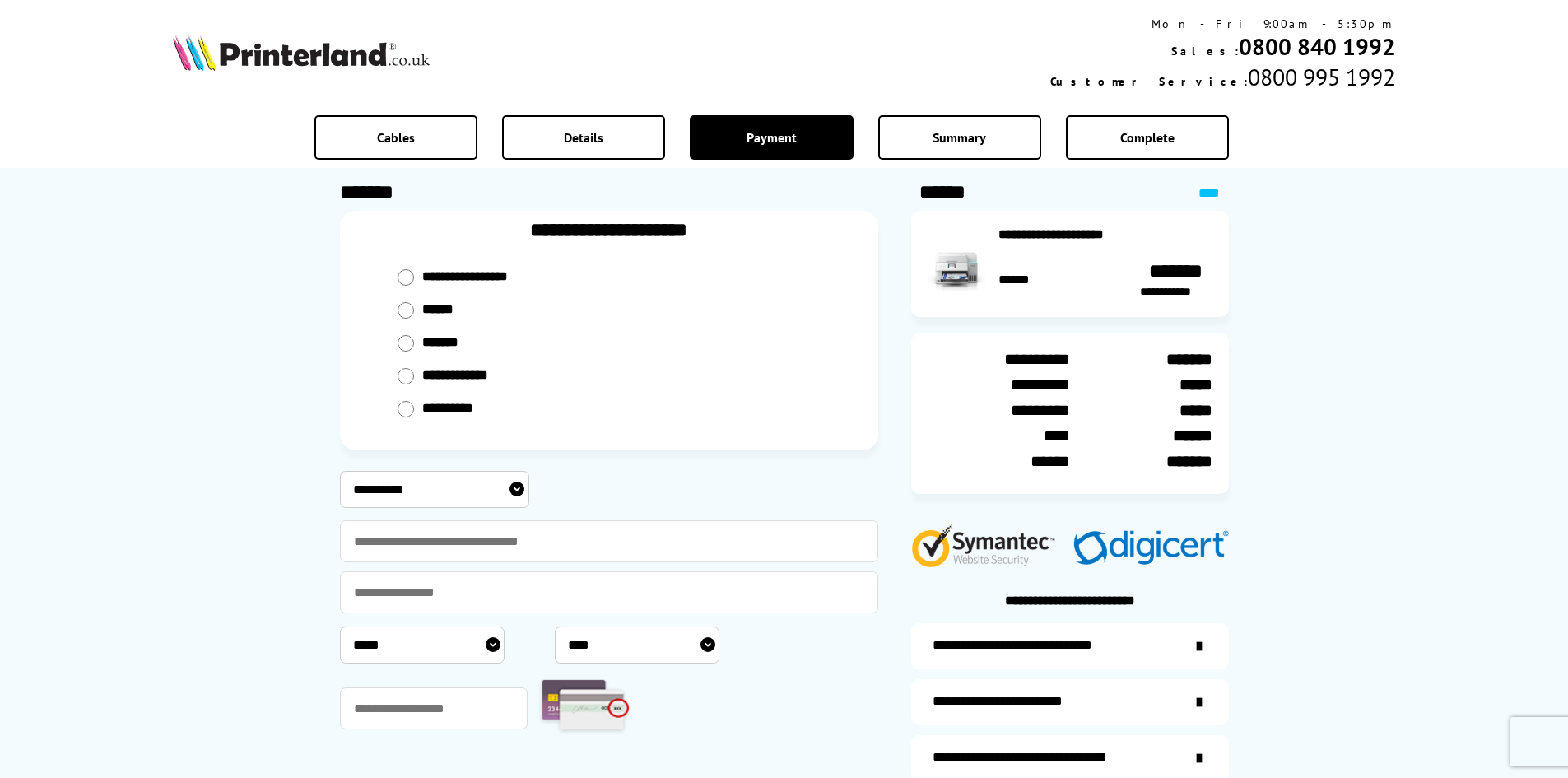
click at [191, 541] on div "**********" at bounding box center [784, 432] width 1568 height 864
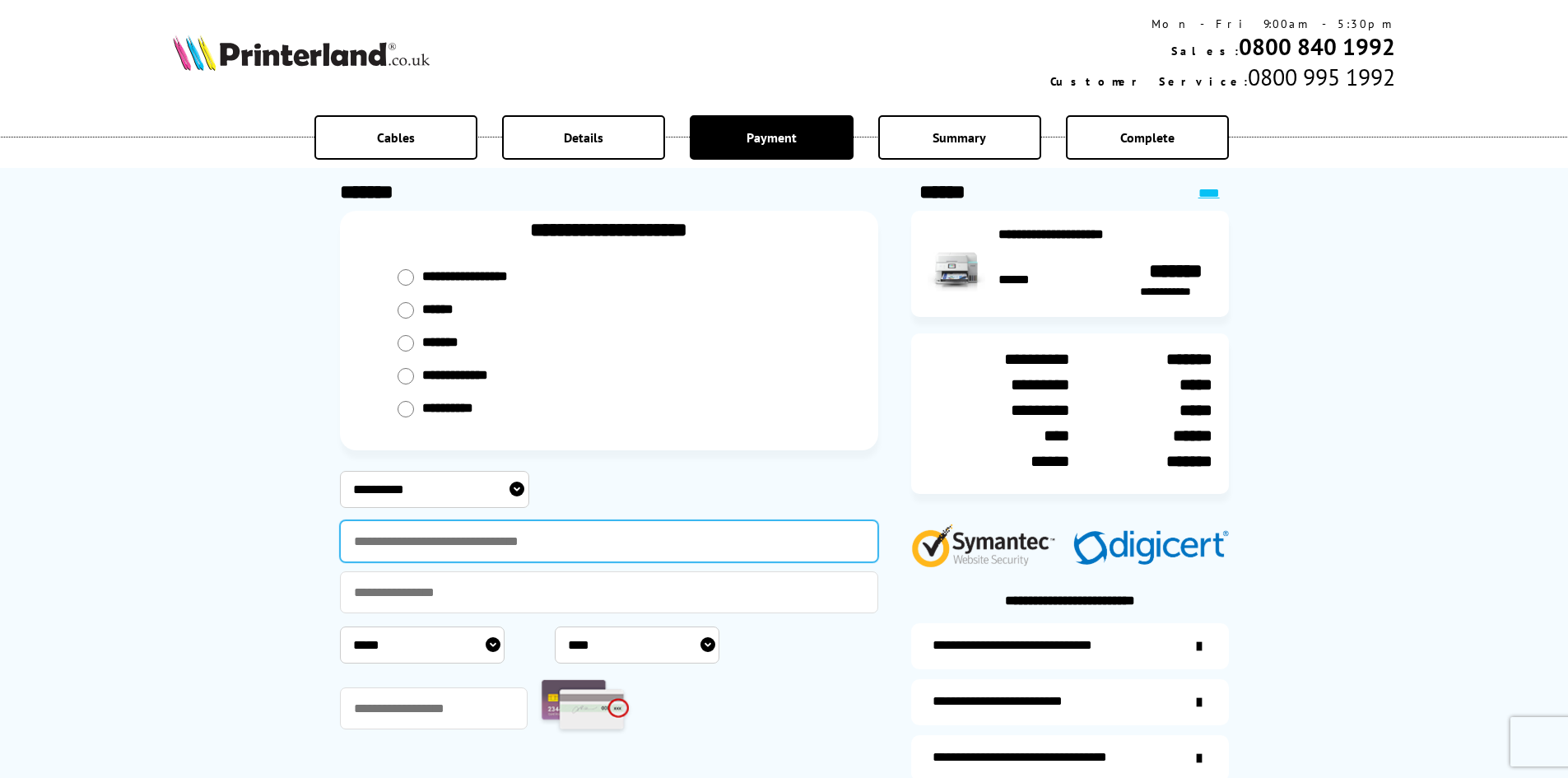
click at [429, 545] on input "text" at bounding box center [608, 541] width 539 height 42
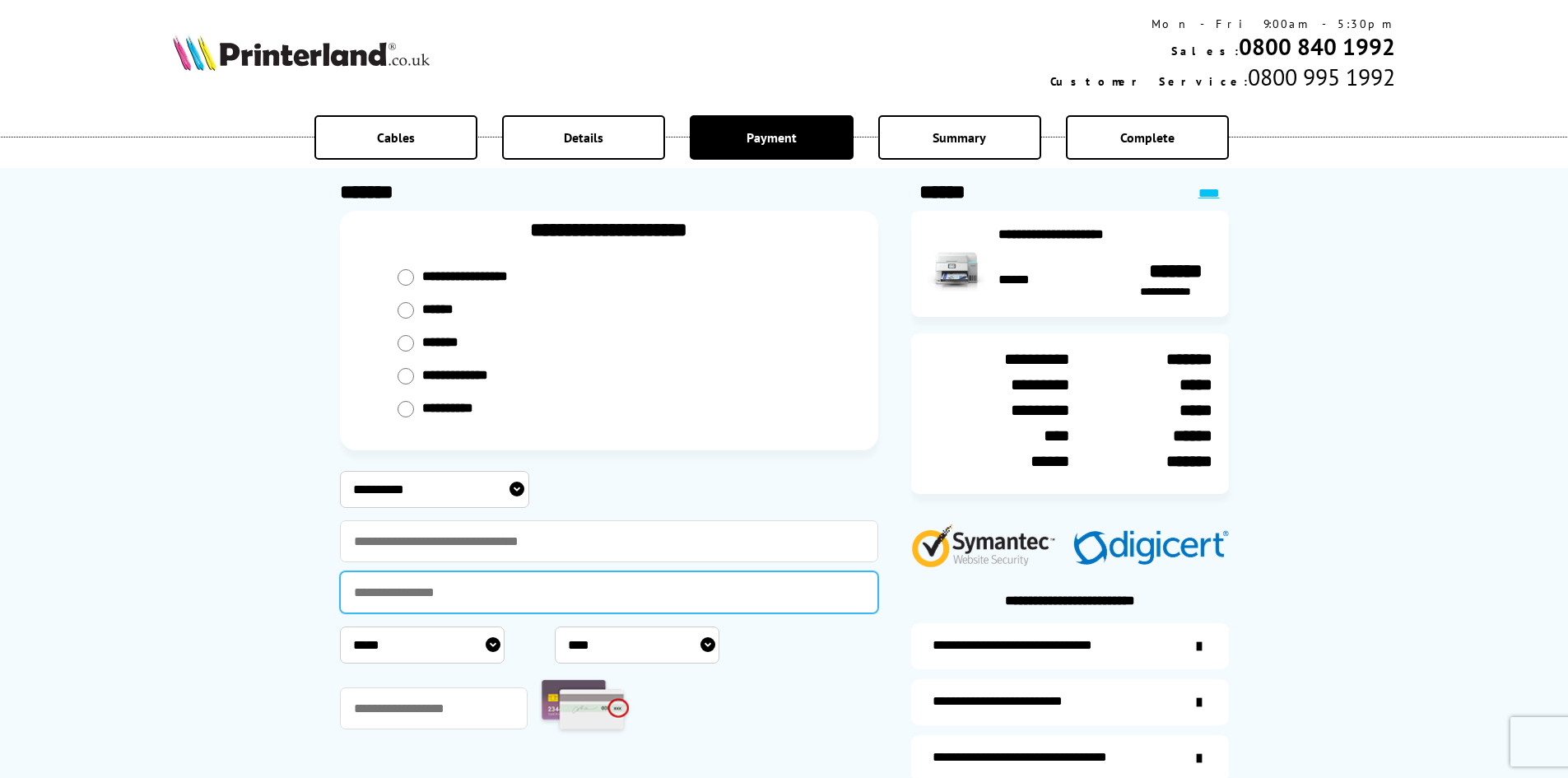
click at [367, 586] on input "text" at bounding box center [608, 592] width 539 height 42
type input "**********"
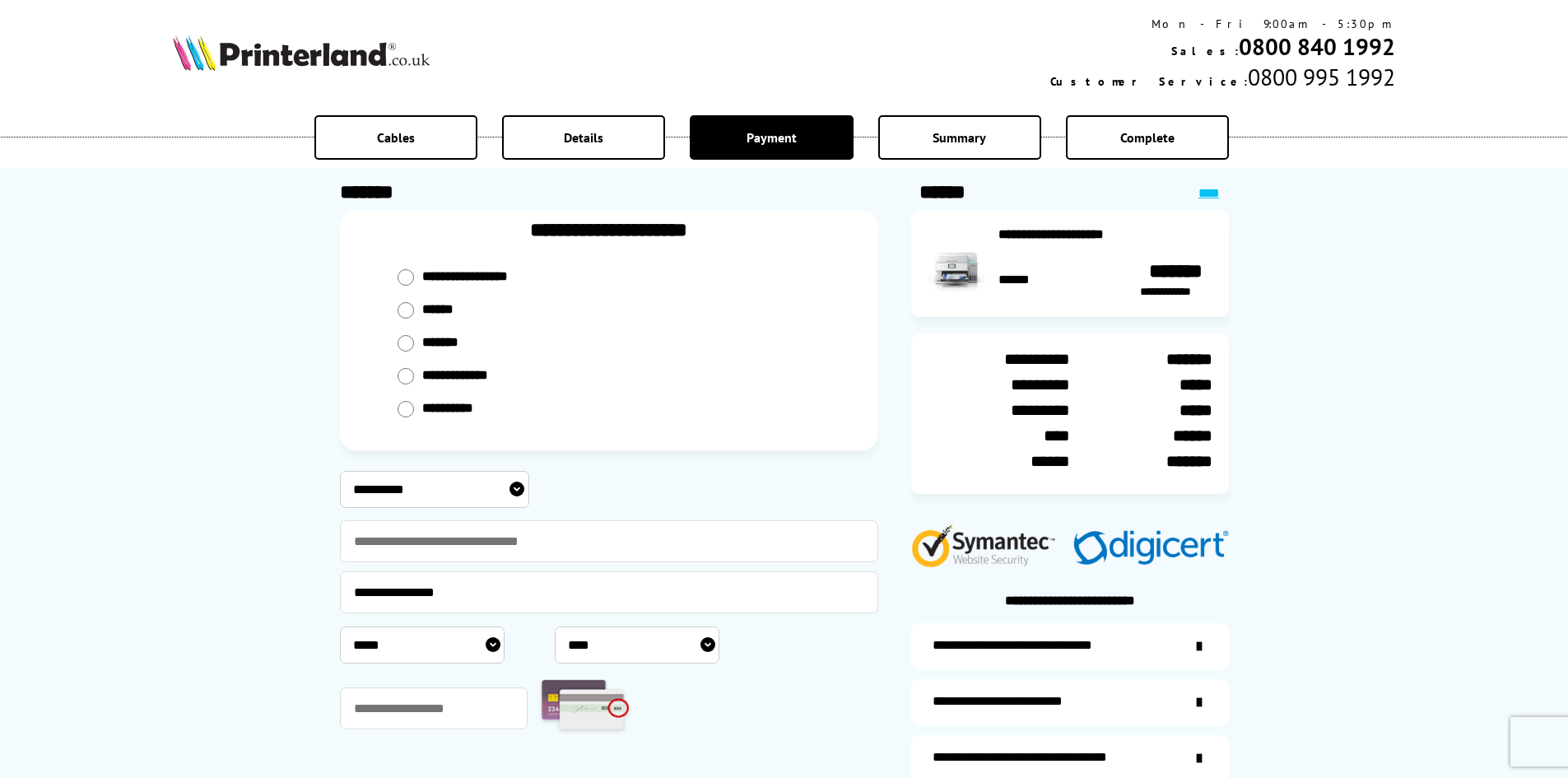
select select "**"
select select "****"
type input "***"
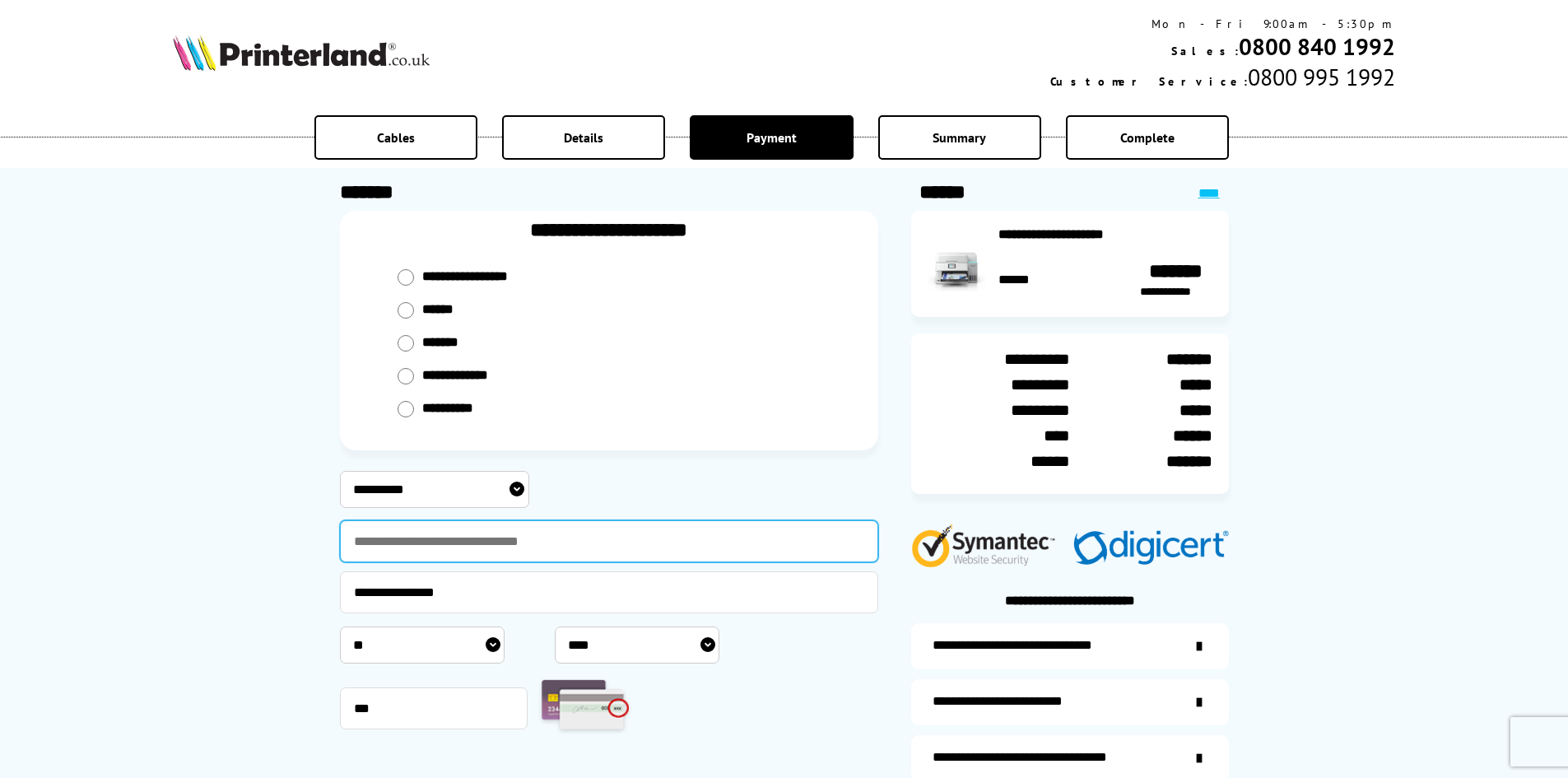
click at [430, 539] on input "text" at bounding box center [608, 541] width 539 height 42
type input "**********"
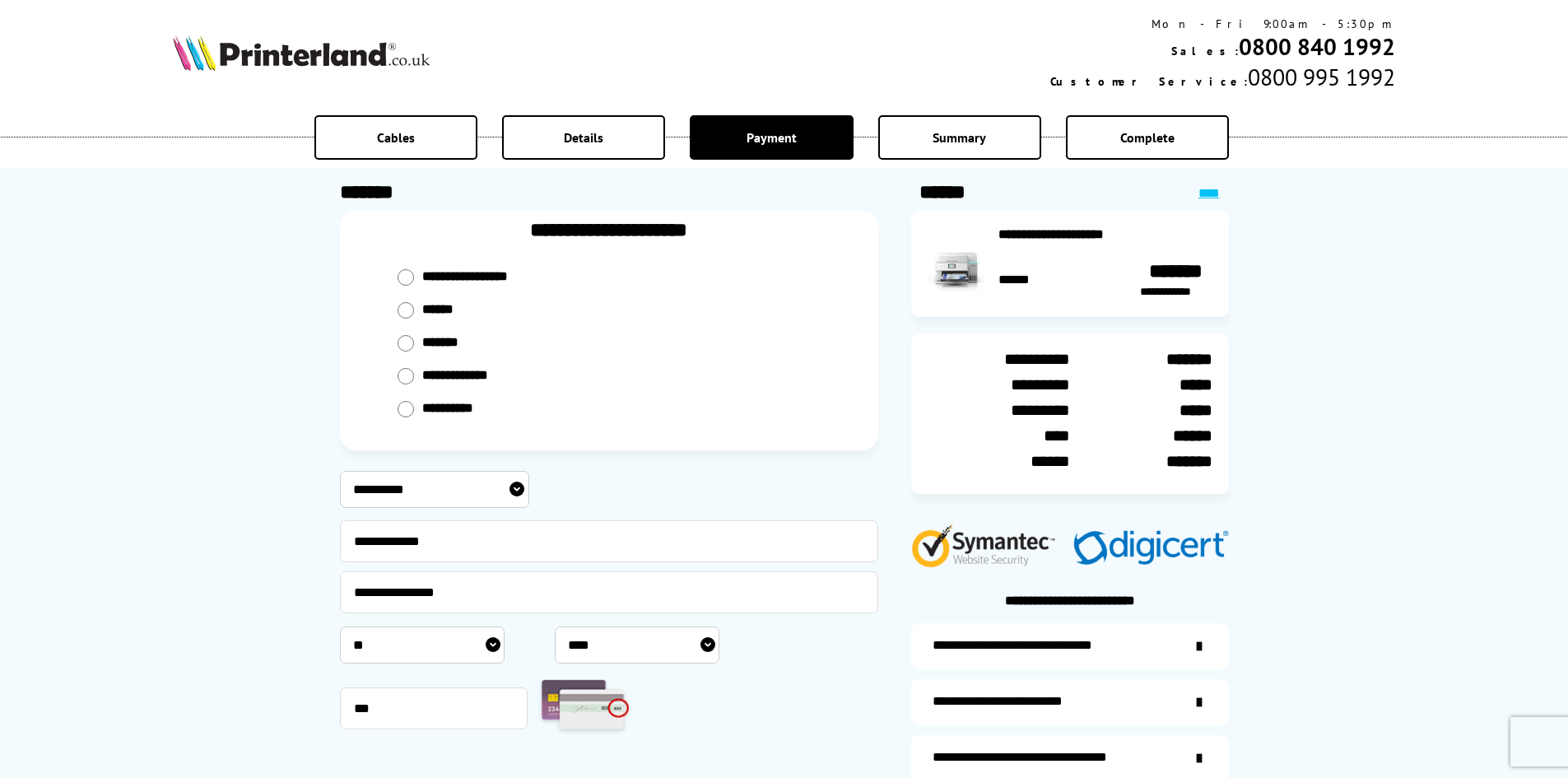
click at [222, 564] on div "**********" at bounding box center [784, 432] width 1568 height 864
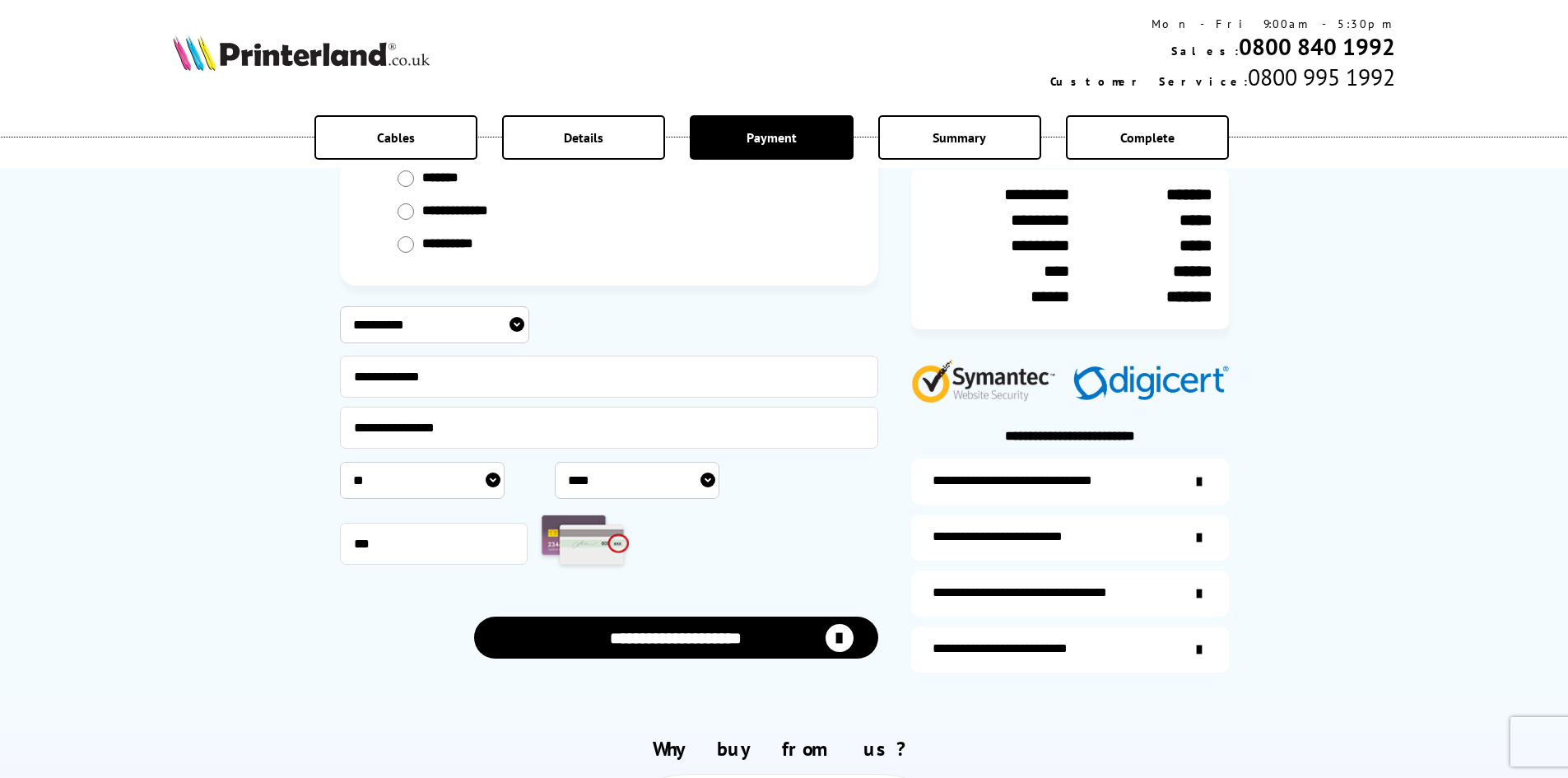
scroll to position [329, 0]
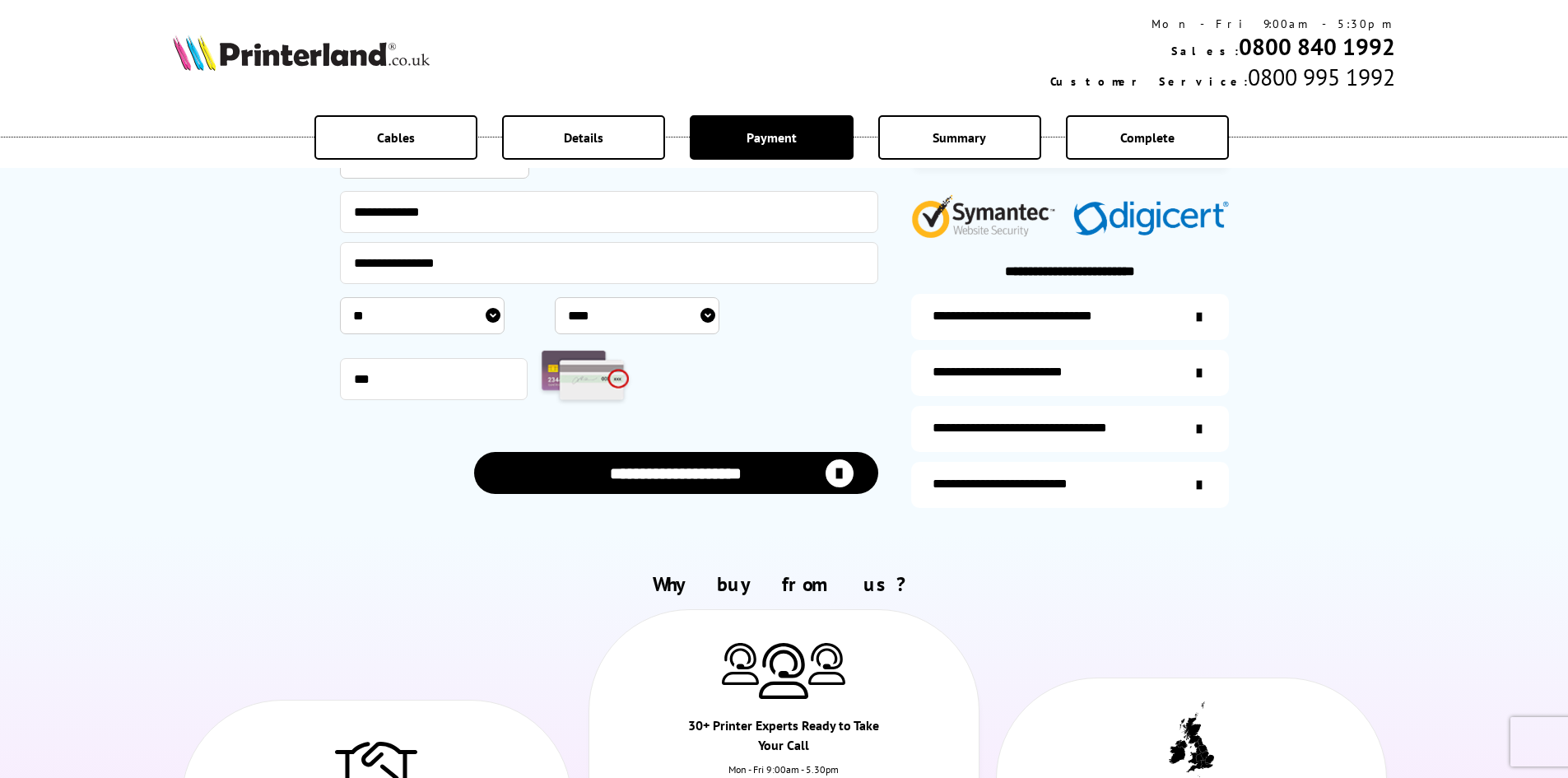
click at [746, 465] on button "**********" at bounding box center [676, 472] width 404 height 42
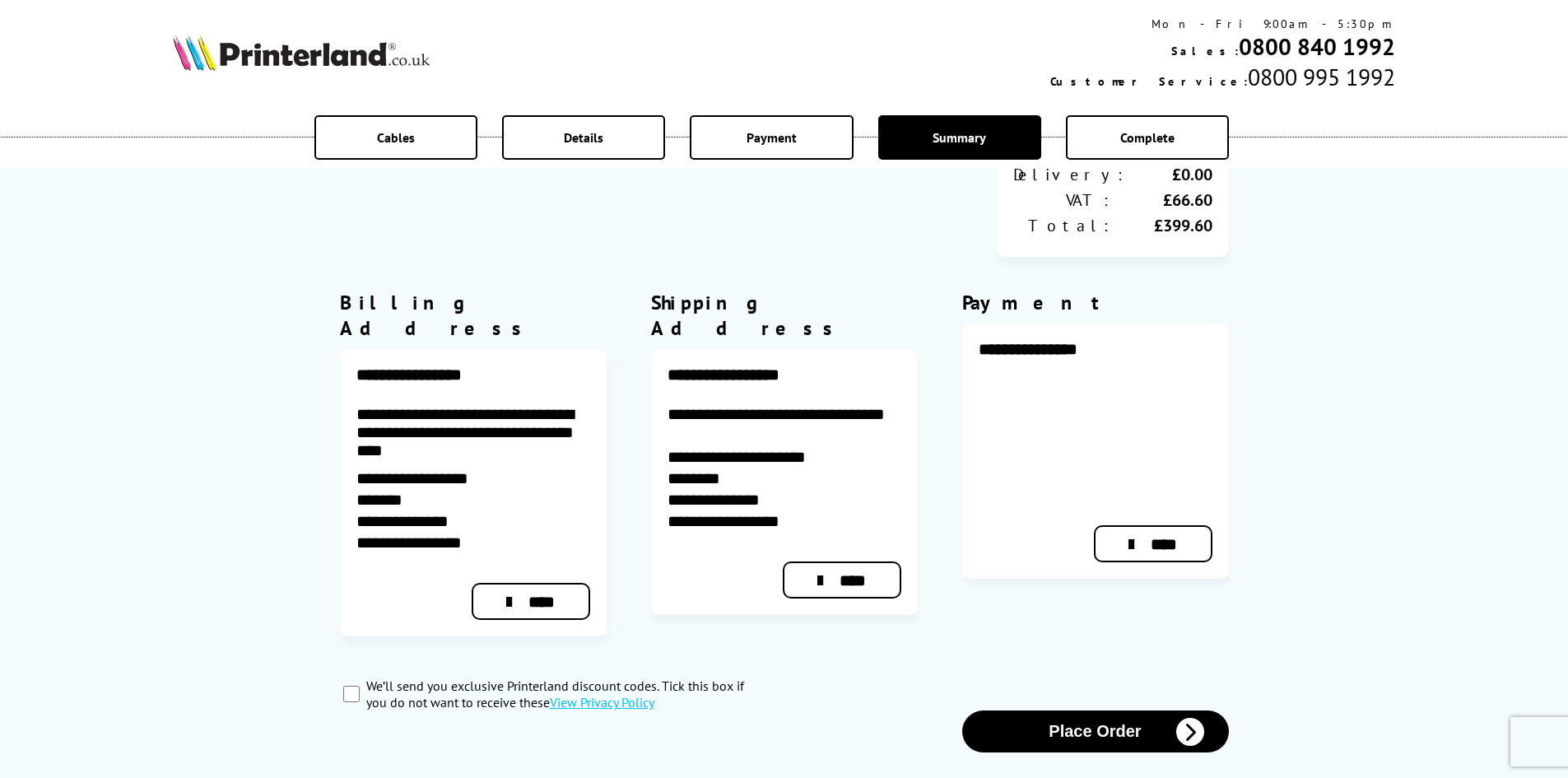
scroll to position [577, 0]
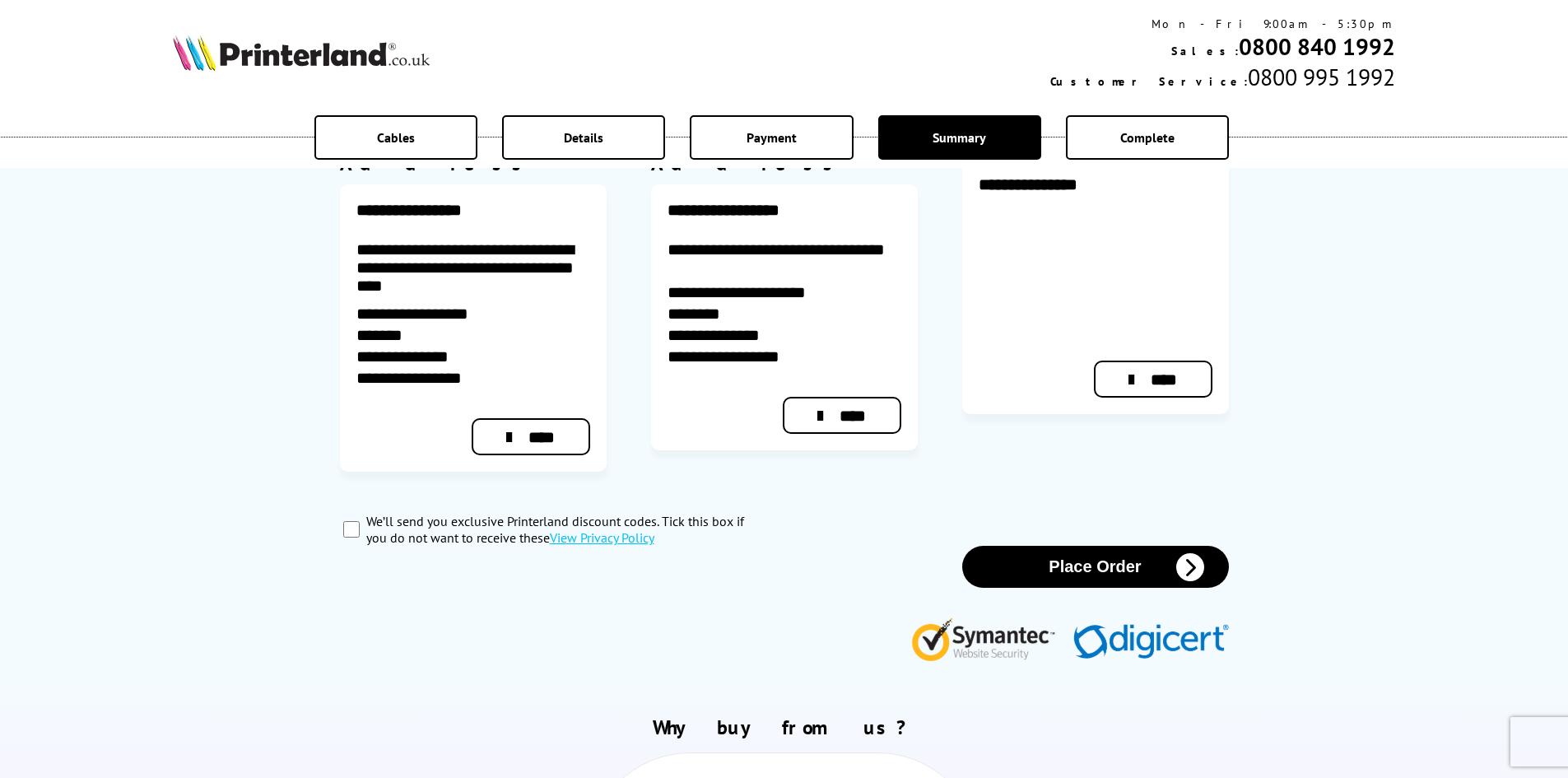
click at [1063, 546] on button "Place Order" at bounding box center [1096, 566] width 267 height 42
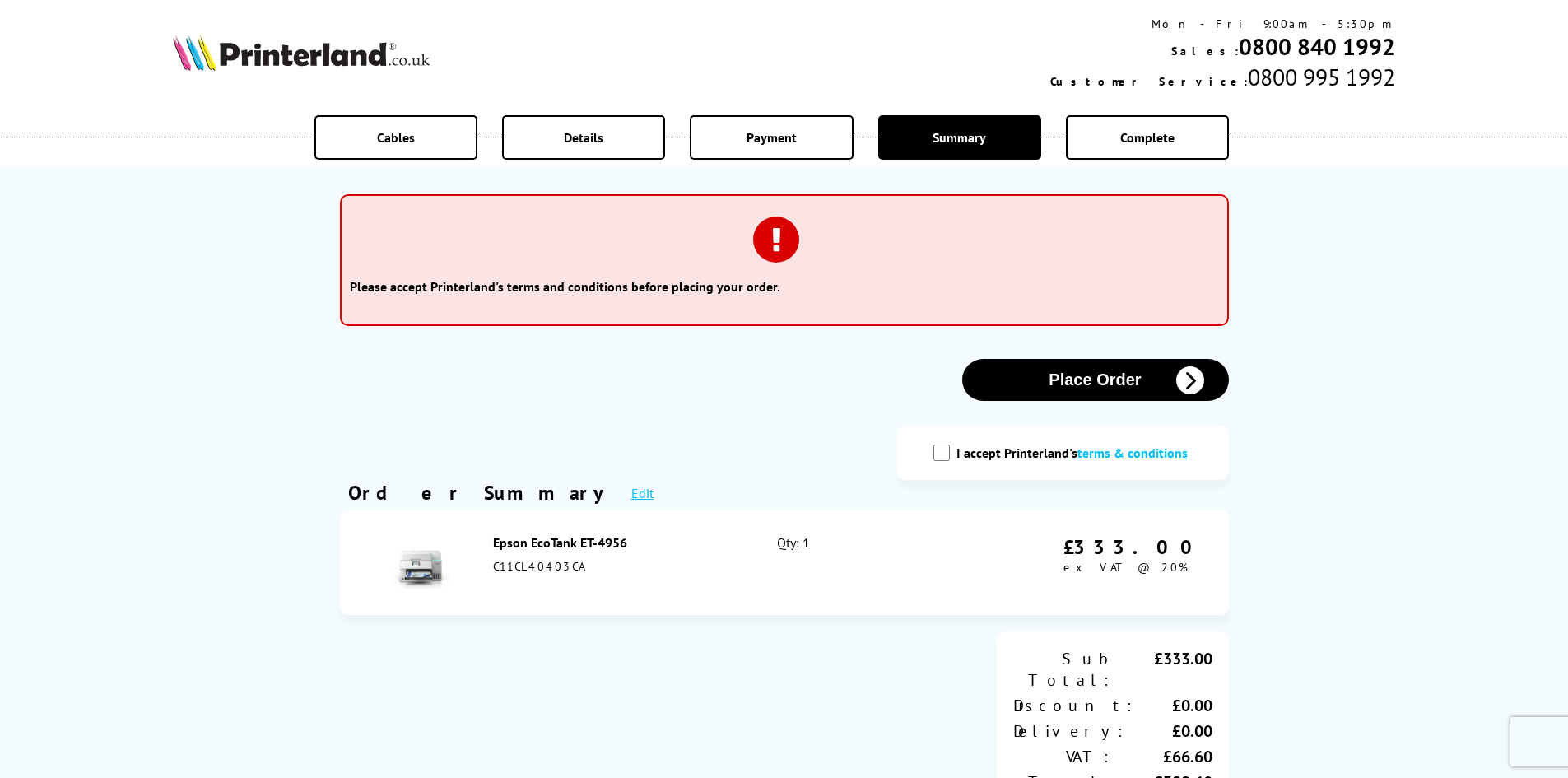
click at [931, 450] on div "I accept Printerland's terms & conditions" at bounding box center [1063, 453] width 332 height 54
click at [939, 457] on input "I accept Printerland's terms & conditions" at bounding box center [941, 453] width 16 height 16
checkbox input "true"
click at [1037, 390] on button "Place Order" at bounding box center [1096, 379] width 267 height 42
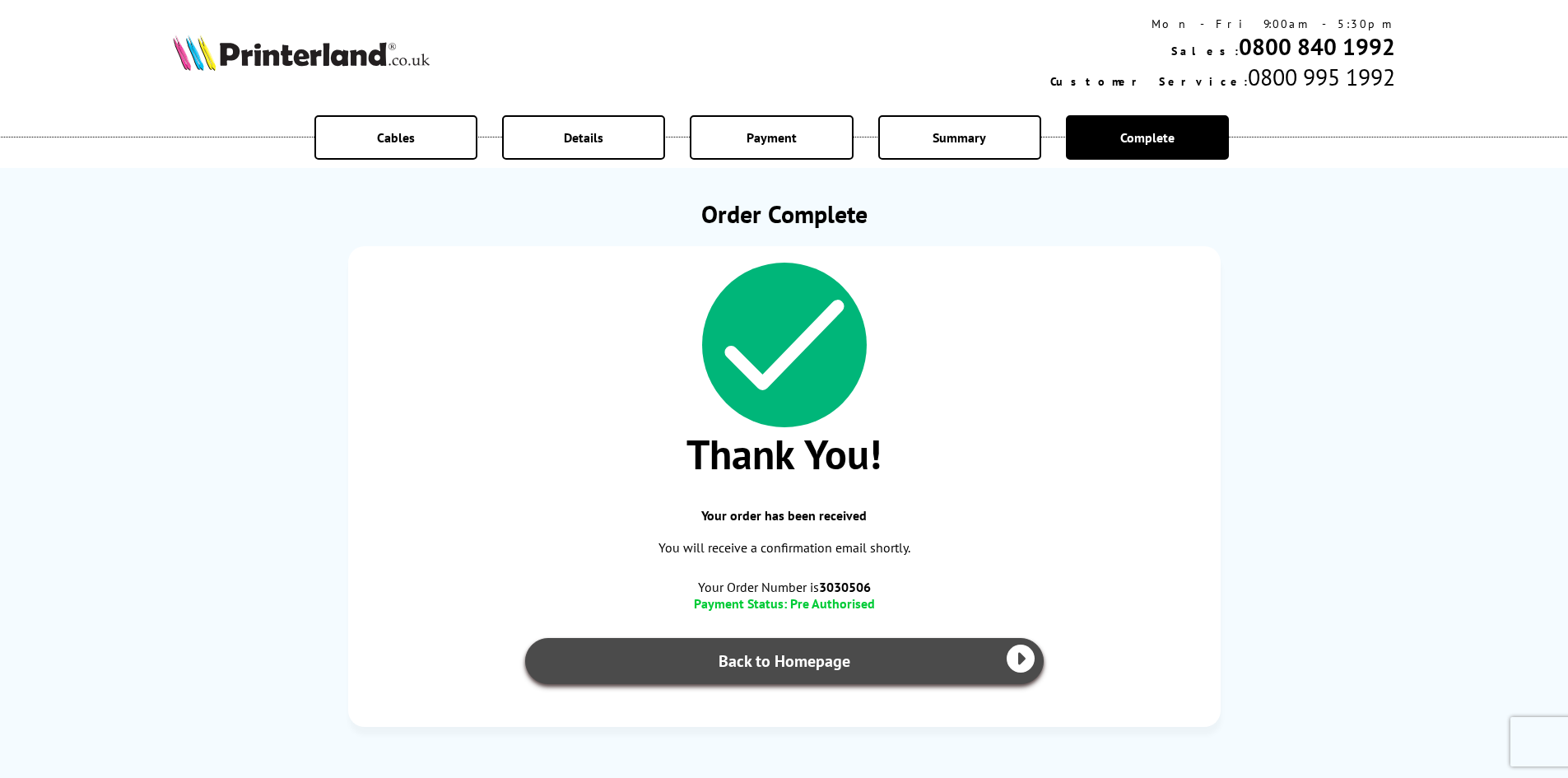
click at [787, 665] on link "Back to Homepage" at bounding box center [784, 662] width 518 height 46
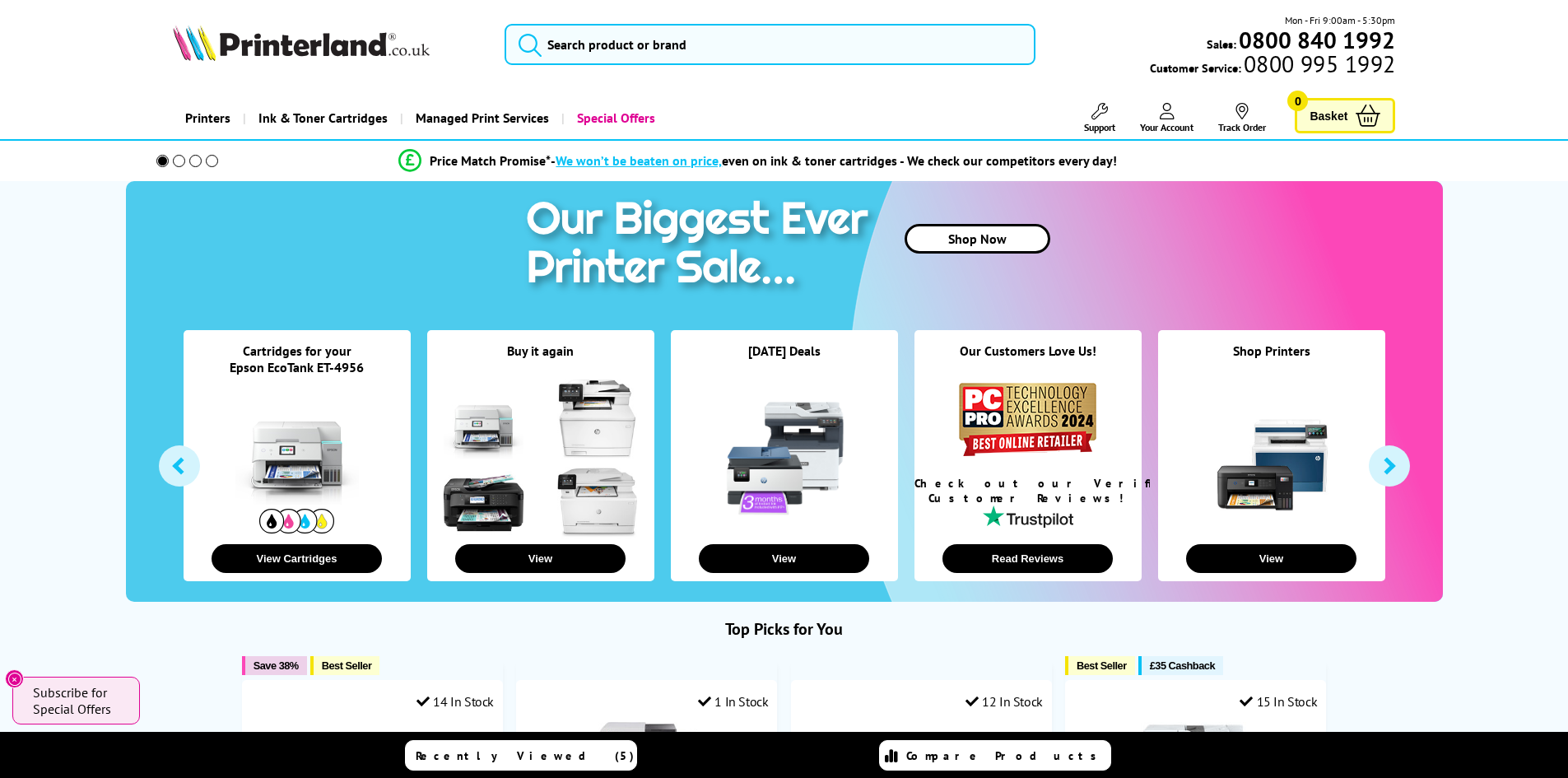
click at [1172, 121] on span "Your Account" at bounding box center [1167, 127] width 53 height 13
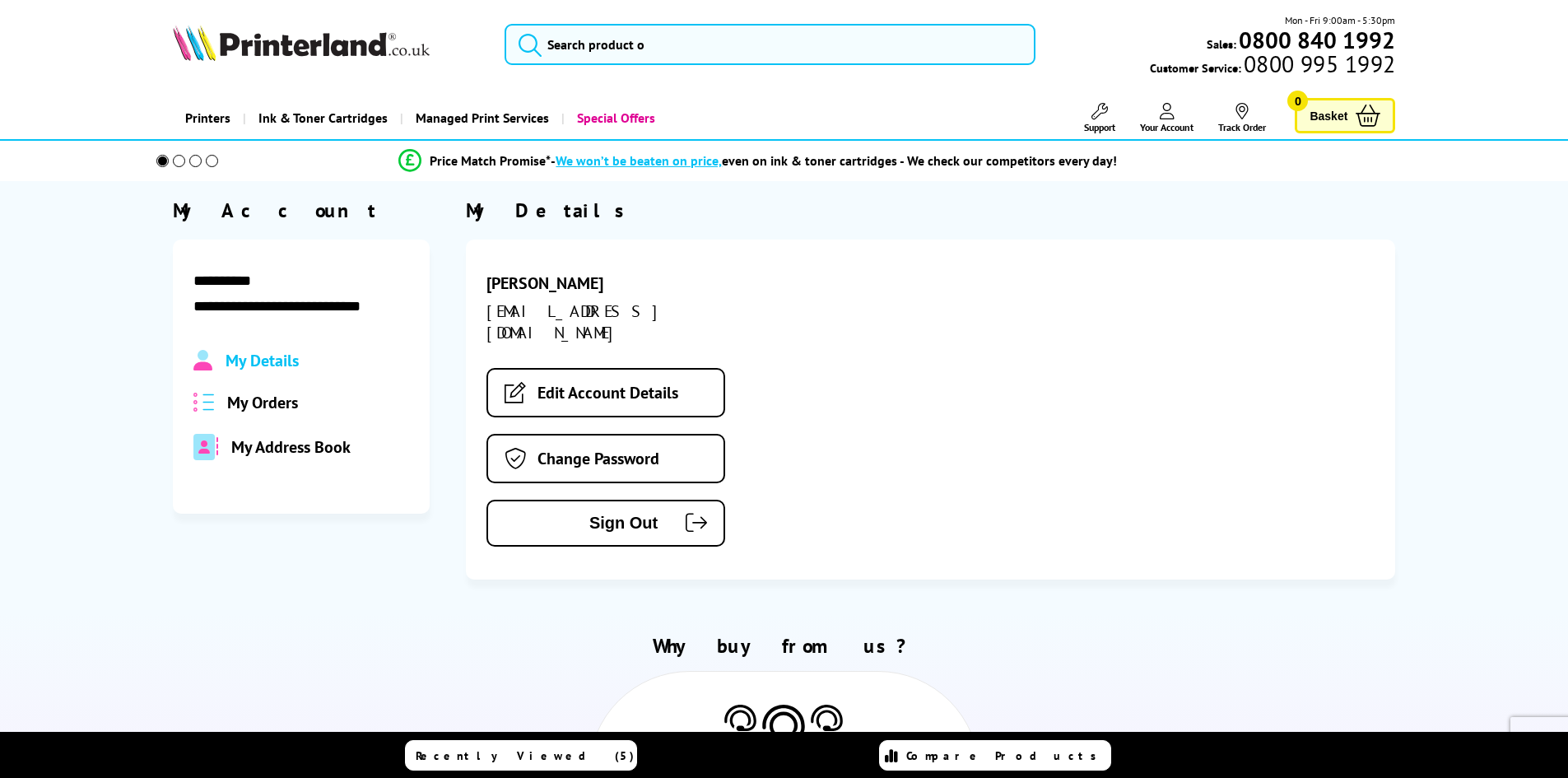
click at [1246, 119] on icon at bounding box center [1242, 110] width 16 height 16
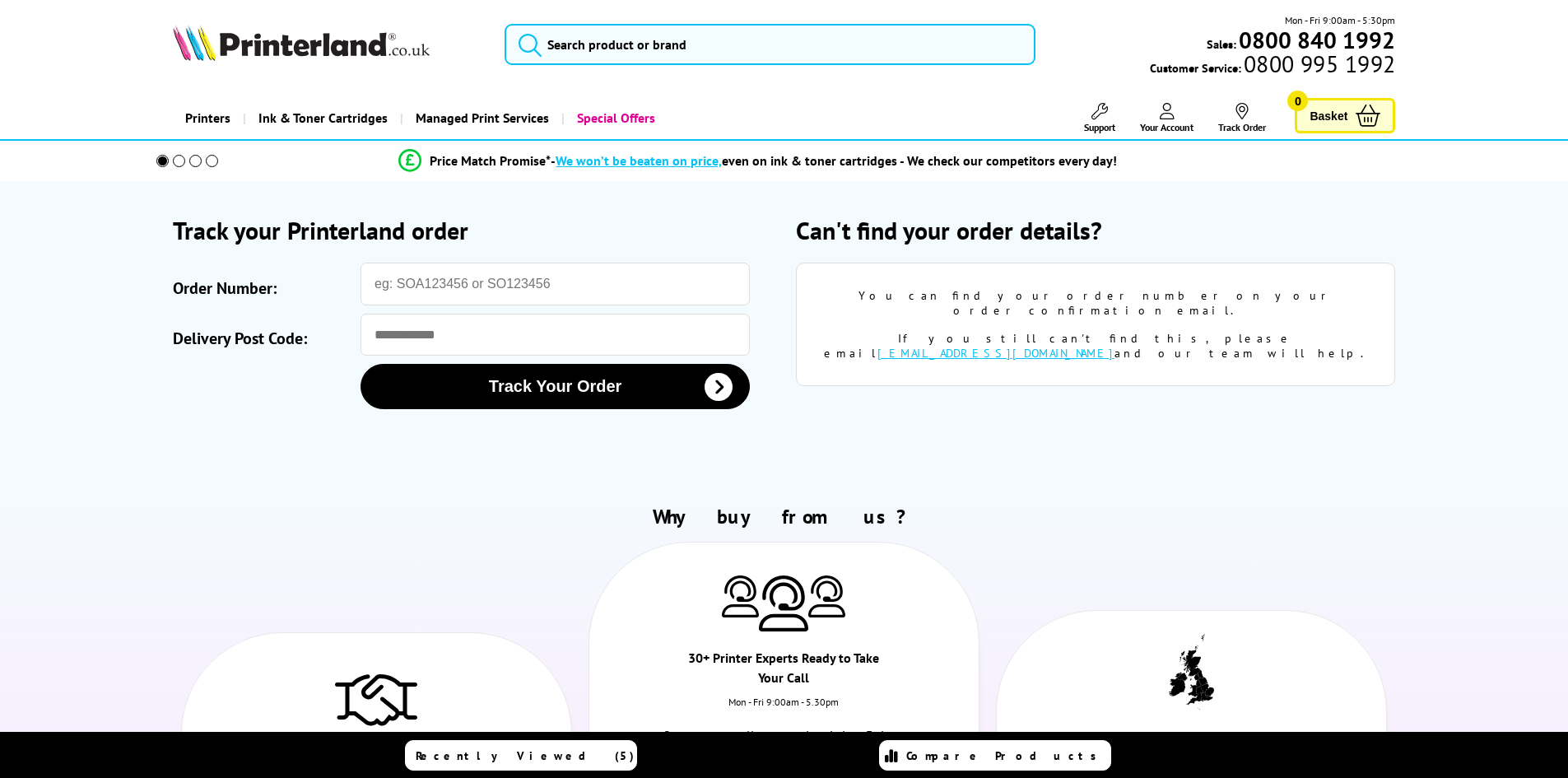
click at [1176, 121] on span "Your Account" at bounding box center [1167, 127] width 53 height 13
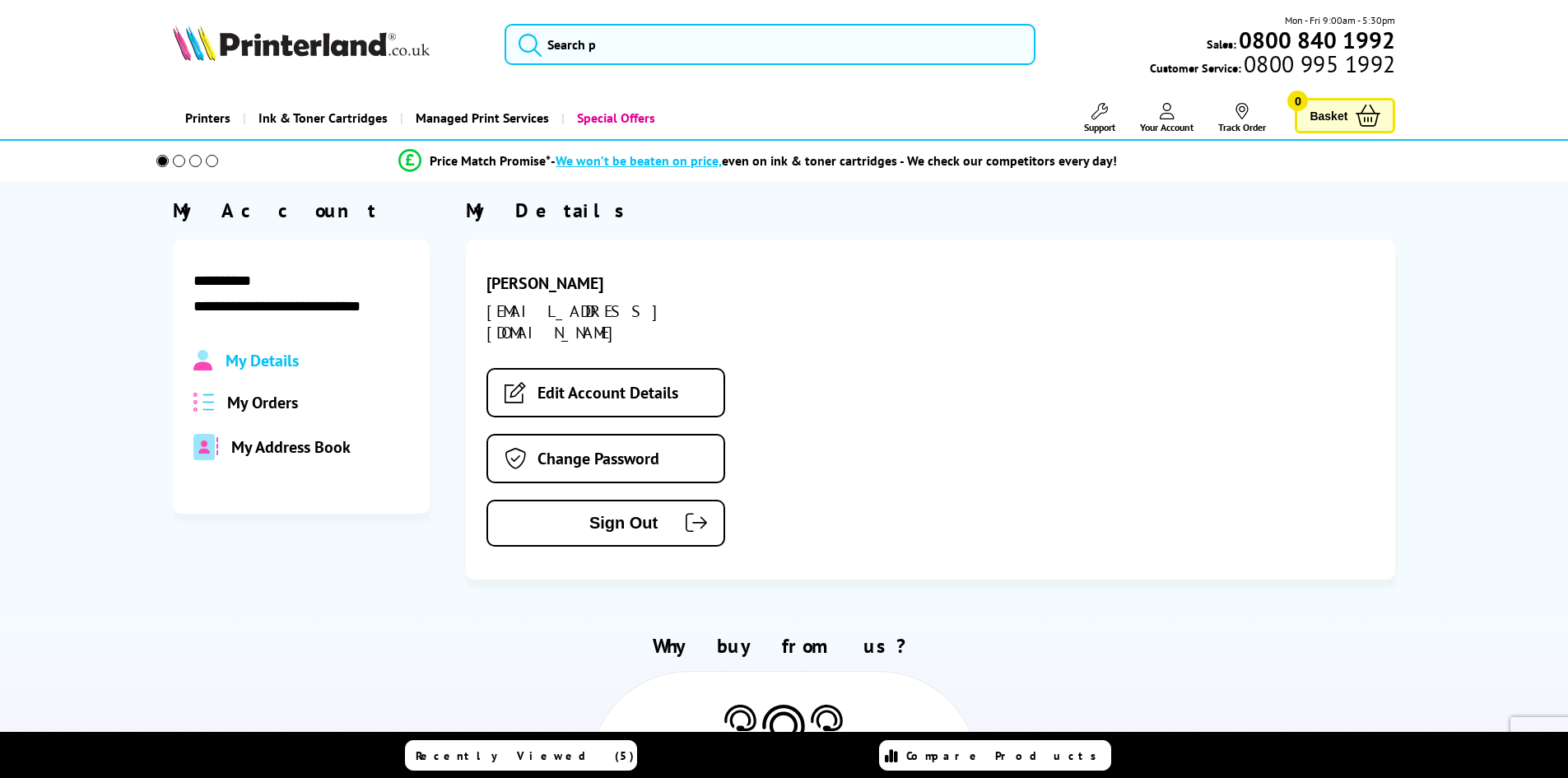
click at [269, 404] on span "My Orders" at bounding box center [262, 403] width 71 height 21
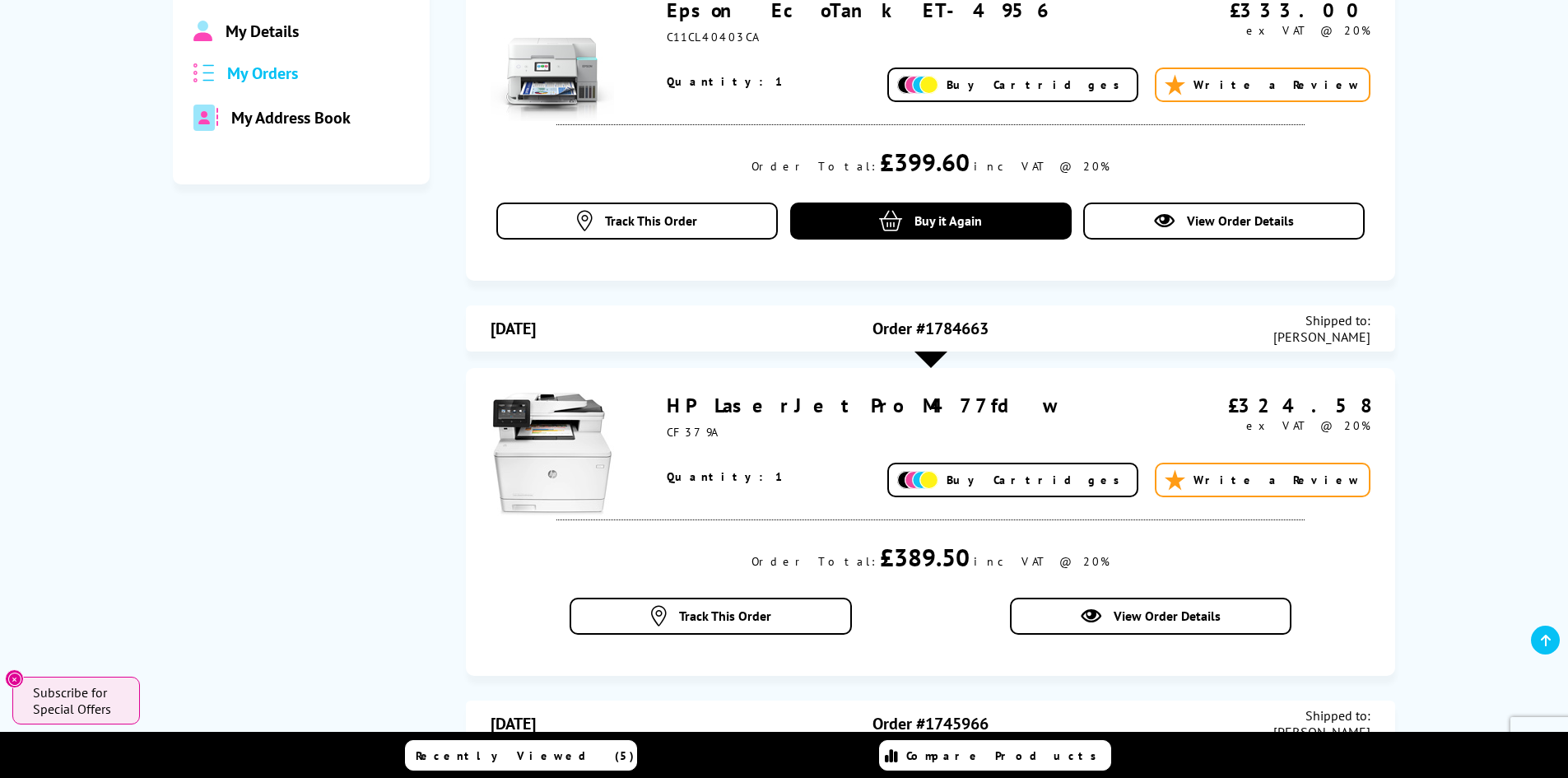
scroll to position [82, 0]
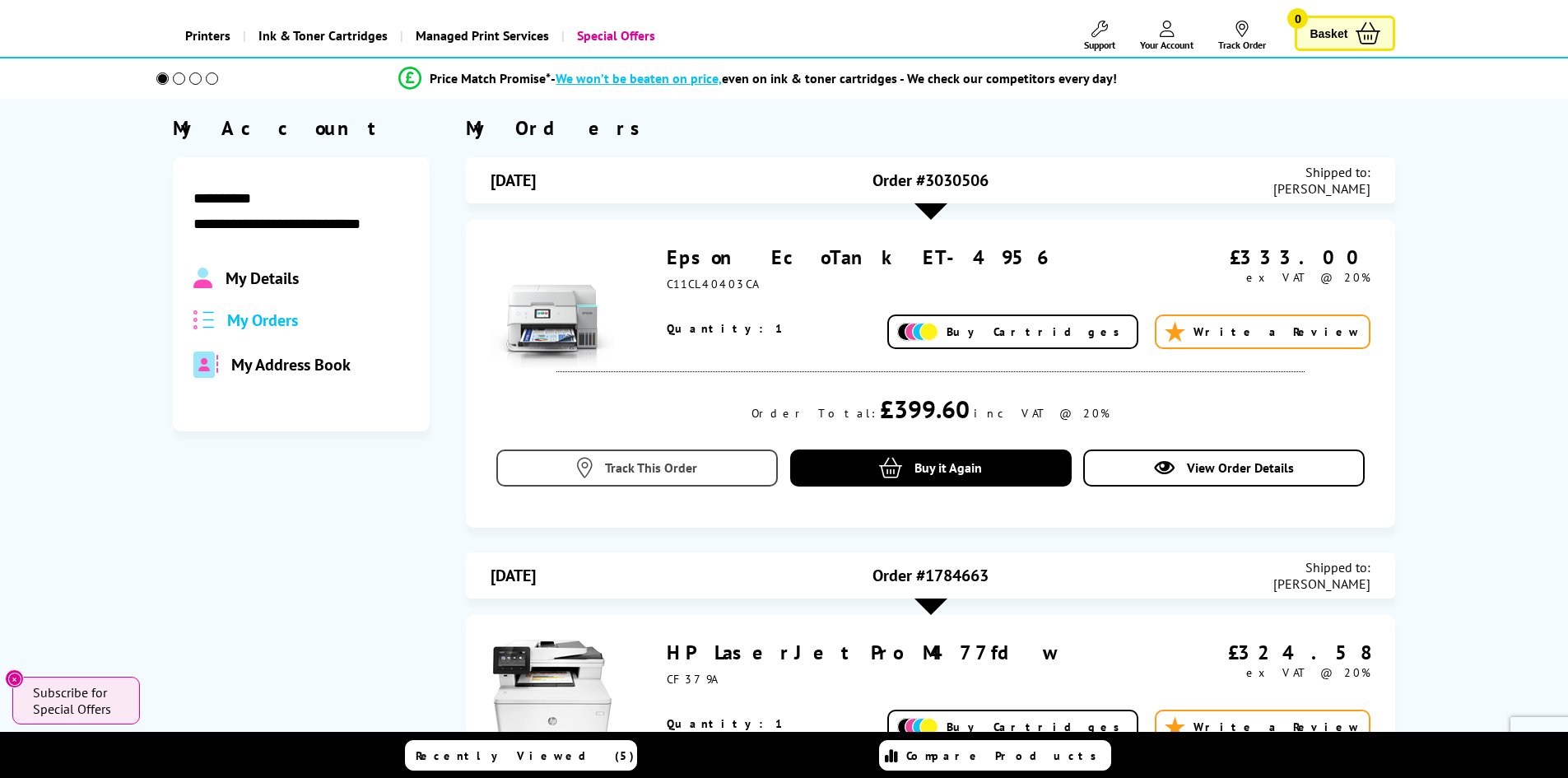
click at [681, 476] on span "Track This Order" at bounding box center [650, 467] width 92 height 16
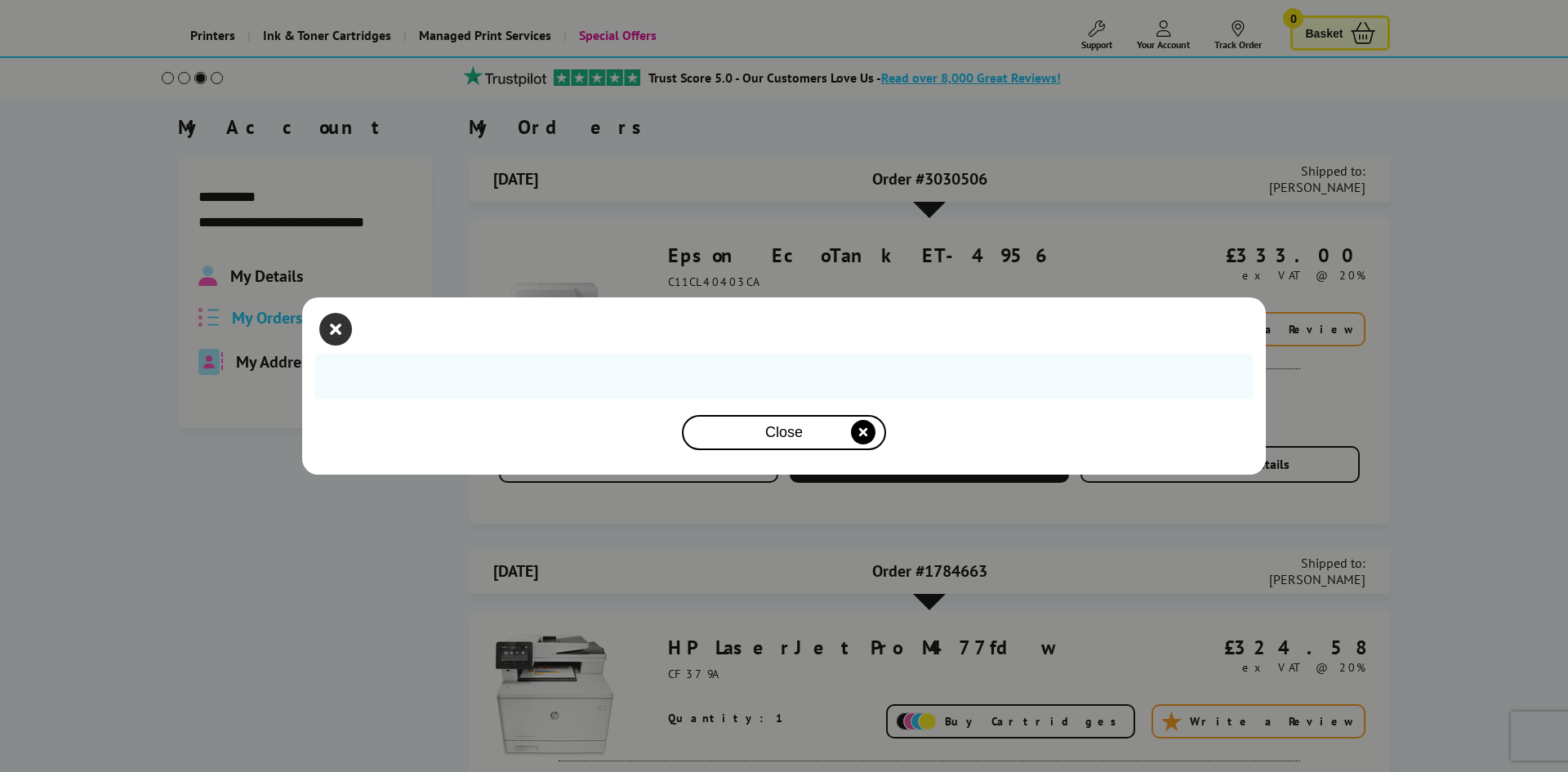
click at [333, 328] on icon "close modal" at bounding box center [336, 329] width 33 height 33
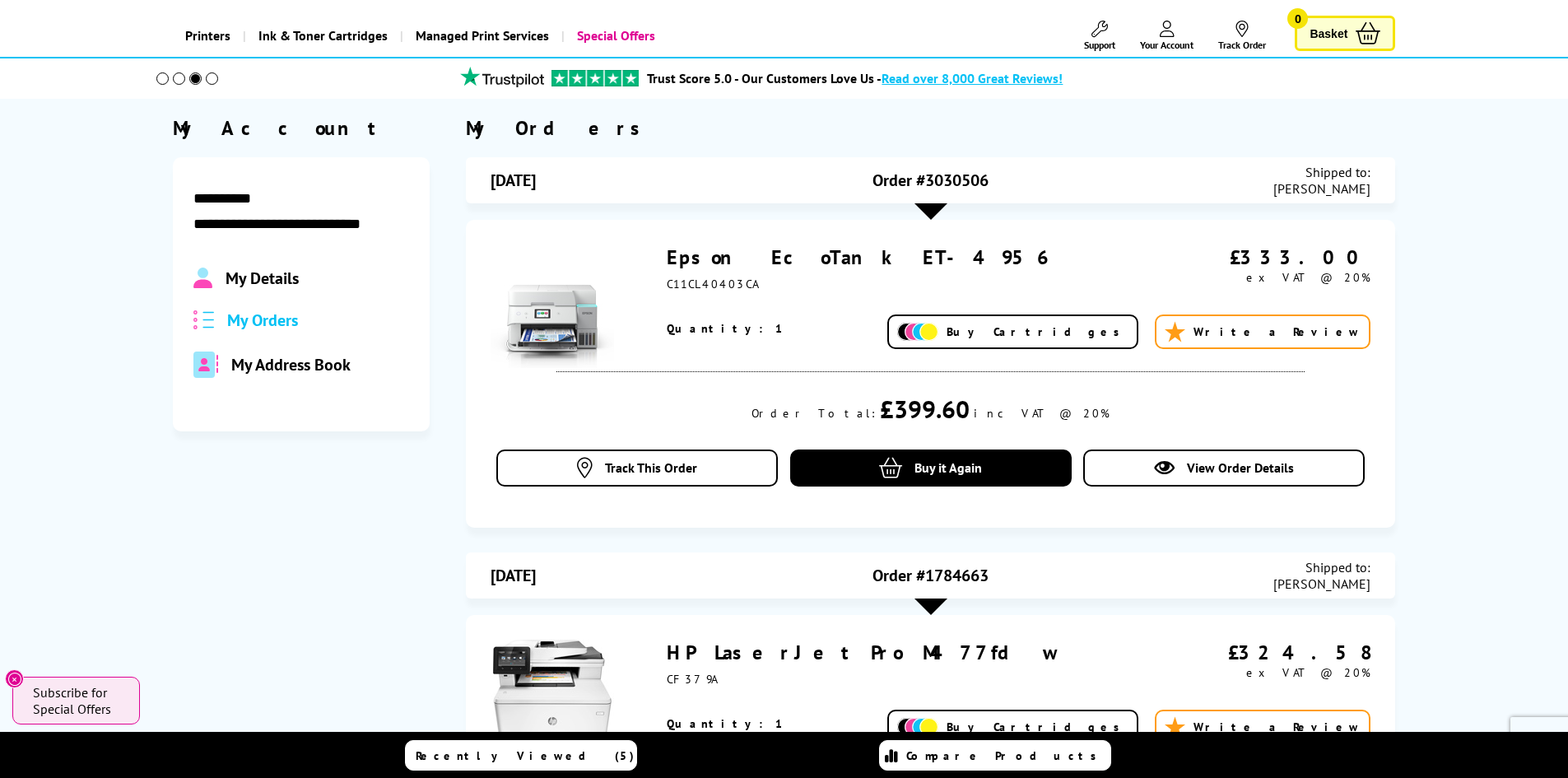
click at [1246, 16] on nav "Support Technical Support Customer Support Track Order Sign Out Your Account Ab…" at bounding box center [1159, 35] width 240 height 40
click at [1239, 28] on icon at bounding box center [1242, 28] width 16 height 16
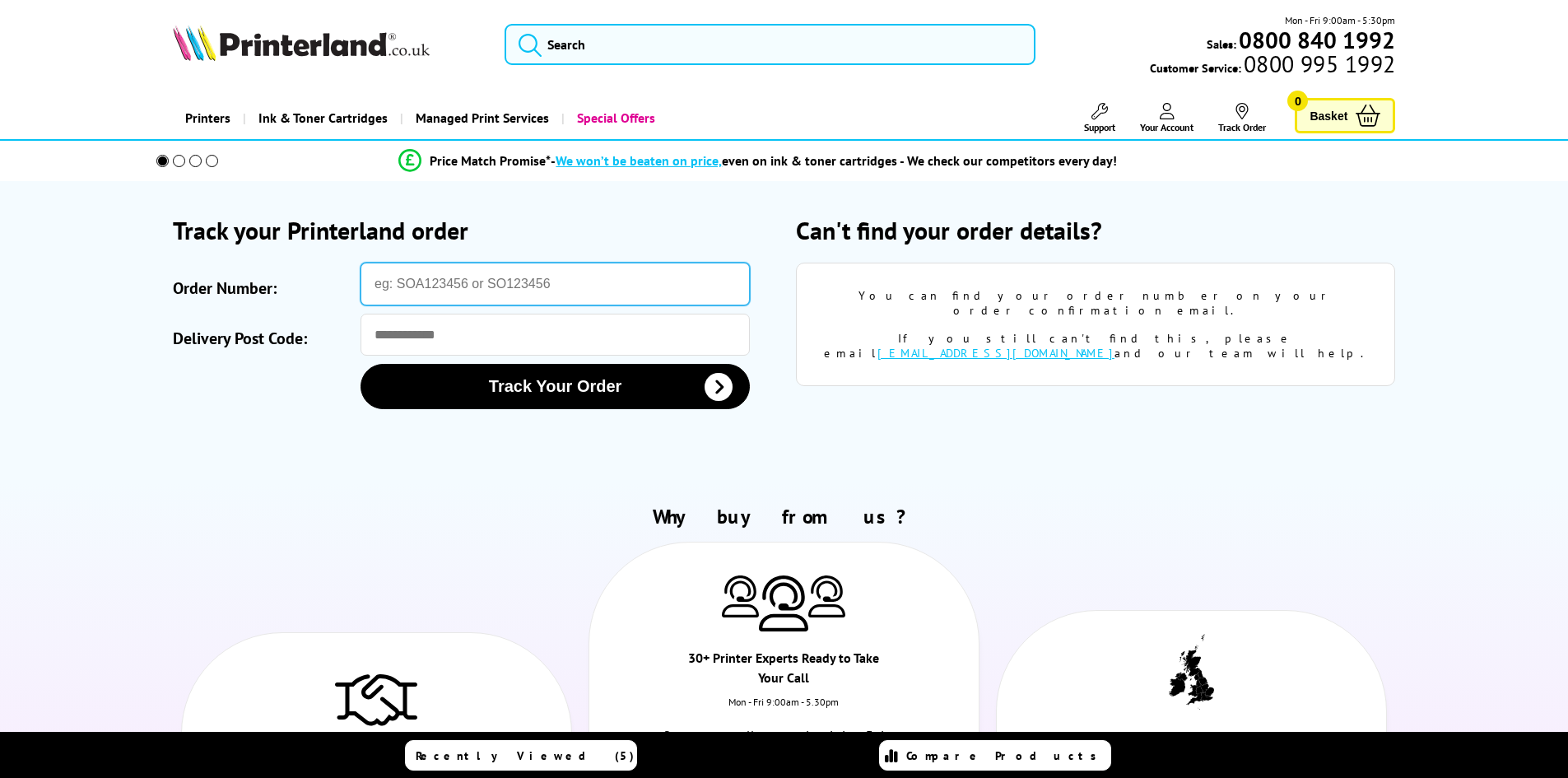
click at [459, 288] on input "Order Number:" at bounding box center [555, 284] width 390 height 43
paste input "SOA3030506"
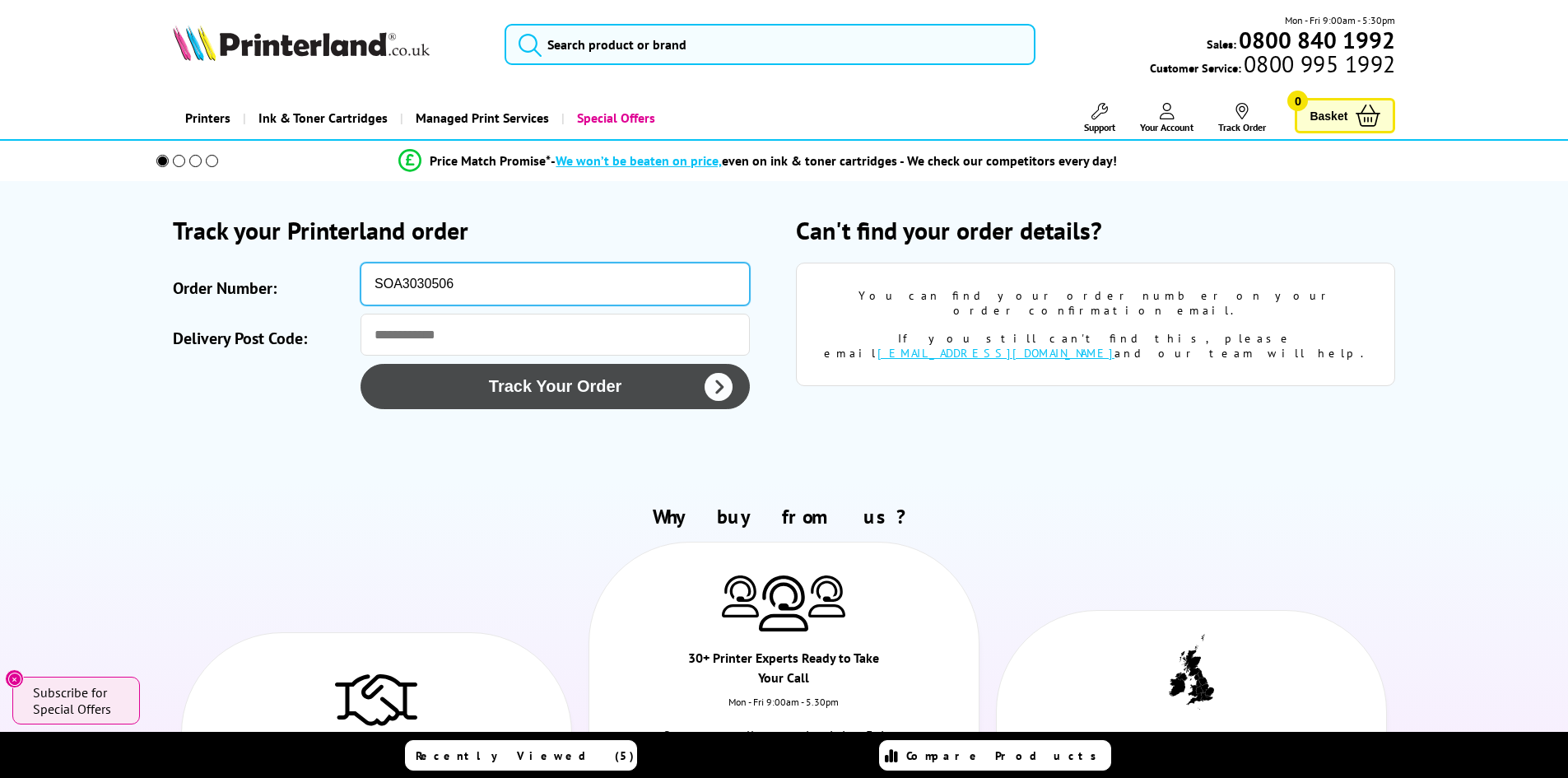
type input "SOA3030506"
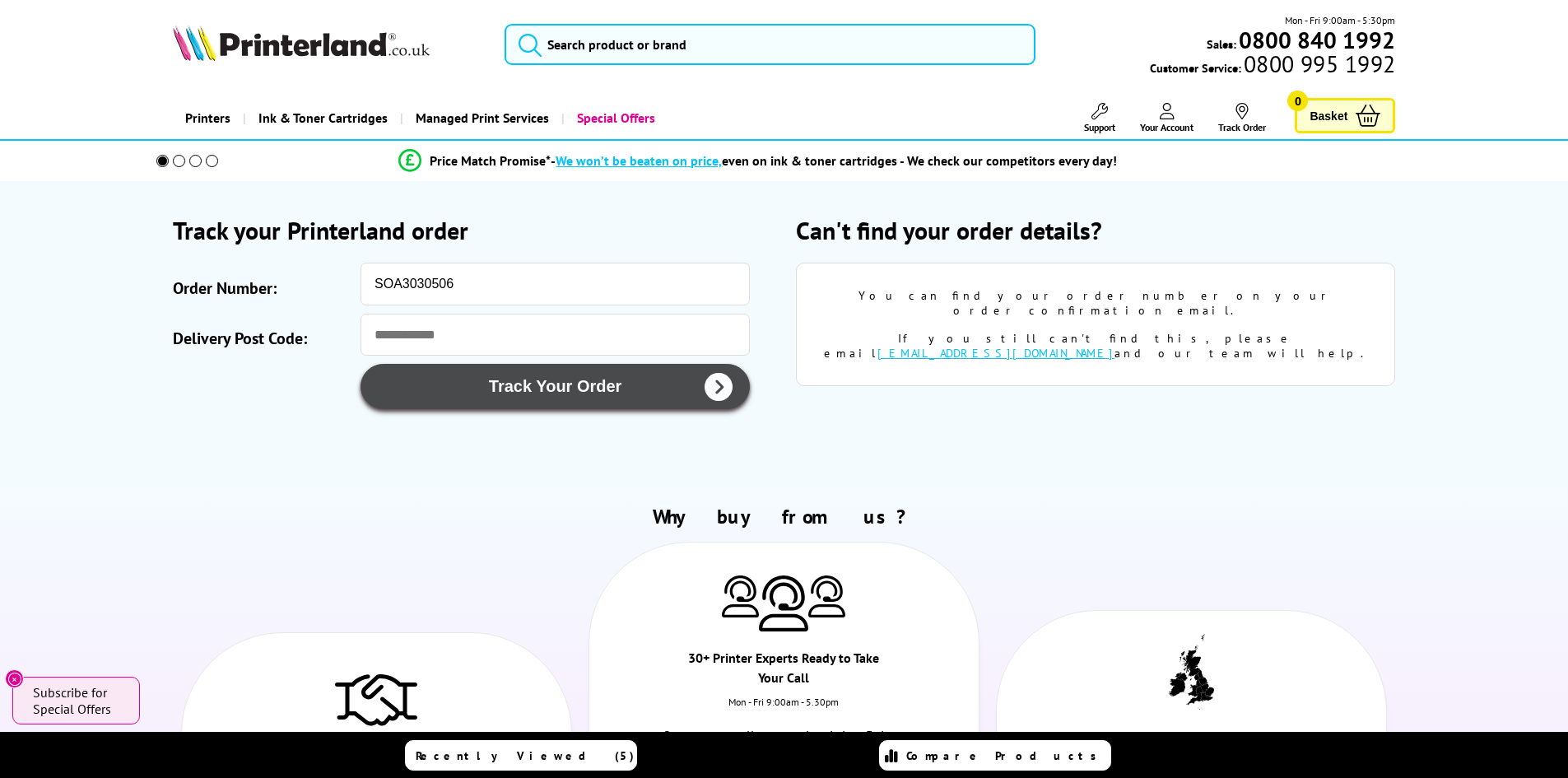
click at [516, 397] on button "Track Your Order" at bounding box center [555, 386] width 390 height 45
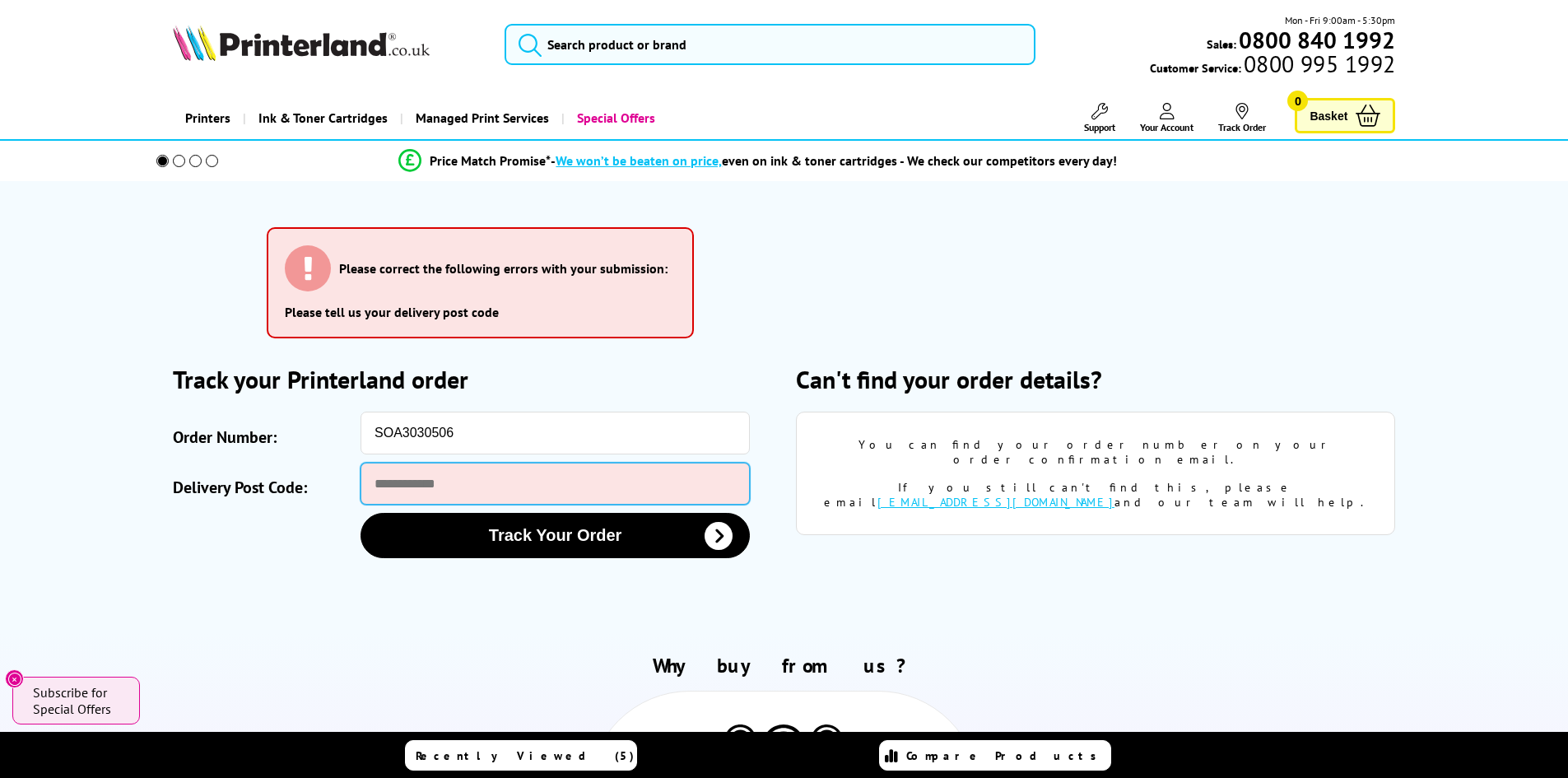
click at [408, 480] on input "Delivery Post Code:" at bounding box center [555, 483] width 390 height 42
type input "********"
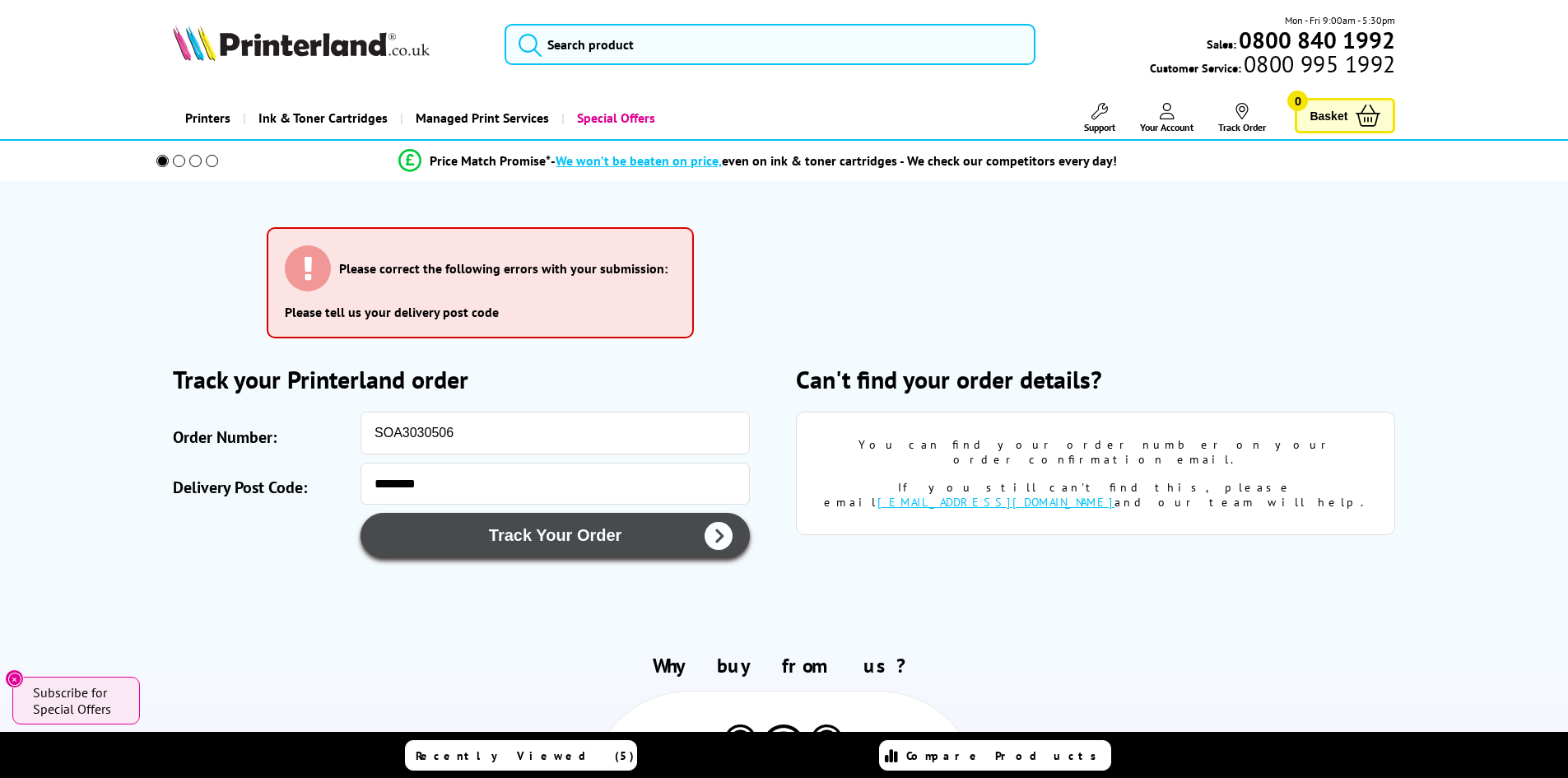
drag, startPoint x: 439, startPoint y: 545, endPoint x: 394, endPoint y: 549, distance: 45.2
click at [439, 545] on button "Track Your Order" at bounding box center [555, 535] width 390 height 45
